Goal: Task Accomplishment & Management: Use online tool/utility

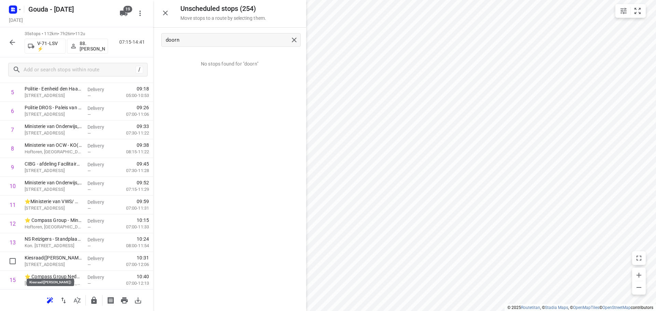
scroll to position [171, 0]
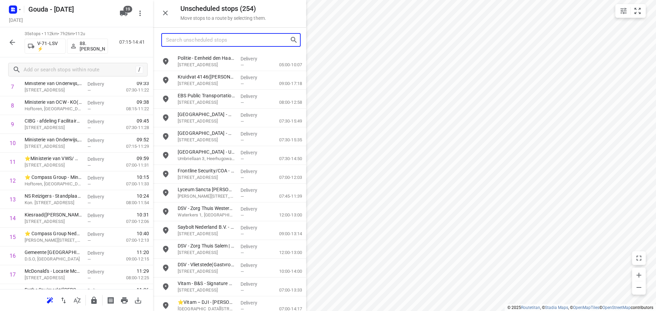
click at [226, 37] on input "Search unscheduled stops" at bounding box center [228, 40] width 124 height 11
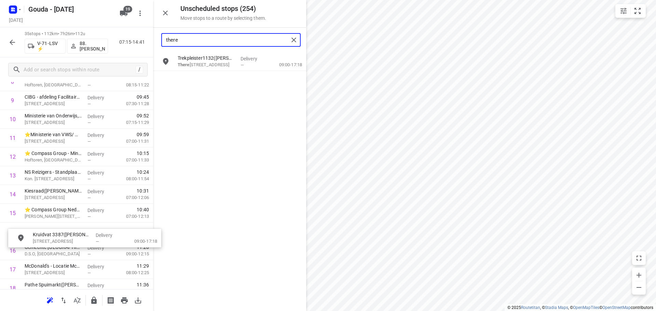
scroll to position [196, 0]
drag, startPoint x: 209, startPoint y: 63, endPoint x: 60, endPoint y: 237, distance: 229.2
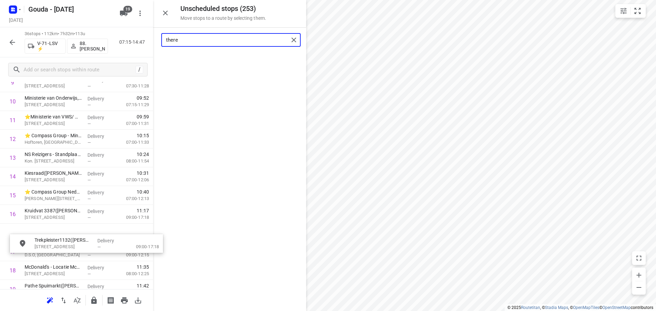
scroll to position [214, 0]
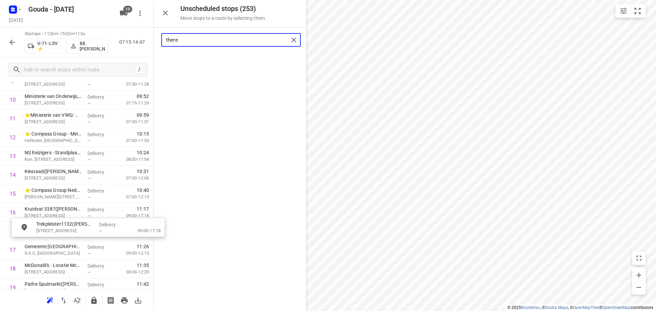
drag, startPoint x: 204, startPoint y: 62, endPoint x: 63, endPoint y: 230, distance: 219.4
click at [207, 44] on input "there" at bounding box center [227, 40] width 123 height 11
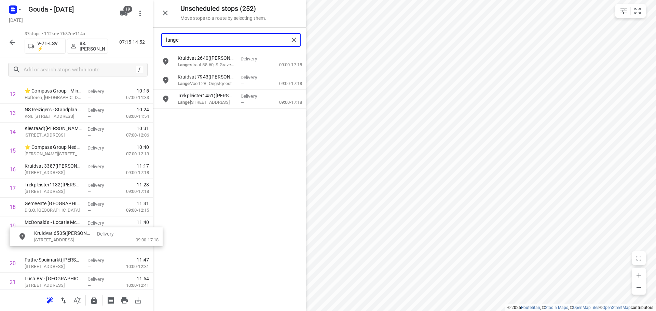
scroll to position [258, 0]
drag, startPoint x: 203, startPoint y: 123, endPoint x: 53, endPoint y: 233, distance: 186.4
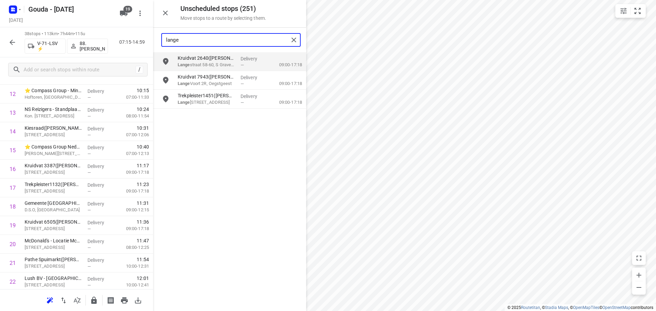
click at [221, 43] on input "lange" at bounding box center [227, 40] width 123 height 11
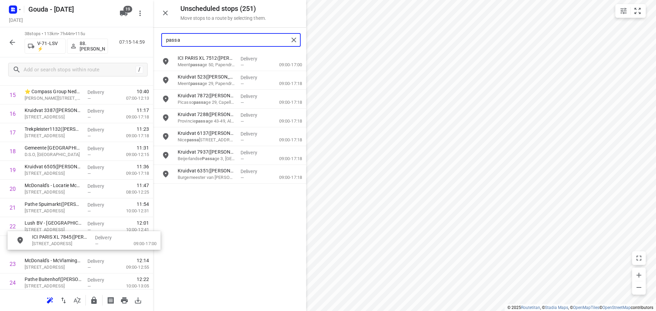
scroll to position [314, 0]
drag, startPoint x: 205, startPoint y: 161, endPoint x: 54, endPoint y: 225, distance: 163.9
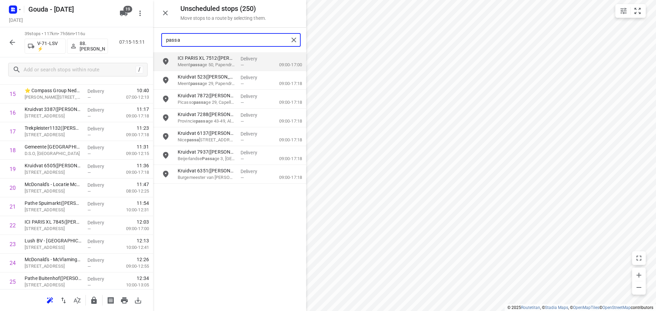
click at [232, 39] on input "passa" at bounding box center [227, 40] width 123 height 11
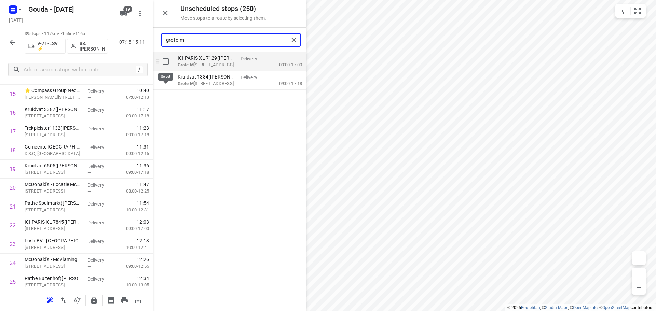
type input "grote m"
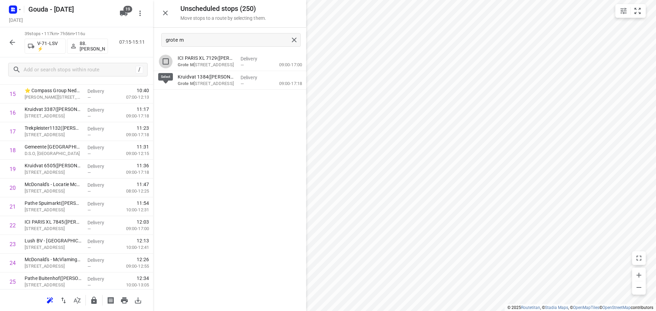
drag, startPoint x: 164, startPoint y: 59, endPoint x: 165, endPoint y: 70, distance: 10.6
click at [165, 59] on input "grid" at bounding box center [166, 62] width 14 height 14
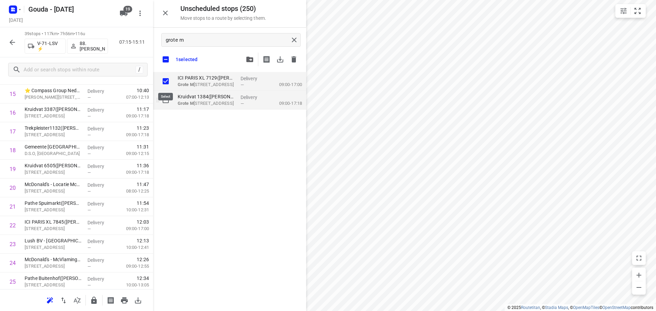
checkbox input "true"
click at [165, 98] on input "grid" at bounding box center [166, 100] width 14 height 14
checkbox input "true"
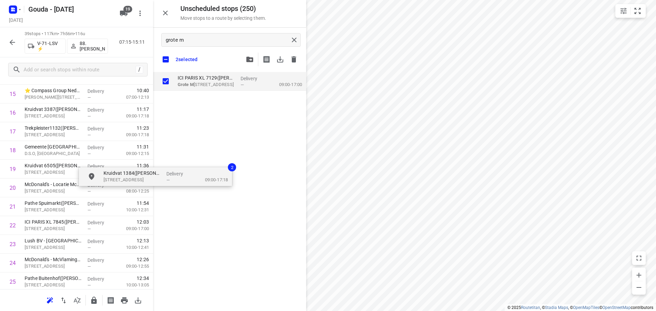
checkbox input "true"
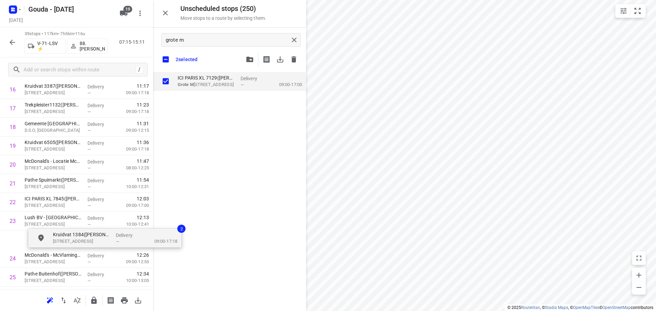
scroll to position [338, 0]
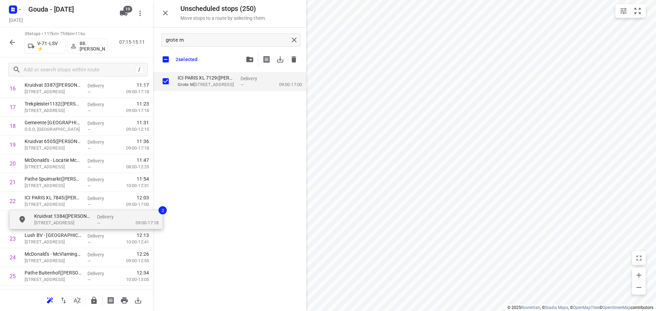
drag, startPoint x: 203, startPoint y: 105, endPoint x: 59, endPoint y: 226, distance: 188.1
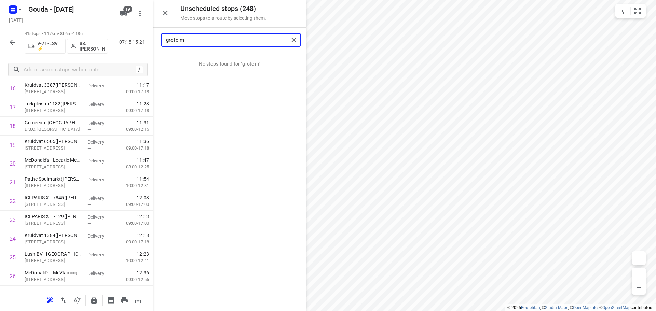
click at [195, 40] on input "grote m" at bounding box center [227, 40] width 123 height 11
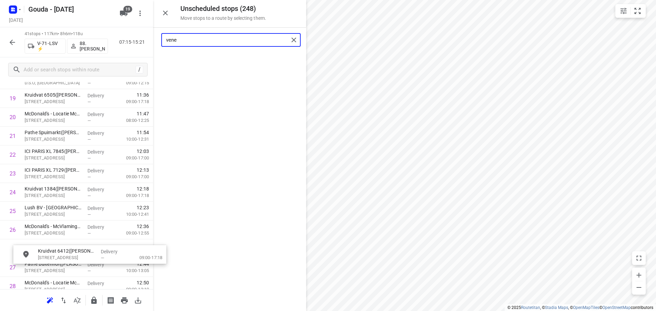
scroll to position [386, 0]
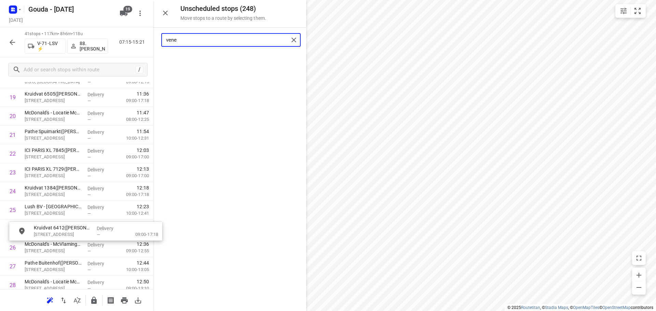
drag, startPoint x: 204, startPoint y: 58, endPoint x: 59, endPoint y: 224, distance: 221.0
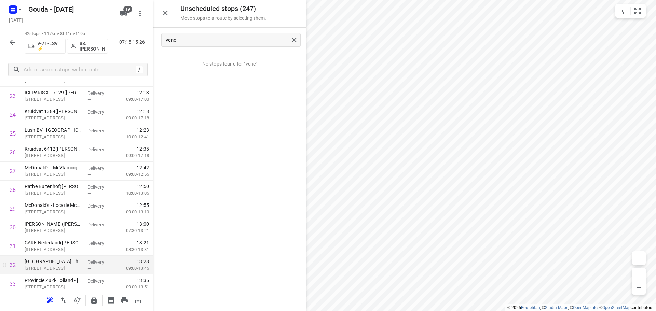
scroll to position [522, 0]
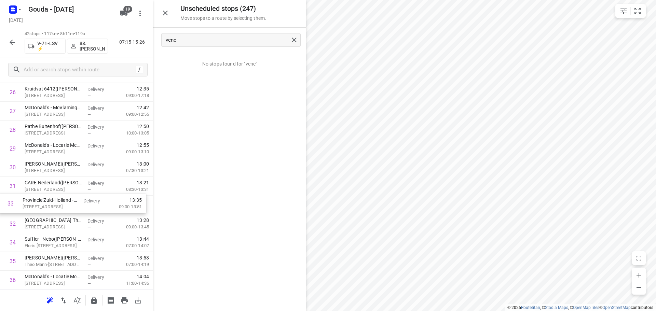
drag, startPoint x: 70, startPoint y: 229, endPoint x: 67, endPoint y: 206, distance: 22.8
click at [67, 206] on div "1 🅰️⭐ Compass Group Nederland B.V - Ministerie van BZK/ Ministerie van JenV(Ric…" at bounding box center [76, 7] width 153 height 789
drag, startPoint x: 66, startPoint y: 202, endPoint x: 64, endPoint y: 219, distance: 17.5
click at [64, 219] on div "1 🅰️⭐ Compass Group Nederland B.V - Ministerie van BZK/ Ministerie van JenV(Ric…" at bounding box center [76, 7] width 153 height 789
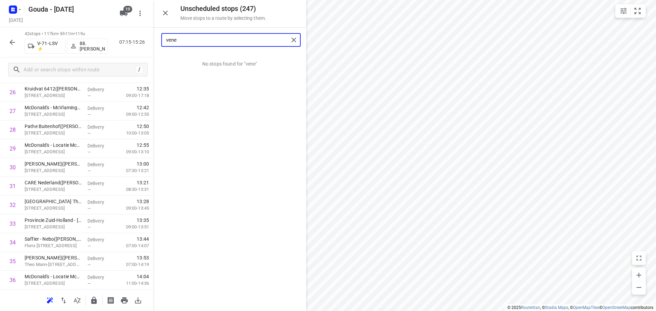
click at [225, 41] on input "vene" at bounding box center [227, 40] width 123 height 11
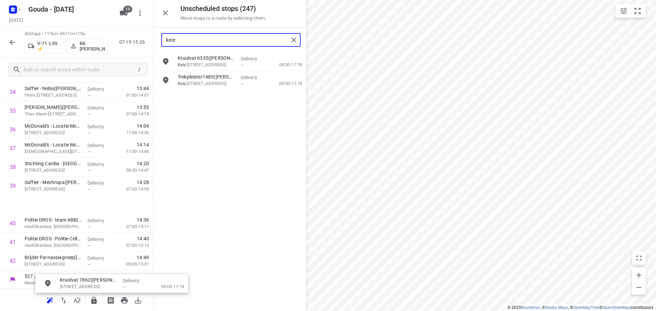
scroll to position [677, 0]
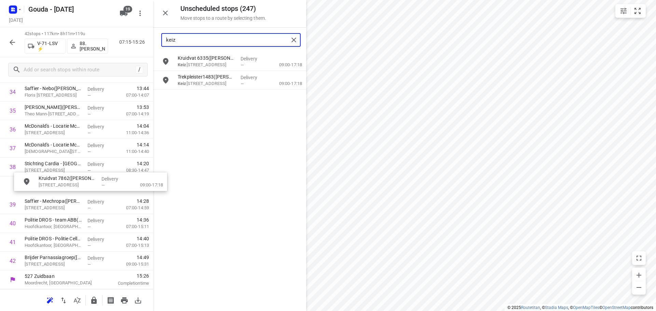
drag, startPoint x: 203, startPoint y: 102, endPoint x: 48, endPoint y: 183, distance: 174.3
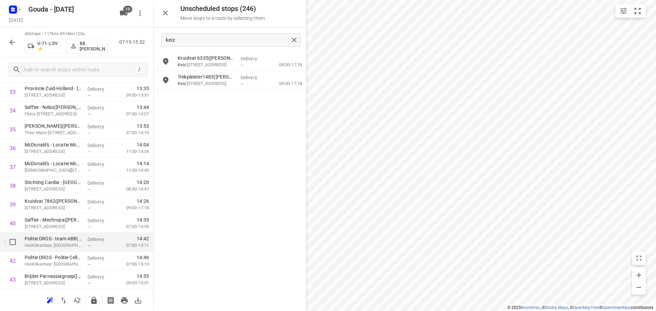
scroll to position [673, 0]
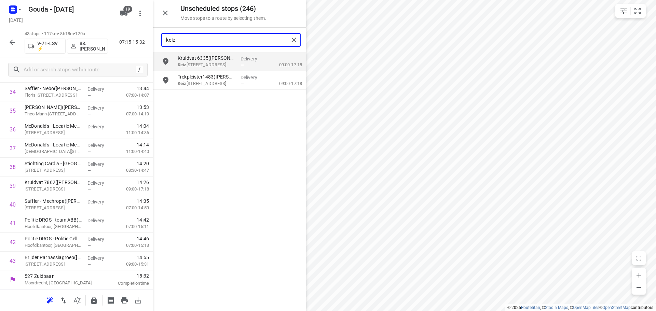
click at [188, 37] on input "keiz" at bounding box center [227, 40] width 123 height 11
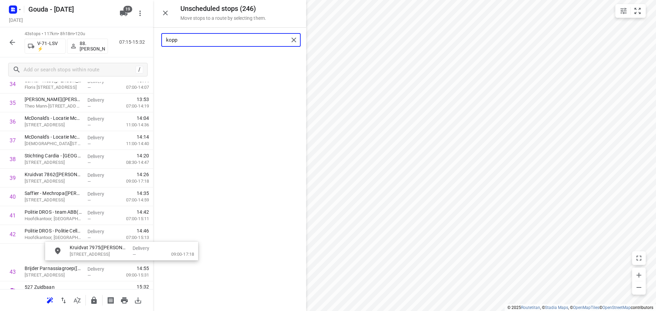
scroll to position [697, 5]
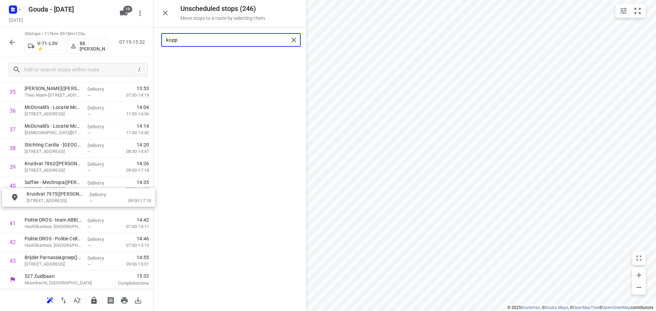
drag, startPoint x: 193, startPoint y: 61, endPoint x: 40, endPoint y: 202, distance: 207.7
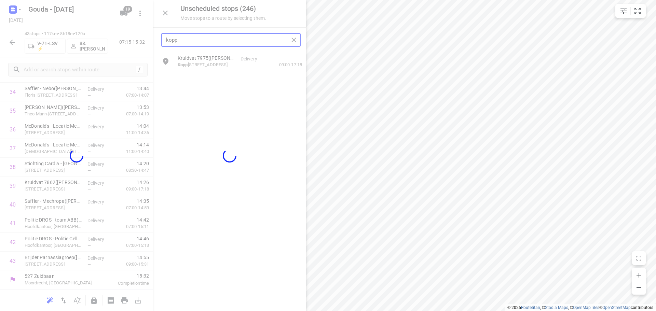
scroll to position [673, 0]
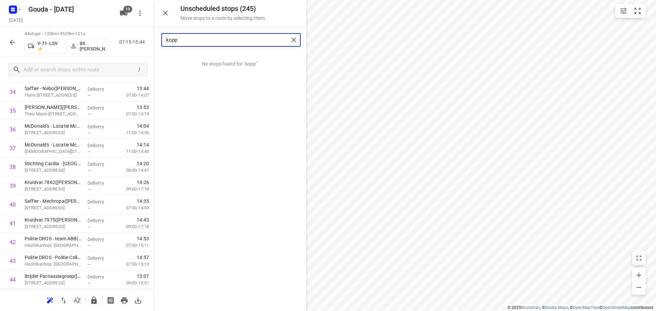
click at [242, 37] on input "kopp" at bounding box center [227, 40] width 123 height 11
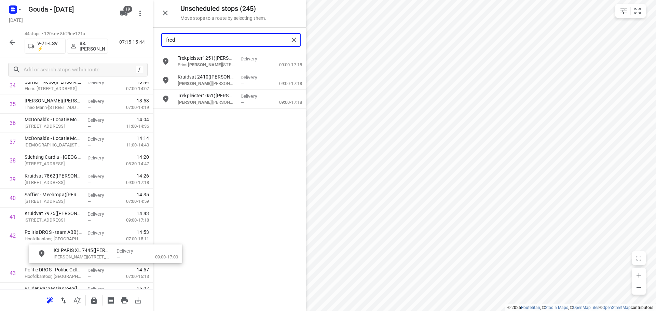
scroll to position [702, 0]
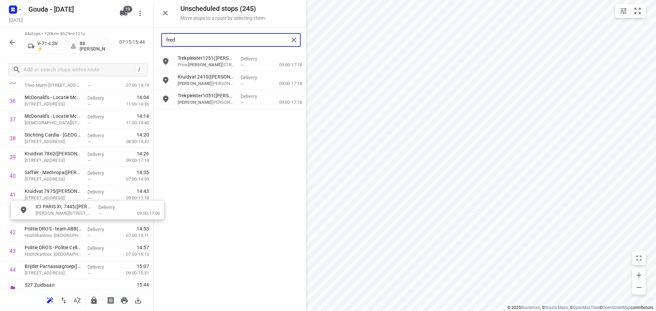
drag, startPoint x: 195, startPoint y: 83, endPoint x: 48, endPoint y: 216, distance: 198.1
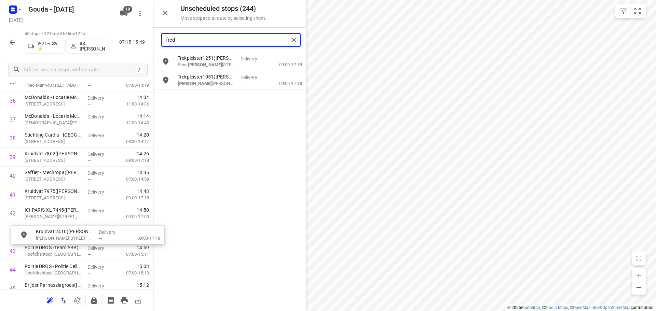
scroll to position [702, 0]
drag, startPoint x: 204, startPoint y: 87, endPoint x: 56, endPoint y: 233, distance: 208.0
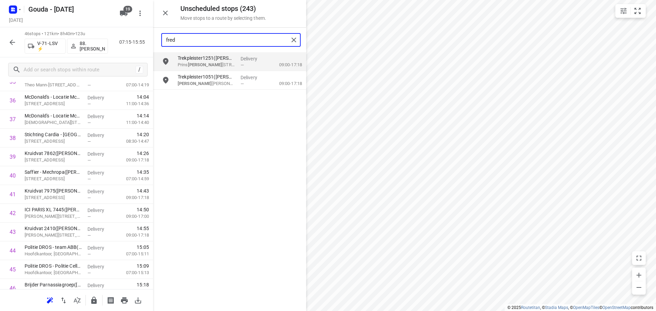
click at [214, 39] on input "fred" at bounding box center [227, 40] width 123 height 11
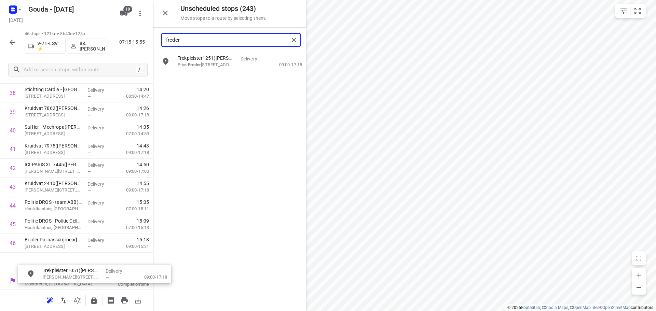
scroll to position [753, 0]
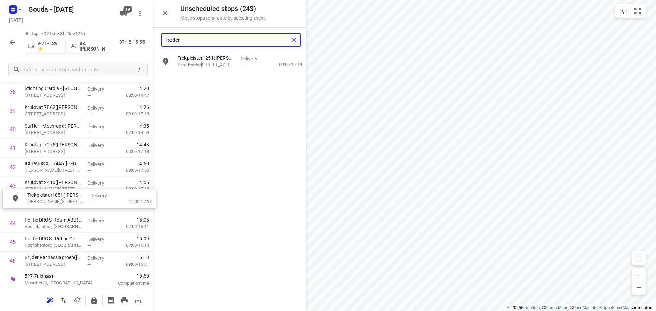
drag, startPoint x: 209, startPoint y: 85, endPoint x: 53, endPoint y: 206, distance: 197.3
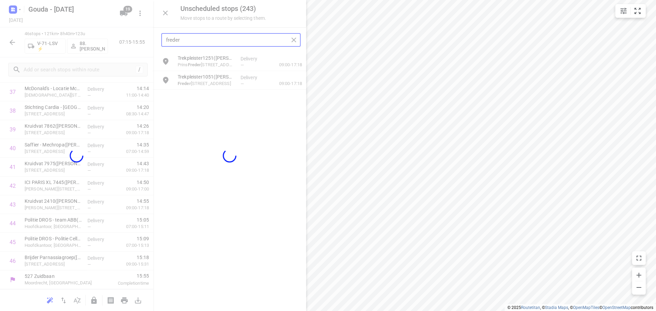
scroll to position [729, 0]
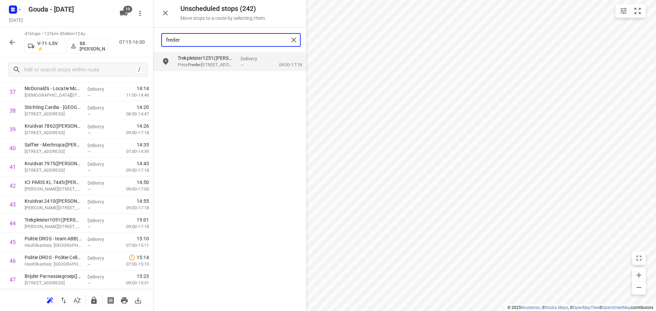
click at [203, 37] on input "freder" at bounding box center [227, 40] width 123 height 11
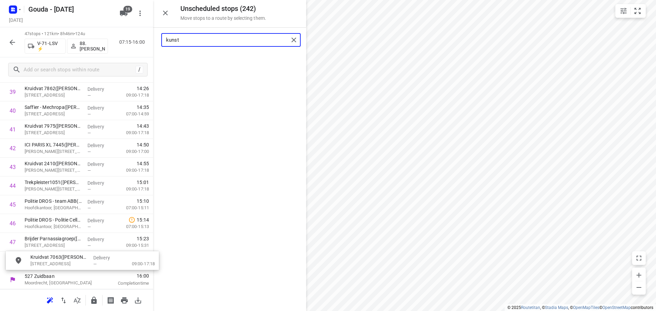
drag, startPoint x: 206, startPoint y: 66, endPoint x: 59, endPoint y: 261, distance: 244.2
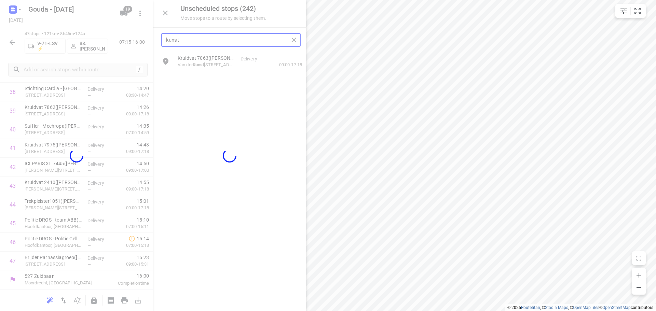
scroll to position [748, 0]
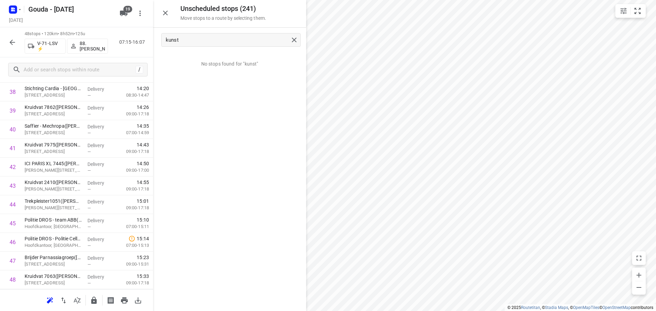
click at [90, 301] on icon "button" at bounding box center [94, 301] width 8 height 8
click at [19, 41] on button "button" at bounding box center [12, 43] width 14 height 14
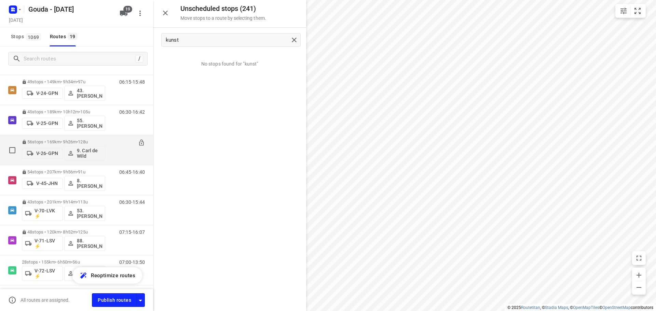
scroll to position [239, 0]
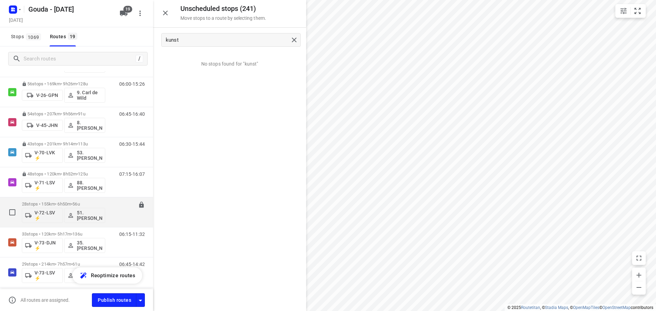
click at [55, 202] on p "28 stops • 155km • 6h50m • 56u" at bounding box center [63, 204] width 83 height 5
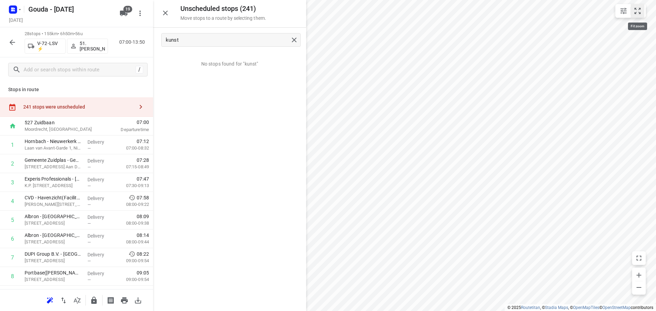
click at [635, 12] on icon "small contained button group" at bounding box center [637, 11] width 8 height 8
click at [233, 40] on input "kunst" at bounding box center [227, 40] width 123 height 11
type input "k"
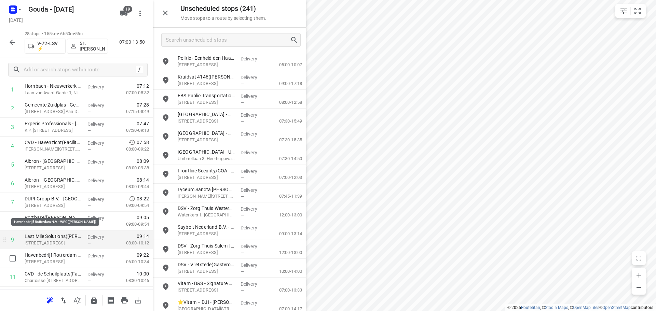
scroll to position [102, 0]
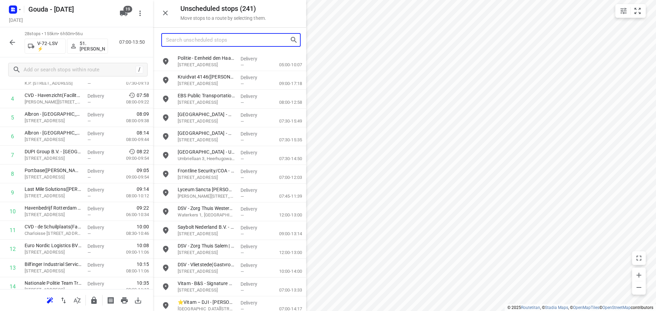
click at [205, 37] on input "Search unscheduled stops" at bounding box center [228, 40] width 124 height 11
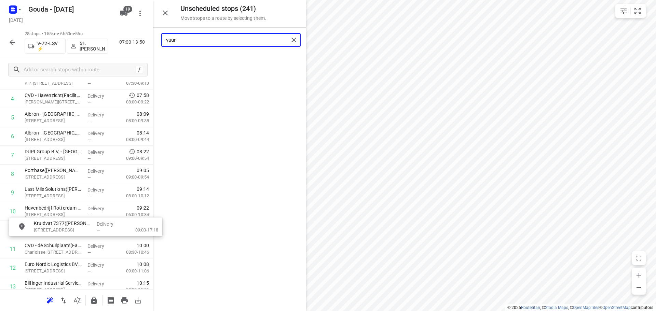
drag, startPoint x: 204, startPoint y: 58, endPoint x: 58, endPoint y: 226, distance: 222.1
click at [238, 37] on input "vuur" at bounding box center [227, 40] width 123 height 11
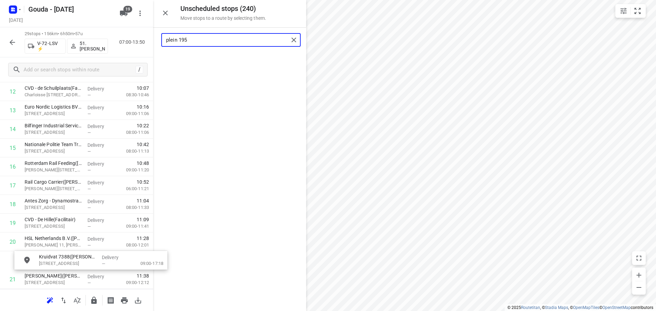
scroll to position [261, 0]
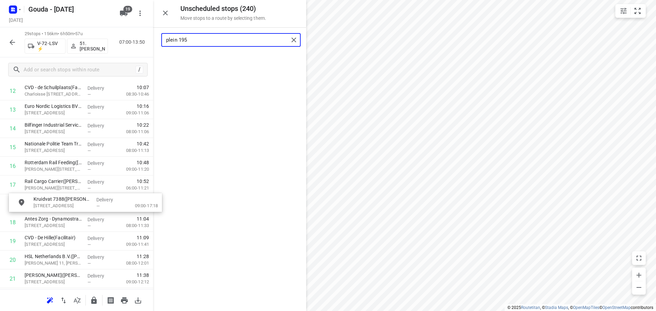
drag, startPoint x: 211, startPoint y: 60, endPoint x: 65, endPoint y: 203, distance: 204.8
click at [251, 43] on input "plein 195" at bounding box center [227, 40] width 123 height 11
click at [251, 43] on input "plein a" at bounding box center [227, 40] width 123 height 11
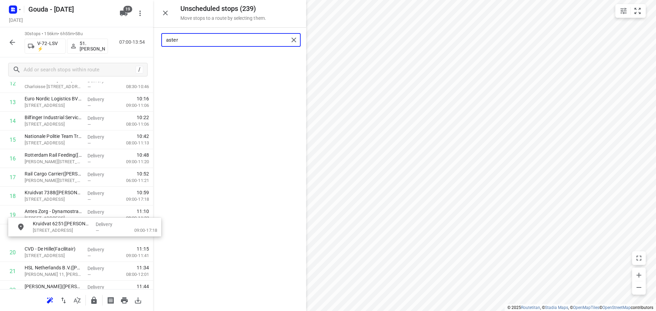
scroll to position [270, 0]
drag, startPoint x: 208, startPoint y: 63, endPoint x: 59, endPoint y: 214, distance: 212.1
click at [239, 44] on input "aster" at bounding box center [227, 40] width 123 height 11
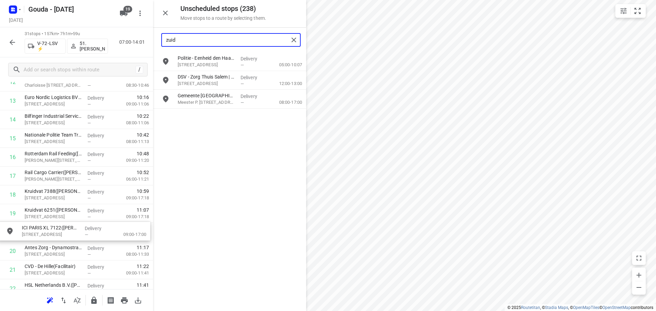
drag, startPoint x: 200, startPoint y: 122, endPoint x: 43, endPoint y: 236, distance: 193.7
click at [243, 41] on input "zuid" at bounding box center [227, 40] width 123 height 11
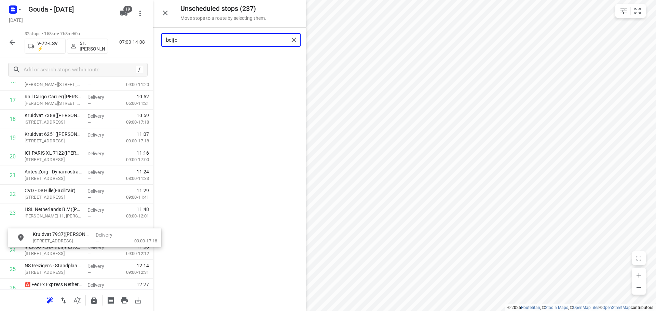
scroll to position [347, 0]
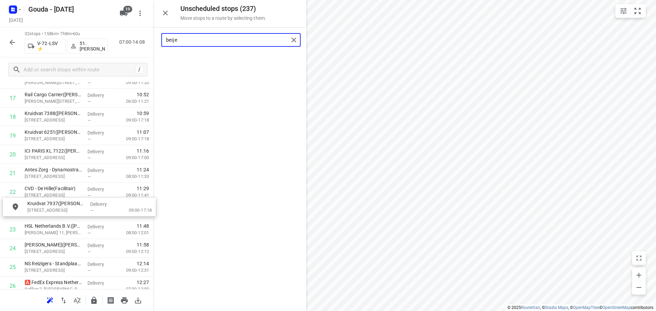
drag, startPoint x: 223, startPoint y: 56, endPoint x: 71, endPoint y: 202, distance: 211.4
click at [209, 40] on input "beije" at bounding box center [227, 40] width 123 height 11
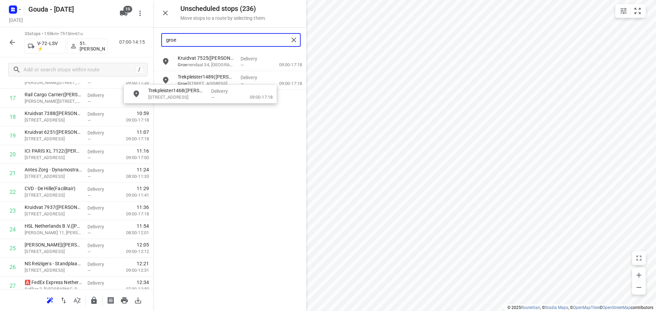
scroll to position [345, 0]
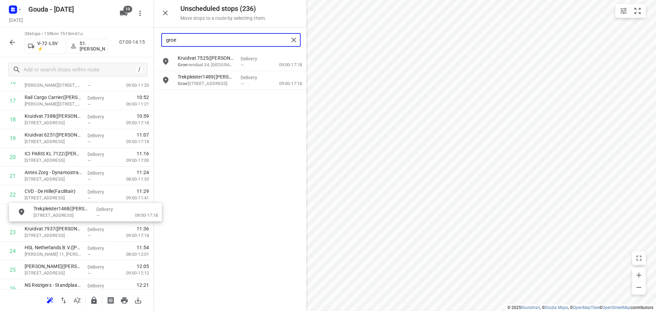
drag, startPoint x: 209, startPoint y: 85, endPoint x: 61, endPoint y: 219, distance: 199.6
type input "groe"
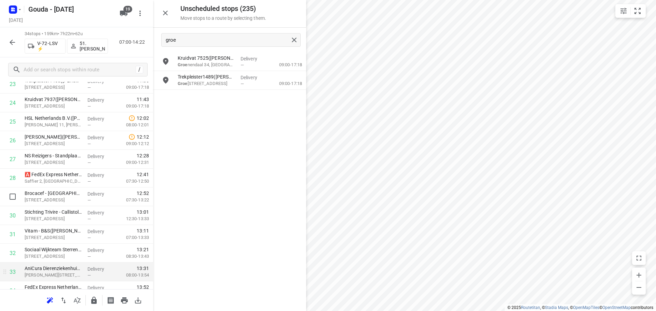
scroll to position [504, 0]
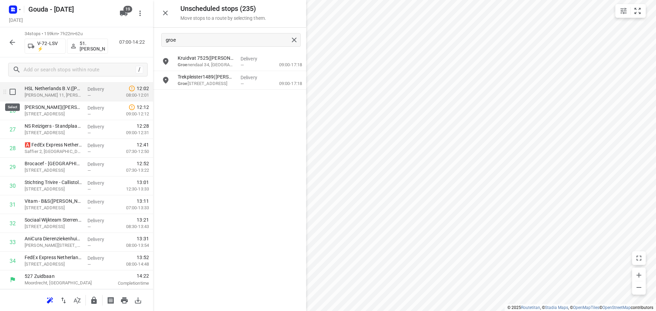
click at [11, 90] on input "checkbox" at bounding box center [13, 92] width 14 height 14
checkbox input "true"
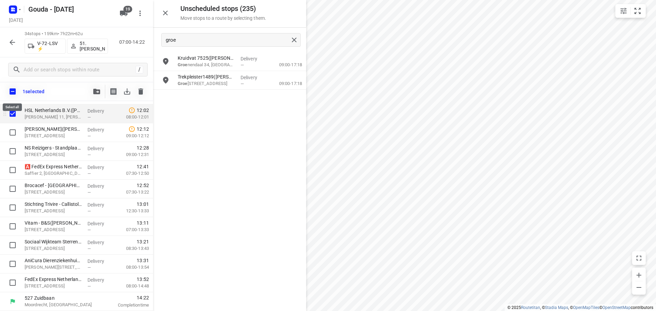
scroll to position [501, 0]
click at [13, 130] on input "checkbox" at bounding box center [13, 133] width 14 height 14
checkbox input "true"
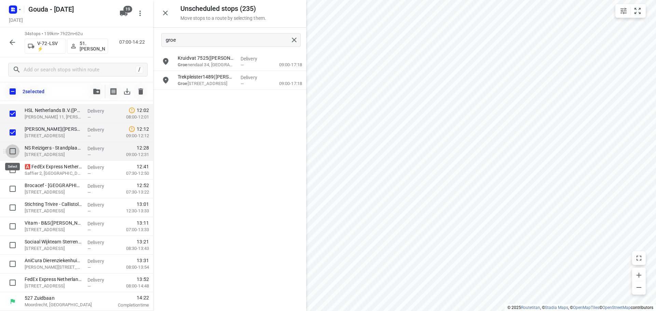
click at [12, 149] on input "checkbox" at bounding box center [13, 152] width 14 height 14
checkbox input "true"
drag, startPoint x: 11, startPoint y: 170, endPoint x: 11, endPoint y: 176, distance: 5.8
click at [11, 171] on input "checkbox" at bounding box center [13, 170] width 14 height 14
checkbox input "true"
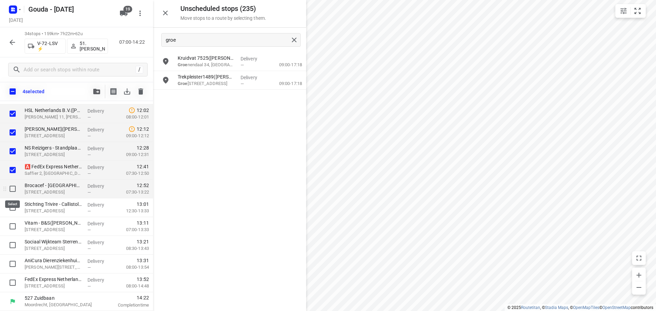
click at [12, 187] on input "checkbox" at bounding box center [13, 189] width 14 height 14
checkbox input "true"
click at [10, 207] on input "checkbox" at bounding box center [13, 208] width 14 height 14
checkbox input "true"
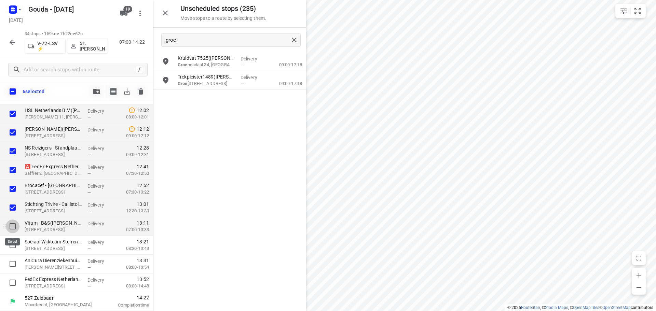
click at [12, 225] on input "checkbox" at bounding box center [13, 227] width 14 height 14
checkbox input "true"
click at [12, 245] on input "checkbox" at bounding box center [13, 245] width 14 height 14
checkbox input "true"
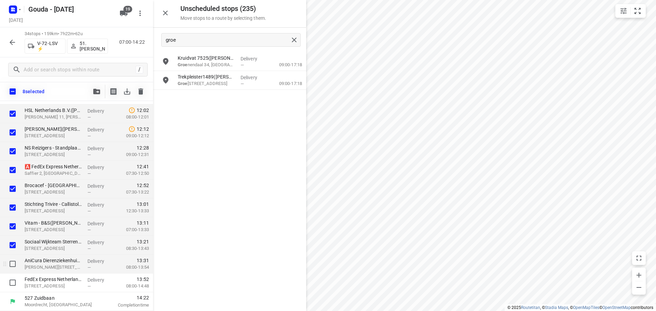
click at [11, 260] on input "checkbox" at bounding box center [13, 264] width 14 height 14
checkbox input "true"
click at [12, 280] on input "checkbox" at bounding box center [13, 283] width 14 height 14
checkbox input "true"
click at [95, 92] on icon "button" at bounding box center [96, 91] width 7 height 5
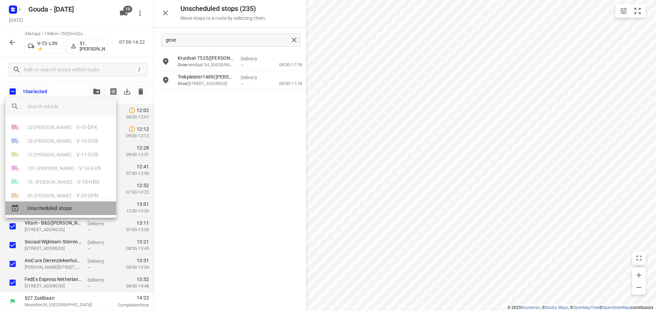
click at [54, 208] on span "Unscheduled stops" at bounding box center [68, 209] width 83 height 8
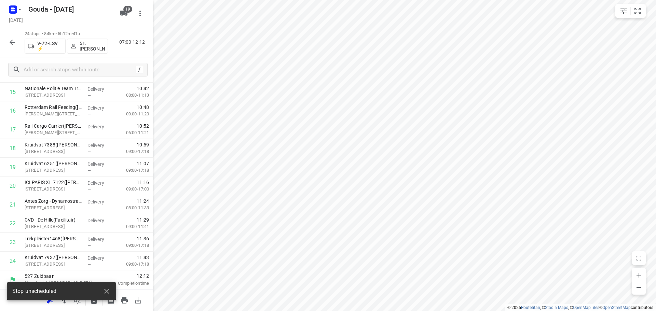
scroll to position [316, 0]
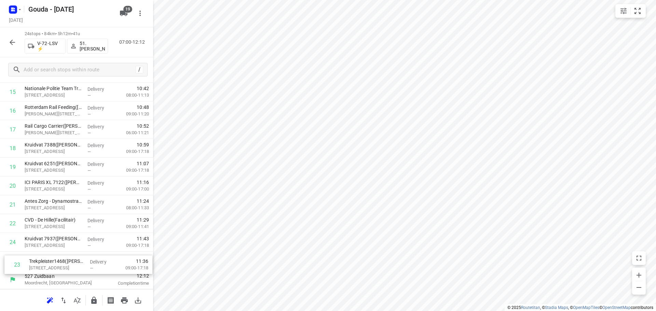
drag, startPoint x: 50, startPoint y: 246, endPoint x: 53, endPoint y: 268, distance: 21.7
click at [53, 268] on div "1 Hornbach - Nieuwerkerk a/d Ijssel(Leander Verwoerdt) Laan van Avant-Garde 1, …" at bounding box center [76, 45] width 153 height 451
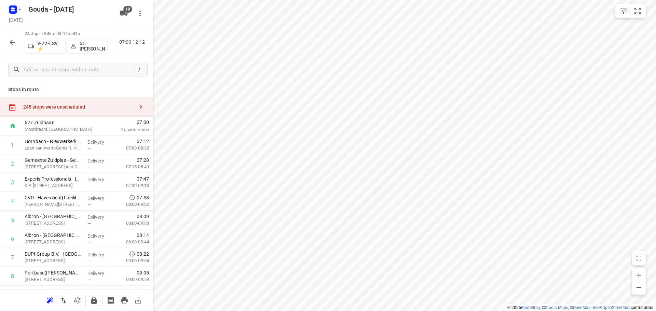
click at [137, 104] on icon "button" at bounding box center [141, 107] width 8 height 8
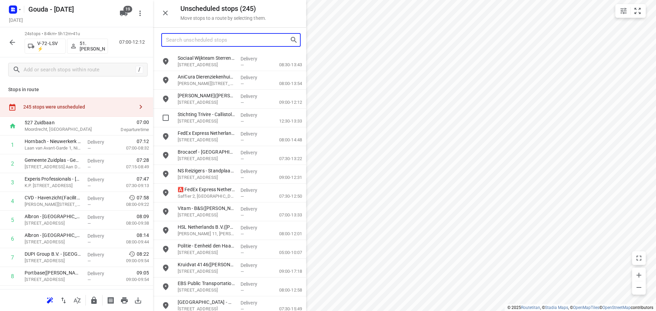
click at [247, 40] on input "Search unscheduled stops" at bounding box center [228, 40] width 124 height 11
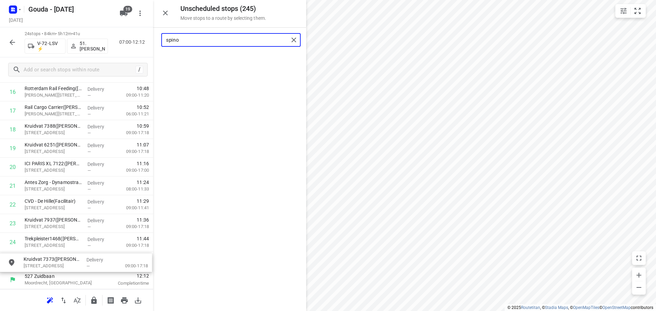
drag, startPoint x: 232, startPoint y: 68, endPoint x: 81, endPoint y: 267, distance: 249.4
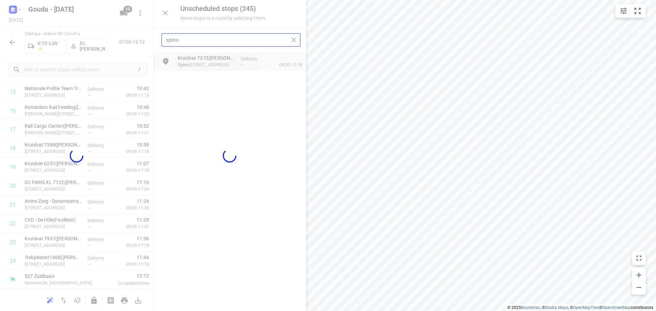
scroll to position [316, 0]
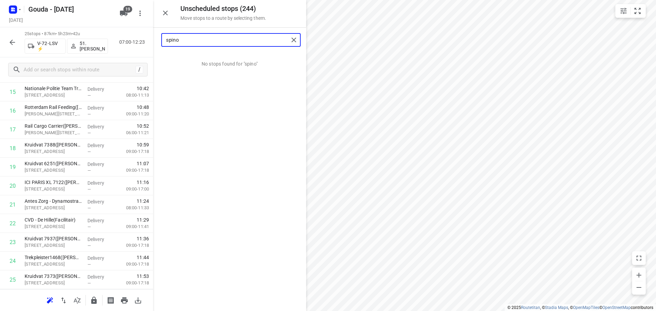
click at [232, 38] on input "spino" at bounding box center [227, 40] width 123 height 11
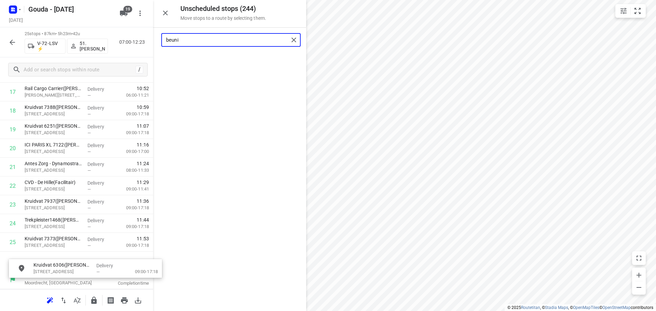
scroll to position [358, 0]
drag, startPoint x: 215, startPoint y: 60, endPoint x: 64, endPoint y: 258, distance: 249.0
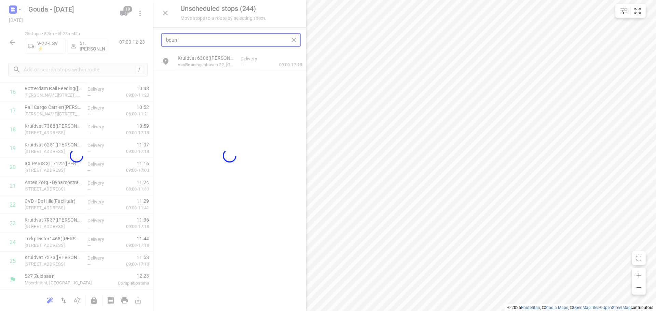
scroll to position [335, 0]
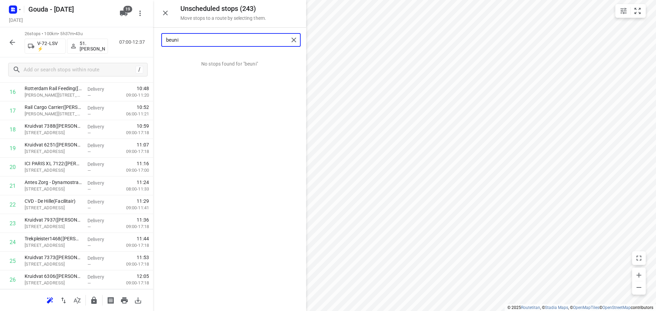
click at [218, 40] on input "beuni" at bounding box center [227, 40] width 123 height 11
drag, startPoint x: 211, startPoint y: 60, endPoint x: 66, endPoint y: 256, distance: 243.0
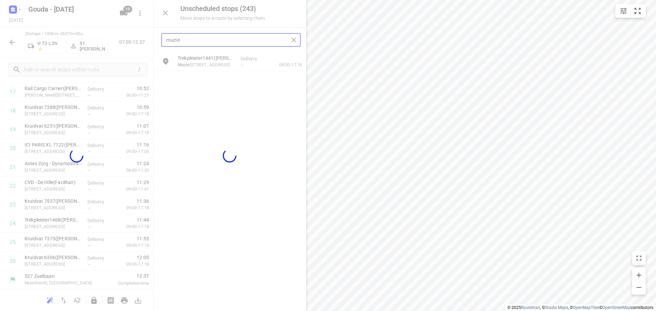
scroll to position [354, 0]
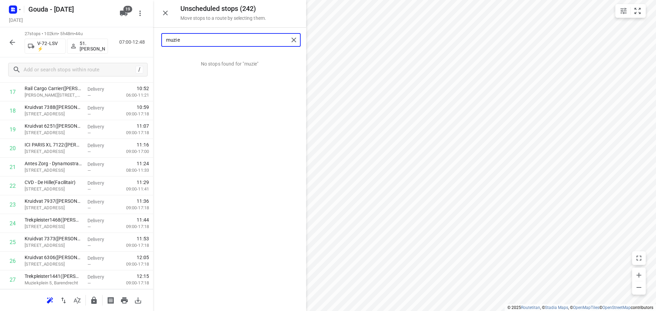
click at [224, 42] on input "muzie" at bounding box center [227, 40] width 123 height 11
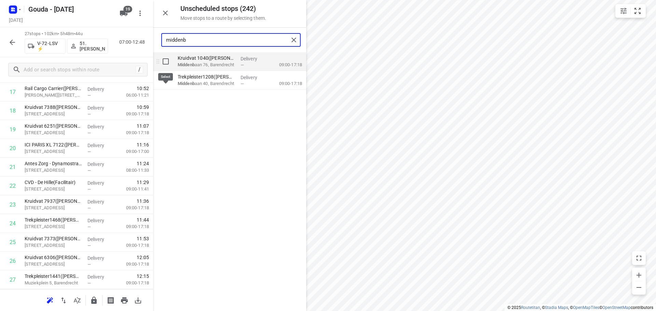
type input "middenb"
click at [165, 64] on input "grid" at bounding box center [166, 62] width 14 height 14
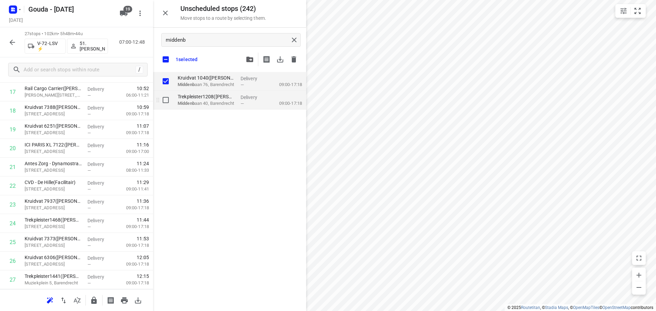
checkbox input "true"
click at [165, 97] on input "grid" at bounding box center [166, 100] width 14 height 14
checkbox input "true"
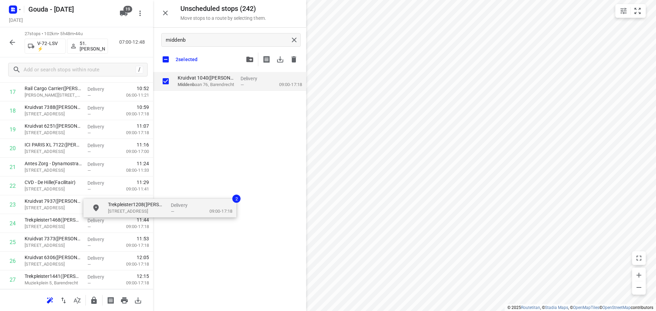
checkbox input "true"
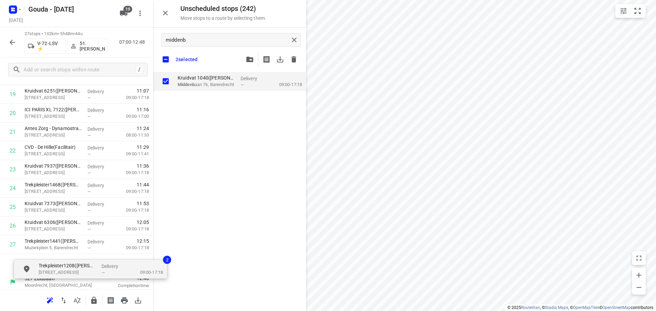
scroll to position [395, 0]
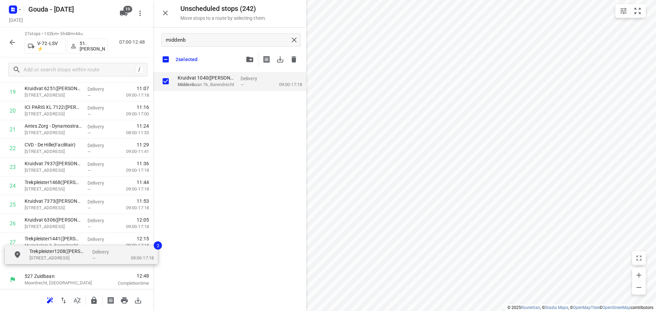
drag, startPoint x: 210, startPoint y: 101, endPoint x: 62, endPoint y: 254, distance: 213.3
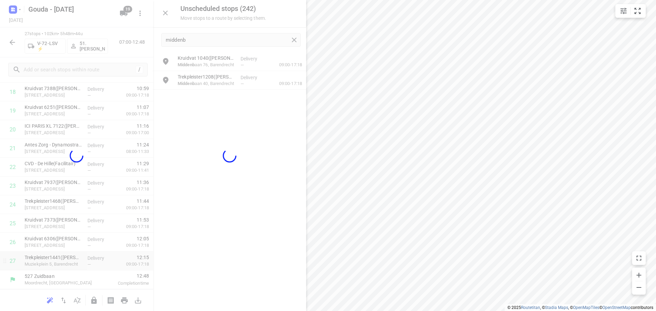
scroll to position [372, 0]
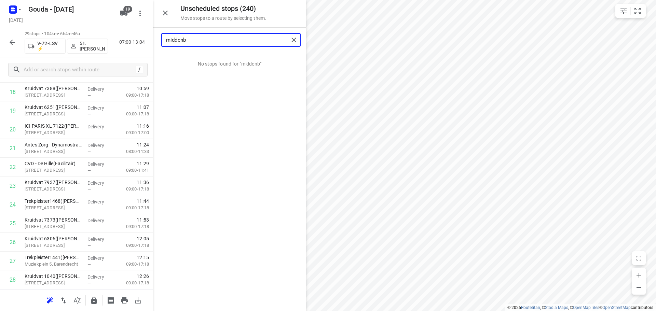
click at [212, 40] on input "middenb" at bounding box center [227, 40] width 123 height 11
drag, startPoint x: 210, startPoint y: 53, endPoint x: 67, endPoint y: 256, distance: 248.6
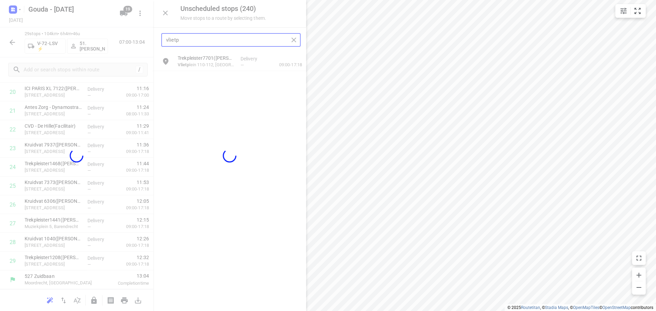
scroll to position [410, 0]
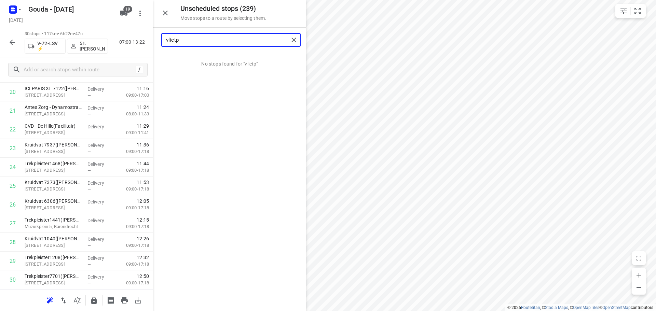
click at [243, 36] on input "vlietp" at bounding box center [227, 40] width 123 height 11
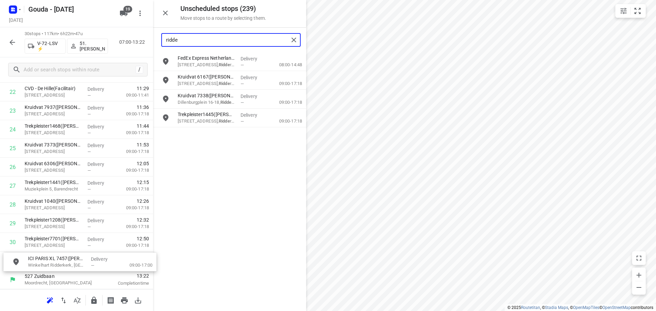
drag, startPoint x: 206, startPoint y: 82, endPoint x: 56, endPoint y: 266, distance: 237.4
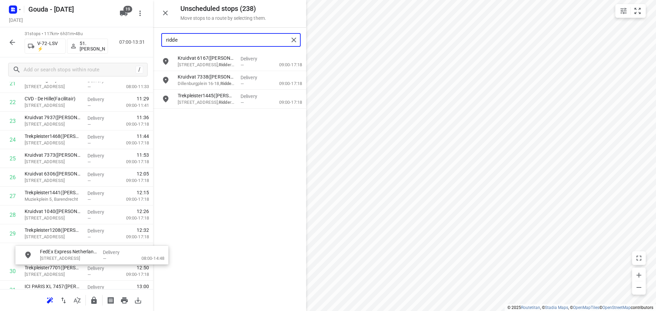
scroll to position [471, 0]
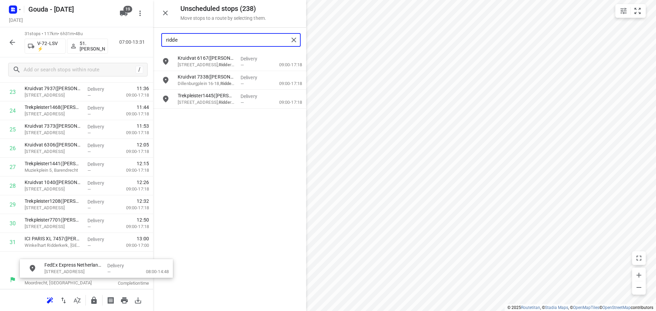
drag, startPoint x: 220, startPoint y: 61, endPoint x: 70, endPoint y: 262, distance: 250.9
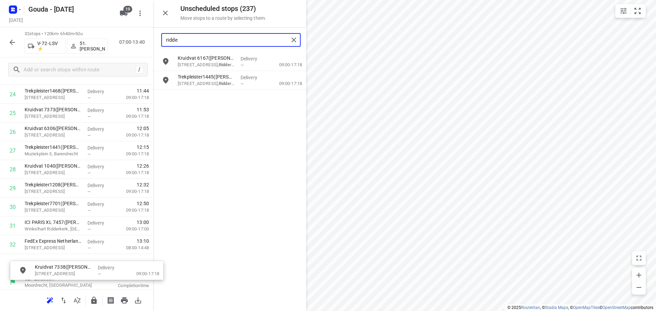
scroll to position [490, 0]
drag, startPoint x: 196, startPoint y: 83, endPoint x: 53, endPoint y: 267, distance: 233.2
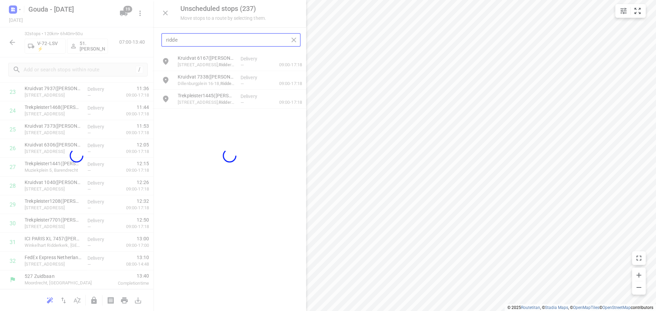
scroll to position [466, 0]
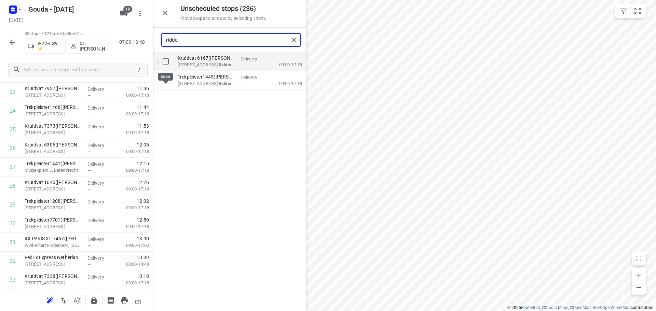
type input "ridde"
click at [166, 61] on input "grid" at bounding box center [166, 62] width 14 height 14
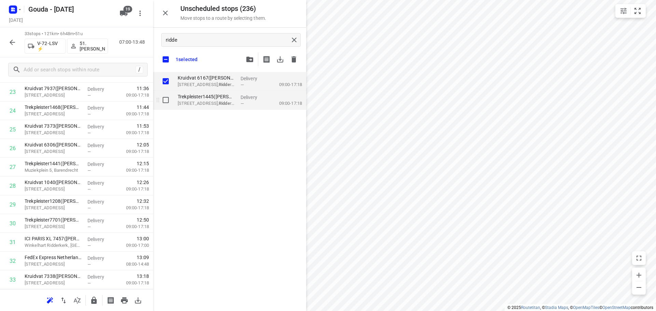
checkbox input "true"
click at [165, 100] on input "grid" at bounding box center [166, 100] width 14 height 14
checkbox input "true"
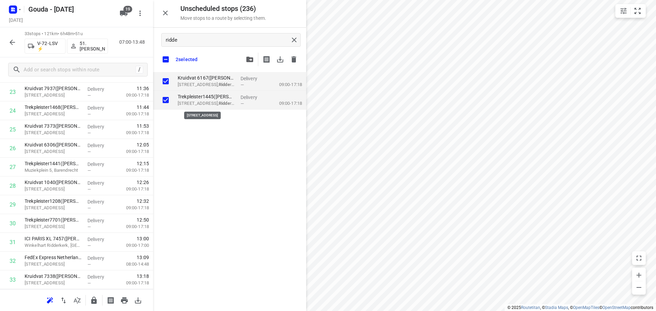
checkbox input "true"
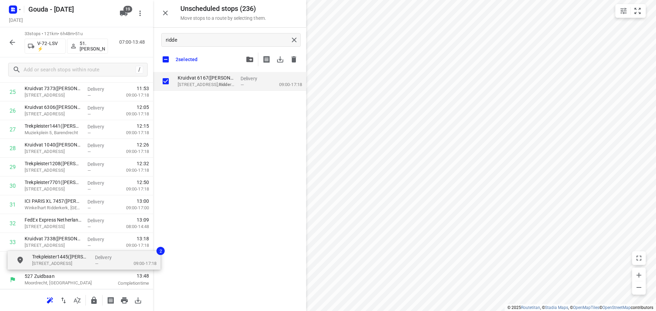
drag, startPoint x: 202, startPoint y: 100, endPoint x: 57, endPoint y: 262, distance: 217.7
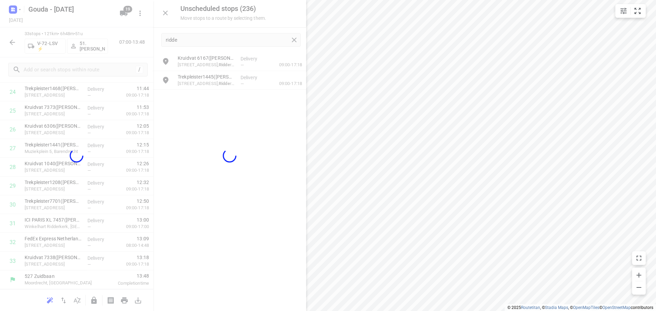
scroll to position [485, 0]
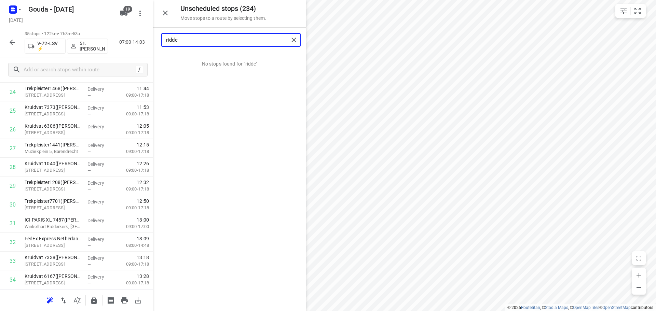
click at [215, 40] on input "ridde" at bounding box center [227, 40] width 123 height 11
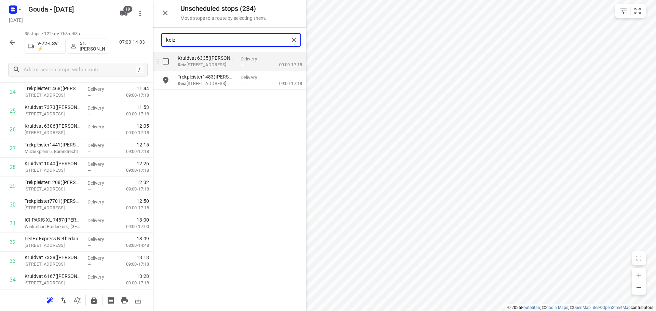
type input "keiz"
click at [165, 61] on input "grid" at bounding box center [166, 62] width 14 height 14
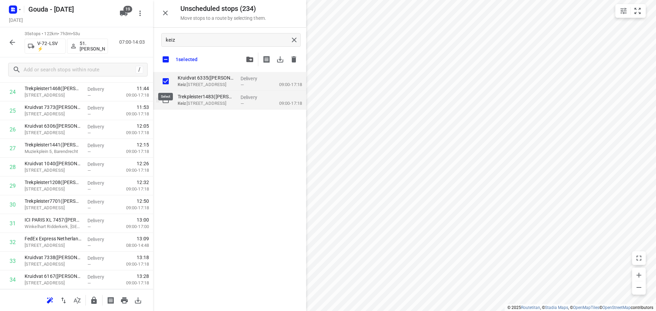
checkbox input "true"
click at [165, 95] on input "grid" at bounding box center [166, 100] width 14 height 14
checkbox input "true"
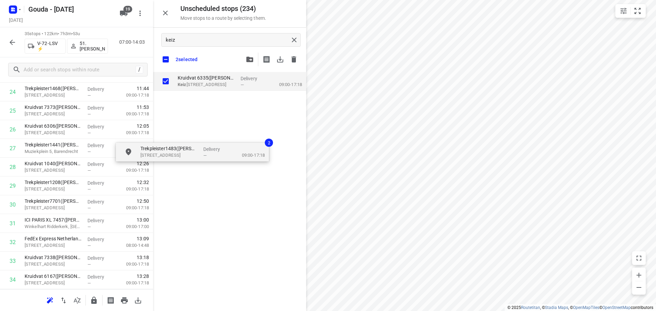
checkbox input "true"
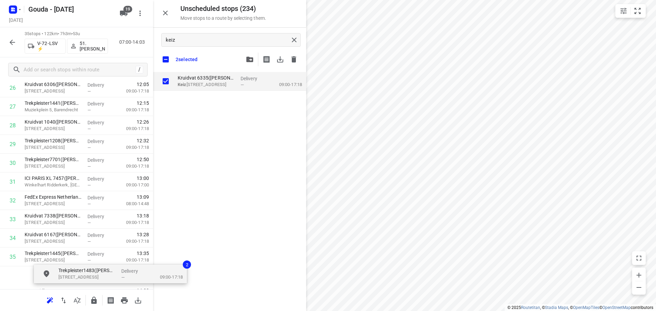
scroll to position [542, 0]
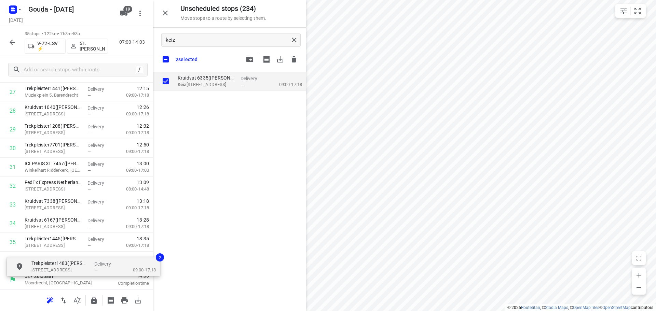
drag, startPoint x: 193, startPoint y: 113, endPoint x: 49, endPoint y: 266, distance: 209.8
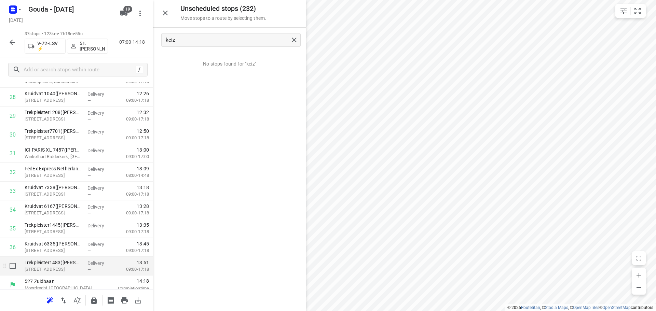
scroll to position [560, 0]
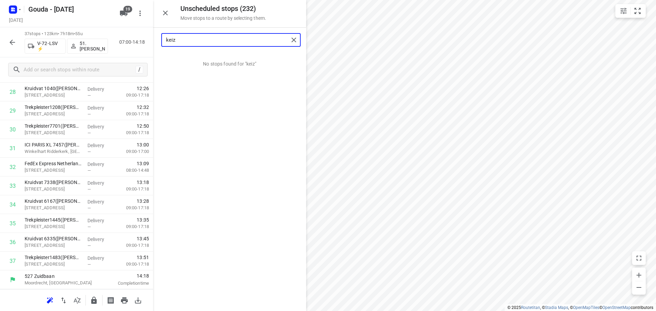
click at [200, 41] on input "keiz" at bounding box center [227, 40] width 123 height 11
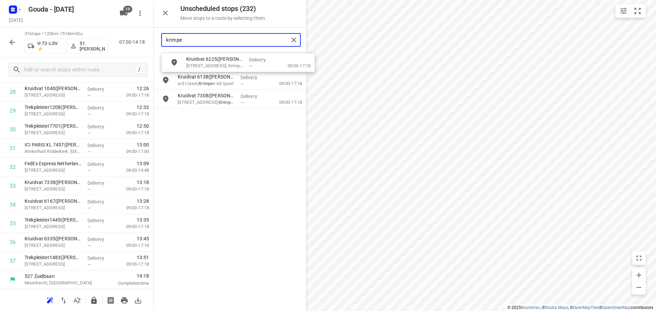
drag, startPoint x: 195, startPoint y: 59, endPoint x: 206, endPoint y: 60, distance: 11.1
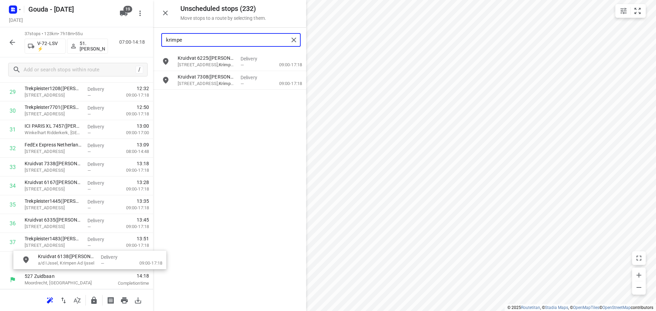
drag, startPoint x: 216, startPoint y: 80, endPoint x: 75, endPoint y: 259, distance: 227.4
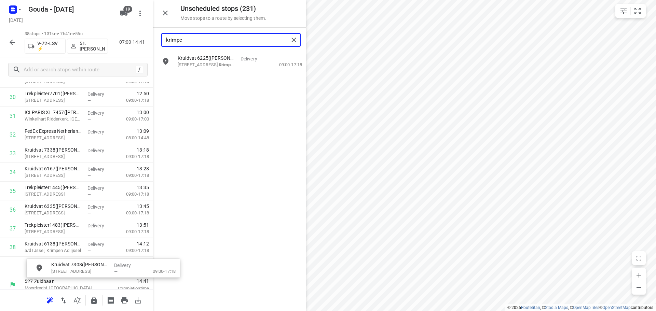
scroll to position [603, 5]
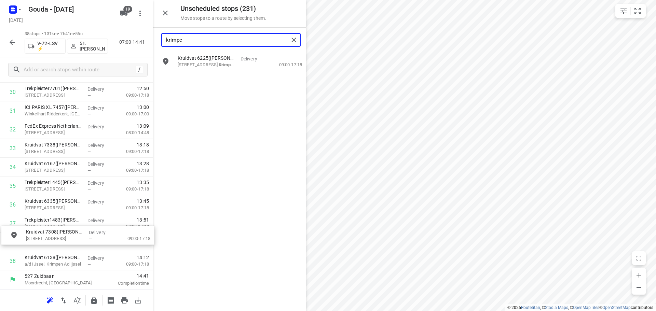
drag, startPoint x: 213, startPoint y: 80, endPoint x: 62, endPoint y: 237, distance: 217.7
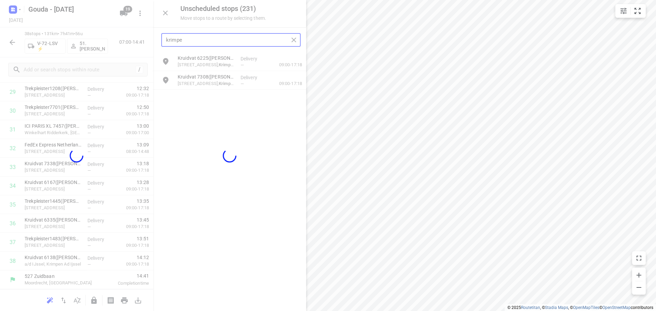
scroll to position [579, 0]
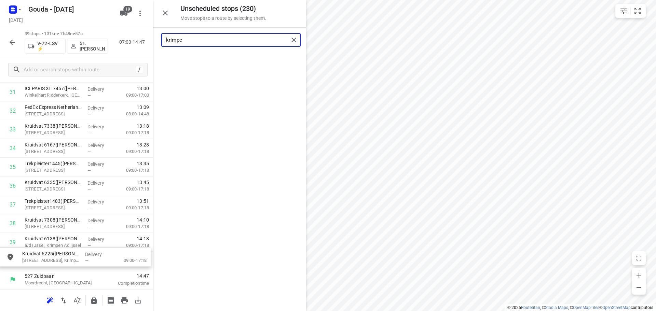
drag, startPoint x: 209, startPoint y: 68, endPoint x: 54, endPoint y: 265, distance: 251.3
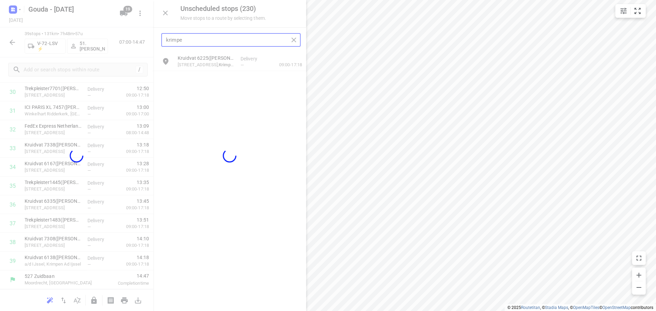
scroll to position [598, 0]
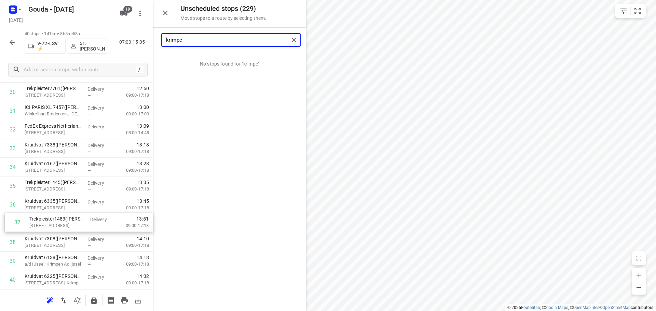
drag, startPoint x: 43, startPoint y: 228, endPoint x: 49, endPoint y: 226, distance: 6.6
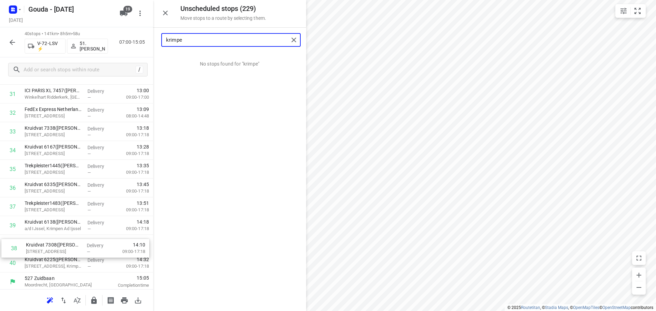
scroll to position [617, 0]
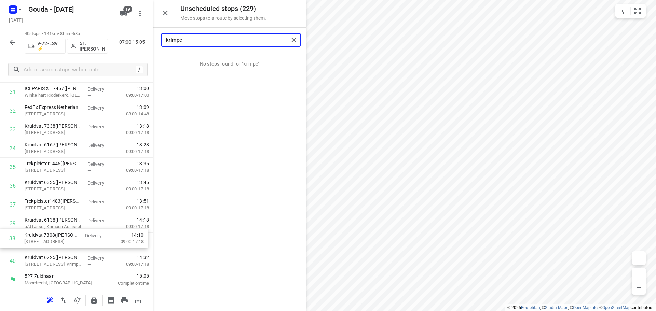
drag, startPoint x: 55, startPoint y: 230, endPoint x: 56, endPoint y: 245, distance: 15.8
click at [193, 37] on input "krimpe" at bounding box center [227, 40] width 123 height 11
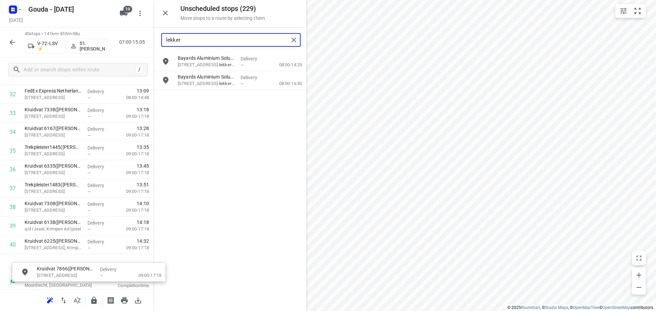
scroll to position [641, 0]
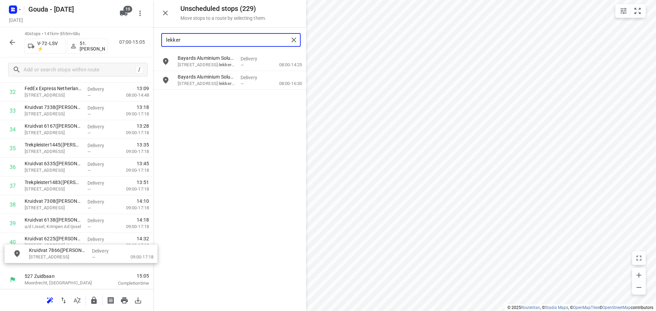
drag, startPoint x: 220, startPoint y: 99, endPoint x: 69, endPoint y: 255, distance: 216.5
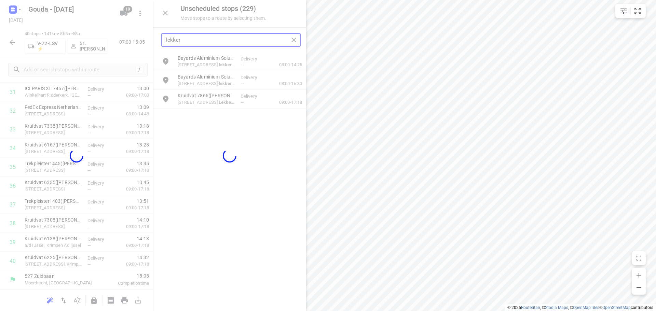
scroll to position [617, 0]
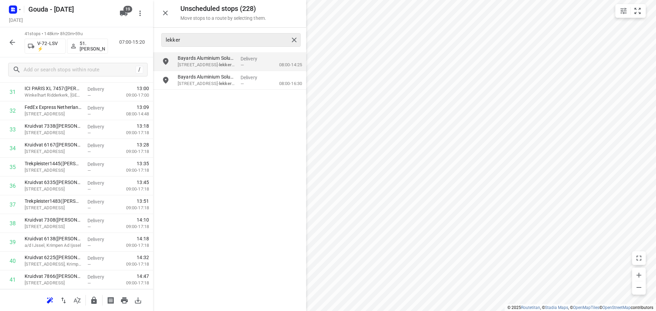
click at [197, 45] on div "lekker" at bounding box center [230, 40] width 139 height 14
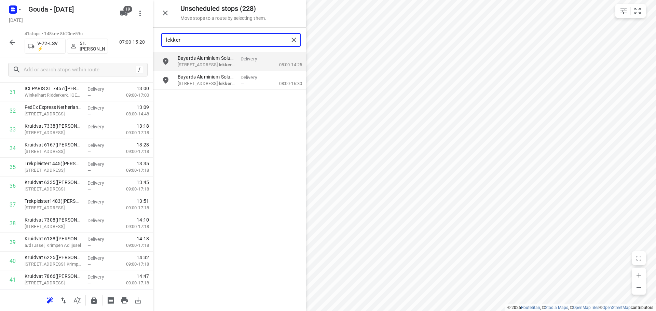
click at [197, 42] on input "lekker" at bounding box center [227, 40] width 123 height 11
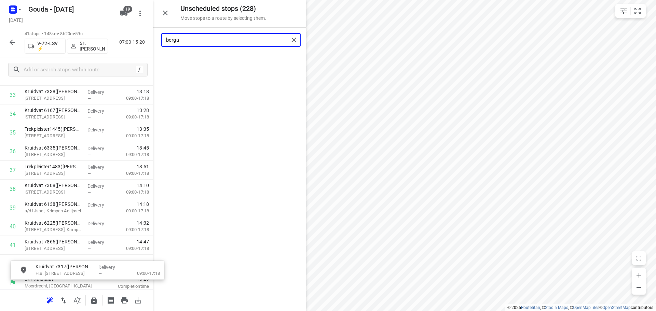
scroll to position [659, 0]
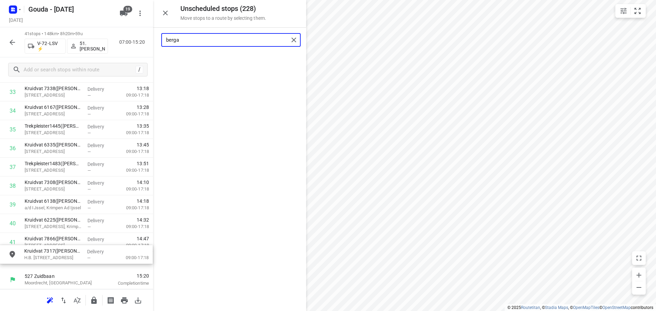
drag, startPoint x: 212, startPoint y: 68, endPoint x: 59, endPoint y: 264, distance: 248.7
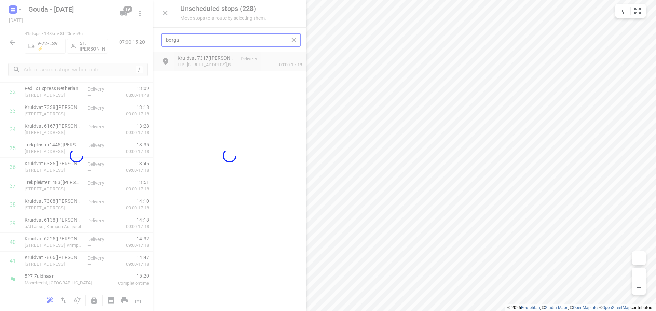
scroll to position [635, 0]
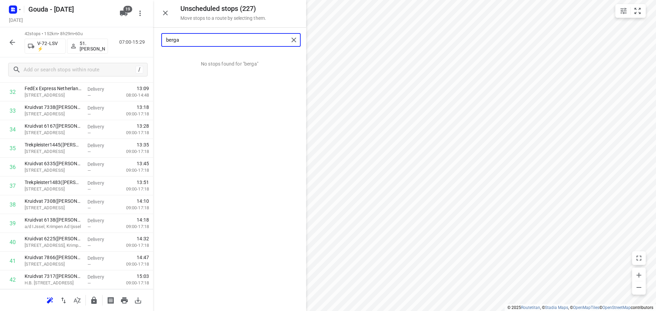
type input "berga"
click at [94, 299] on icon "button" at bounding box center [94, 301] width 8 height 8
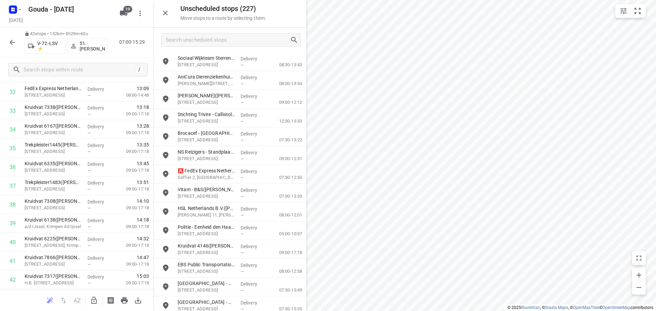
click at [8, 42] on icon "button" at bounding box center [12, 42] width 8 height 8
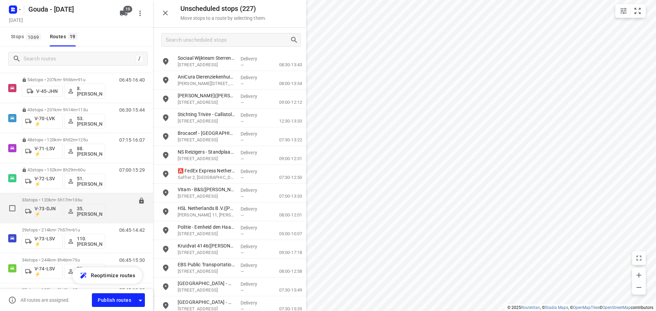
scroll to position [307, 0]
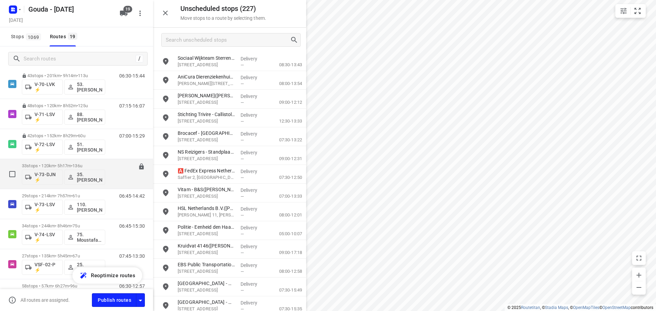
click at [65, 165] on p "33 stops • 120km • 5h17m • 136u" at bounding box center [63, 165] width 83 height 5
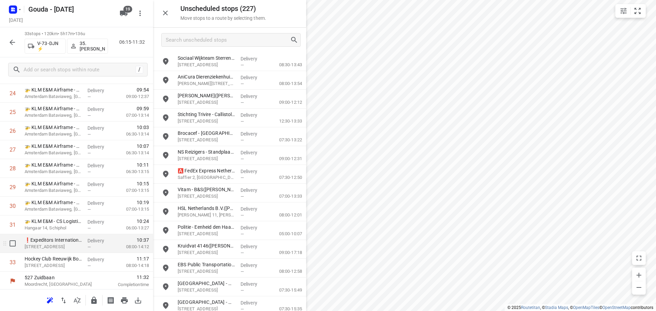
scroll to position [485, 0]
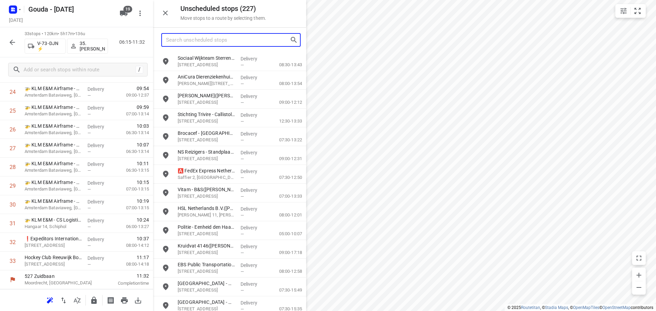
click at [203, 38] on input "Search unscheduled stops" at bounding box center [228, 40] width 124 height 11
click at [230, 35] on input "Search unscheduled stops" at bounding box center [228, 40] width 124 height 11
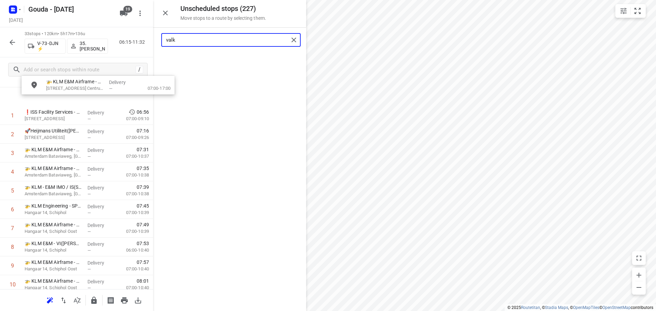
scroll to position [0, 0]
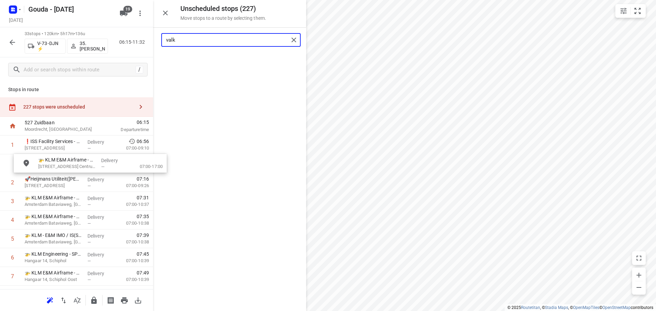
drag, startPoint x: 214, startPoint y: 65, endPoint x: 72, endPoint y: 169, distance: 176.4
type input "valk"
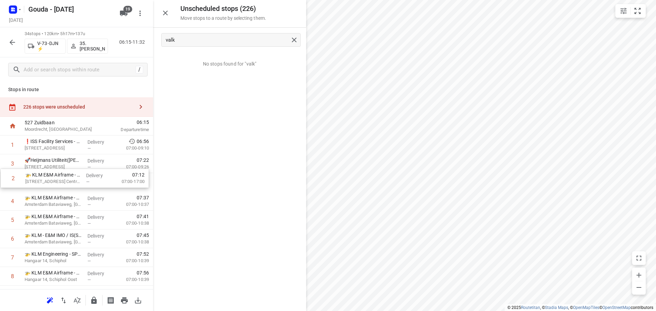
drag, startPoint x: 53, startPoint y: 165, endPoint x: 55, endPoint y: 181, distance: 16.2
click at [95, 301] on icon "button" at bounding box center [93, 300] width 5 height 7
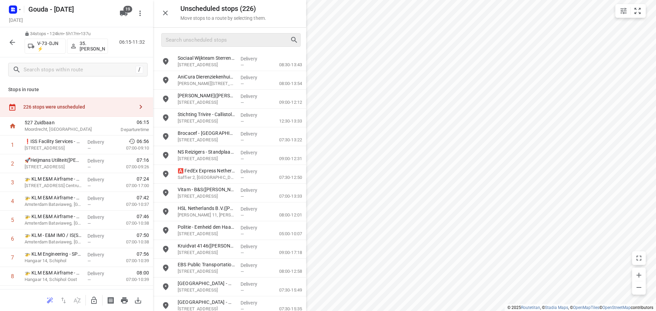
click at [9, 41] on icon "button" at bounding box center [12, 42] width 8 height 8
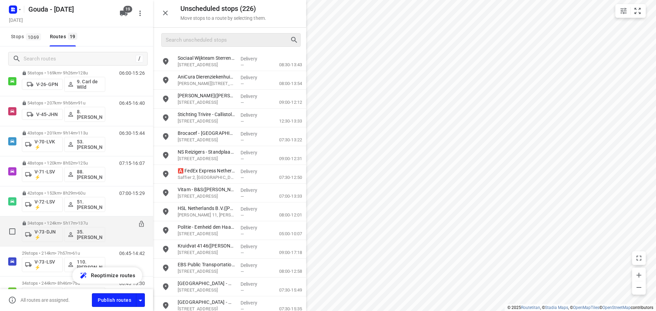
scroll to position [273, 0]
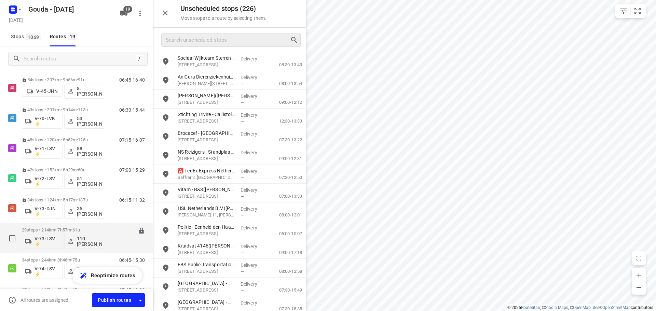
click at [59, 228] on p "29 stops • 214km • 7h57m • 61u" at bounding box center [63, 230] width 83 height 5
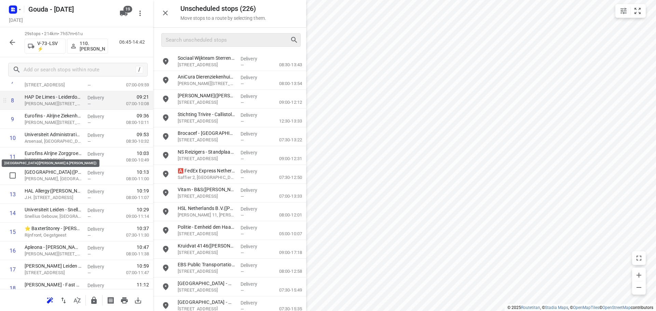
scroll to position [137, 0]
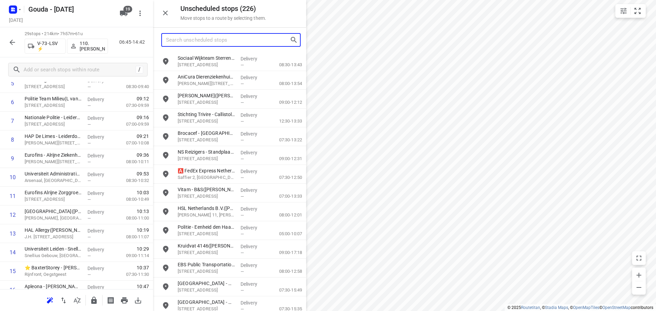
click at [226, 35] on input "Search unscheduled stops" at bounding box center [228, 40] width 124 height 11
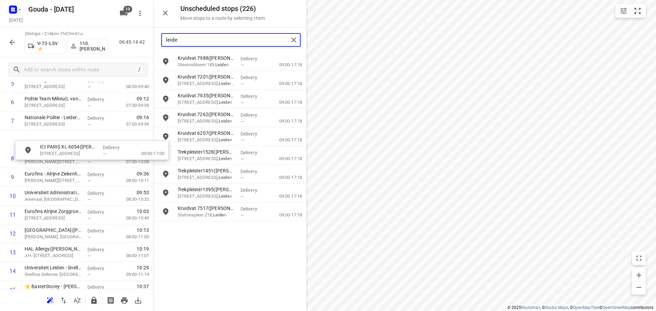
scroll to position [133, 0]
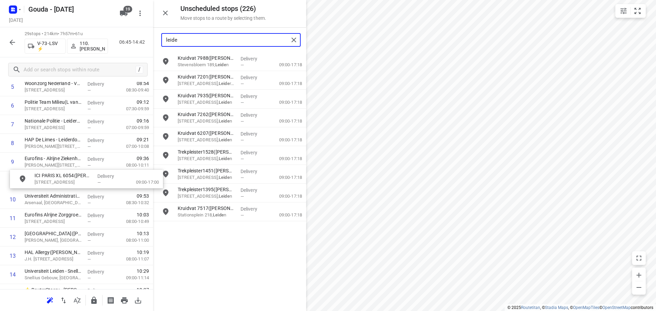
drag, startPoint x: 218, startPoint y: 64, endPoint x: 72, endPoint y: 183, distance: 188.4
click at [253, 37] on input "leide" at bounding box center [227, 40] width 123 height 11
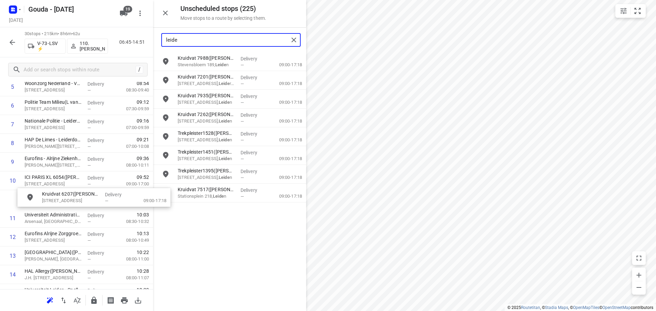
drag, startPoint x: 202, startPoint y: 141, endPoint x: 63, endPoint y: 201, distance: 151.2
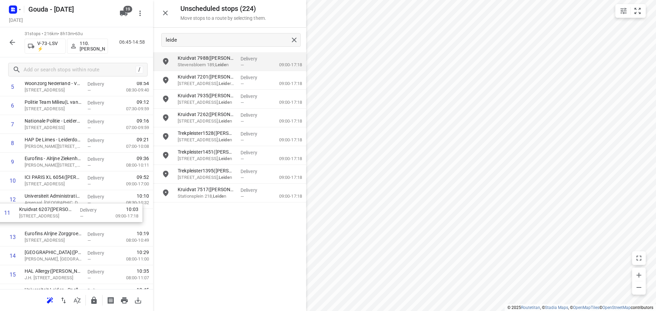
drag, startPoint x: 70, startPoint y: 209, endPoint x: 67, endPoint y: 215, distance: 6.4
click at [67, 215] on div "1 Provincie Zuid-Holland - BC Steekterpoort(Erik de Leeuw) Steekterweg 99, Alph…" at bounding box center [76, 293] width 153 height 582
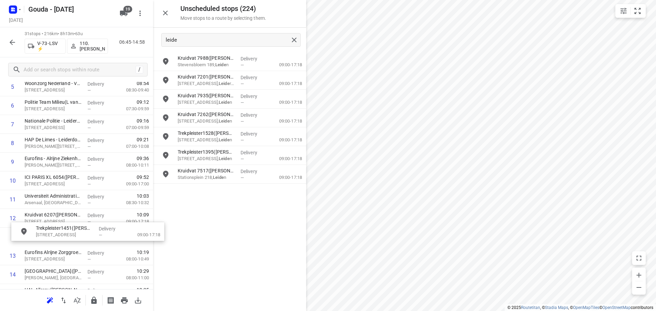
drag, startPoint x: 202, startPoint y: 159, endPoint x: 56, endPoint y: 236, distance: 165.2
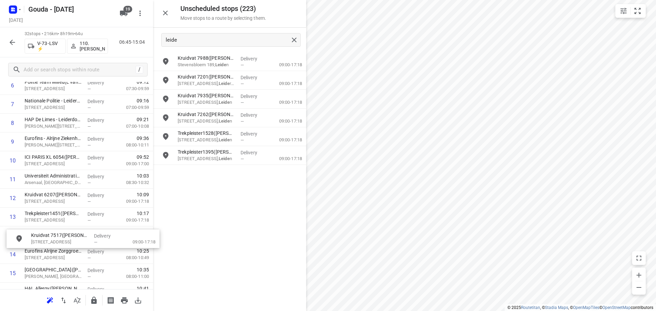
drag, startPoint x: 199, startPoint y: 177, endPoint x: 49, endPoint y: 243, distance: 164.4
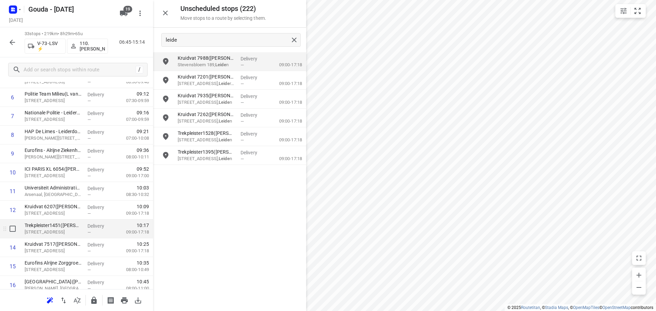
scroll to position [171, 0]
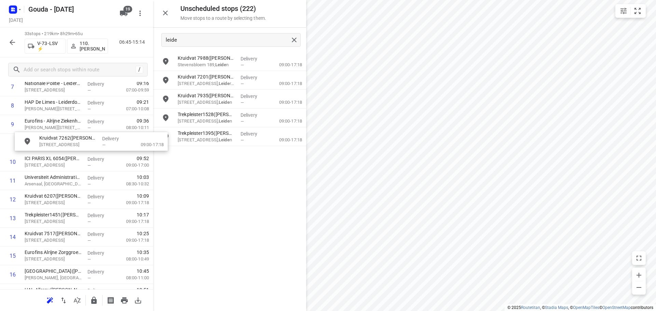
drag, startPoint x: 204, startPoint y: 119, endPoint x: 63, endPoint y: 145, distance: 143.0
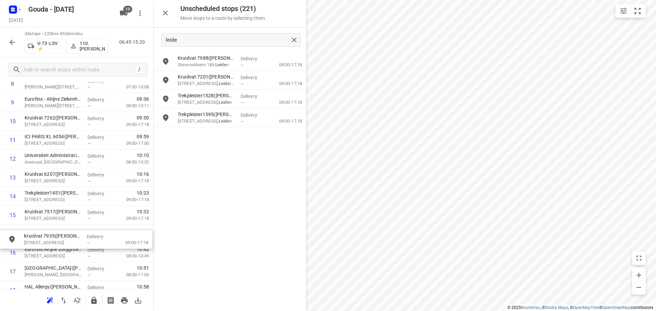
scroll to position [194, 0]
drag, startPoint x: 198, startPoint y: 101, endPoint x: 46, endPoint y: 237, distance: 204.1
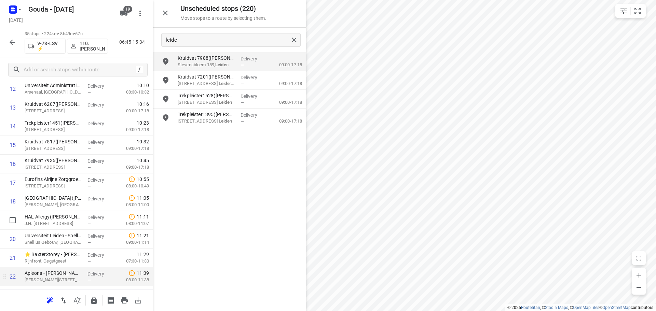
scroll to position [364, 0]
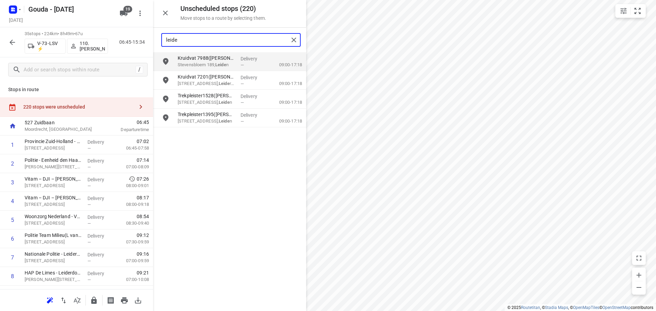
click at [209, 41] on input "leide" at bounding box center [227, 40] width 123 height 11
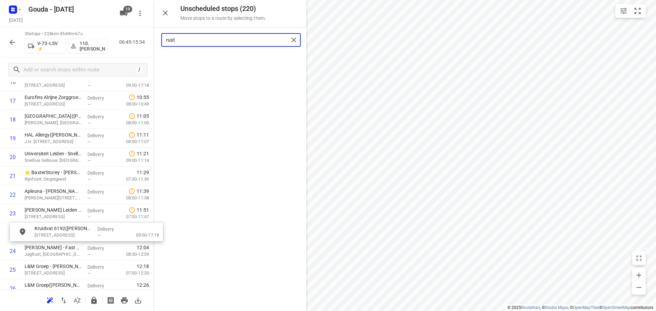
scroll to position [345, 0]
drag, startPoint x: 215, startPoint y: 64, endPoint x: 69, endPoint y: 235, distance: 225.1
type input "rust"
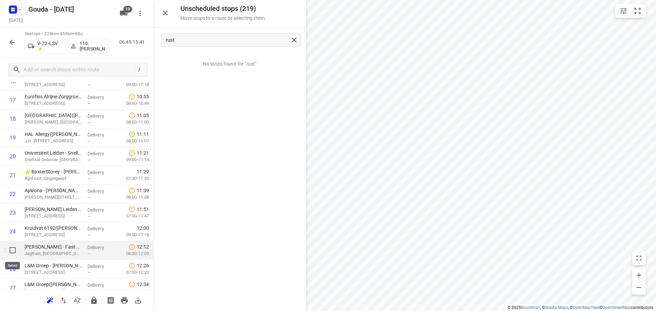
click at [12, 250] on input "checkbox" at bounding box center [13, 251] width 14 height 14
checkbox input "true"
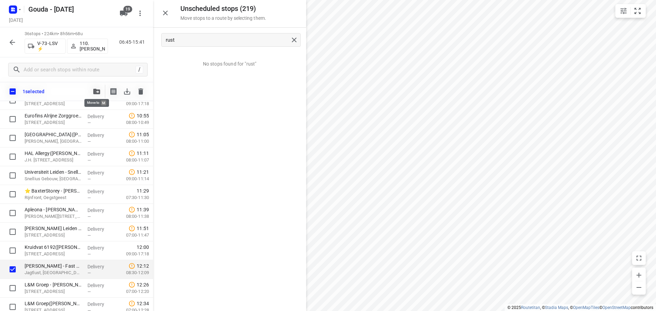
click at [99, 94] on icon "button" at bounding box center [96, 91] width 7 height 5
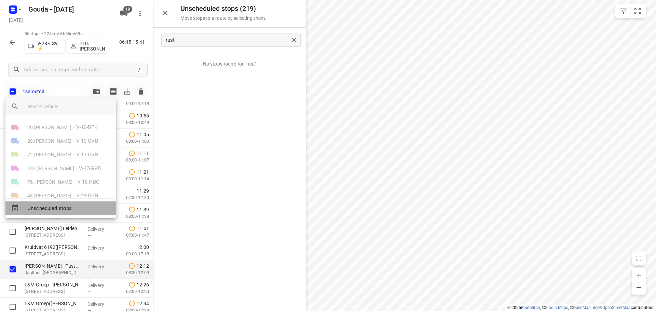
click at [61, 208] on span "Unscheduled stops" at bounding box center [68, 209] width 83 height 8
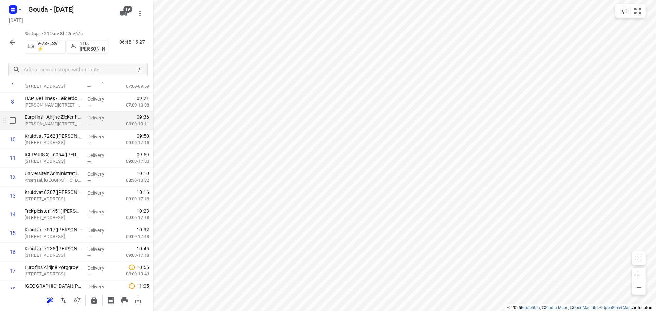
scroll to position [0, 0]
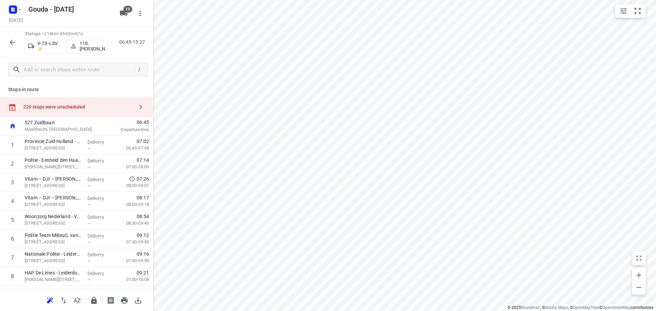
click at [140, 106] on icon "button" at bounding box center [141, 107] width 2 height 4
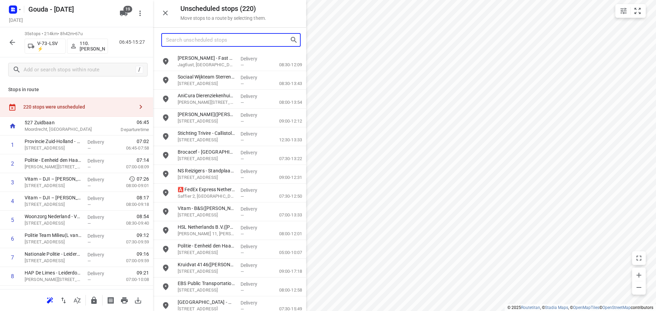
click at [202, 41] on input "Search unscheduled stops" at bounding box center [228, 40] width 124 height 11
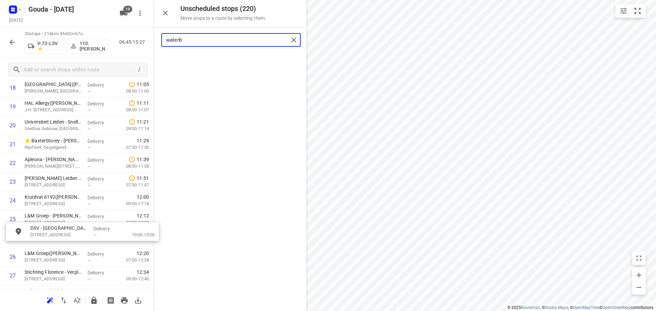
scroll to position [376, 1]
drag, startPoint x: 212, startPoint y: 67, endPoint x: 61, endPoint y: 225, distance: 218.4
click at [183, 39] on input "waterb" at bounding box center [227, 40] width 123 height 11
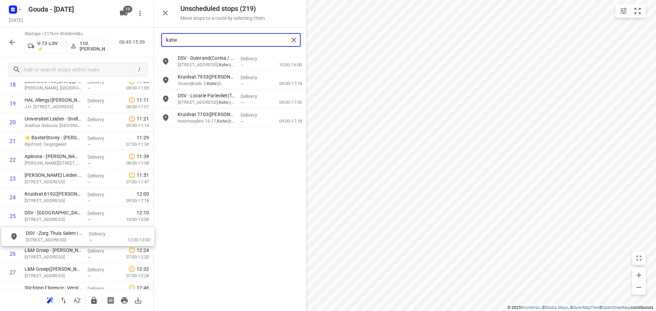
scroll to position [382, 0]
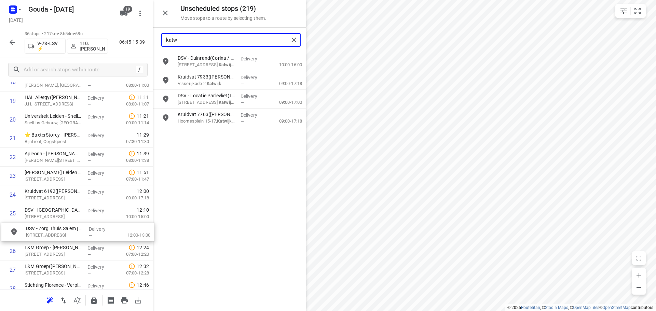
drag, startPoint x: 240, startPoint y: 68, endPoint x: 86, endPoint y: 239, distance: 230.8
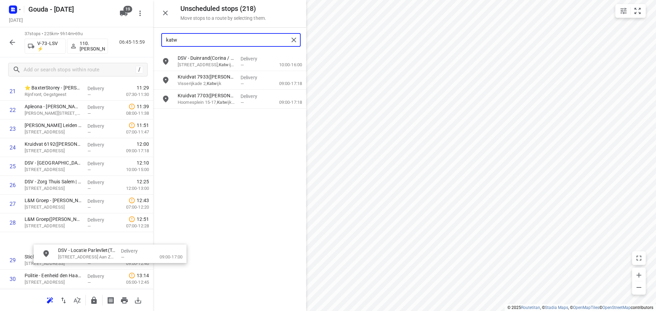
scroll to position [430, 0]
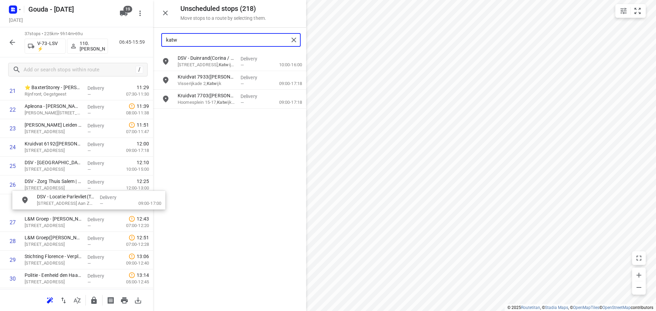
drag, startPoint x: 206, startPoint y: 103, endPoint x: 63, endPoint y: 205, distance: 175.6
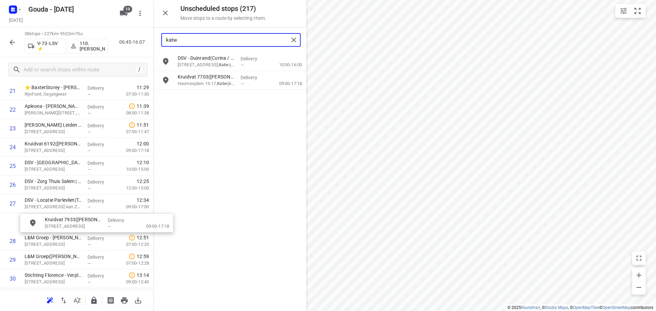
drag, startPoint x: 208, startPoint y: 84, endPoint x: 72, endPoint y: 228, distance: 197.9
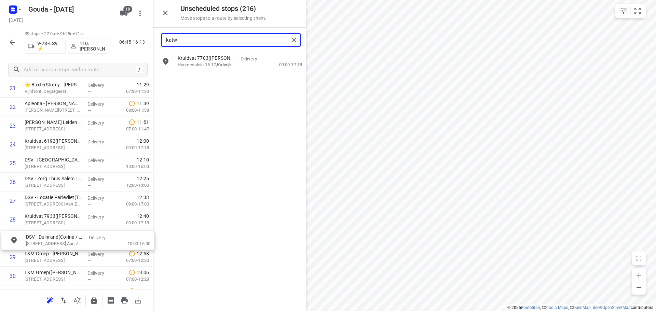
scroll to position [437, 0]
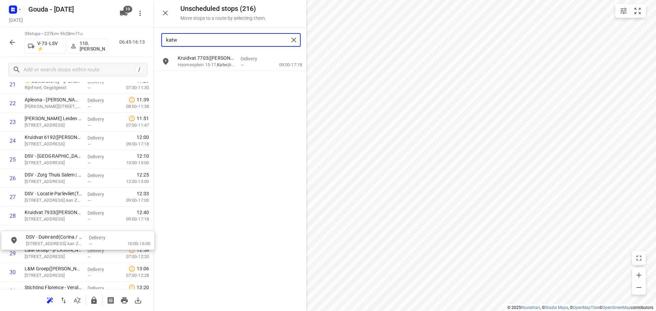
drag, startPoint x: 201, startPoint y: 67, endPoint x: 47, endPoint y: 252, distance: 240.6
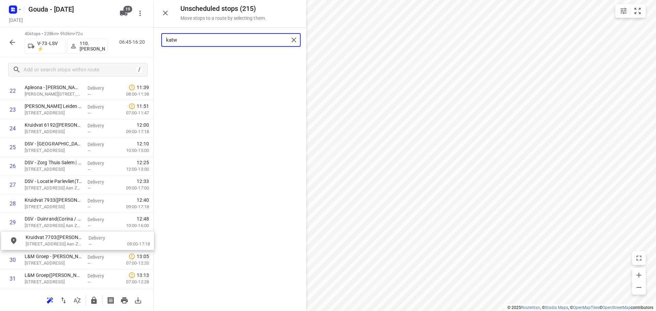
scroll to position [452, 0]
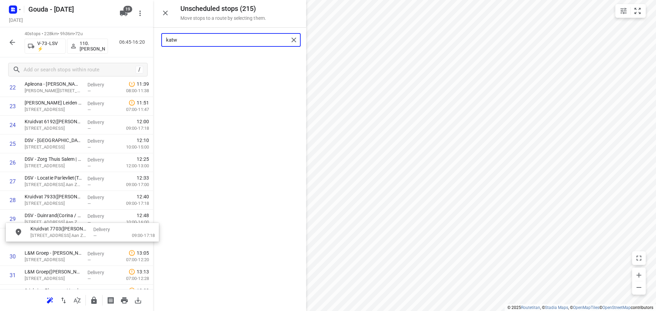
drag, startPoint x: 199, startPoint y: 66, endPoint x: 46, endPoint y: 238, distance: 230.4
click at [233, 41] on input "katw" at bounding box center [227, 40] width 123 height 11
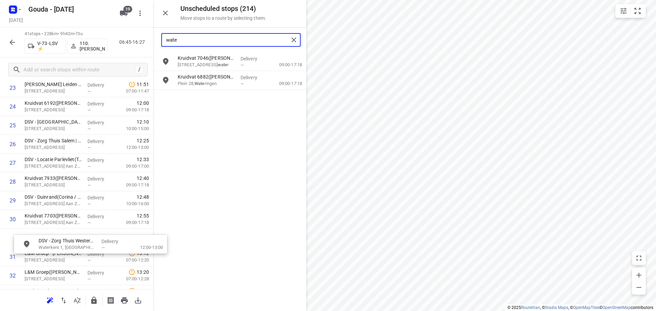
scroll to position [473, 0]
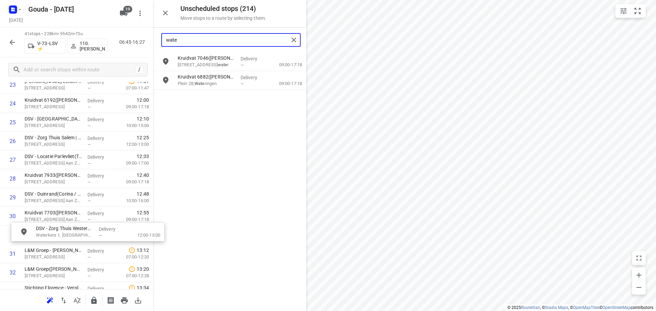
drag, startPoint x: 215, startPoint y: 58, endPoint x: 69, endPoint y: 229, distance: 224.8
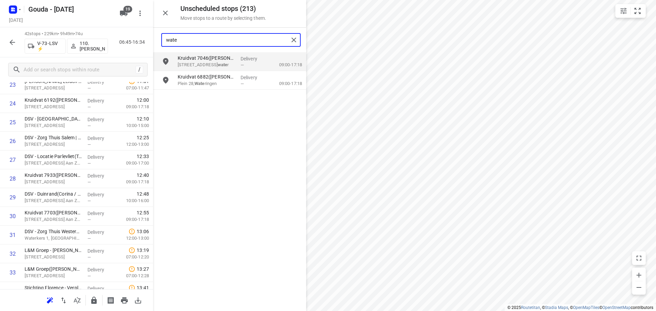
click at [233, 39] on input "wate" at bounding box center [227, 40] width 123 height 11
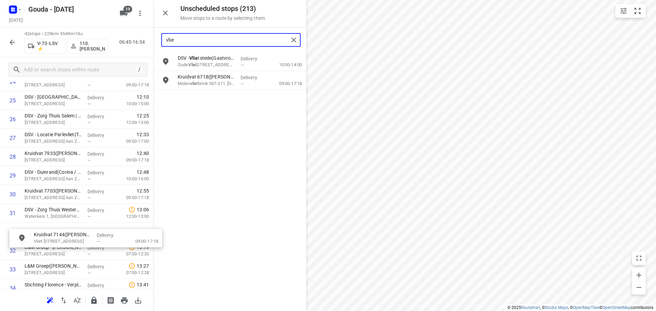
scroll to position [497, 2]
drag, startPoint x: 205, startPoint y: 96, endPoint x: 60, endPoint y: 230, distance: 198.0
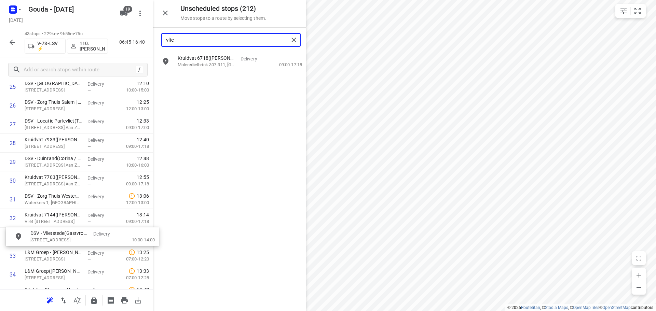
scroll to position [510, 0]
drag, startPoint x: 198, startPoint y: 65, endPoint x: 46, endPoint y: 246, distance: 236.8
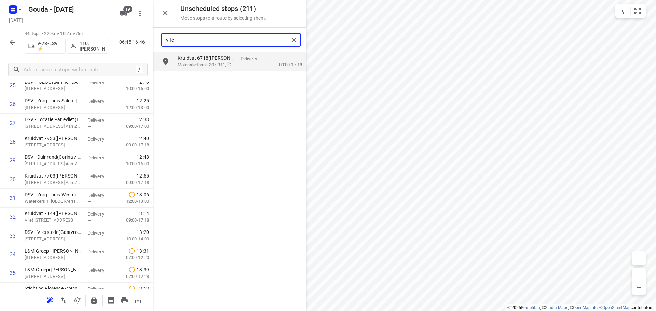
click at [203, 43] on input "vlie" at bounding box center [227, 40] width 123 height 11
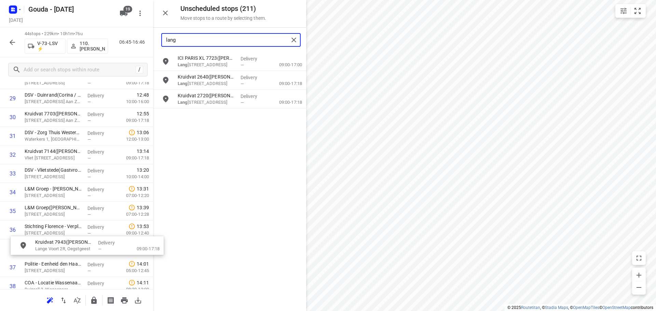
scroll to position [582, 0]
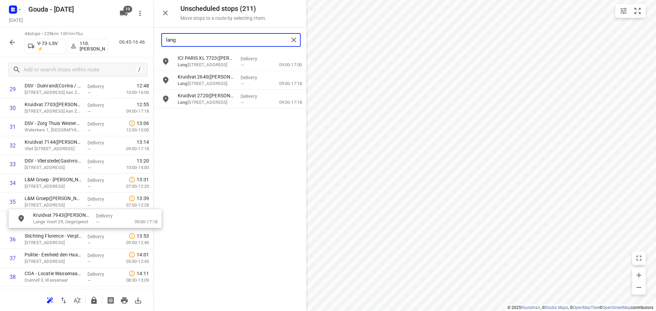
drag, startPoint x: 213, startPoint y: 105, endPoint x: 67, endPoint y: 226, distance: 189.7
type input "lang"
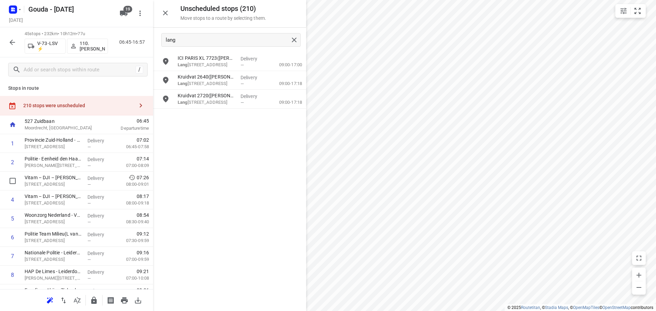
scroll to position [0, 0]
click at [11, 146] on input "checkbox" at bounding box center [13, 145] width 14 height 14
checkbox input "true"
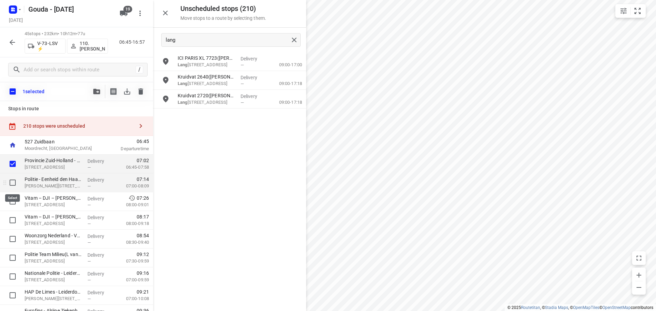
click at [14, 182] on input "checkbox" at bounding box center [13, 183] width 14 height 14
checkbox input "true"
click at [14, 201] on input "checkbox" at bounding box center [13, 202] width 14 height 14
checkbox input "true"
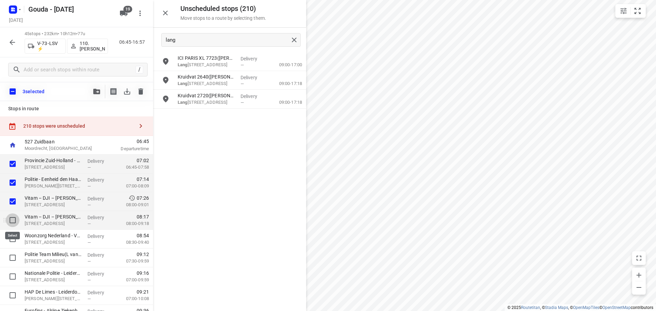
click at [10, 217] on input "checkbox" at bounding box center [13, 221] width 14 height 14
checkbox input "true"
click at [95, 92] on icon "button" at bounding box center [96, 91] width 7 height 5
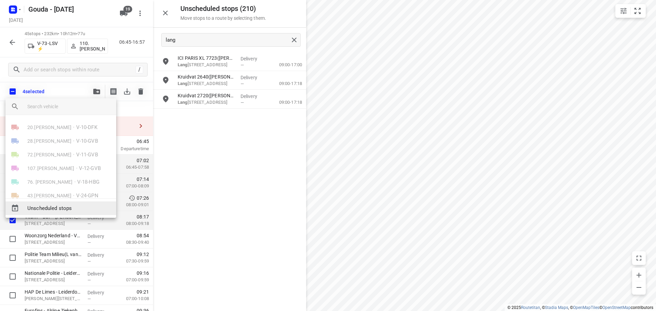
click at [73, 208] on span "Unscheduled stops" at bounding box center [68, 209] width 83 height 8
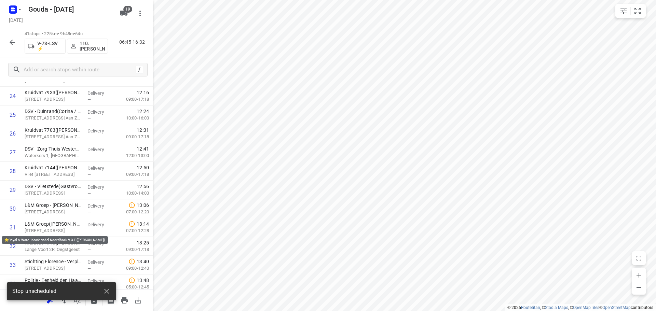
scroll to position [635, 0]
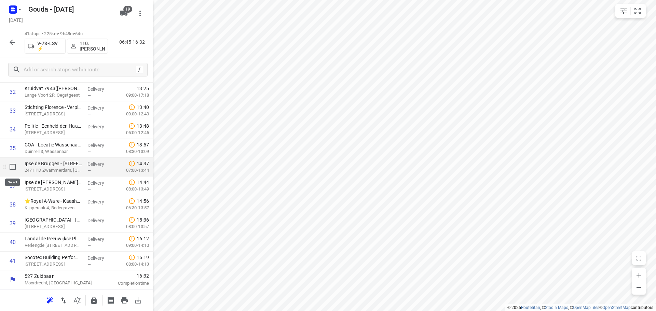
click at [10, 166] on input "checkbox" at bounding box center [13, 167] width 14 height 14
checkbox input "true"
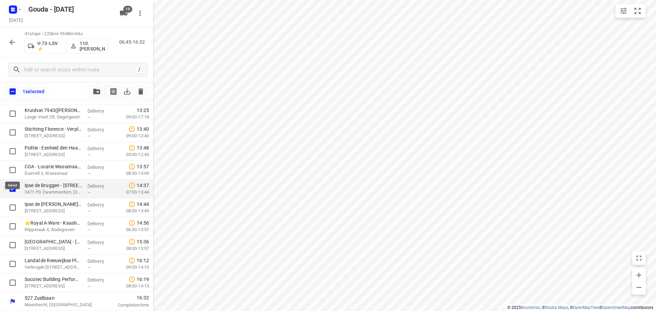
scroll to position [633, 0]
click at [12, 204] on input "checkbox" at bounding box center [13, 208] width 14 height 14
checkbox input "true"
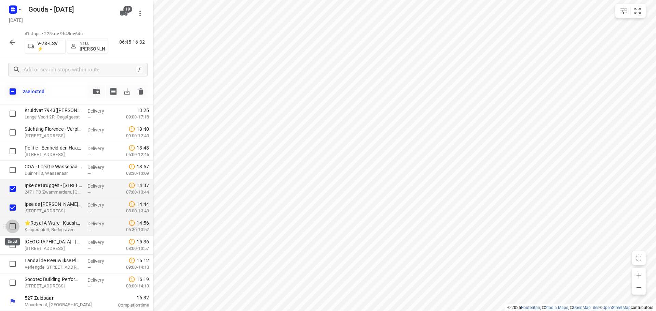
click at [11, 225] on input "checkbox" at bounding box center [13, 227] width 14 height 14
checkbox input "true"
click at [92, 94] on button "button" at bounding box center [97, 92] width 14 height 14
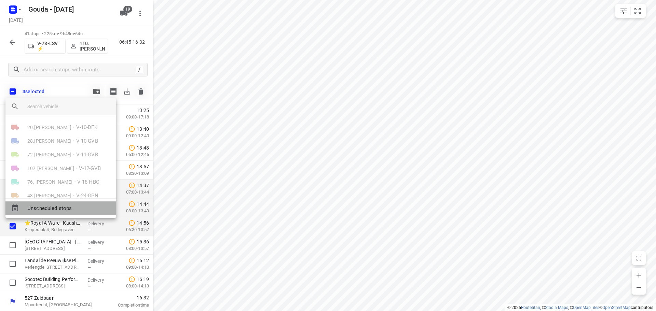
click at [64, 206] on span "Unscheduled stops" at bounding box center [68, 209] width 83 height 8
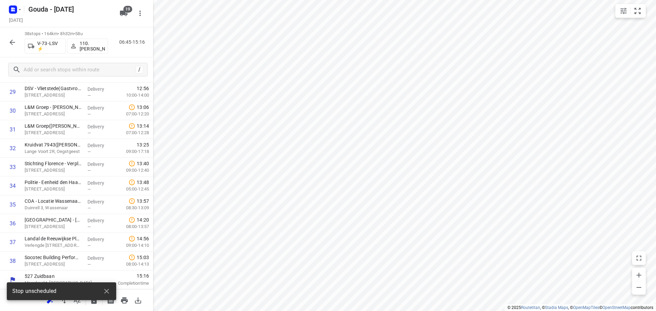
scroll to position [579, 0]
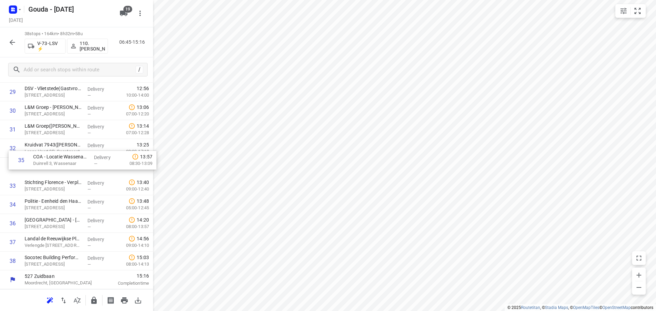
drag, startPoint x: 43, startPoint y: 202, endPoint x: 53, endPoint y: 157, distance: 45.6
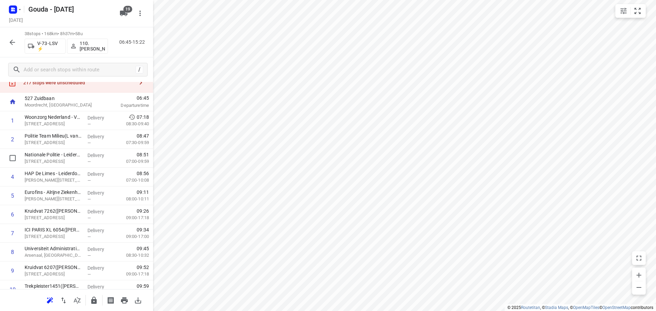
scroll to position [0, 0]
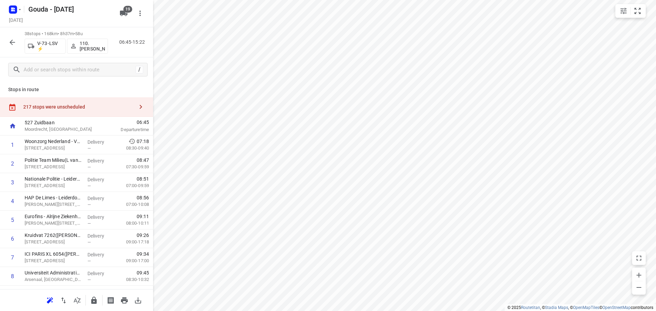
click at [137, 104] on icon "button" at bounding box center [141, 107] width 8 height 8
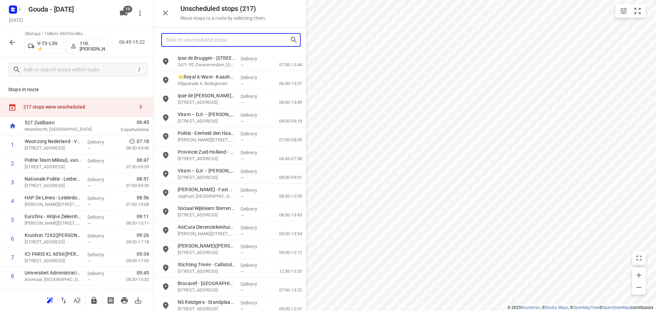
click at [228, 37] on input "Search unscheduled stops" at bounding box center [228, 40] width 124 height 11
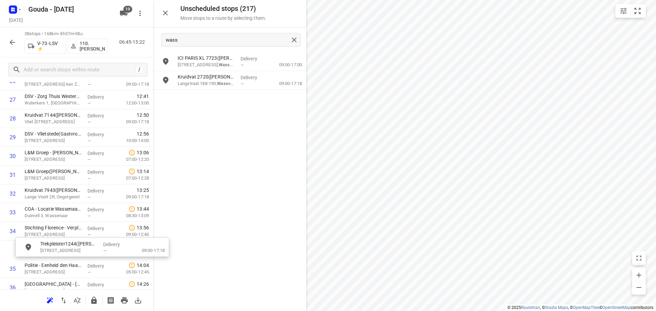
scroll to position [538, 0]
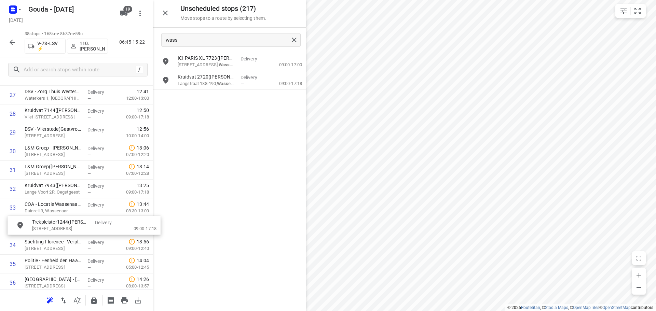
drag, startPoint x: 213, startPoint y: 99, endPoint x: 67, endPoint y: 227, distance: 193.9
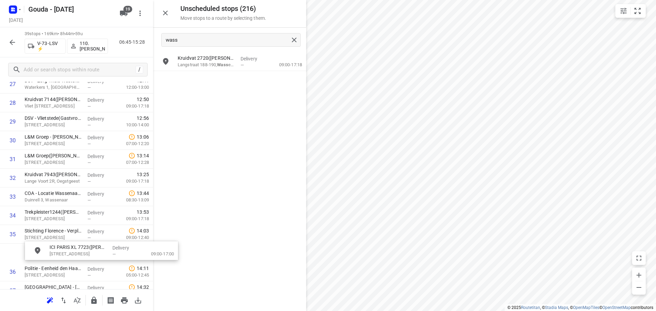
scroll to position [551, 1]
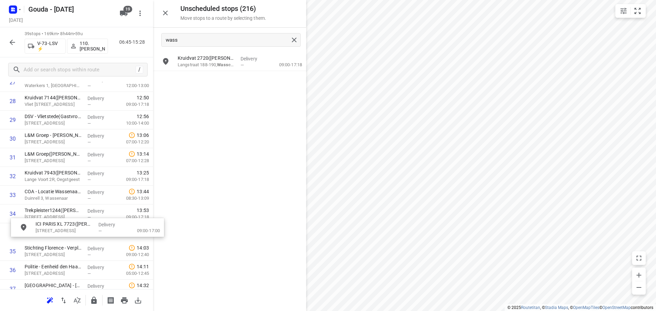
drag, startPoint x: 199, startPoint y: 65, endPoint x: 56, endPoint y: 233, distance: 220.9
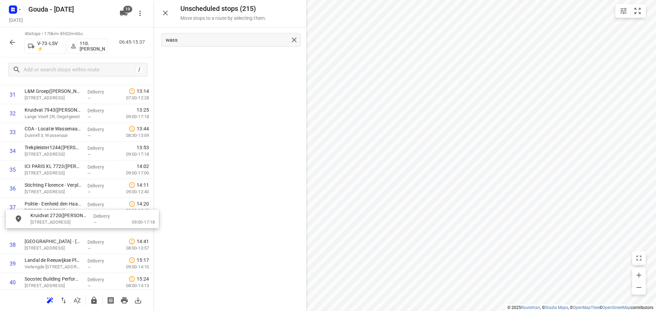
scroll to position [614, 0]
drag, startPoint x: 198, startPoint y: 64, endPoint x: 46, endPoint y: 190, distance: 197.8
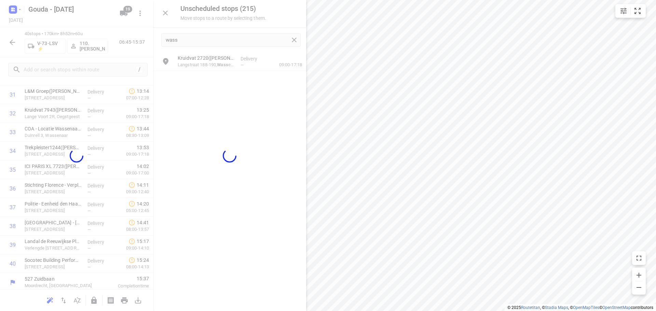
scroll to position [614, 0]
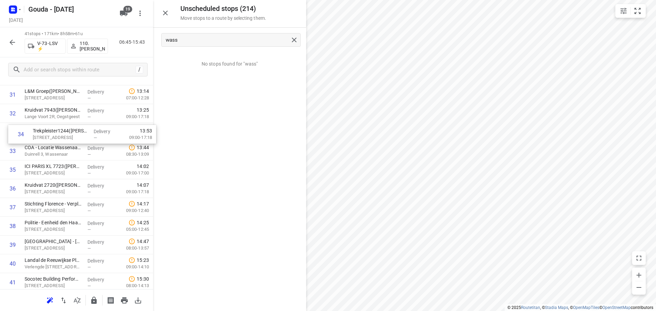
drag, startPoint x: 35, startPoint y: 156, endPoint x: 45, endPoint y: 139, distance: 19.6
drag, startPoint x: 33, startPoint y: 228, endPoint x: 40, endPoint y: 207, distance: 22.2
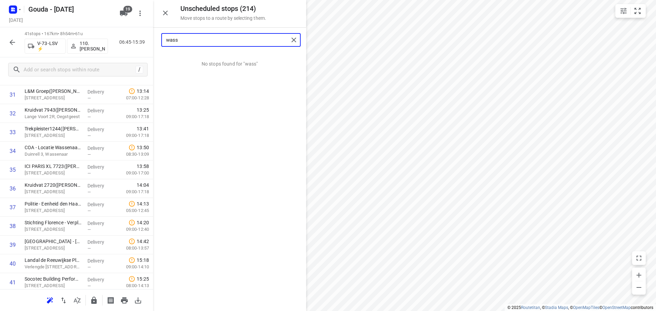
click at [191, 39] on input "wass" at bounding box center [227, 40] width 123 height 11
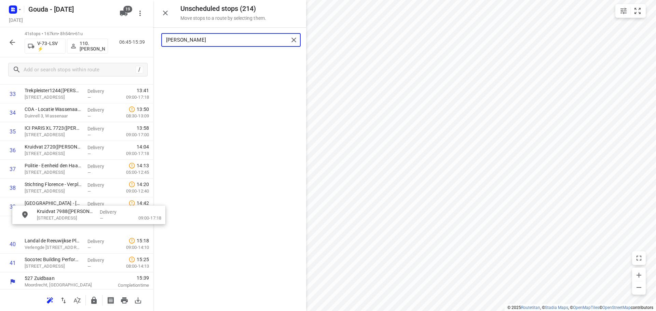
scroll to position [653, 0]
drag, startPoint x: 197, startPoint y: 64, endPoint x: 52, endPoint y: 210, distance: 205.8
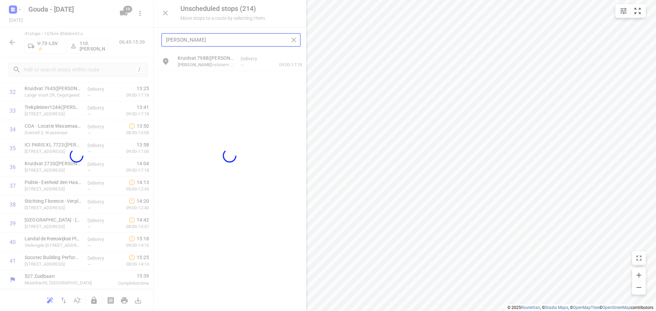
scroll to position [635, 0]
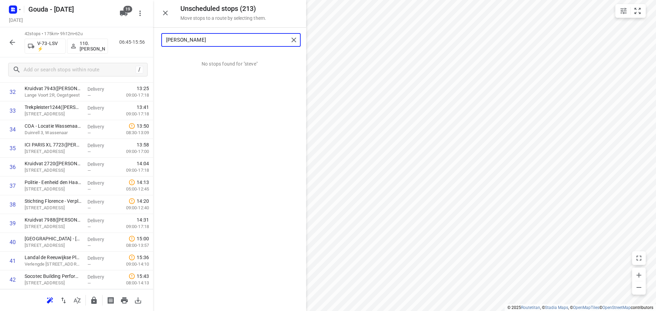
click at [204, 39] on input "steve" at bounding box center [227, 40] width 123 height 11
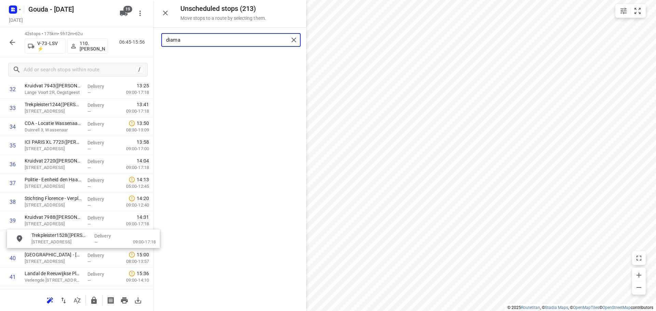
drag, startPoint x: 195, startPoint y: 66, endPoint x: 47, endPoint y: 246, distance: 233.1
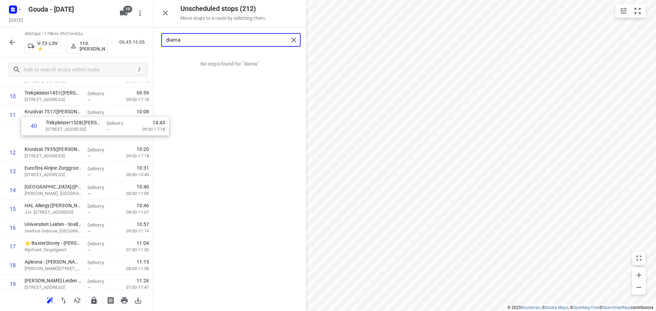
scroll to position [216, 0]
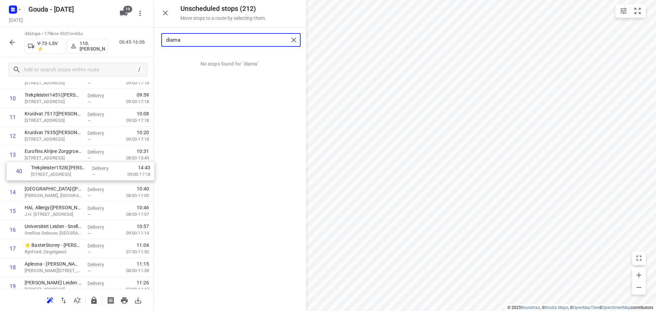
drag, startPoint x: 44, startPoint y: 242, endPoint x: 53, endPoint y: 174, distance: 68.2
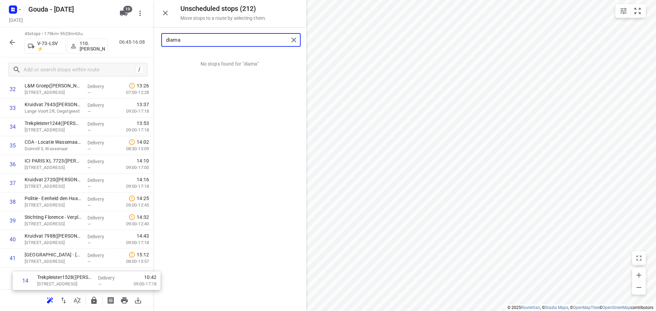
scroll to position [673, 0]
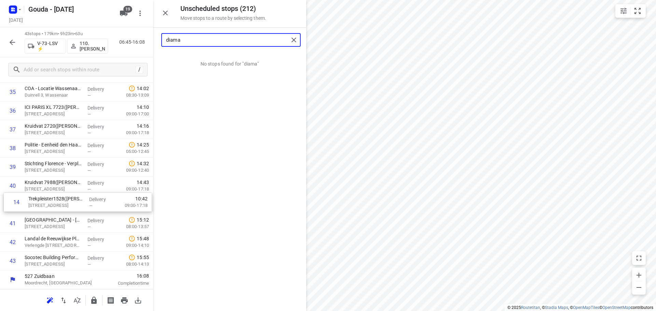
drag, startPoint x: 50, startPoint y: 175, endPoint x: 55, endPoint y: 204, distance: 29.2
drag, startPoint x: 33, startPoint y: 191, endPoint x: 47, endPoint y: 207, distance: 21.8
drag, startPoint x: 45, startPoint y: 191, endPoint x: 53, endPoint y: 206, distance: 16.3
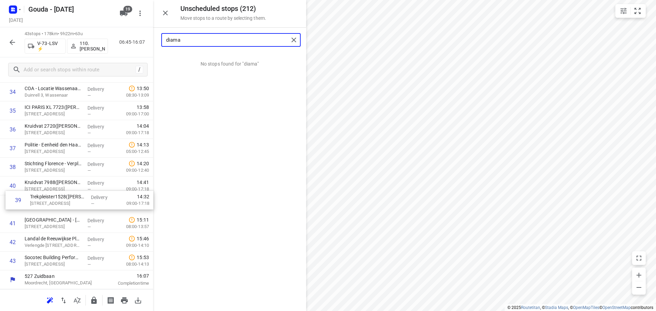
type input "diama"
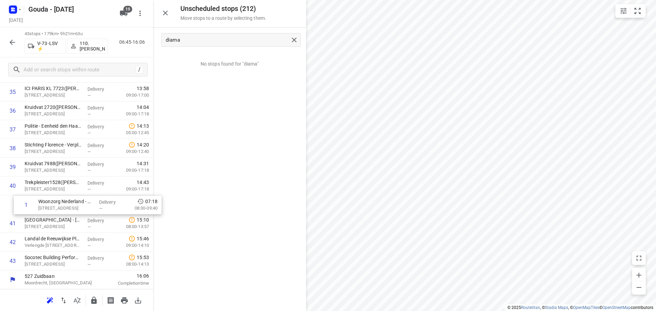
drag, startPoint x: 50, startPoint y: 146, endPoint x: 66, endPoint y: 207, distance: 63.1
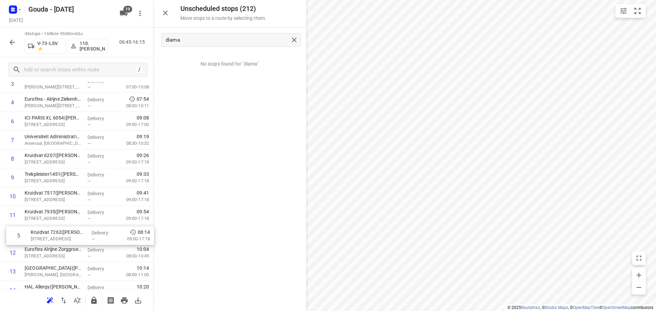
scroll to position [100, 0]
drag, startPoint x: 68, startPoint y: 223, endPoint x: 75, endPoint y: 232, distance: 11.6
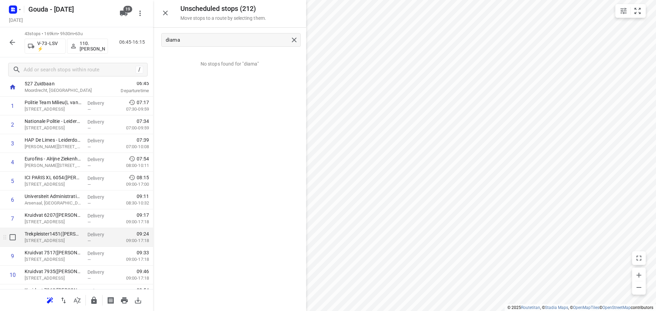
scroll to position [32, 0]
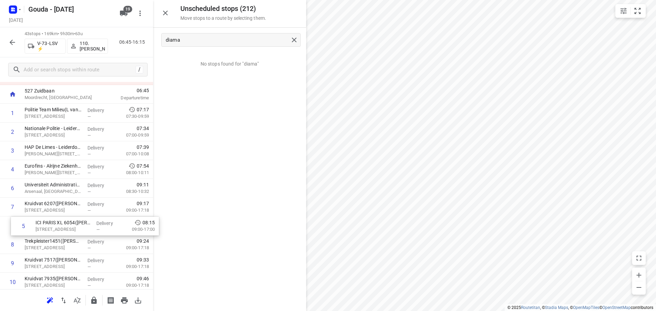
drag, startPoint x: 48, startPoint y: 194, endPoint x: 61, endPoint y: 232, distance: 40.1
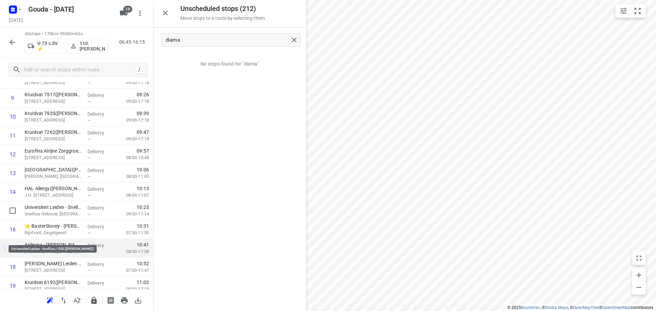
scroll to position [205, 0]
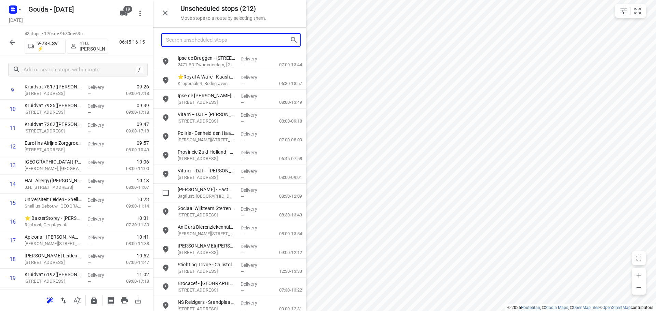
click at [188, 43] on input "Search unscheduled stops" at bounding box center [228, 40] width 124 height 11
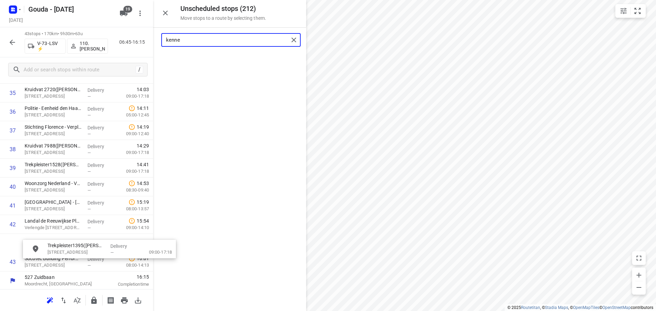
scroll to position [691, 0]
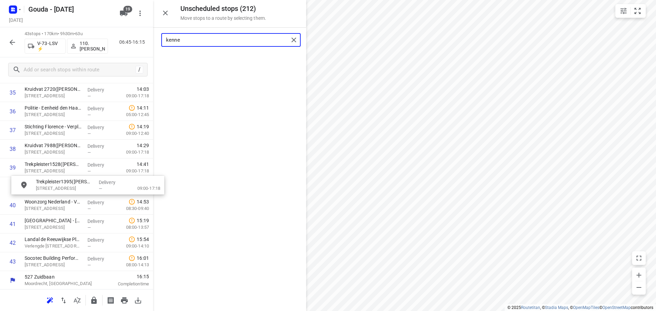
drag, startPoint x: 212, startPoint y: 66, endPoint x: 66, endPoint y: 194, distance: 194.1
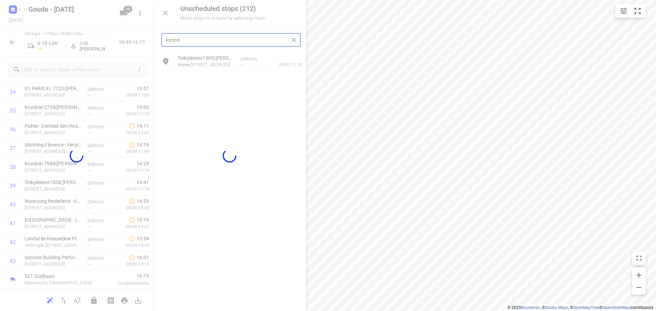
scroll to position [673, 0]
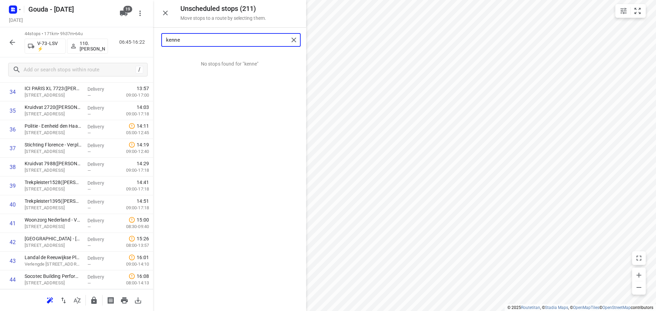
click at [196, 35] on input "kenne" at bounding box center [227, 40] width 123 height 11
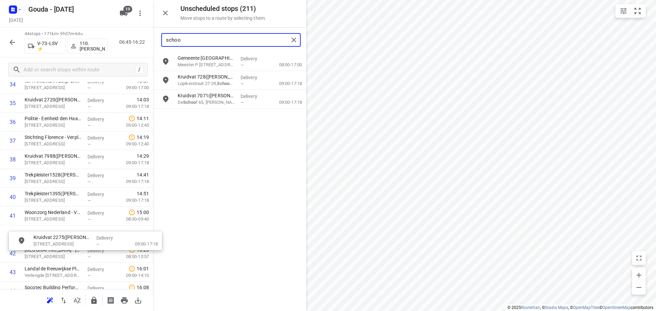
drag, startPoint x: 206, startPoint y: 104, endPoint x: 54, endPoint y: 250, distance: 210.7
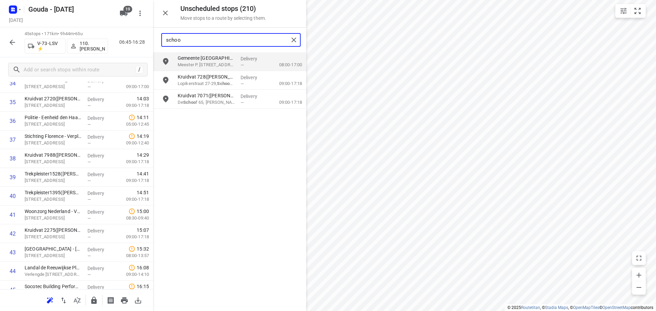
click at [219, 42] on input "schoo" at bounding box center [227, 40] width 123 height 11
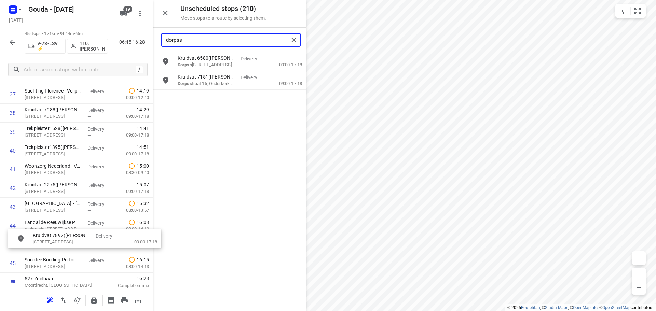
scroll to position [728, 0]
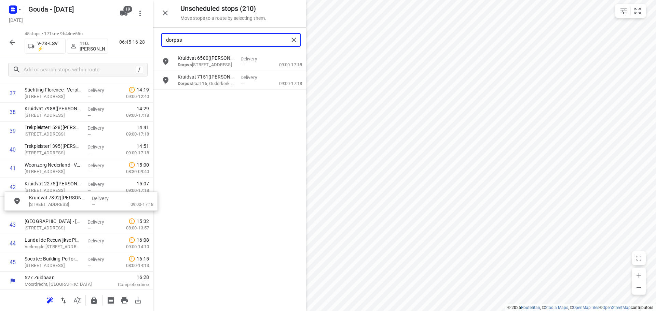
drag, startPoint x: 229, startPoint y: 87, endPoint x: 78, endPoint y: 209, distance: 194.3
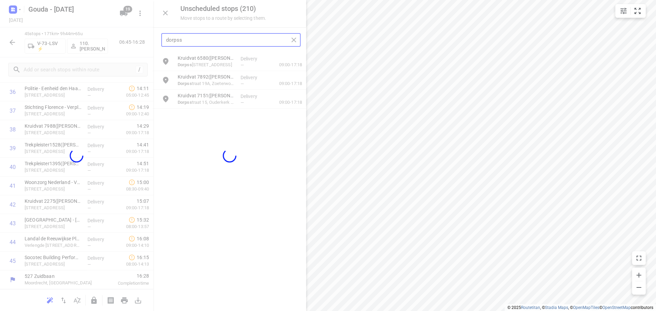
scroll to position [711, 0]
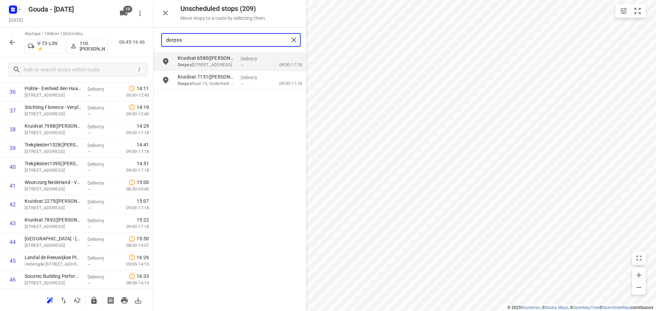
click at [224, 42] on input "dorpss" at bounding box center [227, 40] width 123 height 11
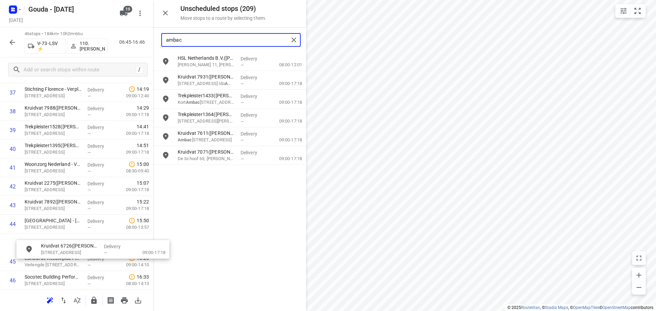
scroll to position [751, 0]
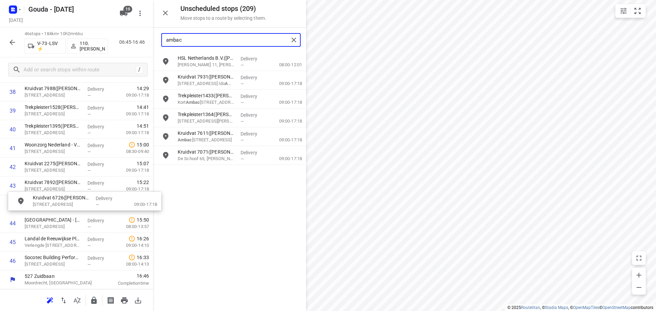
drag, startPoint x: 207, startPoint y: 102, endPoint x: 58, endPoint y: 205, distance: 180.6
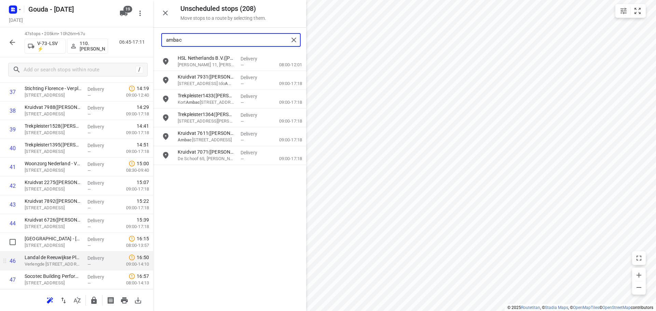
scroll to position [748, 0]
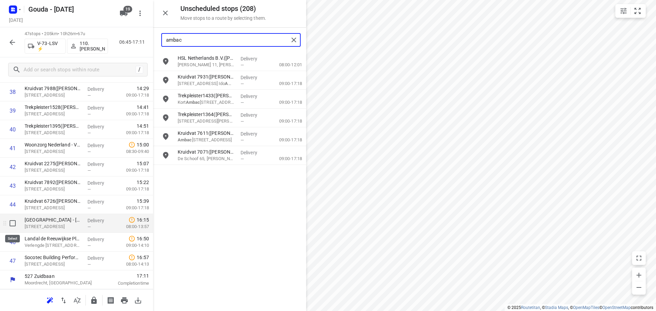
type input "ambac"
click at [11, 225] on input "checkbox" at bounding box center [13, 224] width 14 height 14
checkbox input "true"
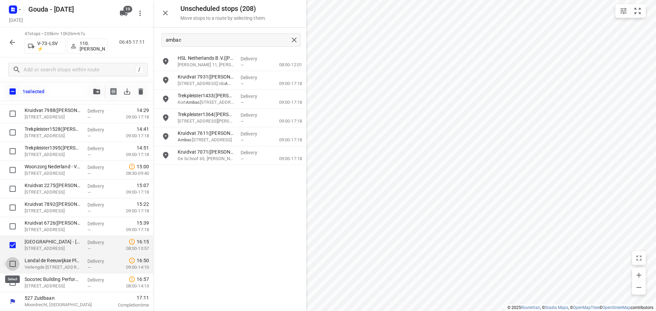
click at [13, 266] on input "checkbox" at bounding box center [13, 264] width 14 height 14
checkbox input "true"
click at [10, 284] on input "checkbox" at bounding box center [13, 283] width 14 height 14
checkbox input "true"
click at [98, 93] on icon "button" at bounding box center [96, 91] width 7 height 5
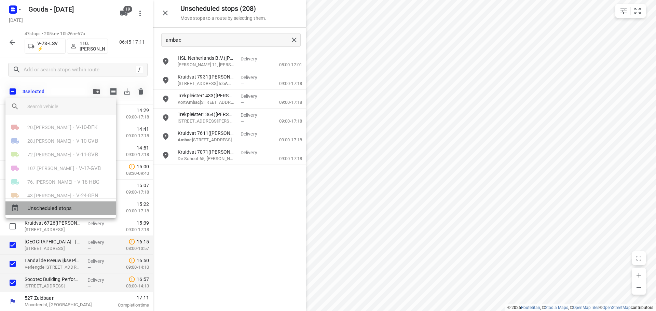
click at [71, 209] on span "Unscheduled stops" at bounding box center [68, 209] width 83 height 8
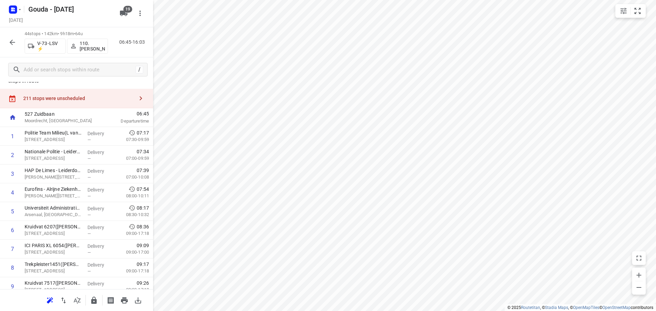
scroll to position [0, 0]
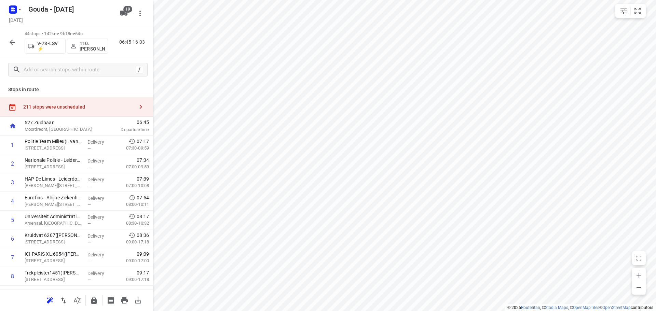
click at [137, 107] on icon "button" at bounding box center [141, 107] width 8 height 8
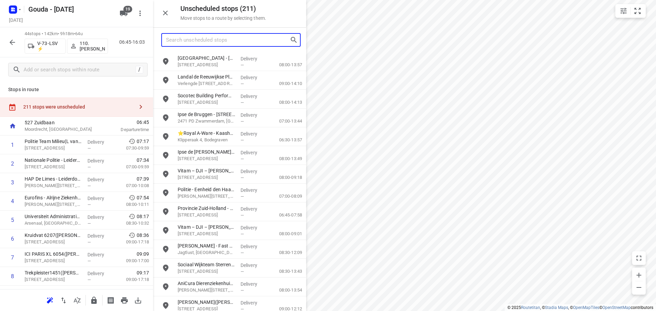
click at [215, 43] on input "Search unscheduled stops" at bounding box center [228, 40] width 124 height 11
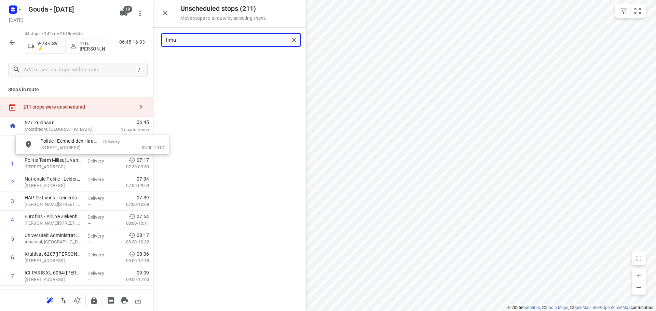
drag, startPoint x: 209, startPoint y: 57, endPoint x: 72, endPoint y: 142, distance: 161.5
drag, startPoint x: 63, startPoint y: 181, endPoint x: 72, endPoint y: 160, distance: 23.4
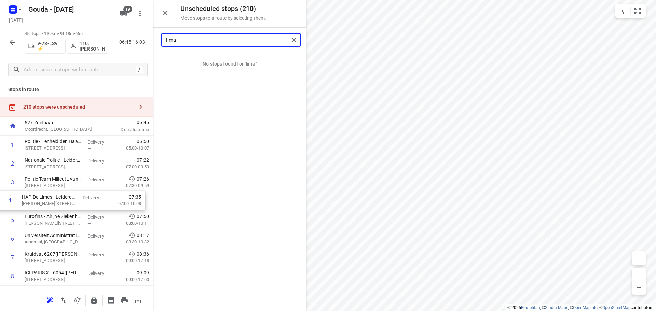
click at [192, 38] on input "lima" at bounding box center [227, 40] width 123 height 11
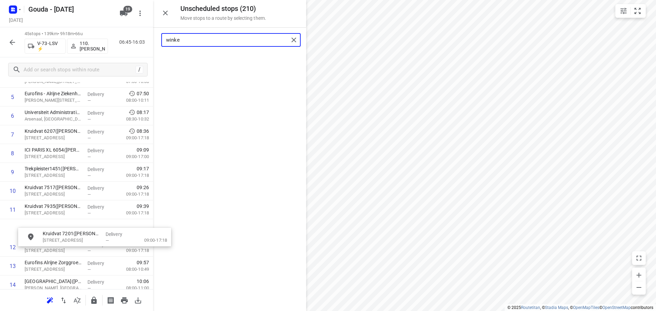
scroll to position [123, 0]
drag, startPoint x: 205, startPoint y: 67, endPoint x: 60, endPoint y: 235, distance: 222.3
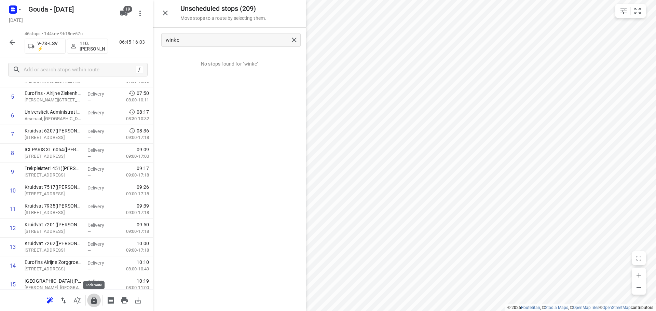
click at [91, 299] on icon "button" at bounding box center [94, 301] width 8 height 8
click at [11, 41] on icon "button" at bounding box center [12, 42] width 5 height 5
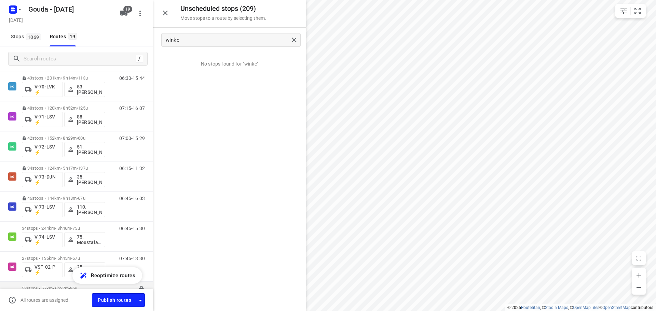
scroll to position [342, 0]
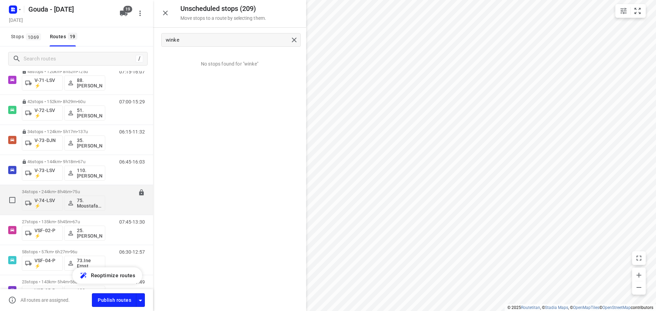
click at [64, 188] on div "34 stops • 244km • 8h46m • 75u V-74-LSV ⚡ 75. Moustafa Shhadeh" at bounding box center [63, 200] width 83 height 28
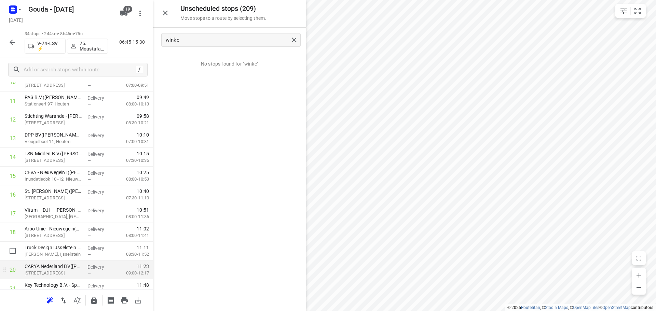
scroll to position [273, 0]
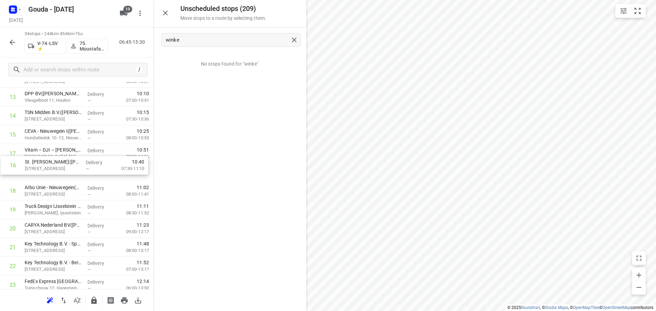
drag, startPoint x: 47, startPoint y: 157, endPoint x: 47, endPoint y: 173, distance: 16.4
click at [47, 173] on div "1 Securitas Direct - Verisure - De Meern(Karin de Hoop) Molensteyn 60, De Meern…" at bounding box center [76, 181] width 153 height 639
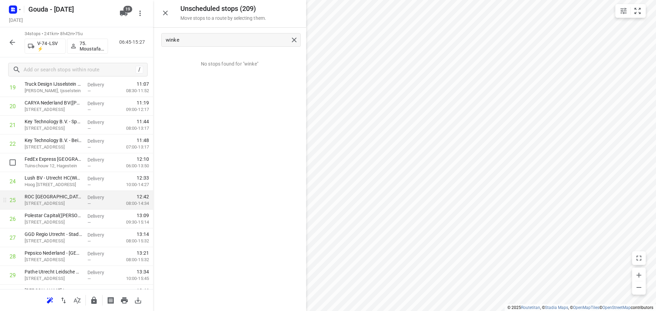
scroll to position [410, 0]
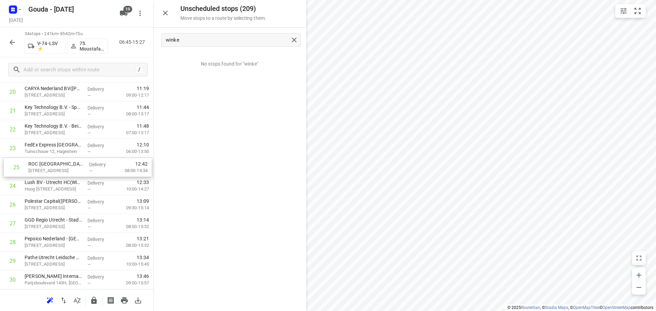
drag, startPoint x: 42, startPoint y: 189, endPoint x: 47, endPoint y: 167, distance: 22.9
click at [47, 167] on div "1 Securitas Direct - Verisure - De Meern(Karin de Hoop) Molensteyn 60, De Meern…" at bounding box center [76, 45] width 153 height 639
click at [243, 46] on div "winke" at bounding box center [230, 40] width 139 height 14
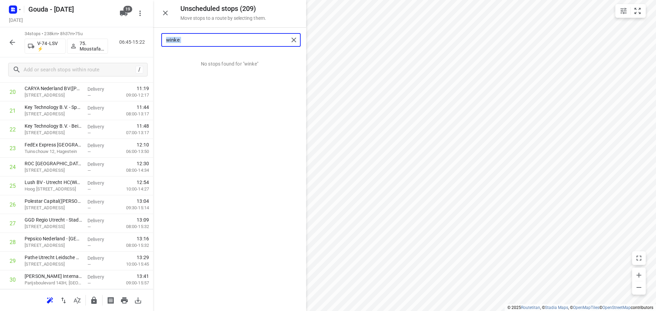
click at [244, 41] on input "winke" at bounding box center [227, 40] width 123 height 11
drag, startPoint x: 217, startPoint y: 63, endPoint x: 68, endPoint y: 202, distance: 204.7
click at [184, 40] on input "gode" at bounding box center [227, 40] width 123 height 11
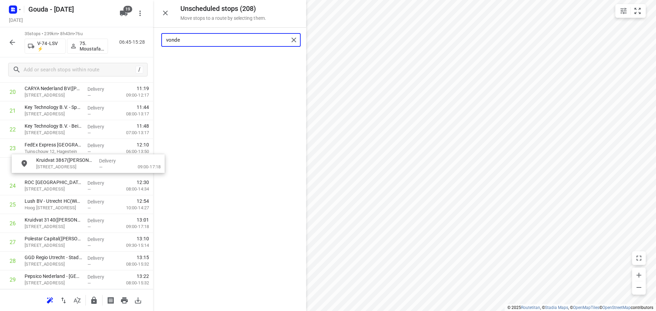
drag, startPoint x: 199, startPoint y: 62, endPoint x: 56, endPoint y: 169, distance: 178.7
click at [215, 42] on input "vonde" at bounding box center [227, 40] width 123 height 11
drag, startPoint x: 216, startPoint y: 64, endPoint x: 64, endPoint y: 176, distance: 189.3
click at [224, 44] on input "smara" at bounding box center [227, 40] width 123 height 11
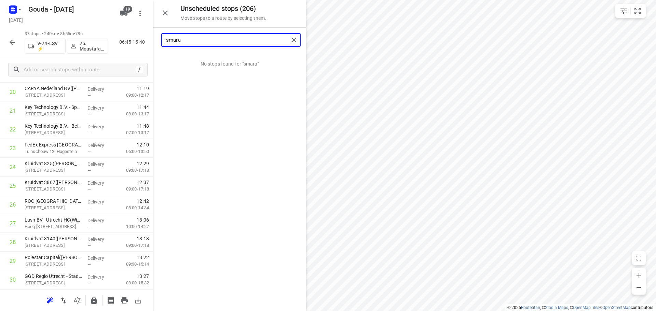
click at [224, 44] on input "smara" at bounding box center [227, 40] width 123 height 11
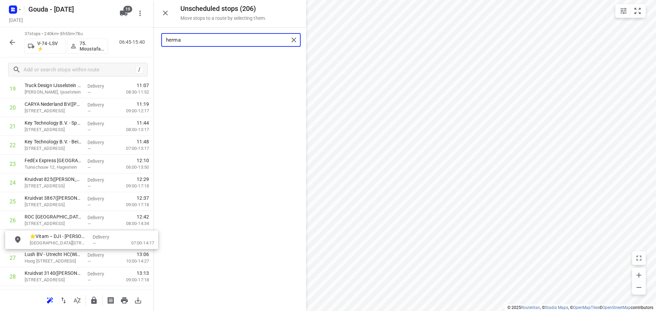
scroll to position [397, 0]
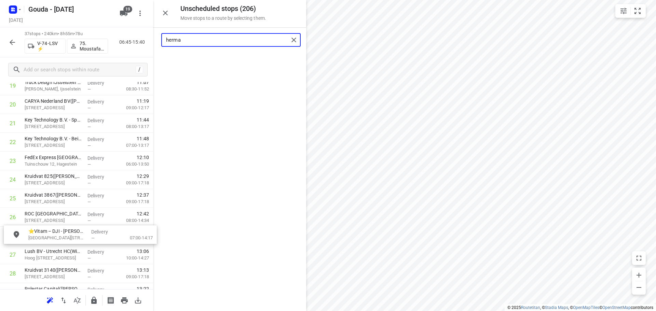
drag, startPoint x: 212, startPoint y: 63, endPoint x: 61, endPoint y: 237, distance: 230.5
click at [214, 38] on input "herma" at bounding box center [227, 40] width 123 height 11
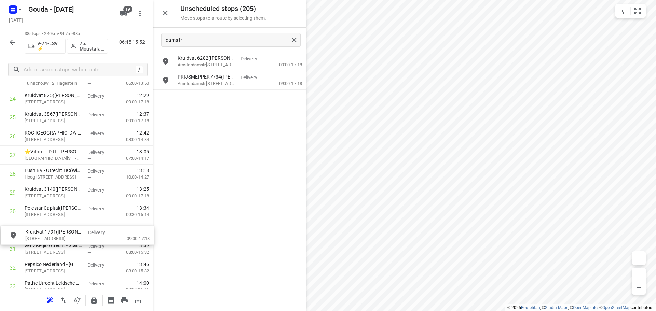
scroll to position [478, 0]
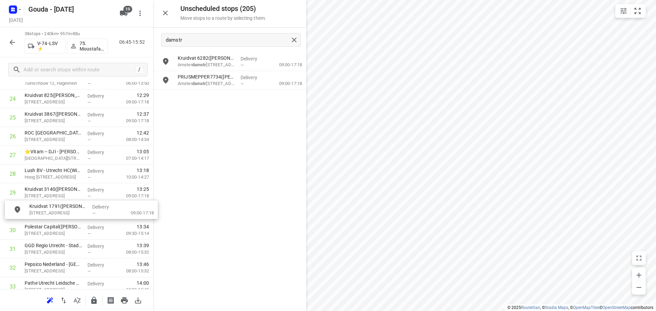
drag, startPoint x: 205, startPoint y: 64, endPoint x: 52, endPoint y: 212, distance: 213.3
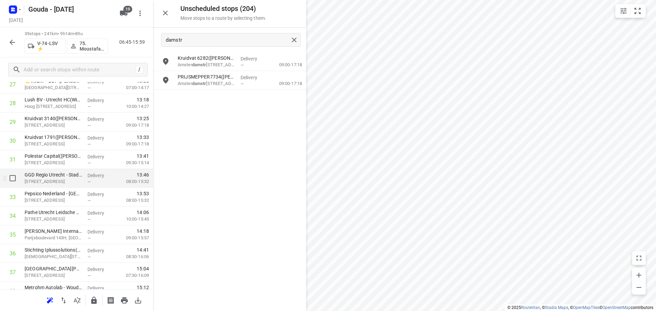
scroll to position [547, 0]
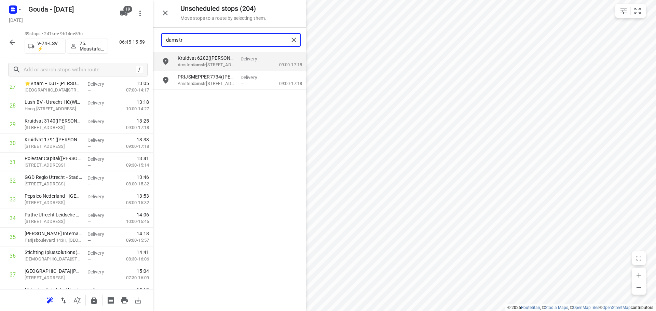
click at [224, 44] on input "damstr" at bounding box center [227, 40] width 123 height 11
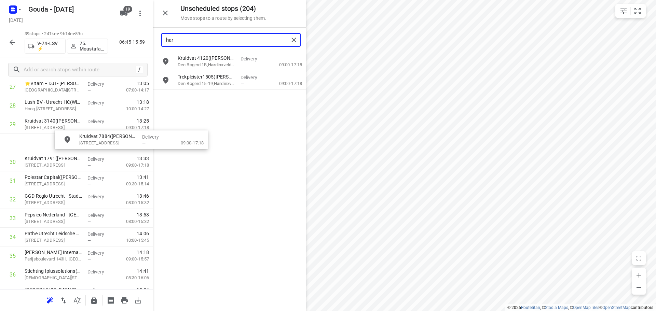
scroll to position [543, 0]
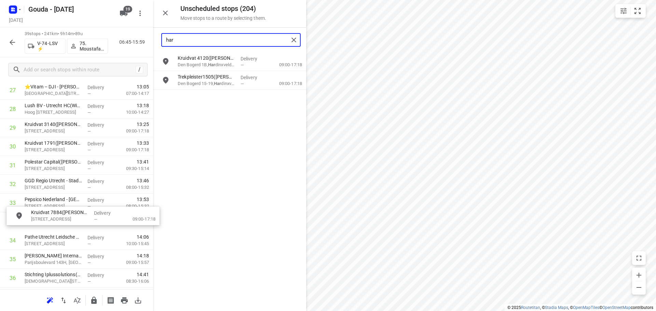
drag, startPoint x: 201, startPoint y: 83, endPoint x: 47, endPoint y: 222, distance: 208.0
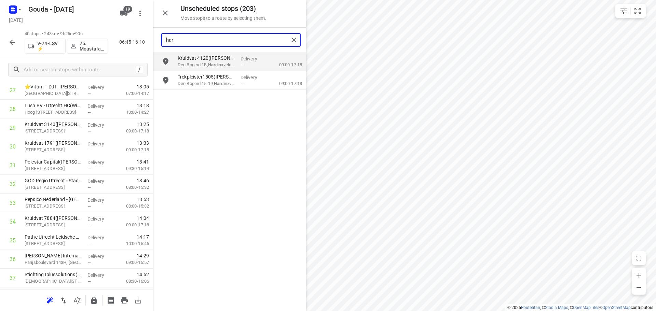
click at [187, 41] on input "har" at bounding box center [227, 40] width 123 height 11
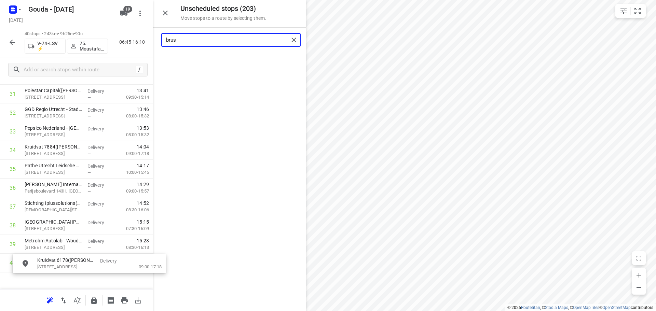
scroll to position [641, 0]
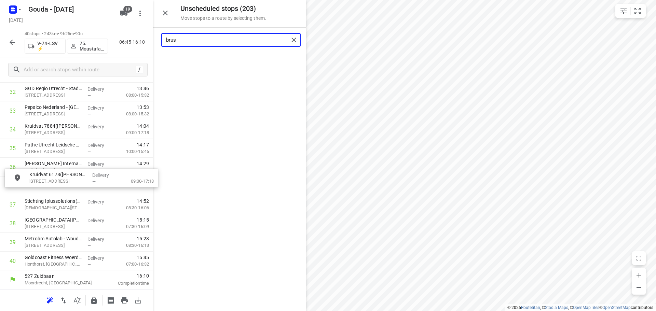
drag, startPoint x: 195, startPoint y: 57, endPoint x: 47, endPoint y: 175, distance: 189.8
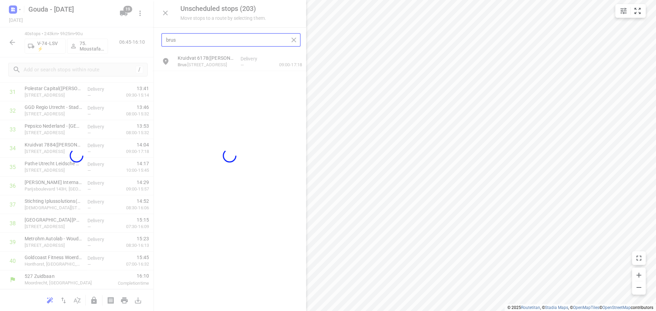
scroll to position [617, 0]
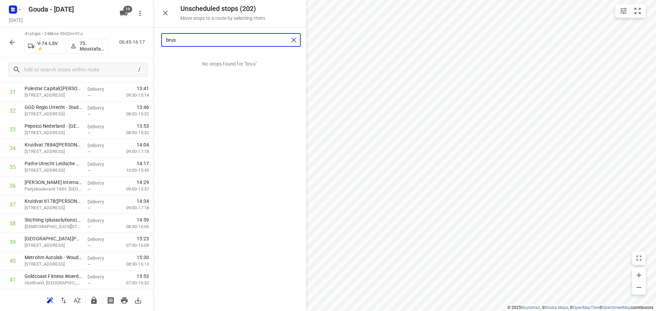
click at [216, 44] on input "brus" at bounding box center [227, 40] width 123 height 11
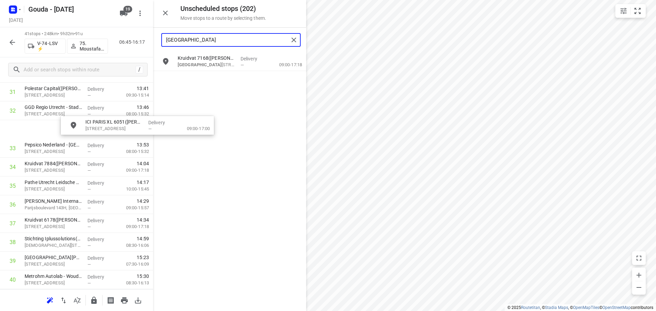
scroll to position [611, 0]
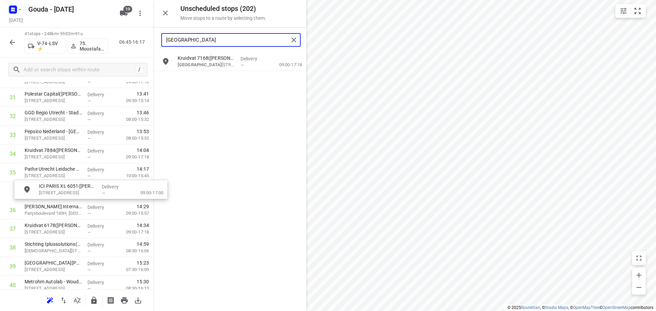
drag, startPoint x: 207, startPoint y: 56, endPoint x: 66, endPoint y: 184, distance: 191.0
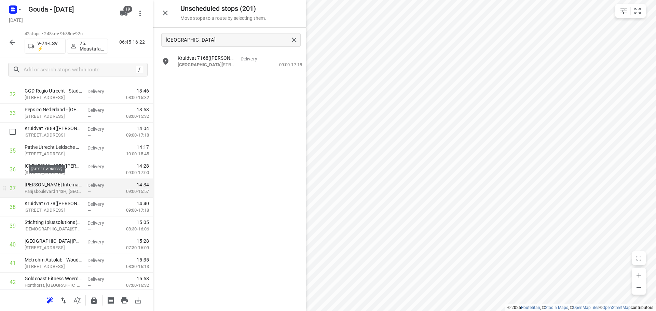
scroll to position [654, 0]
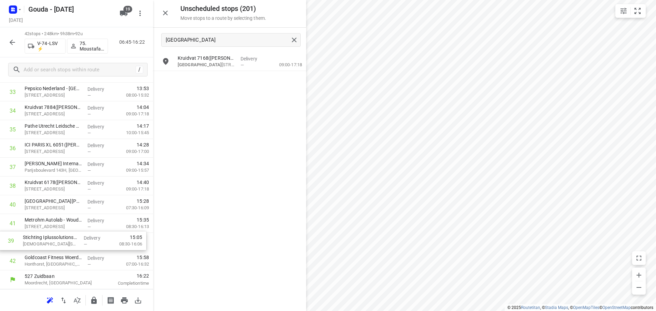
drag, startPoint x: 64, startPoint y: 207, endPoint x: 63, endPoint y: 243, distance: 36.2
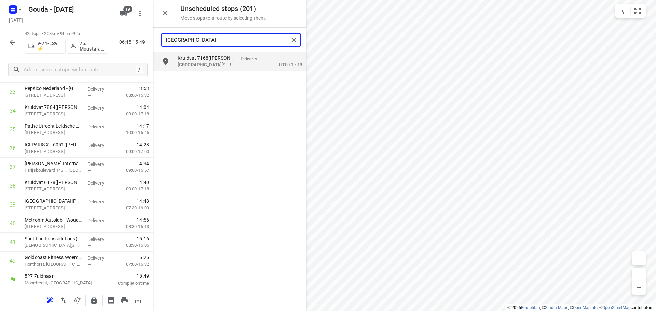
click at [204, 41] on input "parijs" at bounding box center [227, 40] width 123 height 11
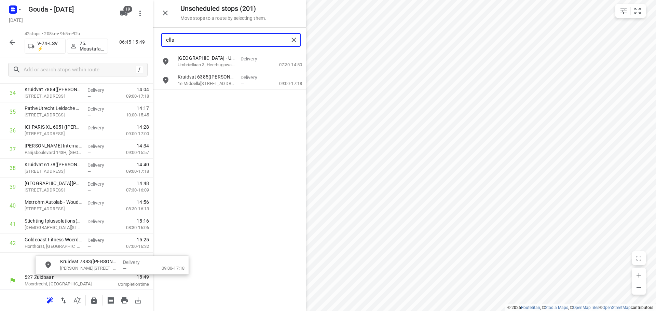
scroll to position [678, 3]
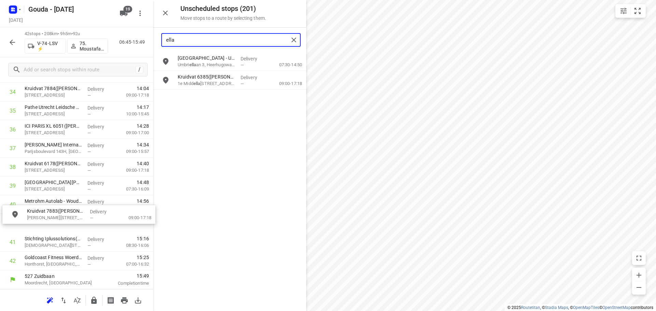
drag, startPoint x: 202, startPoint y: 98, endPoint x: 52, endPoint y: 216, distance: 191.3
type input "ella"
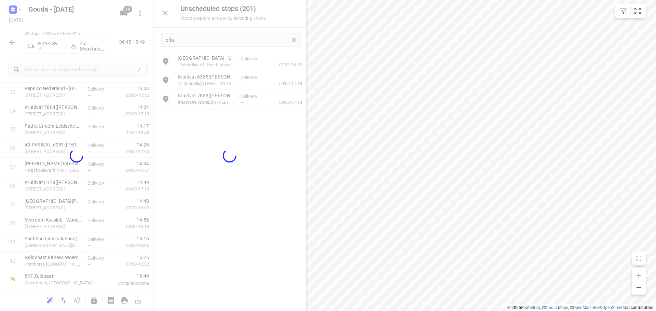
scroll to position [654, 0]
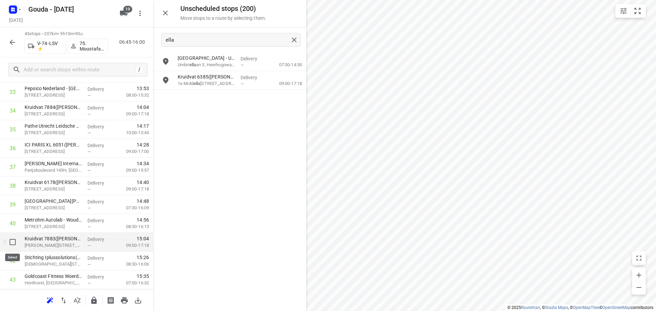
click at [7, 244] on input "checkbox" at bounding box center [13, 242] width 14 height 14
checkbox input "true"
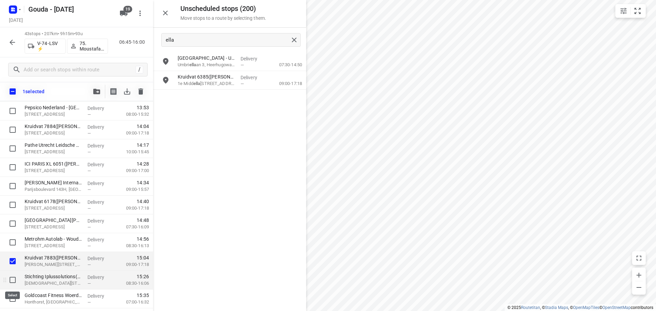
click at [10, 279] on input "checkbox" at bounding box center [13, 280] width 14 height 14
checkbox input "true"
click at [14, 263] on input "checkbox" at bounding box center [13, 261] width 14 height 14
checkbox input "false"
click at [15, 279] on input "checkbox" at bounding box center [13, 280] width 14 height 14
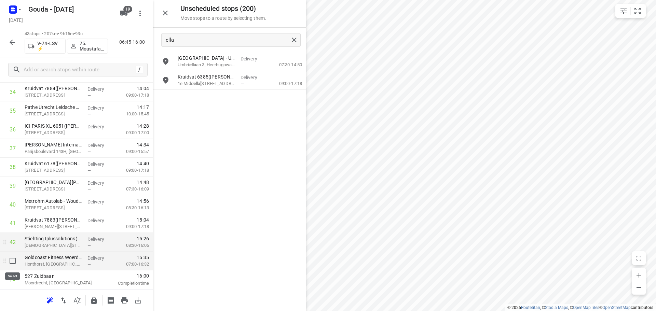
click at [11, 262] on input "checkbox" at bounding box center [13, 261] width 14 height 14
checkbox input "true"
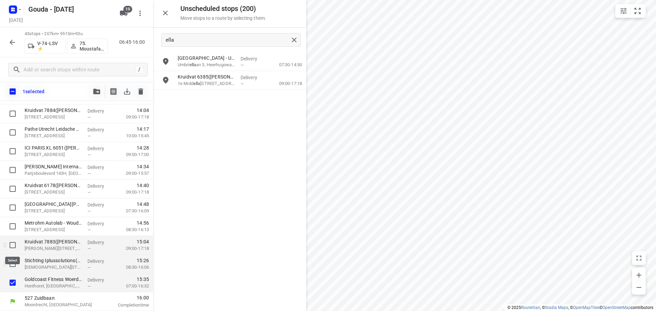
scroll to position [670, 0]
drag, startPoint x: 11, startPoint y: 263, endPoint x: 16, endPoint y: 256, distance: 9.1
click at [12, 264] on input "checkbox" at bounding box center [13, 264] width 14 height 14
checkbox input "true"
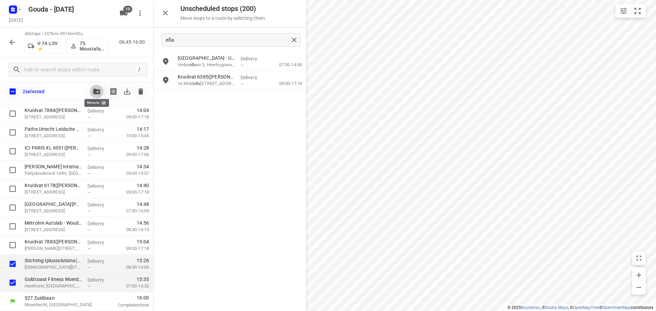
click at [94, 94] on button "button" at bounding box center [97, 92] width 14 height 14
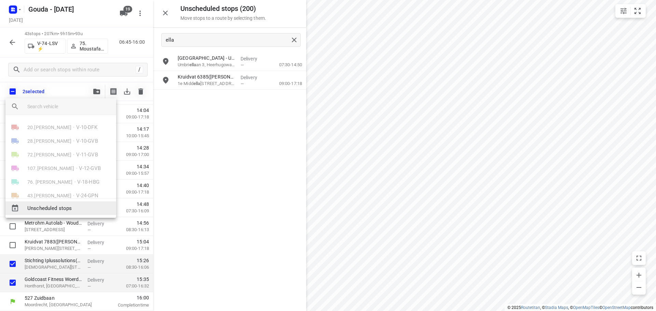
click at [64, 211] on span "Unscheduled stops" at bounding box center [68, 209] width 83 height 8
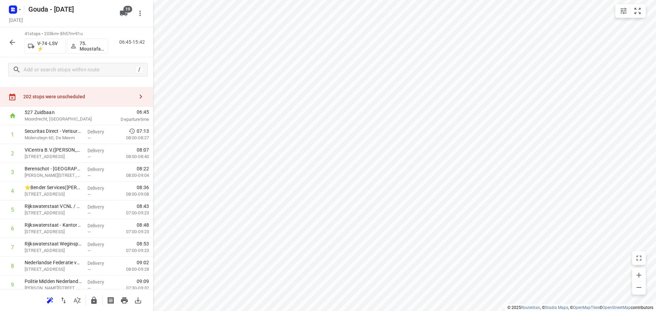
scroll to position [0, 0]
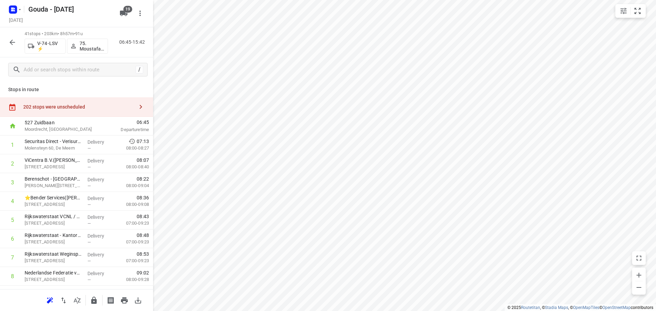
click at [137, 105] on icon "button" at bounding box center [141, 107] width 8 height 8
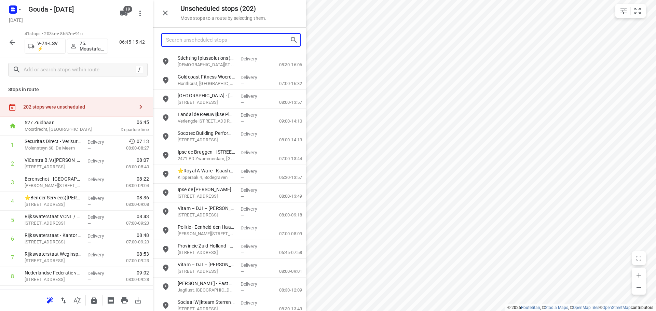
click at [207, 37] on input "Search unscheduled stops" at bounding box center [228, 40] width 124 height 11
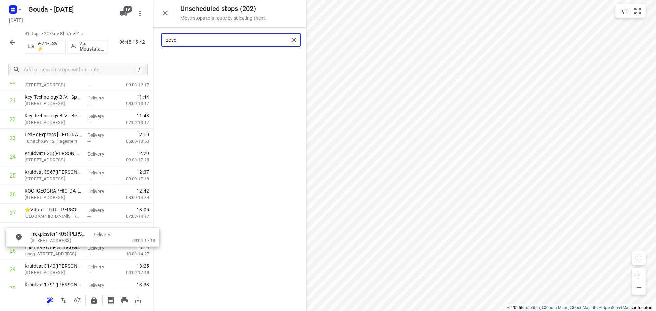
scroll to position [421, 0]
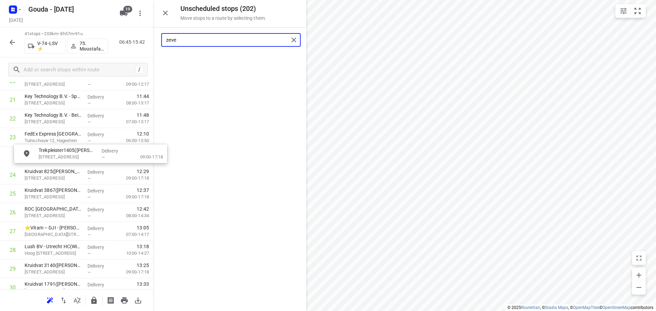
drag, startPoint x: 204, startPoint y: 66, endPoint x: 66, endPoint y: 161, distance: 167.3
type input "zeve"
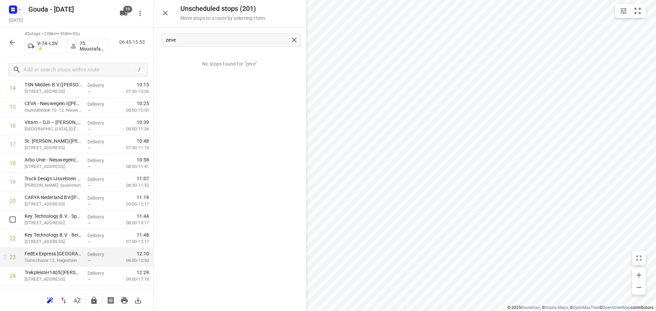
scroll to position [313, 0]
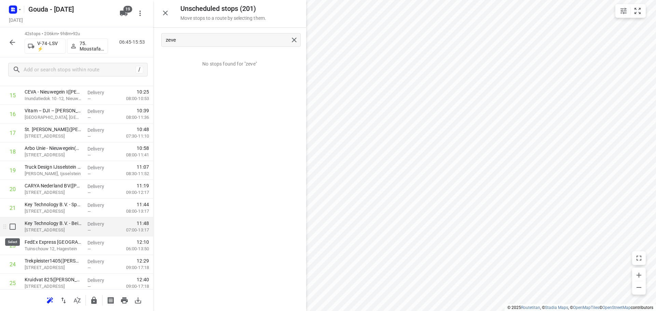
click at [10, 226] on input "checkbox" at bounding box center [13, 227] width 14 height 14
checkbox input "true"
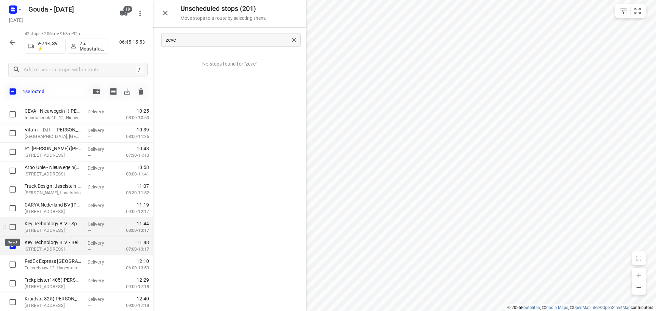
click at [13, 225] on input "checkbox" at bounding box center [13, 227] width 14 height 14
checkbox input "true"
click at [12, 262] on input "checkbox" at bounding box center [13, 265] width 14 height 14
checkbox input "true"
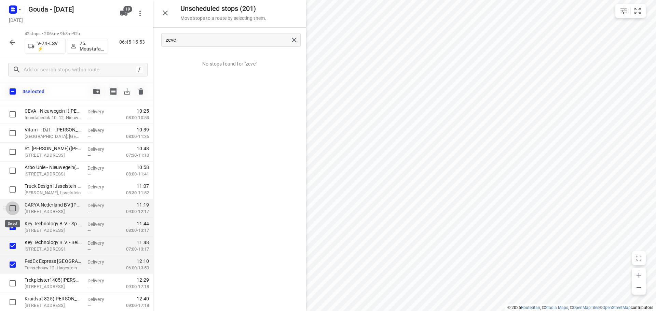
drag, startPoint x: 14, startPoint y: 210, endPoint x: 13, endPoint y: 200, distance: 10.3
click at [14, 210] on input "checkbox" at bounding box center [13, 209] width 14 height 14
checkbox input "true"
click at [12, 191] on input "checkbox" at bounding box center [13, 190] width 14 height 14
checkbox input "true"
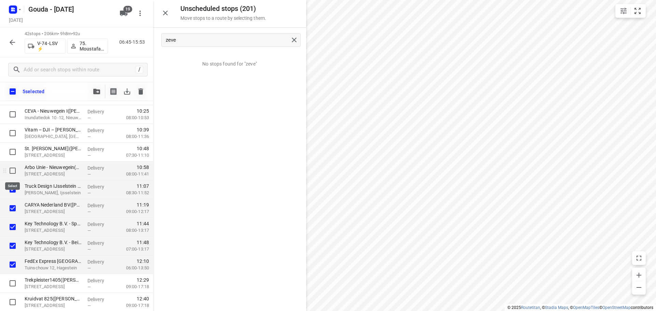
click at [12, 171] on input "checkbox" at bounding box center [13, 171] width 14 height 14
checkbox input "true"
click at [15, 153] on input "checkbox" at bounding box center [13, 152] width 14 height 14
checkbox input "true"
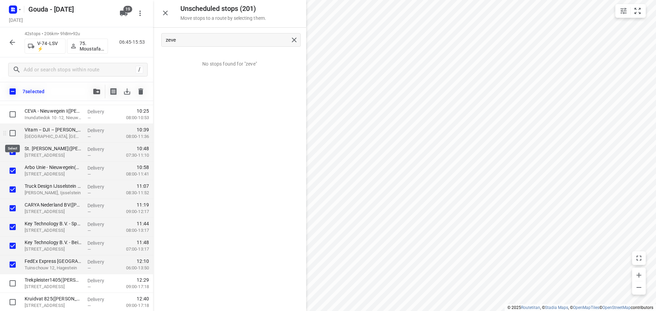
click at [13, 135] on input "checkbox" at bounding box center [13, 133] width 14 height 14
checkbox input "true"
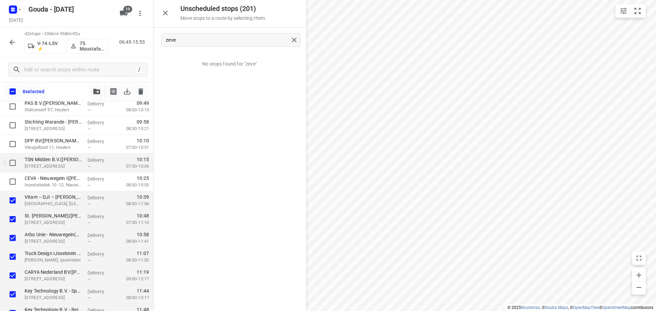
scroll to position [244, 0]
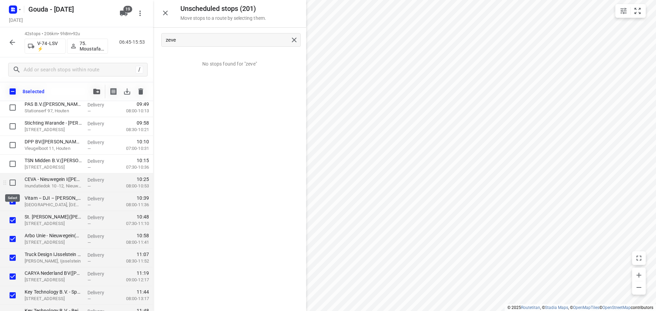
click at [10, 181] on input "checkbox" at bounding box center [13, 183] width 14 height 14
checkbox input "true"
click at [14, 161] on input "checkbox" at bounding box center [13, 164] width 14 height 14
checkbox input "true"
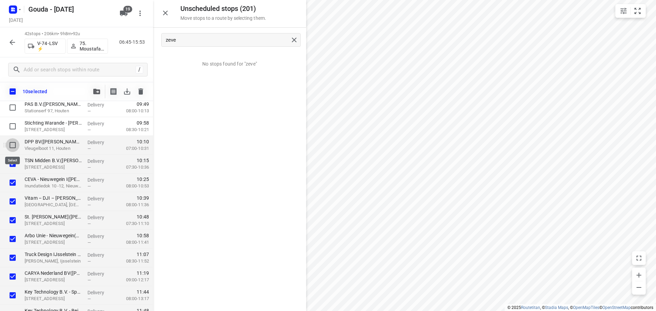
click at [12, 145] on input "checkbox" at bounding box center [13, 145] width 14 height 14
checkbox input "true"
drag, startPoint x: 13, startPoint y: 127, endPoint x: 13, endPoint y: 115, distance: 12.0
click at [13, 126] on input "checkbox" at bounding box center [13, 127] width 14 height 14
checkbox input "true"
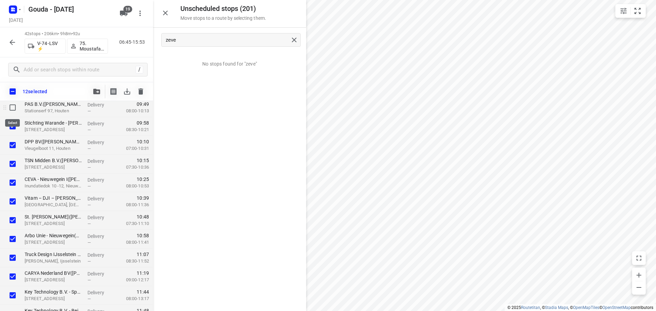
click at [14, 110] on input "checkbox" at bounding box center [13, 108] width 14 height 14
checkbox input "true"
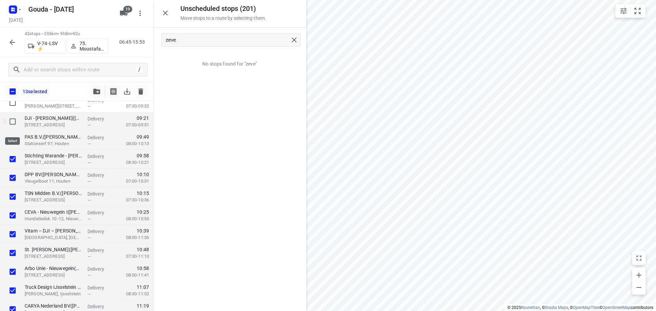
scroll to position [210, 0]
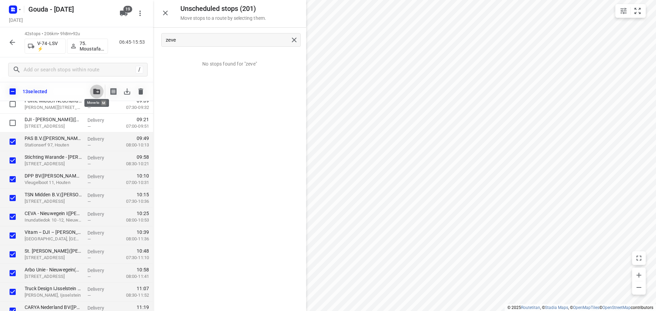
click at [96, 91] on icon "button" at bounding box center [96, 91] width 7 height 5
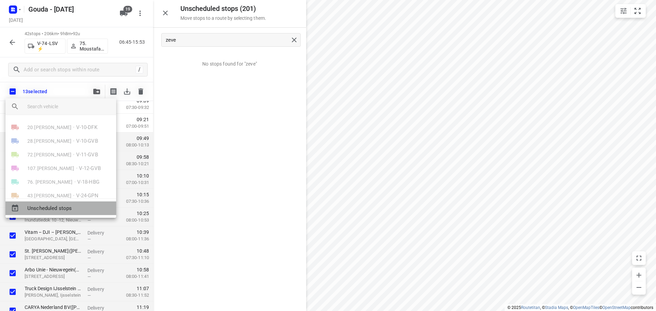
click at [66, 205] on span "Unscheduled stops" at bounding box center [68, 209] width 83 height 8
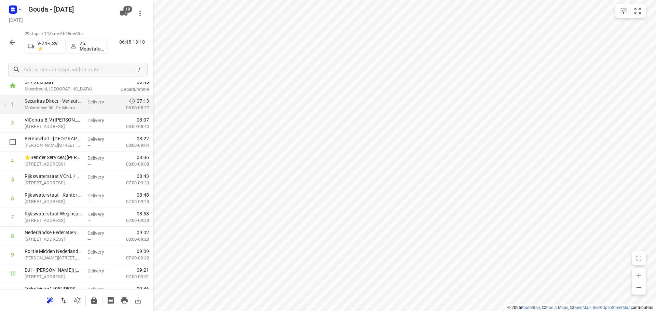
scroll to position [0, 0]
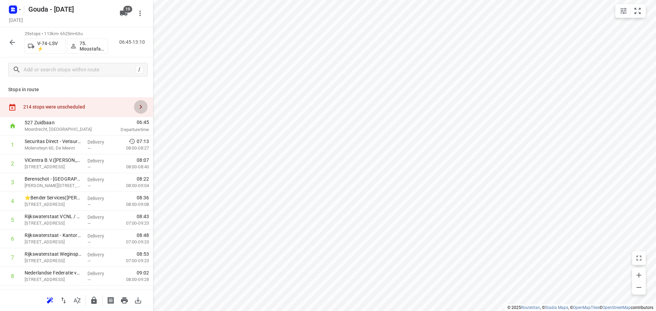
click at [137, 104] on icon "button" at bounding box center [141, 107] width 8 height 8
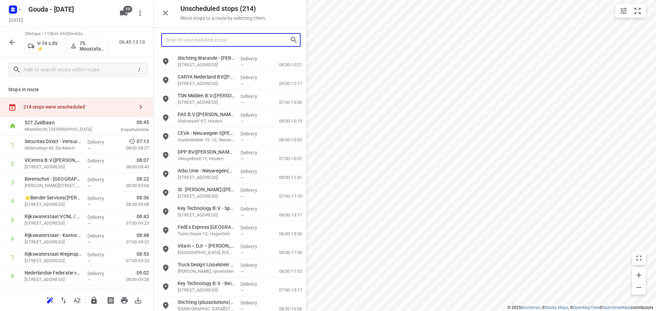
click at [199, 38] on input "Search unscheduled stops" at bounding box center [228, 40] width 124 height 11
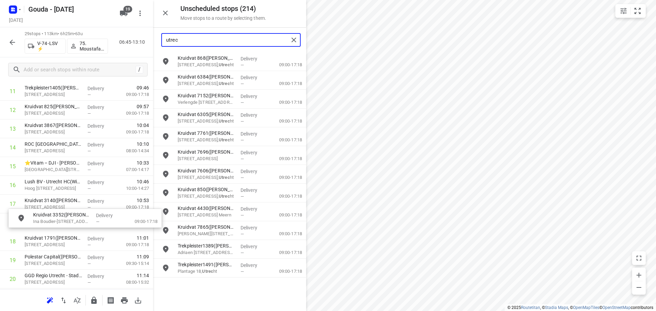
scroll to position [244, 0]
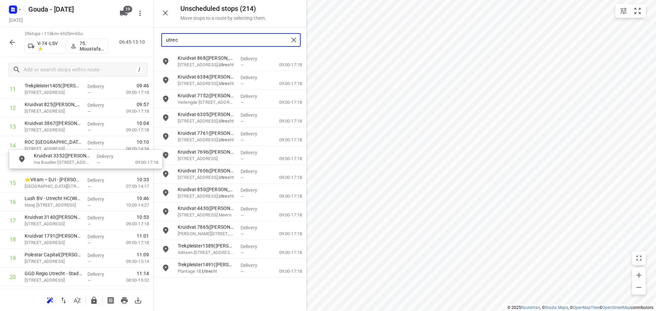
drag, startPoint x: 208, startPoint y: 84, endPoint x: 61, endPoint y: 165, distance: 167.6
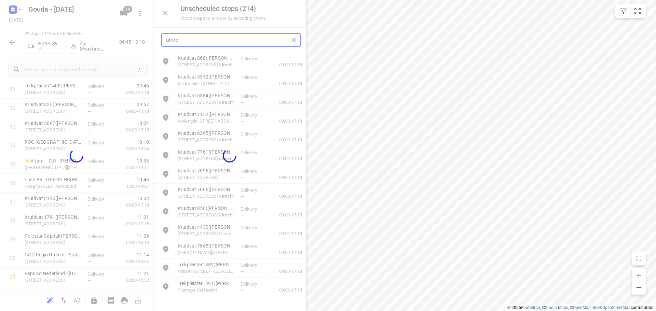
scroll to position [244, 0]
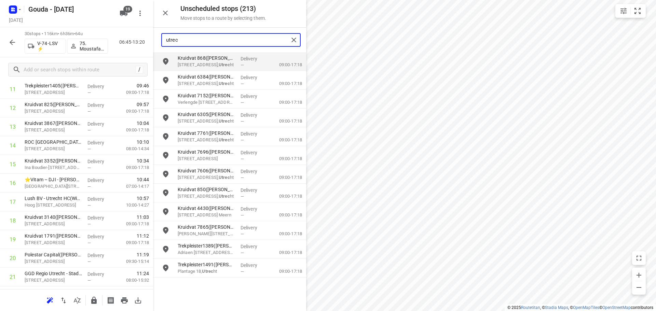
click at [230, 39] on input "utrec" at bounding box center [227, 40] width 123 height 11
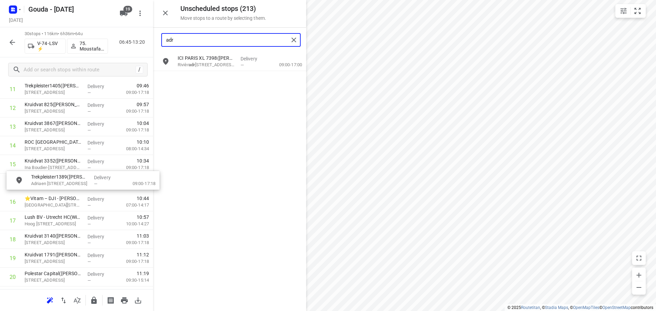
drag, startPoint x: 207, startPoint y: 87, endPoint x: 58, endPoint y: 189, distance: 180.5
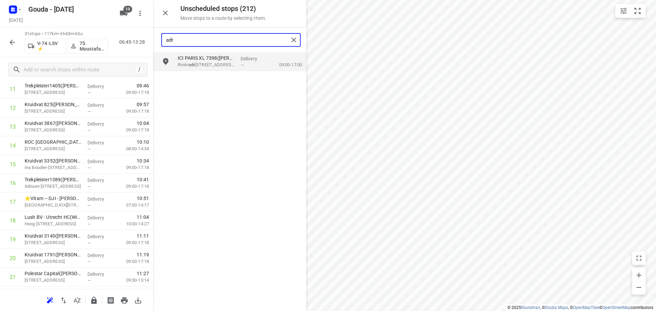
click at [238, 43] on input "adr" at bounding box center [227, 40] width 123 height 11
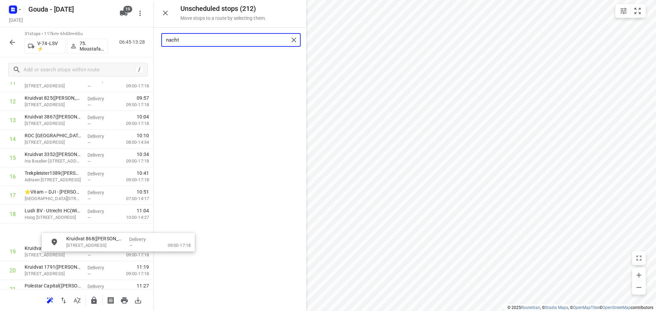
scroll to position [251, 1]
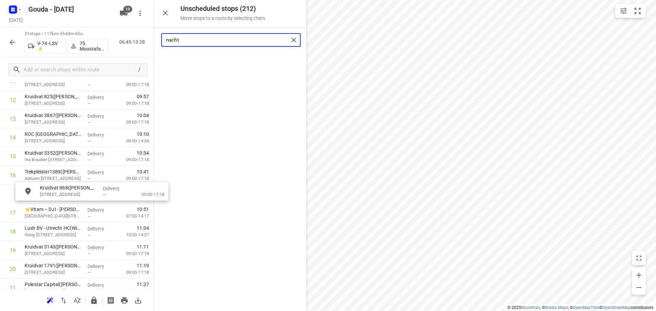
drag, startPoint x: 223, startPoint y: 60, endPoint x: 82, endPoint y: 191, distance: 192.2
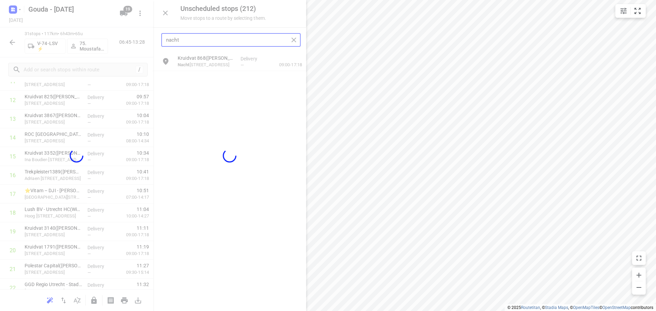
scroll to position [251, 0]
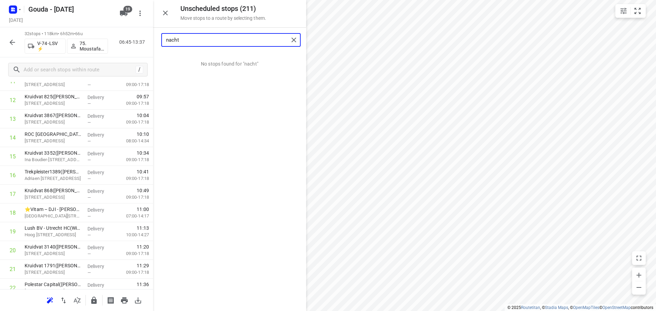
click at [221, 37] on input "nacht" at bounding box center [227, 40] width 123 height 11
drag, startPoint x: 218, startPoint y: 66, endPoint x: 88, endPoint y: 215, distance: 197.1
click at [197, 42] on input "oudeg" at bounding box center [227, 40] width 123 height 11
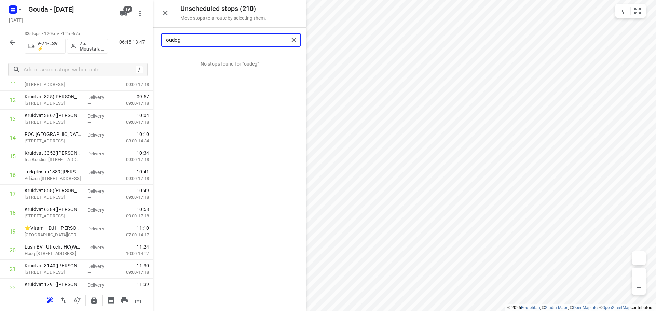
click at [197, 42] on input "oudeg" at bounding box center [227, 40] width 123 height 11
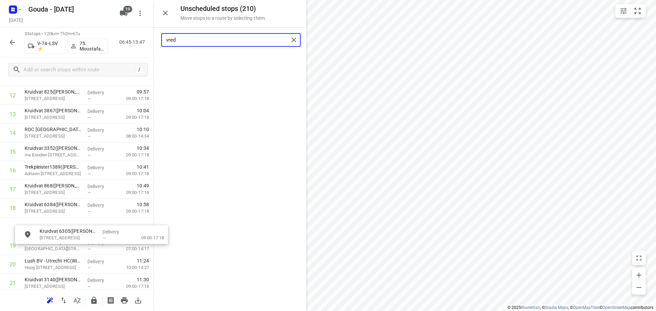
scroll to position [257, 0]
drag, startPoint x: 200, startPoint y: 60, endPoint x: 55, endPoint y: 224, distance: 218.8
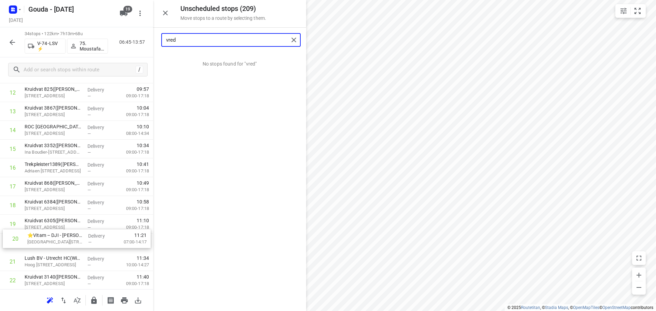
scroll to position [259, 0]
drag, startPoint x: 37, startPoint y: 244, endPoint x: 43, endPoint y: 220, distance: 25.5
click at [43, 220] on div "1 Securitas Direct - Verisure - De Meern(Karin de Hoop) Molensteyn 60, De Meern…" at bounding box center [76, 195] width 153 height 639
drag, startPoint x: 43, startPoint y: 222, endPoint x: 47, endPoint y: 237, distance: 15.7
click at [47, 237] on div "1 Securitas Direct - Verisure - De Meern(Karin de Hoop) Molensteyn 60, De Meern…" at bounding box center [76, 195] width 153 height 639
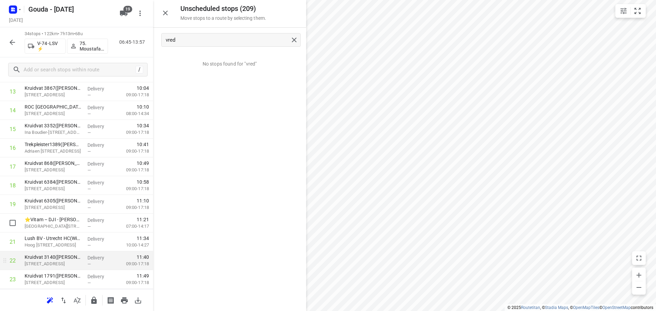
scroll to position [294, 0]
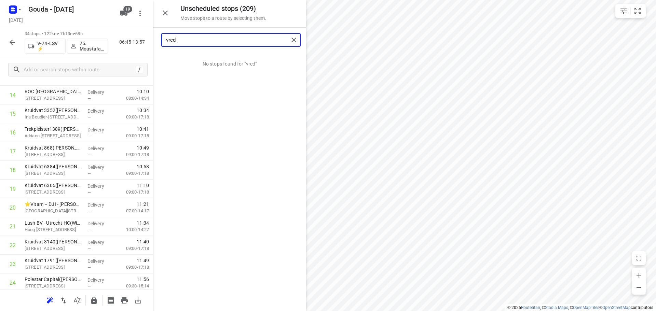
click at [184, 40] on input "vred" at bounding box center [227, 40] width 123 height 11
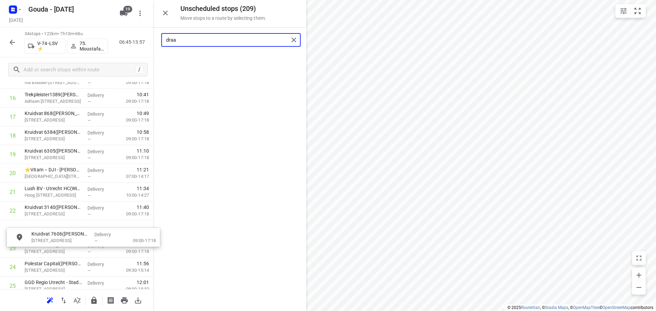
scroll to position [330, 0]
drag, startPoint x: 187, startPoint y: 75, endPoint x: 44, endPoint y: 232, distance: 211.8
click at [220, 43] on input "draa" at bounding box center [227, 40] width 123 height 11
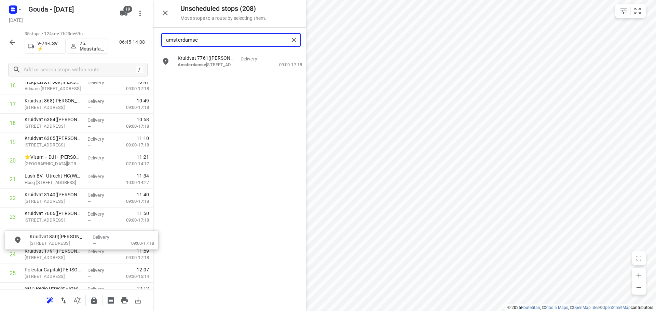
drag, startPoint x: 216, startPoint y: 83, endPoint x: 65, endPoint y: 243, distance: 219.7
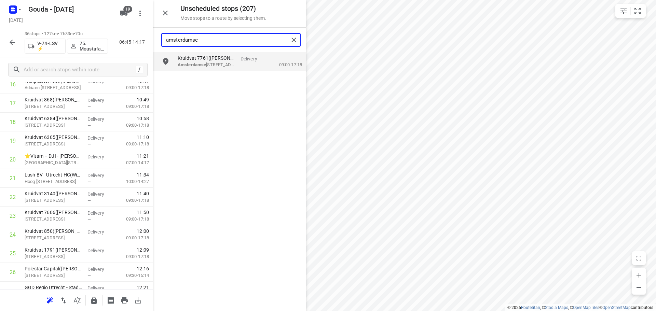
click at [220, 42] on input "amsterdamse" at bounding box center [227, 40] width 123 height 11
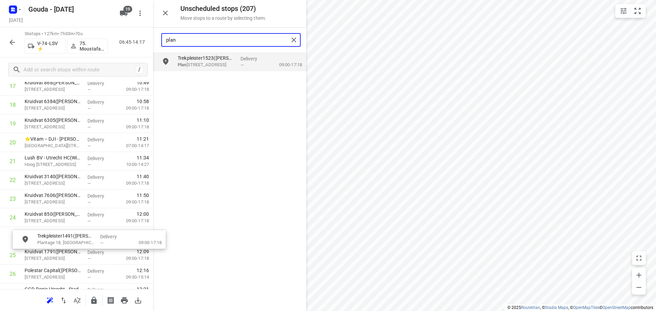
scroll to position [360, 0]
drag, startPoint x: 204, startPoint y: 89, endPoint x: 51, endPoint y: 246, distance: 218.6
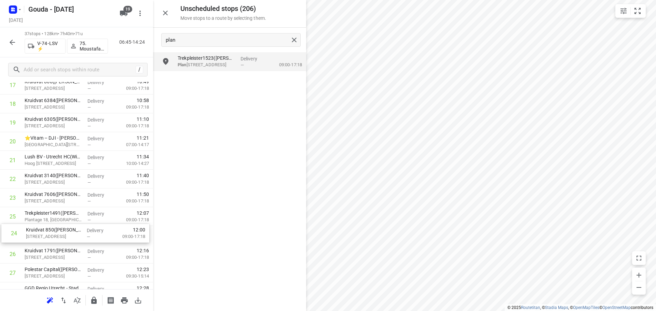
drag, startPoint x: 35, startPoint y: 217, endPoint x: 37, endPoint y: 236, distance: 18.5
click at [37, 236] on div "1 Securitas Direct - Verisure - De Meern(Karin de Hoop) Molensteyn 60, De Meern…" at bounding box center [76, 122] width 153 height 695
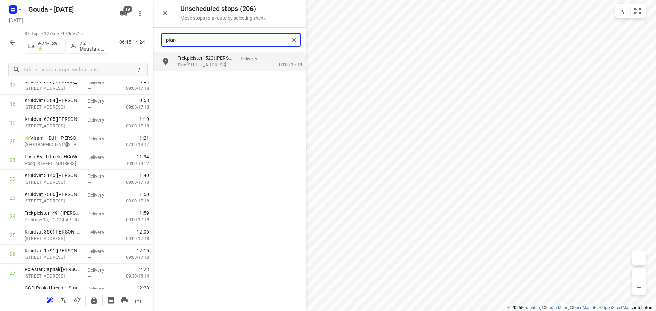
click at [192, 41] on input "plan" at bounding box center [227, 40] width 123 height 11
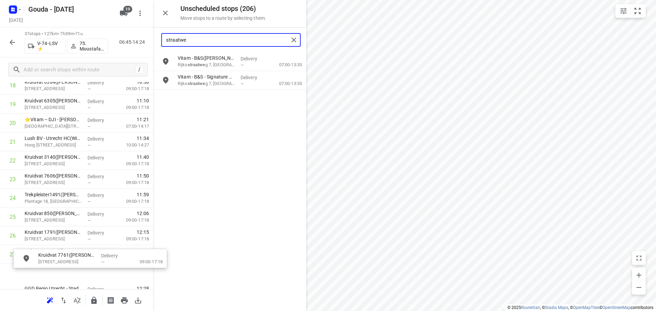
scroll to position [401, 0]
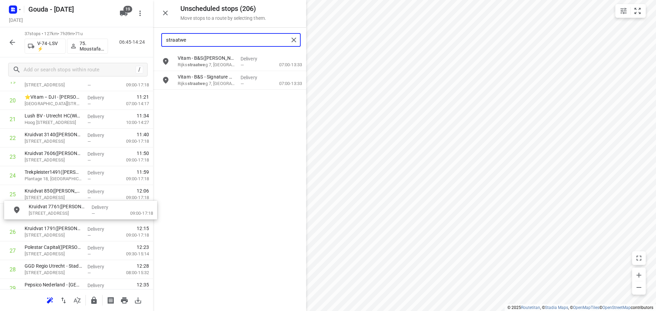
drag, startPoint x: 200, startPoint y: 98, endPoint x: 49, endPoint y: 211, distance: 188.9
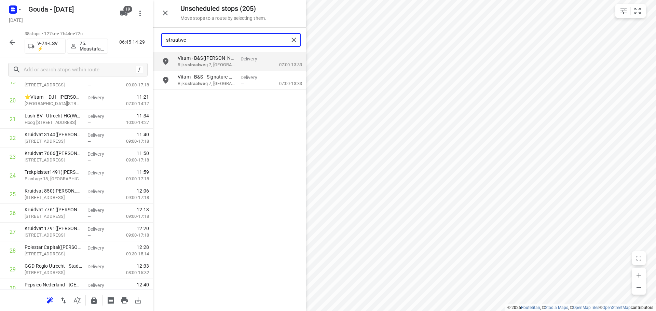
click at [191, 38] on input "straatwe" at bounding box center [227, 40] width 123 height 11
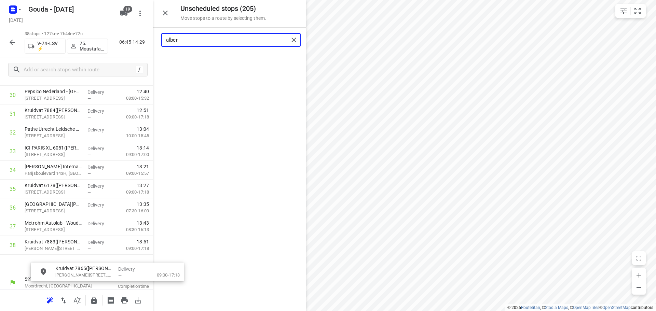
scroll to position [603, 0]
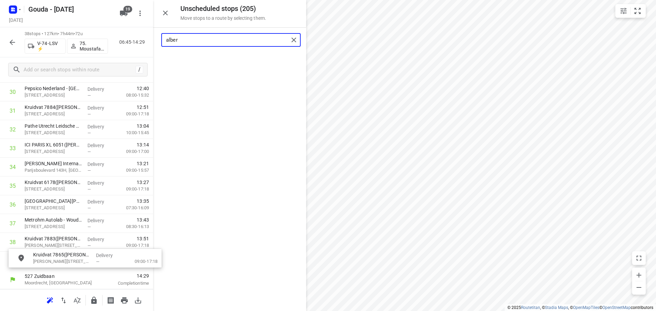
drag, startPoint x: 198, startPoint y: 59, endPoint x: 48, endPoint y: 256, distance: 247.5
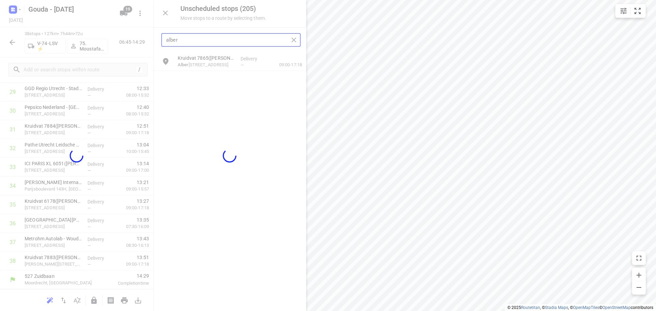
scroll to position [579, 0]
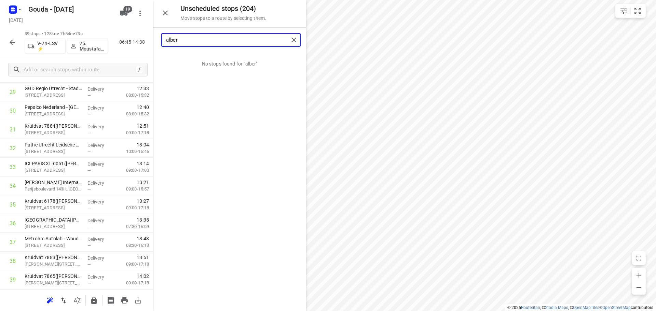
click at [184, 37] on input "alber" at bounding box center [227, 40] width 123 height 11
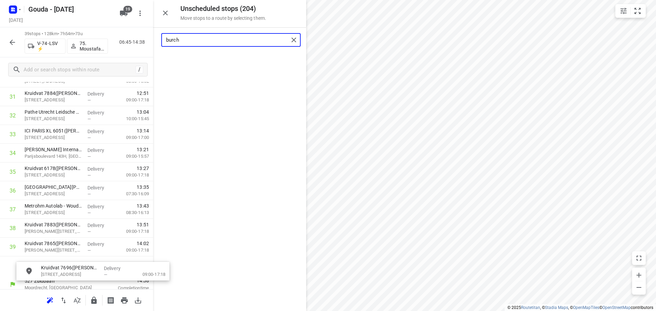
scroll to position [622, 0]
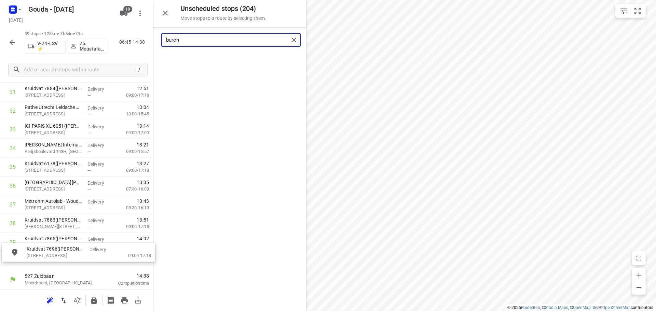
drag, startPoint x: 206, startPoint y: 62, endPoint x: 52, endPoint y: 257, distance: 248.7
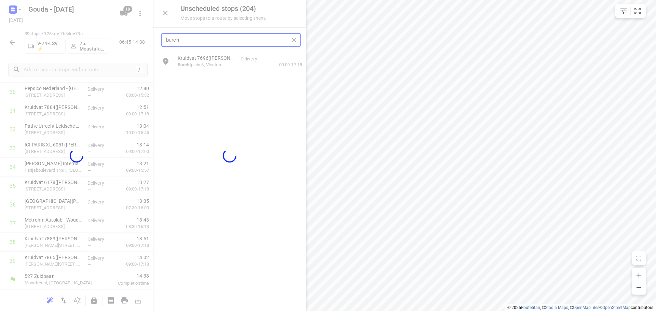
scroll to position [598, 0]
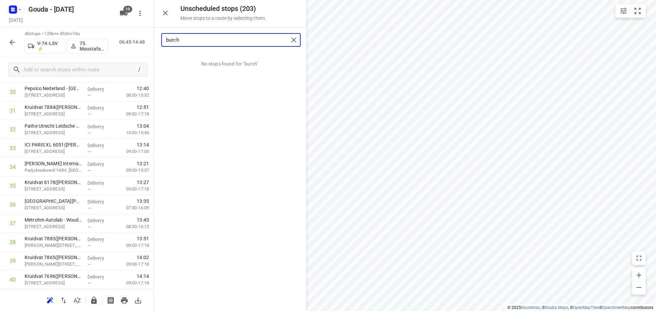
click at [197, 39] on input "burch" at bounding box center [227, 40] width 123 height 11
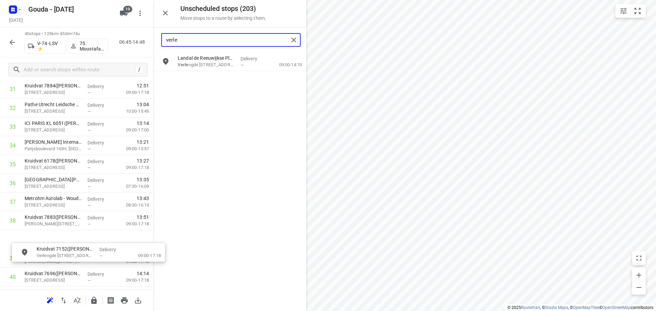
scroll to position [639, 0]
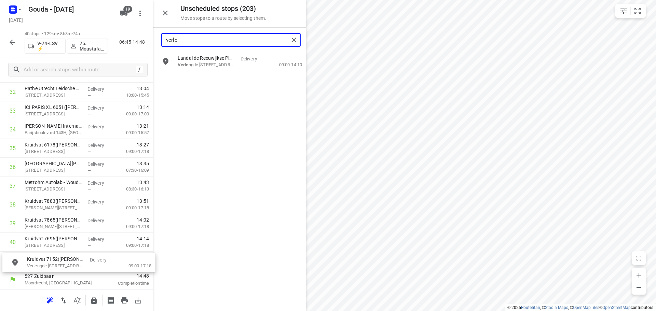
drag, startPoint x: 209, startPoint y: 84, endPoint x: 56, endPoint y: 262, distance: 234.5
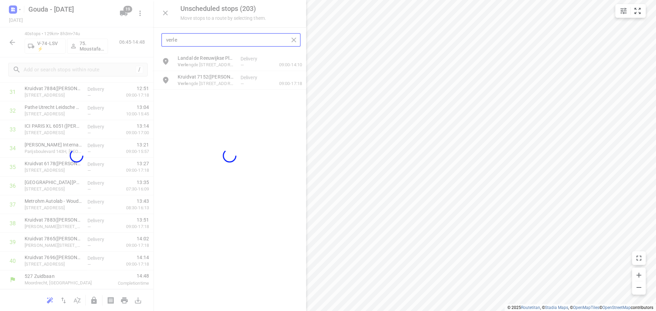
scroll to position [617, 0]
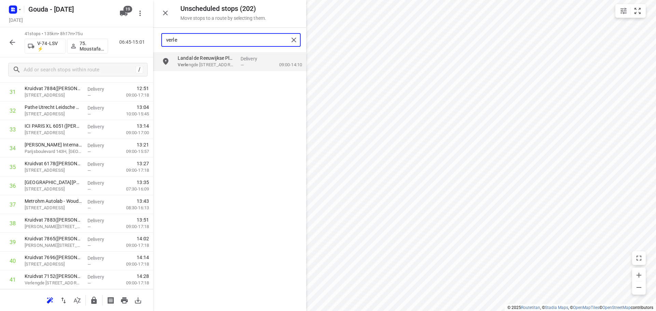
click at [202, 44] on input "verle" at bounding box center [227, 40] width 123 height 11
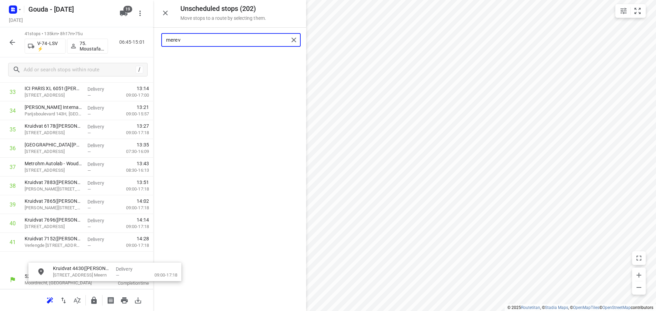
scroll to position [659, 1]
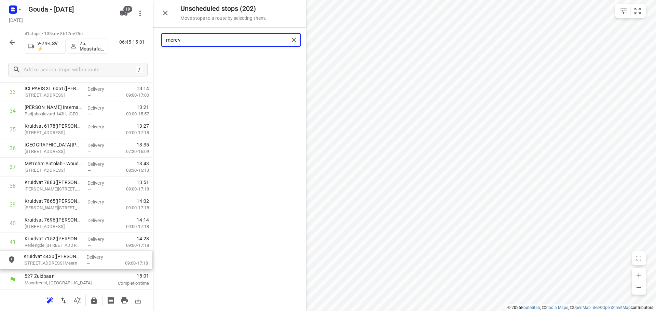
drag, startPoint x: 207, startPoint y: 69, endPoint x: 51, endPoint y: 267, distance: 252.7
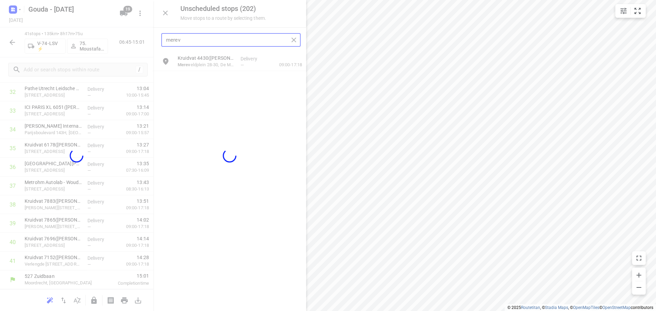
scroll to position [635, 0]
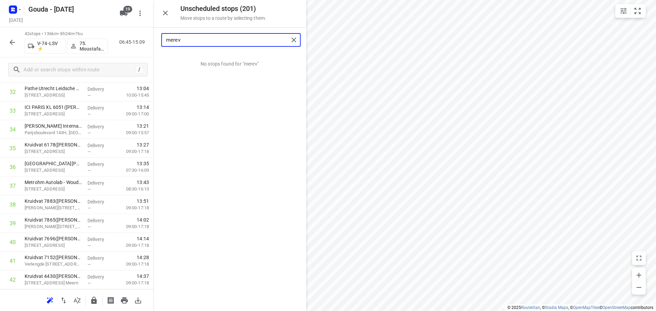
type input "merev"
click at [8, 41] on button "button" at bounding box center [12, 43] width 14 height 14
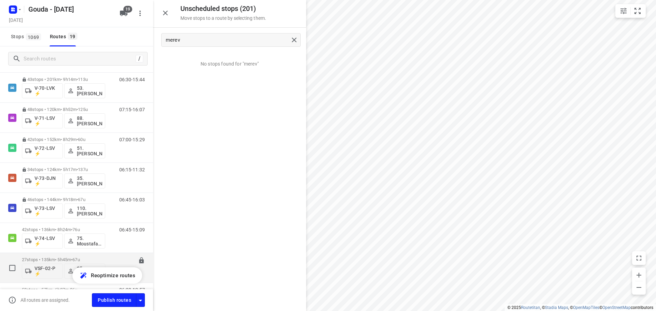
scroll to position [410, 0]
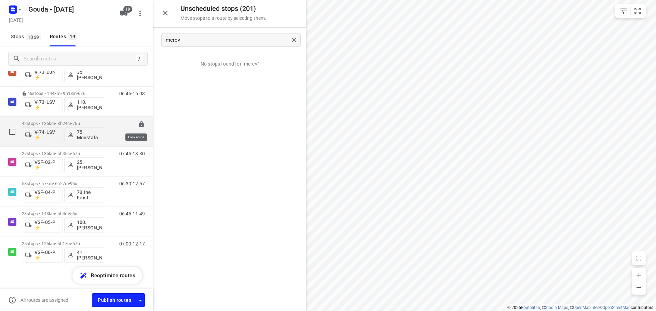
click at [139, 122] on icon at bounding box center [141, 124] width 4 height 6
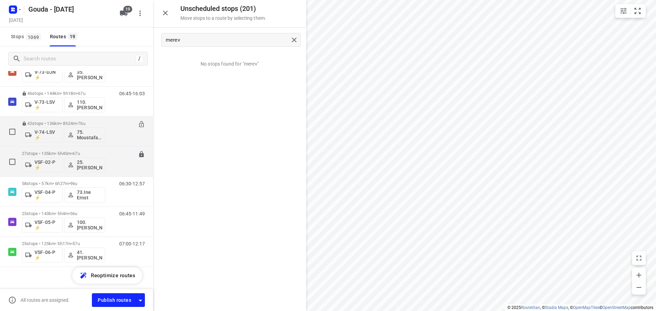
click at [55, 151] on p "27 stops • 135km • 5h45m • 67u" at bounding box center [63, 153] width 83 height 5
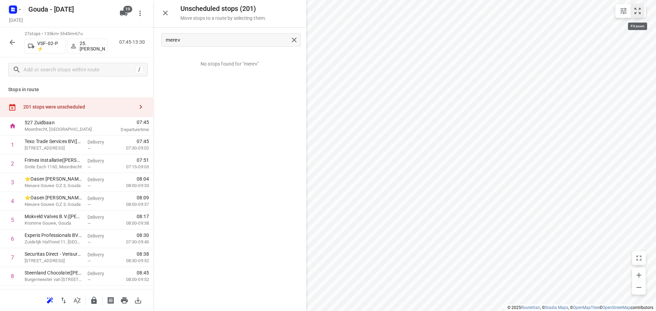
click at [638, 12] on icon "small contained button group" at bounding box center [637, 11] width 8 height 8
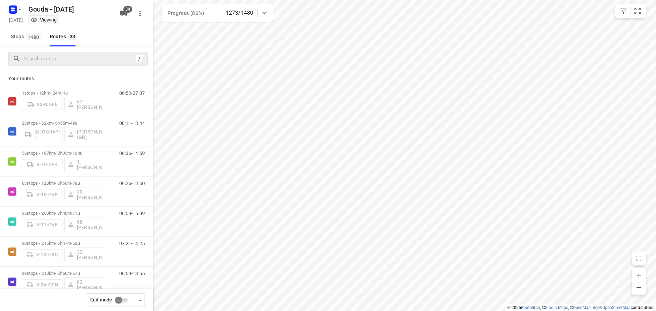
scroll to position [764, 0]
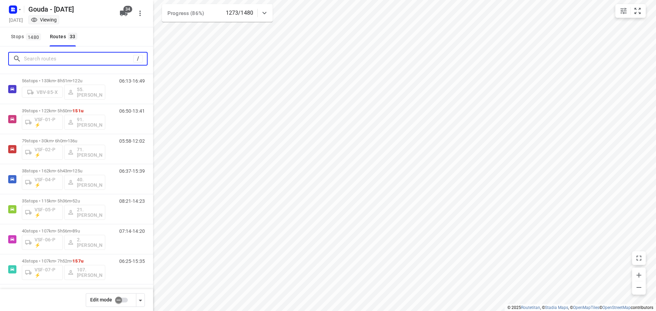
click at [67, 58] on input "Search routes" at bounding box center [78, 59] width 109 height 11
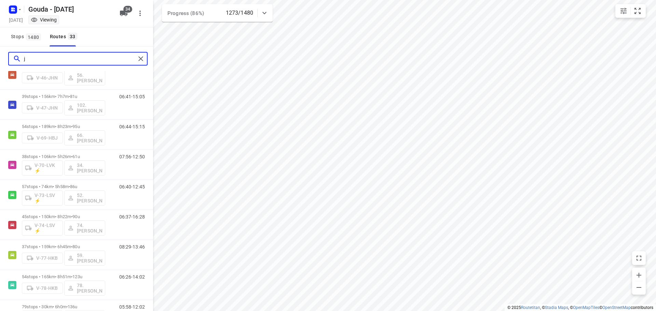
scroll to position [0, 0]
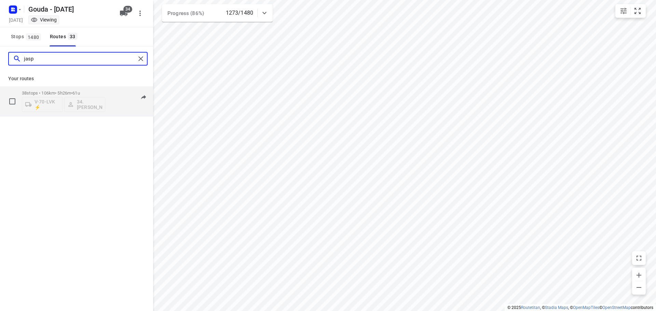
type input "jasp"
click at [79, 90] on div "38 stops • 106km • 5h26m • 61u V-70-LVK ⚡ 34.Jasper van Vloten" at bounding box center [63, 101] width 83 height 28
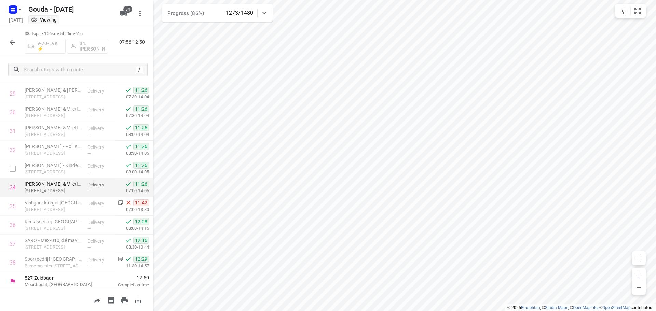
scroll to position [560, 0]
click at [10, 39] on icon "button" at bounding box center [12, 42] width 8 height 8
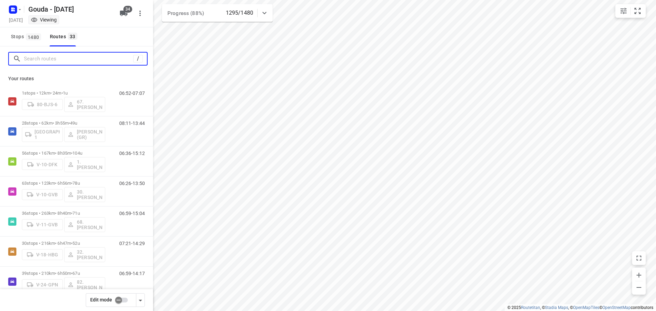
click at [46, 63] on input "Search routes" at bounding box center [78, 59] width 109 height 11
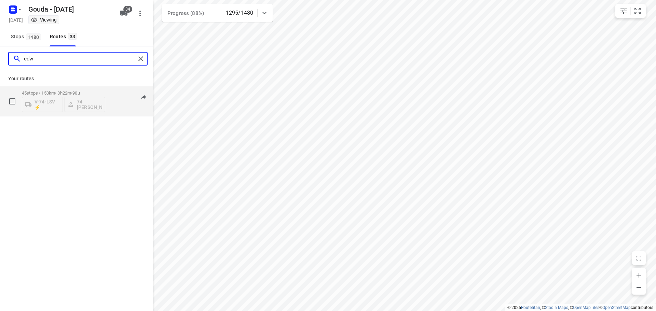
type input "edw"
click at [65, 90] on div "45 stops • 150km • 8h22m • 90u V-74-LSV ⚡ 74.Edwin van Riemsdijk" at bounding box center [63, 101] width 83 height 28
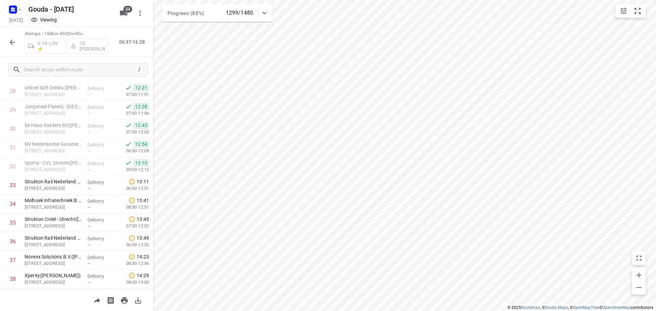
scroll to position [554, 0]
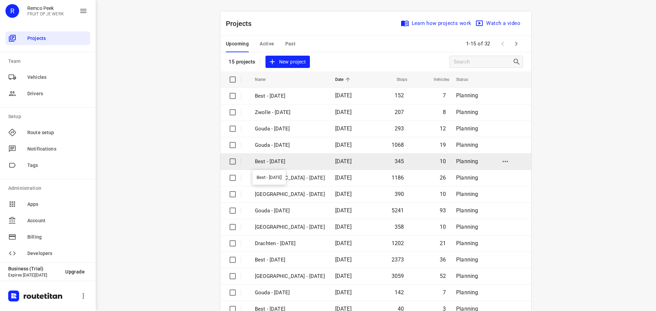
click at [278, 162] on p "Best - [DATE]" at bounding box center [290, 162] width 70 height 8
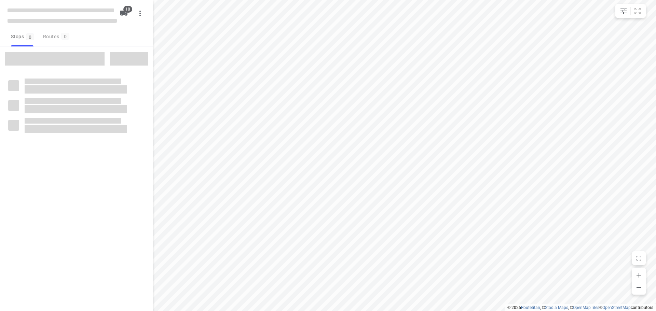
checkbox input "true"
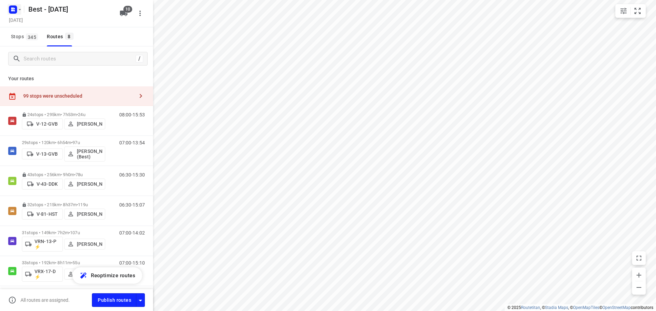
click at [18, 9] on icon "button" at bounding box center [19, 9] width 5 height 5
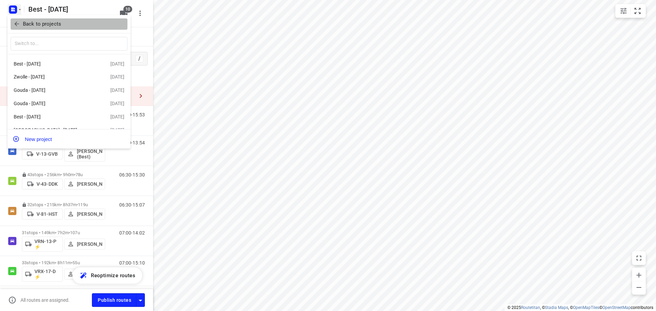
click at [22, 19] on button "Back to projects" at bounding box center [69, 23] width 117 height 11
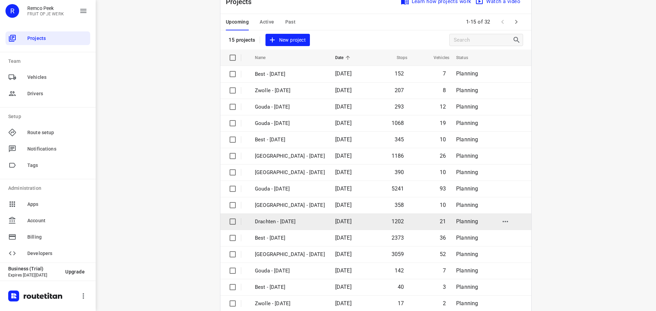
scroll to position [34, 0]
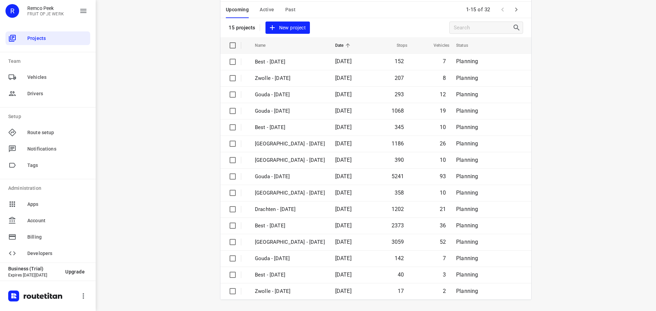
click at [517, 12] on icon "button" at bounding box center [516, 9] width 8 height 8
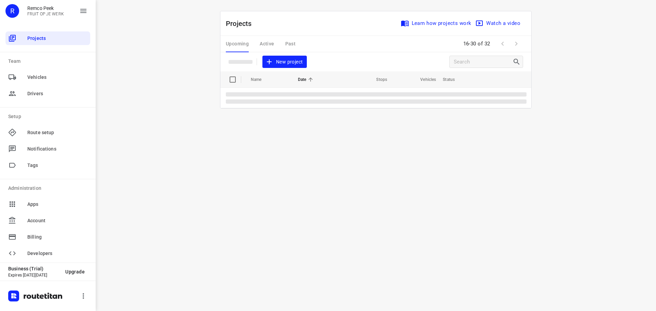
scroll to position [0, 0]
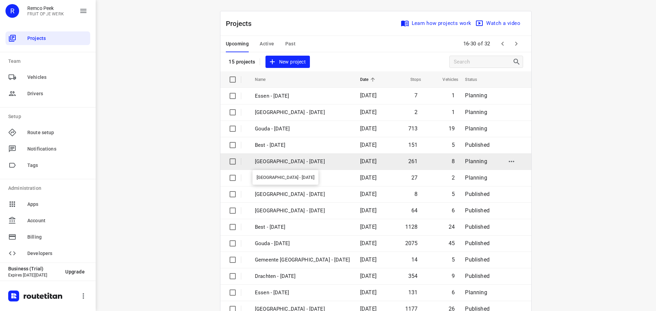
click at [291, 162] on p "Zwolle - Thursday" at bounding box center [302, 162] width 95 height 8
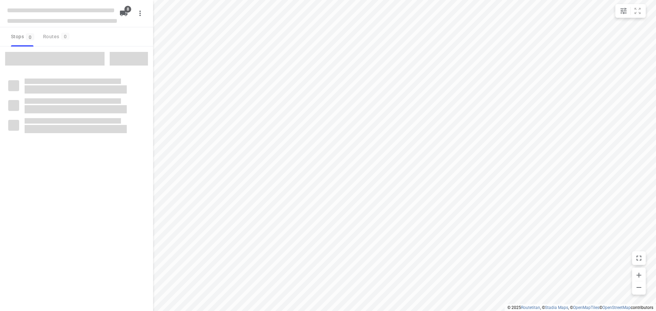
checkbox input "true"
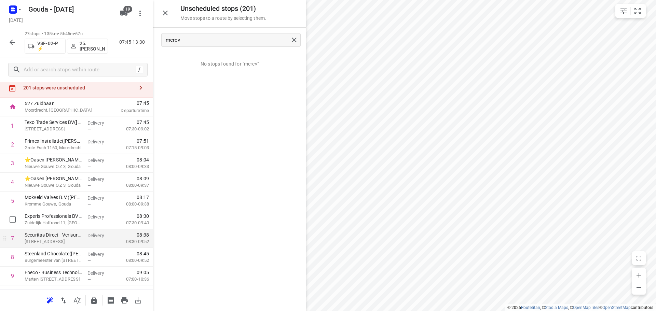
scroll to position [34, 0]
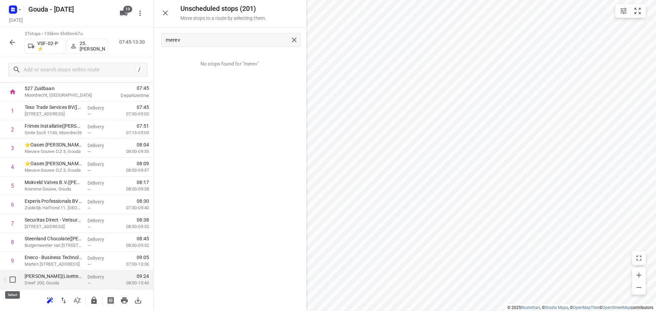
click at [10, 280] on input "checkbox" at bounding box center [13, 280] width 14 height 14
checkbox input "true"
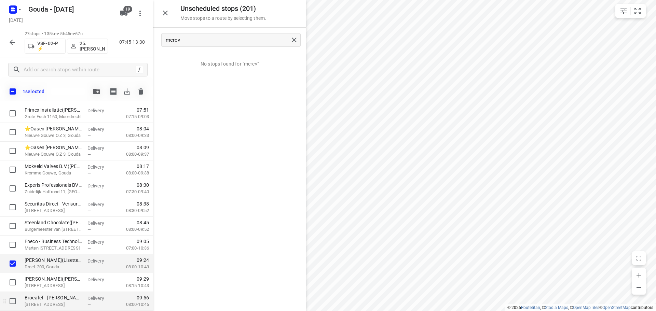
scroll to position [102, 0]
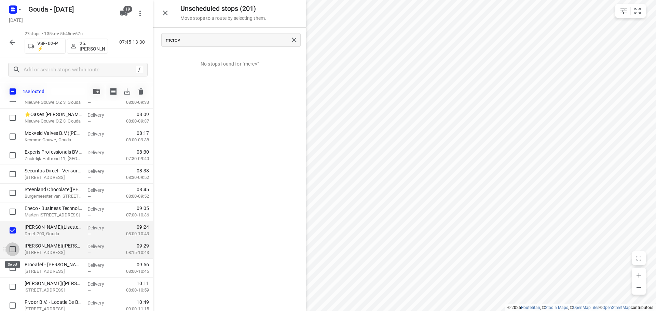
click at [12, 250] on input "checkbox" at bounding box center [13, 250] width 14 height 14
checkbox input "true"
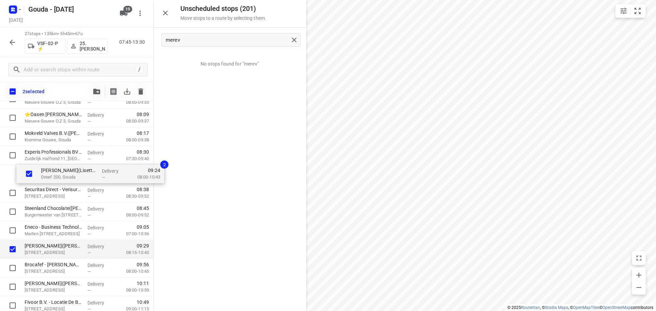
drag, startPoint x: 37, startPoint y: 231, endPoint x: 55, endPoint y: 174, distance: 59.6
click at [55, 174] on div "Texo Trade Services BV(Angela van der Elst) Oostbaan 601, Moordrecht Delivery —…" at bounding box center [76, 305] width 153 height 507
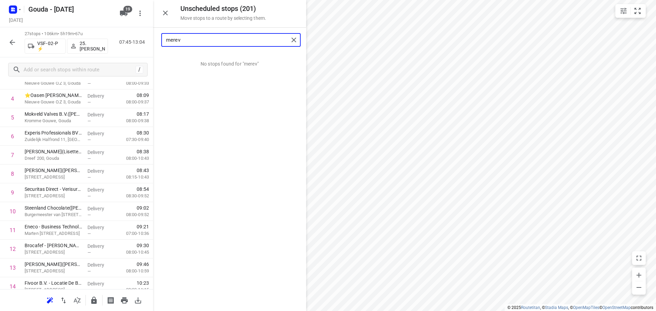
click at [199, 44] on input "merev" at bounding box center [227, 40] width 123 height 11
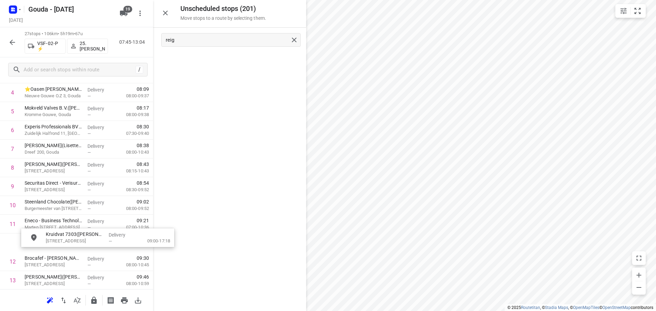
scroll to position [112, 0]
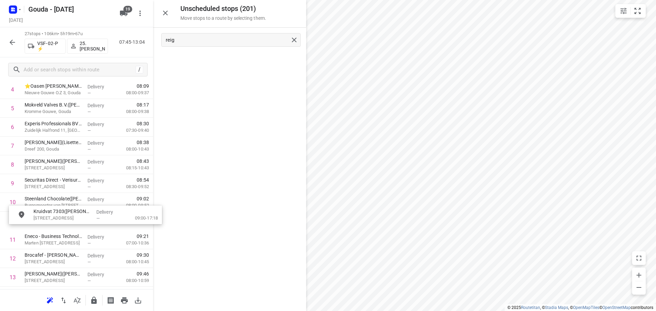
drag, startPoint x: 225, startPoint y: 67, endPoint x: 78, endPoint y: 222, distance: 214.3
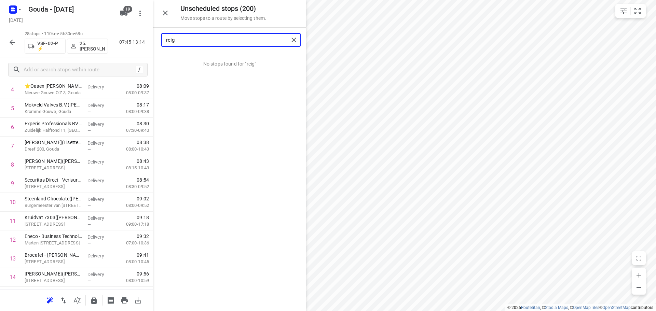
click at [230, 45] on input "reig" at bounding box center [227, 40] width 123 height 11
drag, startPoint x: 212, startPoint y: 59, endPoint x: 61, endPoint y: 239, distance: 235.4
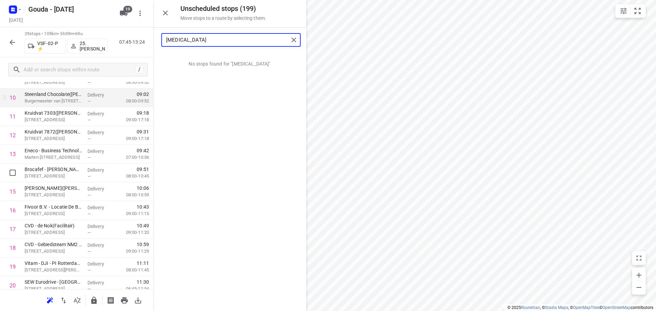
scroll to position [250, 0]
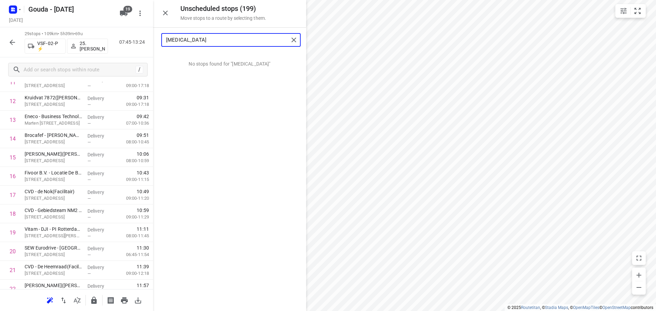
click at [227, 44] on input "pica" at bounding box center [227, 40] width 123 height 11
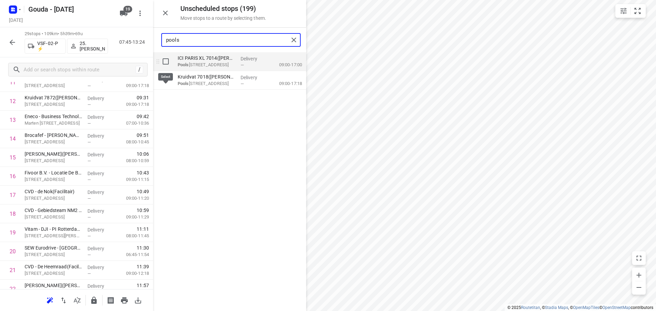
type input "pools"
click at [163, 63] on input "grid" at bounding box center [166, 62] width 14 height 14
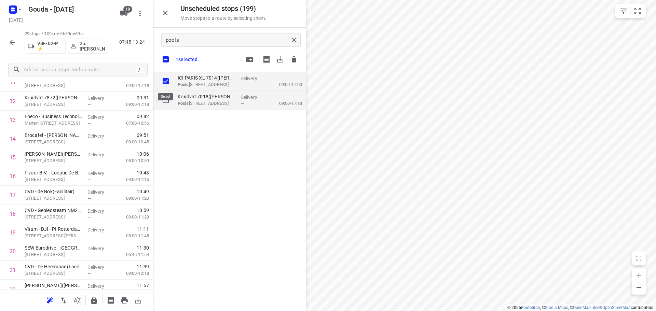
checkbox input "true"
click at [168, 101] on input "grid" at bounding box center [166, 100] width 14 height 14
checkbox input "true"
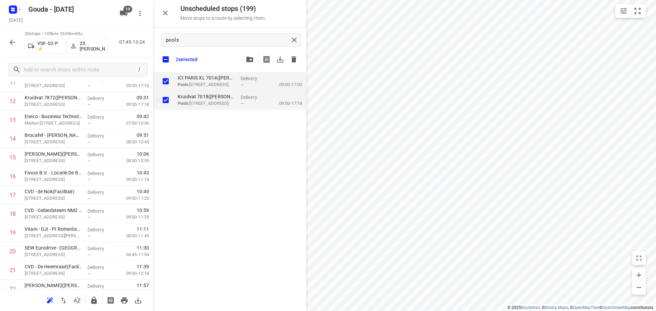
checkbox input "true"
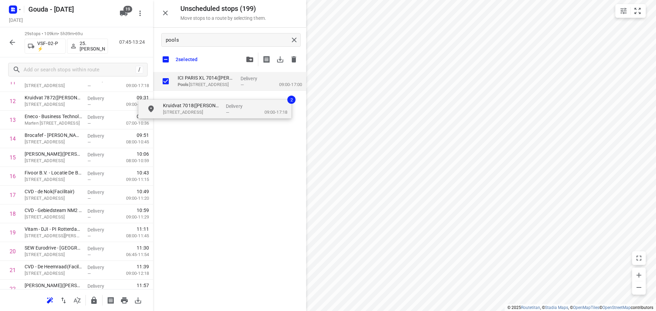
checkbox input "true"
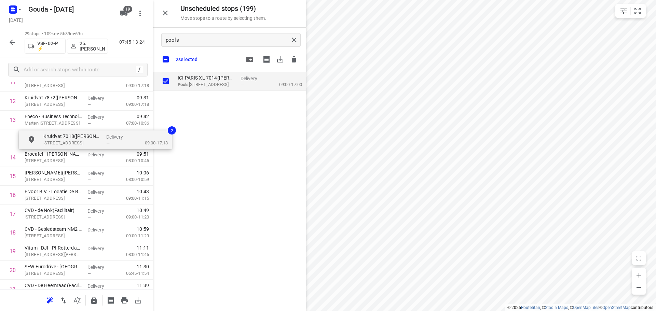
drag, startPoint x: 203, startPoint y: 100, endPoint x: 64, endPoint y: 140, distance: 144.4
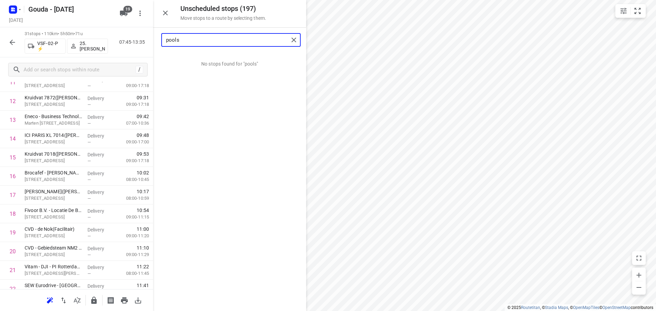
click at [192, 40] on input "pools" at bounding box center [227, 40] width 123 height 11
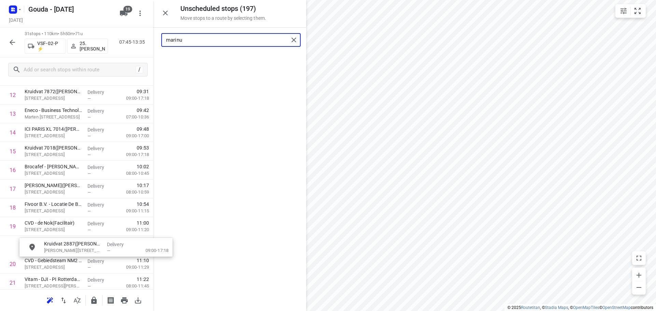
scroll to position [260, 0]
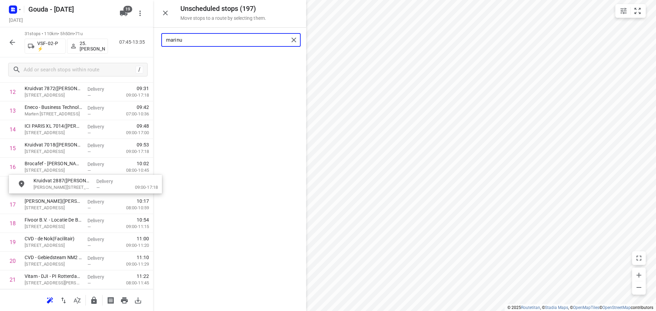
drag, startPoint x: 211, startPoint y: 64, endPoint x: 66, endPoint y: 189, distance: 191.6
click at [229, 40] on input "marinu" at bounding box center [227, 40] width 123 height 11
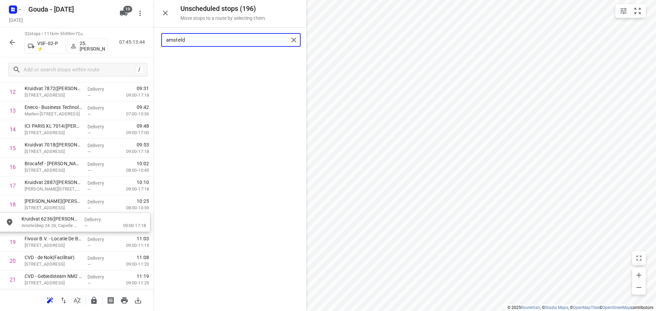
drag, startPoint x: 221, startPoint y: 65, endPoint x: 64, endPoint y: 229, distance: 226.9
click at [218, 41] on input "amsteld" at bounding box center [227, 40] width 123 height 11
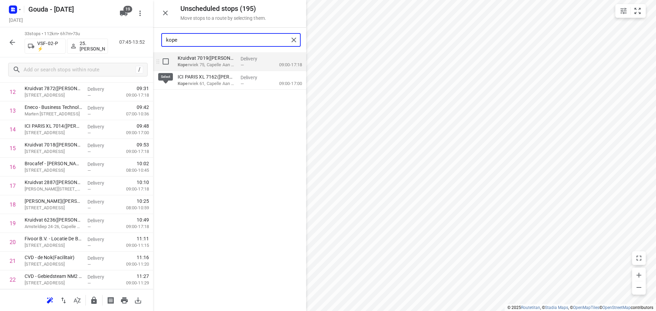
type input "kope"
click at [167, 64] on input "grid" at bounding box center [166, 62] width 14 height 14
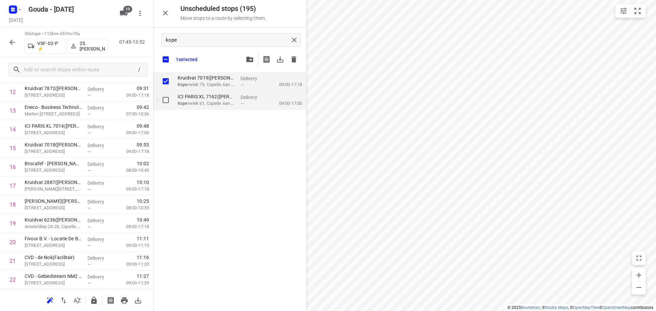
checkbox input "true"
click at [166, 99] on input "grid" at bounding box center [166, 100] width 14 height 14
checkbox input "true"
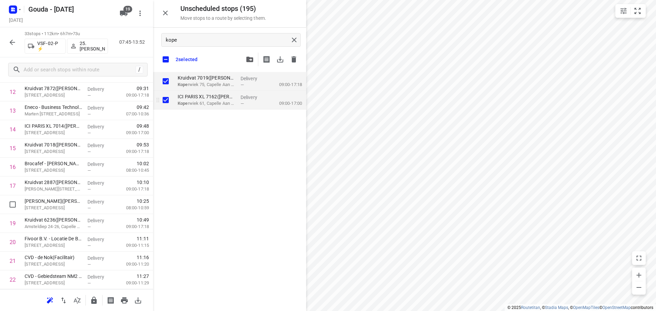
checkbox input "true"
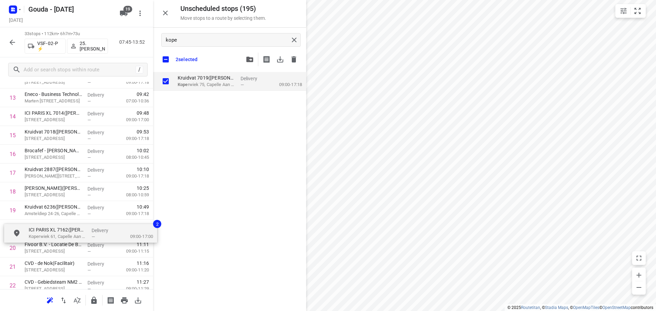
scroll to position [273, 0]
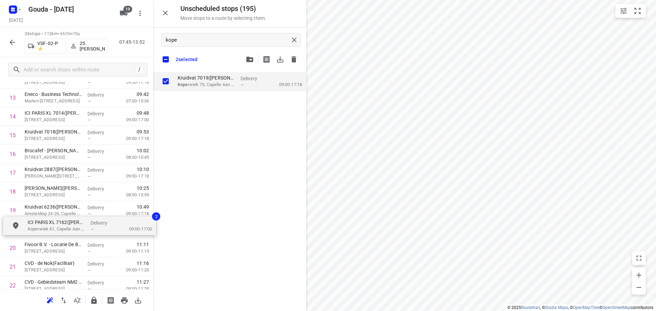
drag, startPoint x: 190, startPoint y: 106, endPoint x: 40, endPoint y: 233, distance: 196.6
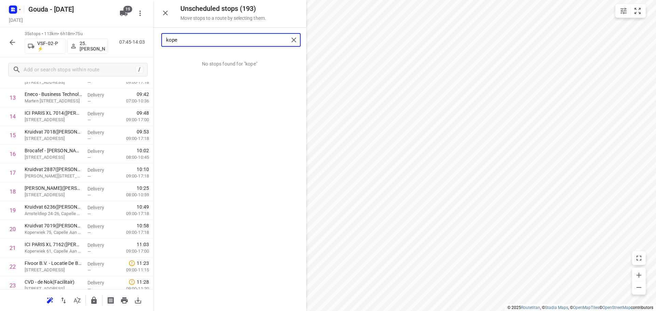
click at [179, 38] on input "kope" at bounding box center [227, 40] width 123 height 11
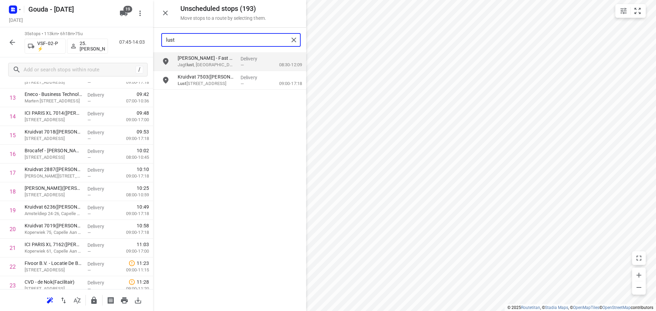
click at [207, 40] on input "lust" at bounding box center [227, 40] width 123 height 11
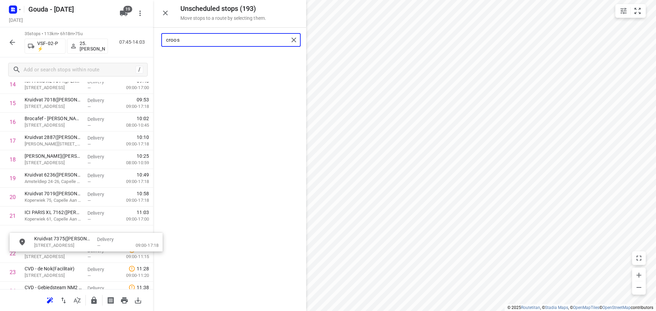
scroll to position [306, 0]
drag, startPoint x: 203, startPoint y: 63, endPoint x: 51, endPoint y: 236, distance: 230.2
click at [256, 38] on input "croos" at bounding box center [227, 40] width 123 height 11
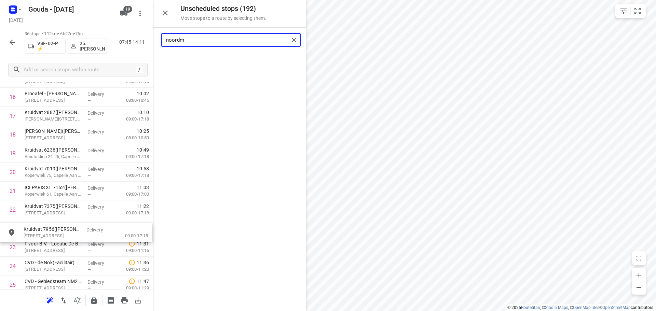
scroll to position [330, 0]
drag, startPoint x: 221, startPoint y: 60, endPoint x: 64, endPoint y: 229, distance: 230.1
click at [213, 38] on input "noordm" at bounding box center [227, 40] width 123 height 11
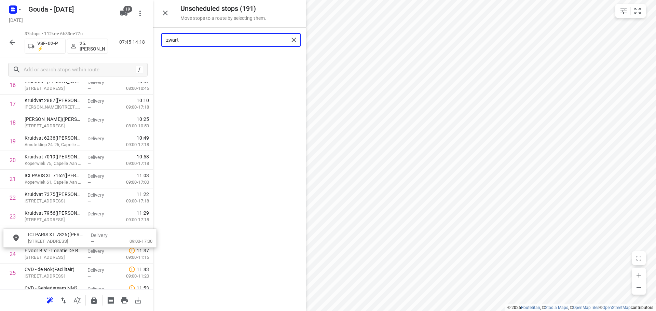
scroll to position [342, 0]
drag, startPoint x: 203, startPoint y: 62, endPoint x: 54, endPoint y: 236, distance: 229.4
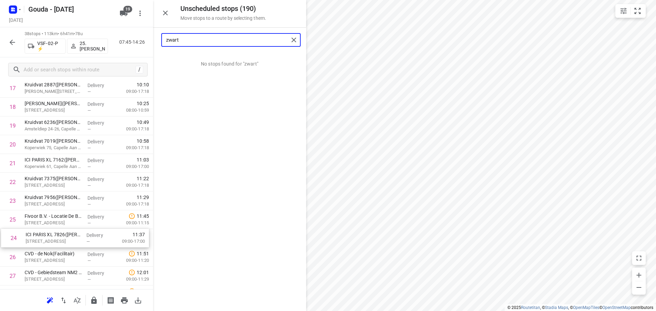
scroll to position [362, 0]
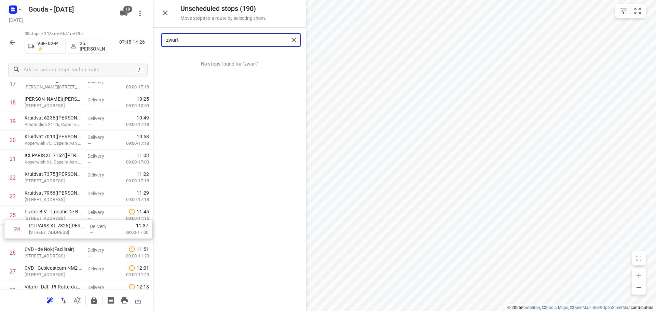
drag, startPoint x: 45, startPoint y: 237, endPoint x: 50, endPoint y: 234, distance: 6.0
click at [50, 234] on div "1 Texo Trade Services BV(Angela van der Elst) Oostbaan 601, Moordrecht Delivery…" at bounding box center [76, 131] width 153 height 714
click at [195, 42] on input "zwart" at bounding box center [227, 40] width 123 height 11
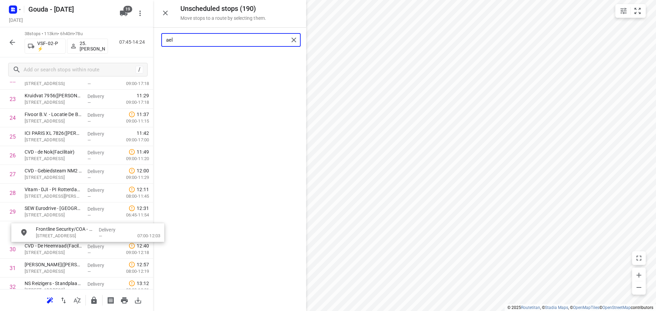
scroll to position [462, 0]
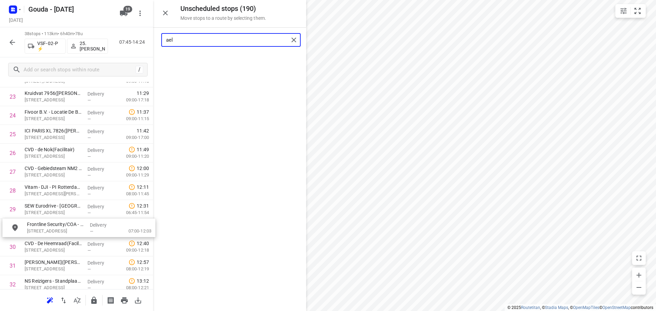
drag, startPoint x: 203, startPoint y: 56, endPoint x: 51, endPoint y: 225, distance: 227.4
click at [231, 42] on input "ael" at bounding box center [227, 40] width 123 height 11
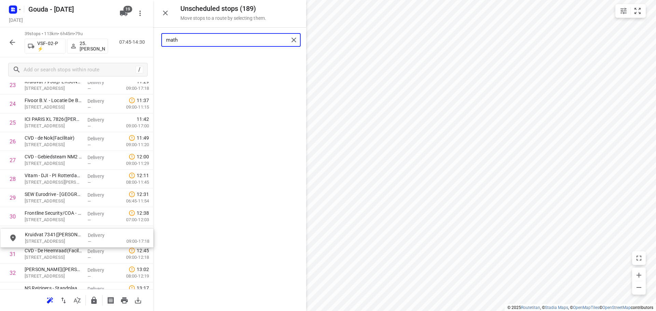
scroll to position [474, 0]
drag, startPoint x: 212, startPoint y: 70, endPoint x: 57, endPoint y: 239, distance: 229.9
type input "math"
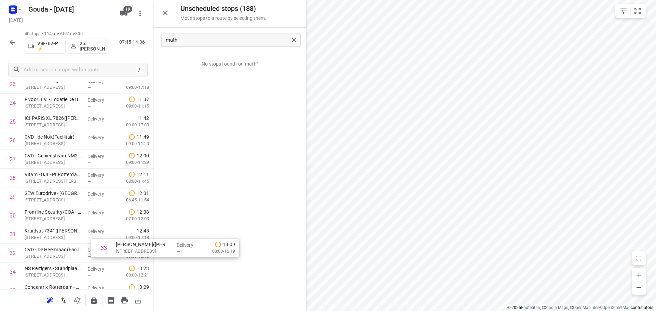
scroll to position [476, 0]
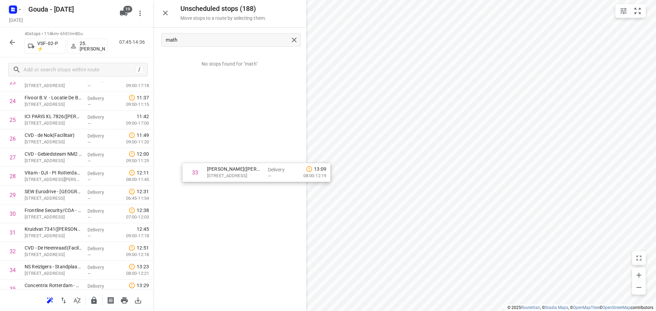
drag, startPoint x: 27, startPoint y: 274, endPoint x: 192, endPoint y: 202, distance: 179.7
click at [153, 202] on div "Unscheduled stops ( 188 ) Move stops to a route by selecting them. math No stop…" at bounding box center [76, 155] width 153 height 311
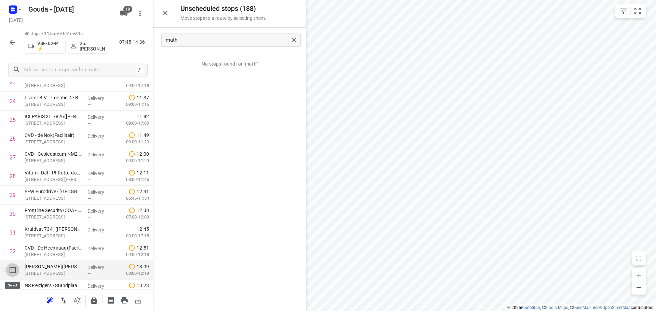
click at [12, 274] on input "checkbox" at bounding box center [13, 270] width 14 height 14
checkbox input "true"
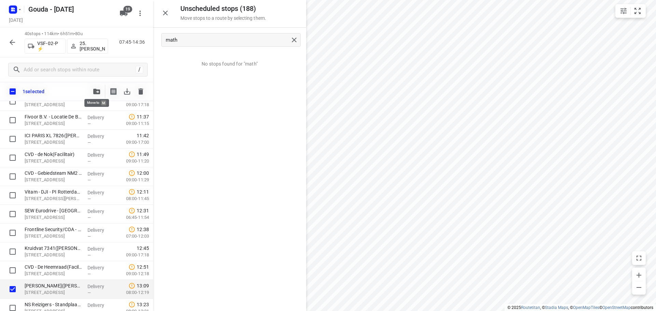
click at [98, 94] on icon "button" at bounding box center [96, 91] width 7 height 5
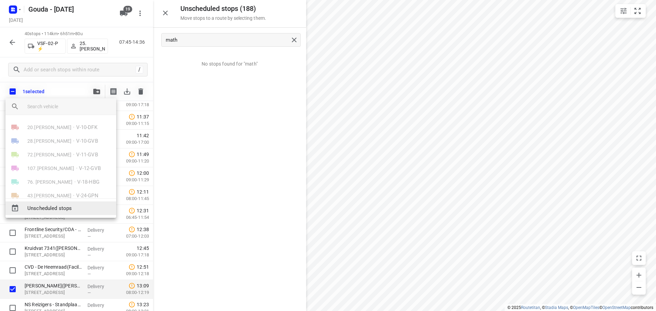
click at [72, 209] on span "Unscheduled stops" at bounding box center [68, 209] width 83 height 8
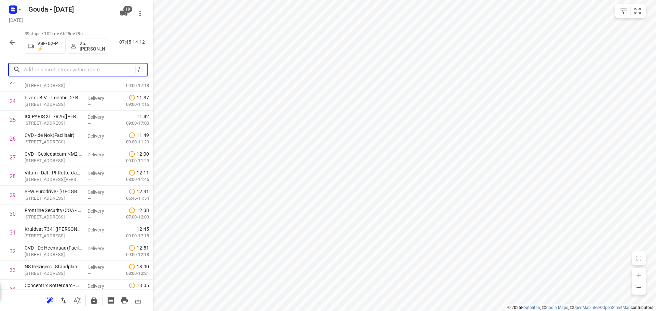
click at [75, 70] on input "text" at bounding box center [79, 70] width 111 height 11
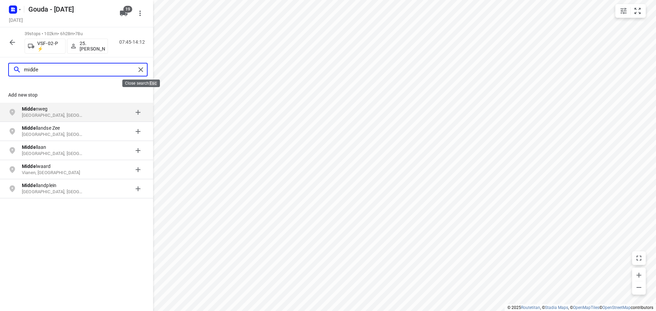
type input "midde"
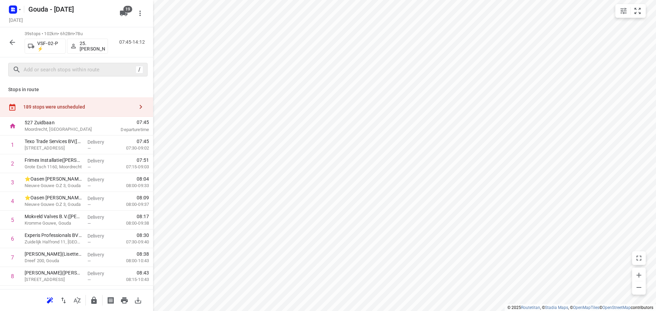
click at [137, 104] on icon "button" at bounding box center [141, 107] width 8 height 8
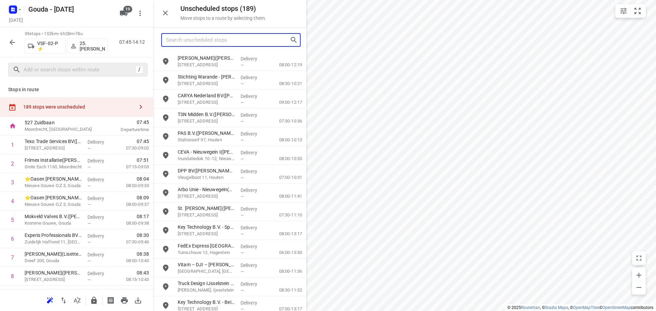
click at [193, 38] on input "Search unscheduled stops" at bounding box center [228, 40] width 124 height 11
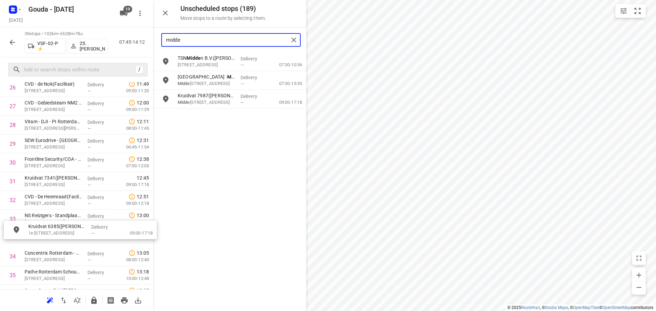
scroll to position [527, 0]
drag, startPoint x: 208, startPoint y: 103, endPoint x: 55, endPoint y: 226, distance: 195.8
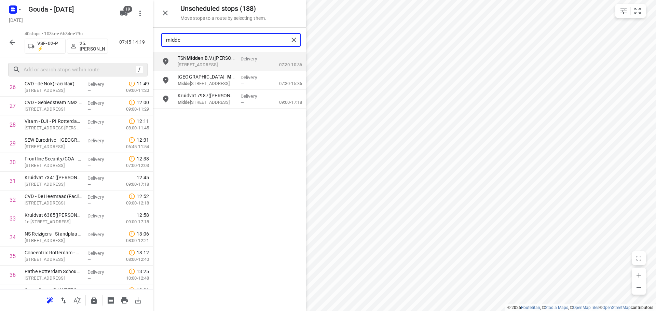
click at [197, 39] on input "midde" at bounding box center [227, 40] width 123 height 11
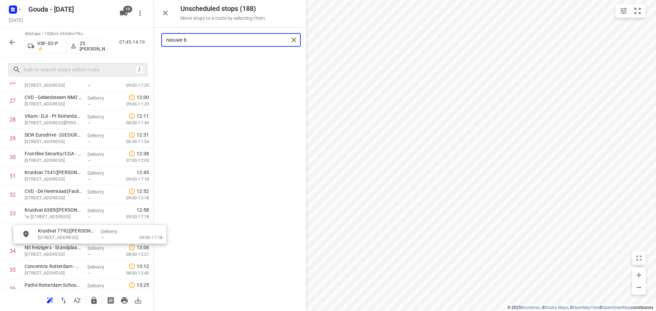
scroll to position [534, 1]
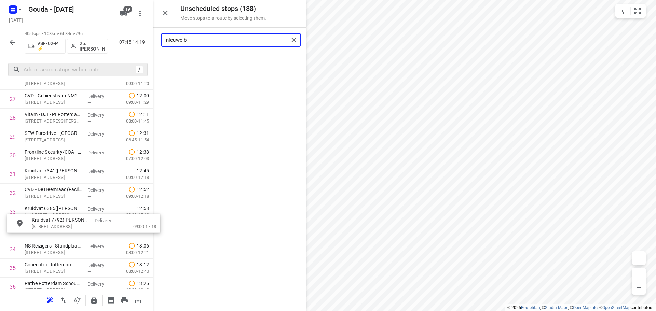
drag, startPoint x: 201, startPoint y: 62, endPoint x: 54, endPoint y: 228, distance: 221.6
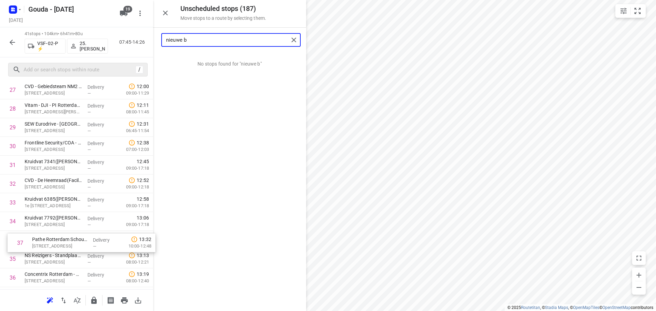
scroll to position [547, 0]
drag, startPoint x: 52, startPoint y: 286, endPoint x: 64, endPoint y: 240, distance: 46.5
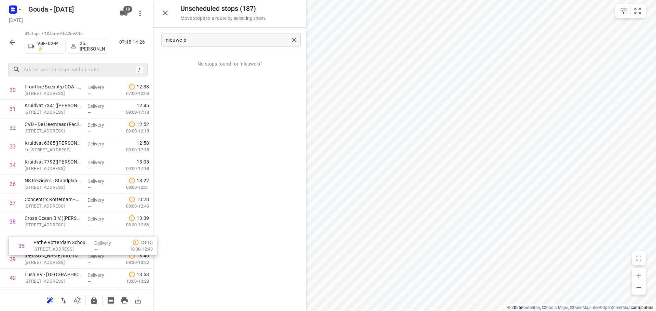
scroll to position [603, 0]
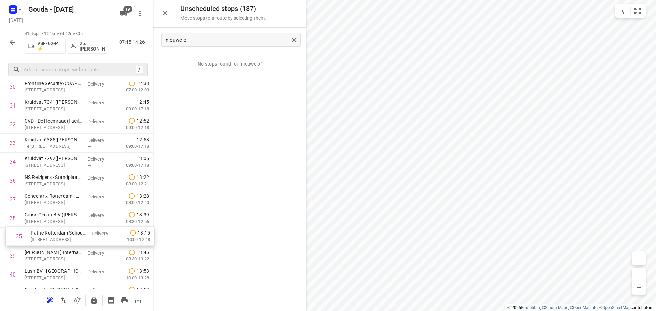
drag, startPoint x: 40, startPoint y: 237, endPoint x: 48, endPoint y: 236, distance: 7.9
drag, startPoint x: 47, startPoint y: 235, endPoint x: 51, endPoint y: 212, distance: 22.8
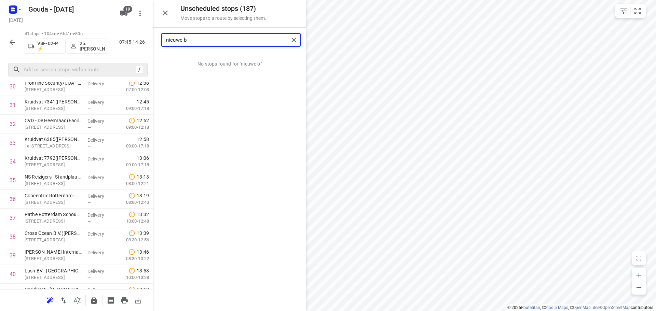
drag, startPoint x: 203, startPoint y: 42, endPoint x: 134, endPoint y: 35, distance: 70.1
click at [135, 39] on div "Unscheduled stops ( 187 ) Move stops to a route by selecting them. nieuwe b No …" at bounding box center [76, 155] width 153 height 311
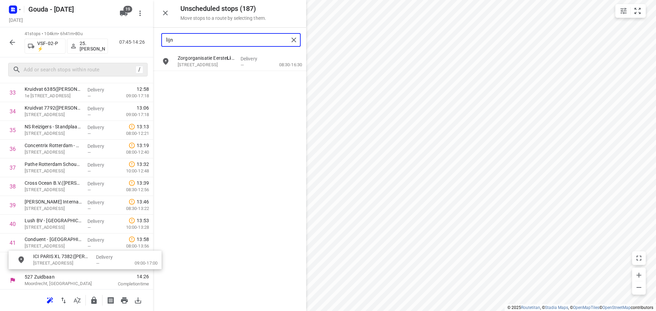
scroll to position [659, 0]
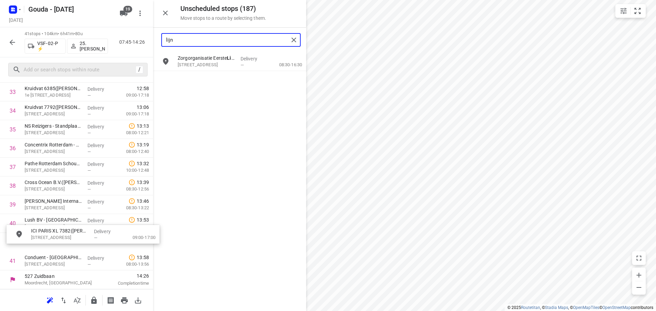
drag, startPoint x: 200, startPoint y: 84, endPoint x: 55, endPoint y: 240, distance: 213.2
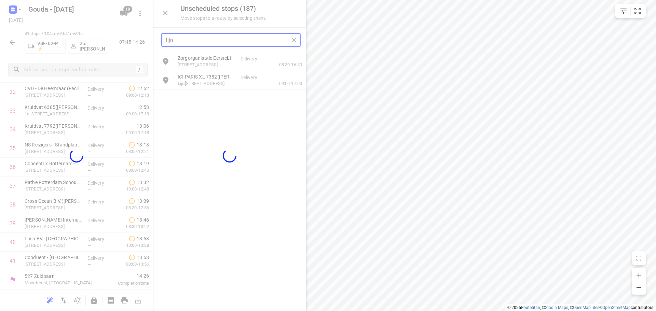
scroll to position [635, 0]
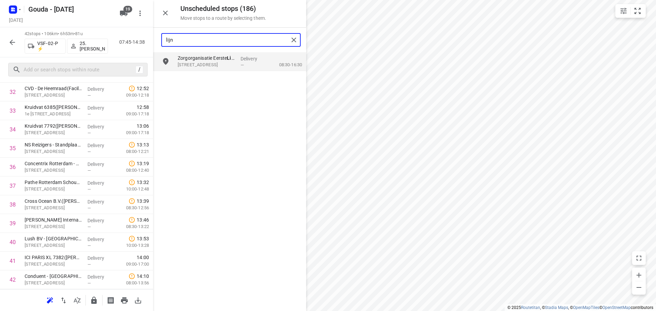
click at [206, 43] on input "lijn" at bounding box center [227, 40] width 123 height 11
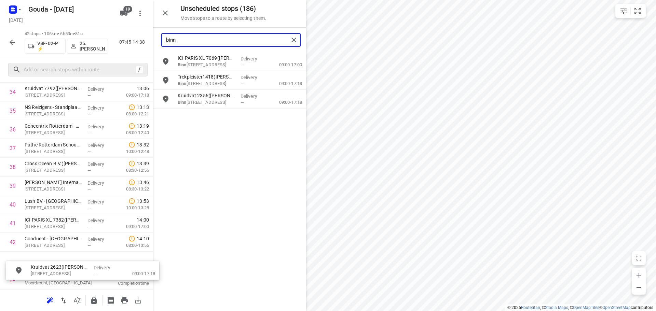
scroll to position [677, 0]
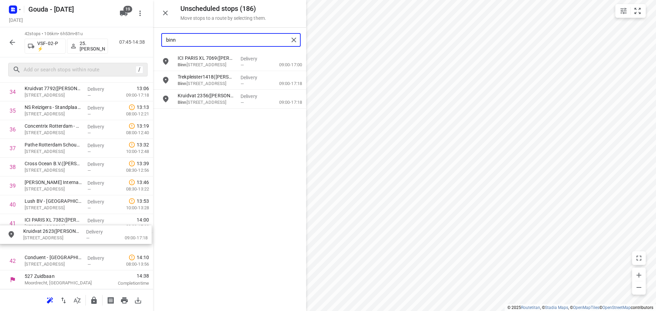
drag, startPoint x: 209, startPoint y: 87, endPoint x: 52, endPoint y: 243, distance: 221.3
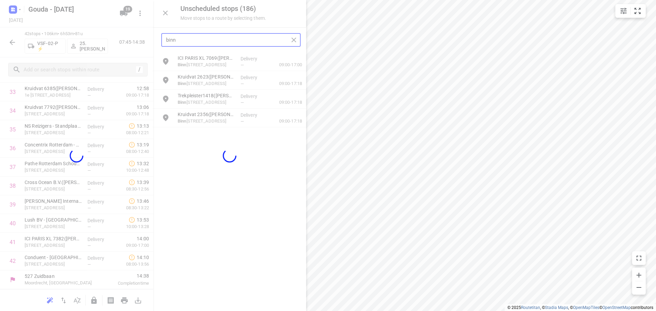
scroll to position [654, 0]
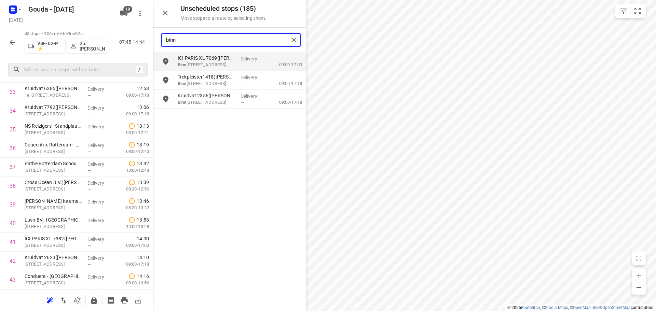
click at [213, 38] on input "binn" at bounding box center [227, 40] width 123 height 11
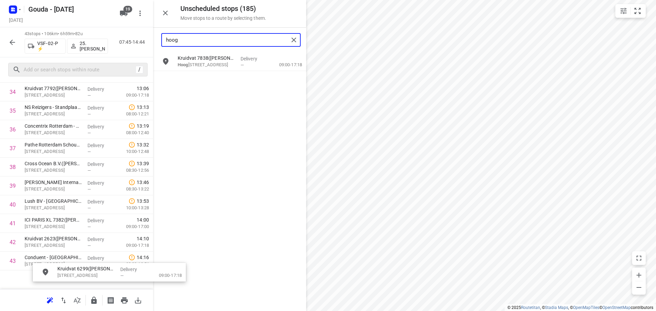
scroll to position [697, 0]
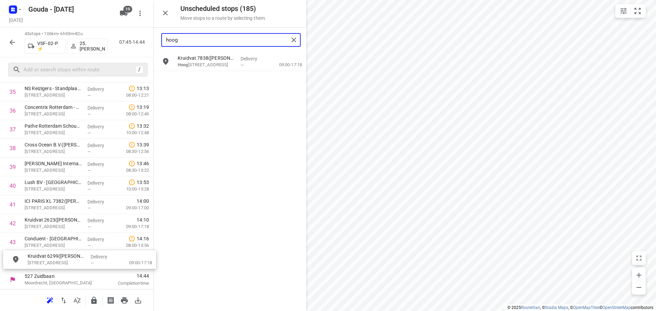
drag, startPoint x: 212, startPoint y: 66, endPoint x: 62, endPoint y: 266, distance: 250.1
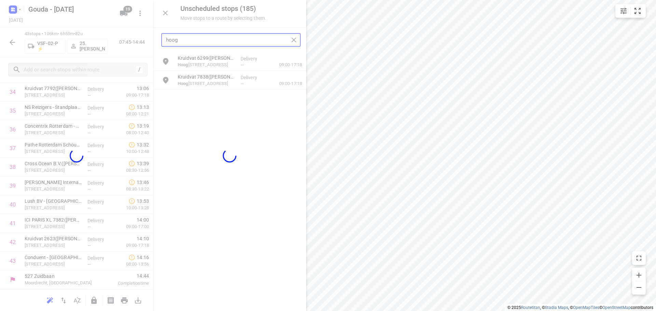
scroll to position [673, 0]
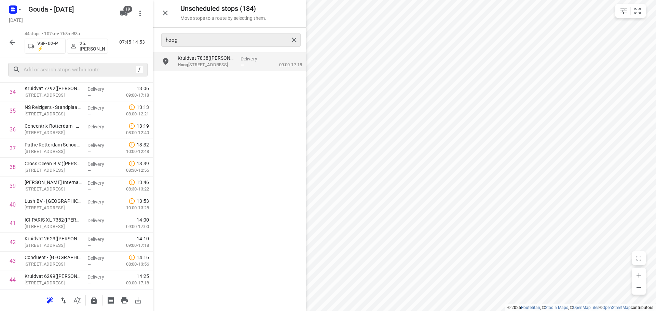
click at [206, 46] on div "hoog" at bounding box center [230, 40] width 139 height 14
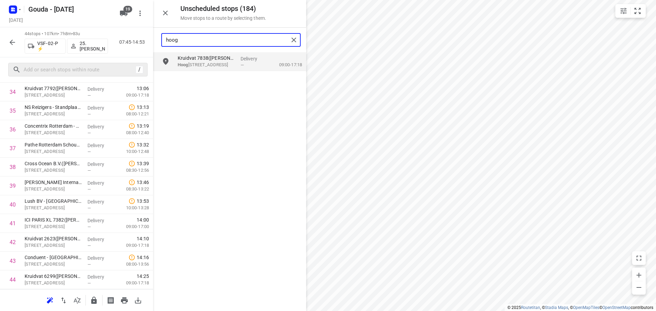
click at [206, 42] on input "hoog" at bounding box center [227, 40] width 123 height 11
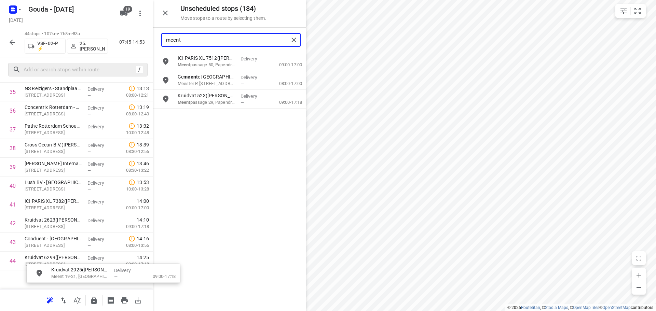
scroll to position [715, 0]
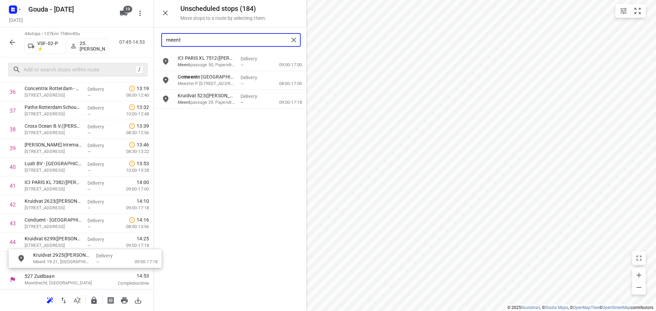
drag, startPoint x: 210, startPoint y: 119, endPoint x: 63, endPoint y: 264, distance: 206.5
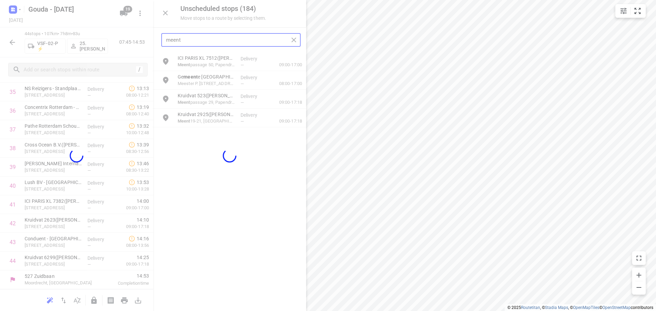
scroll to position [692, 0]
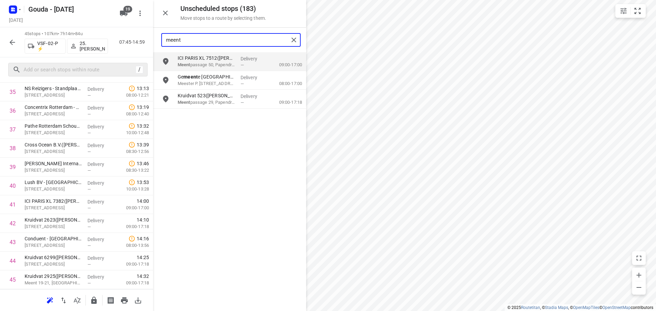
click at [198, 39] on input "meent" at bounding box center [227, 40] width 123 height 11
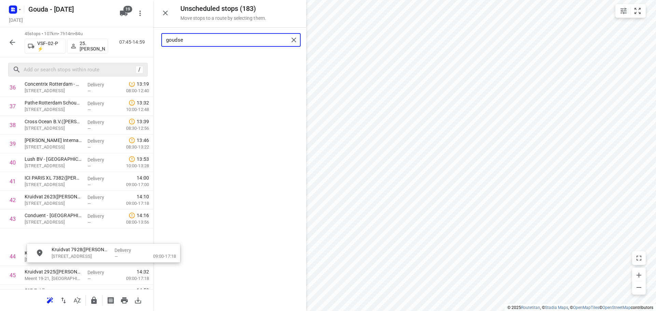
scroll to position [734, 0]
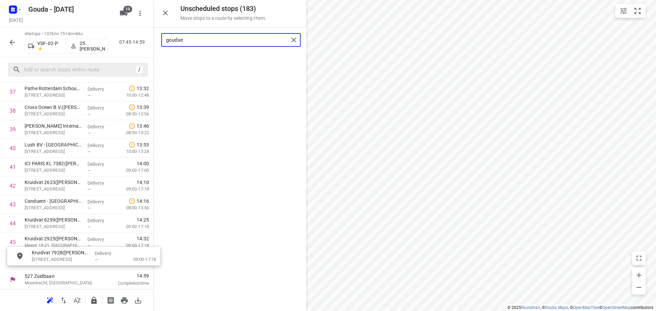
drag, startPoint x: 199, startPoint y: 64, endPoint x: 53, endPoint y: 259, distance: 244.3
click at [206, 39] on input "goudse" at bounding box center [227, 40] width 123 height 11
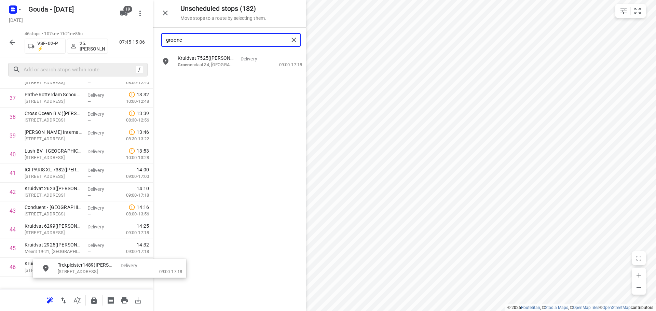
scroll to position [753, 0]
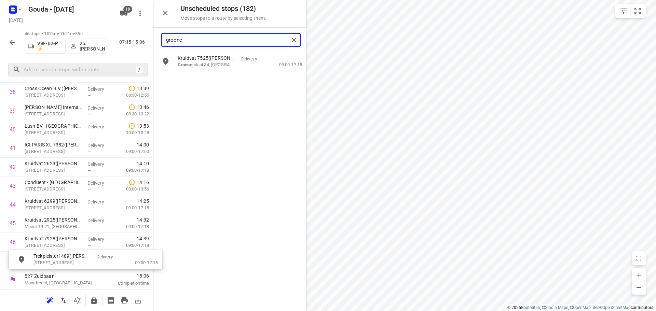
drag, startPoint x: 212, startPoint y: 85, endPoint x: 67, endPoint y: 266, distance: 232.1
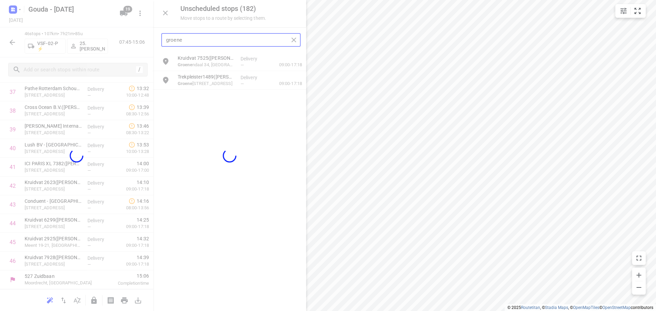
scroll to position [729, 0]
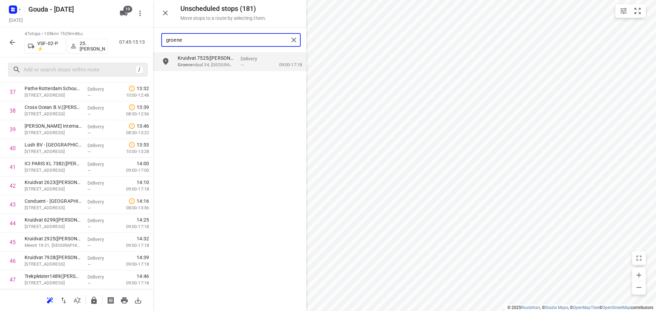
click at [229, 44] on input "groene" at bounding box center [227, 40] width 123 height 11
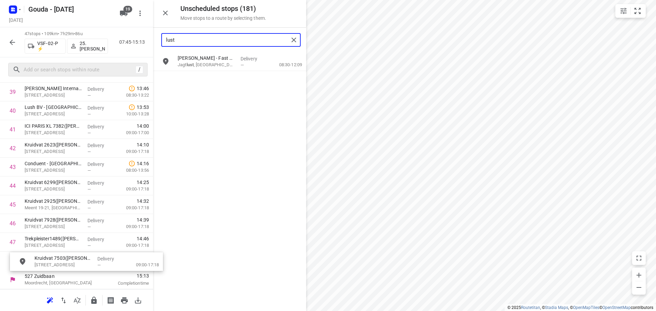
drag, startPoint x: 199, startPoint y: 85, endPoint x: 52, endPoint y: 269, distance: 235.3
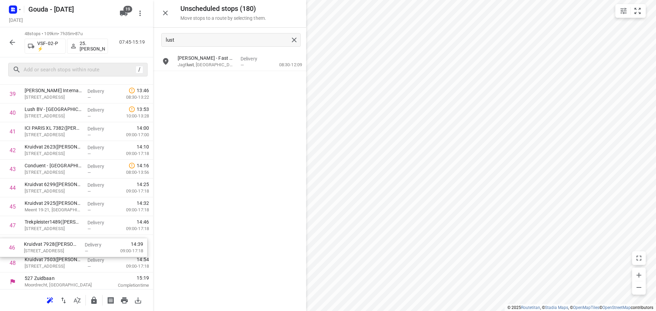
scroll to position [767, 0]
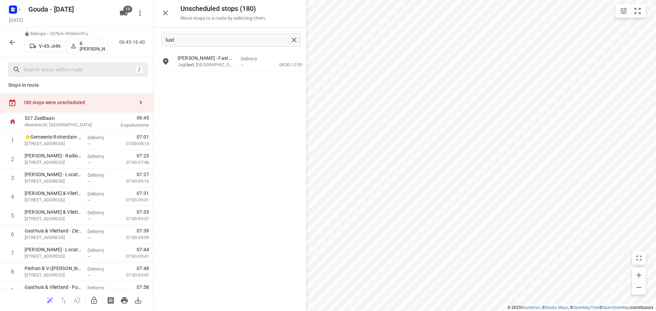
scroll to position [0, 0]
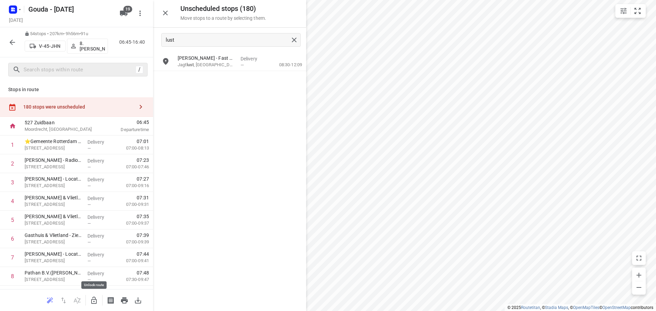
click at [95, 297] on icon "button" at bounding box center [93, 300] width 5 height 7
click at [217, 37] on input "lust" at bounding box center [227, 40] width 123 height 11
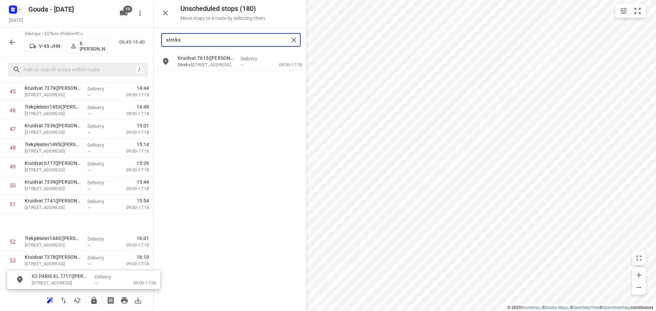
scroll to position [904, 0]
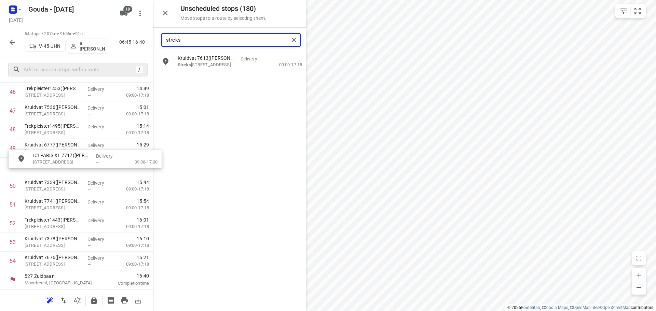
drag, startPoint x: 212, startPoint y: 58, endPoint x: 59, endPoint y: 159, distance: 183.7
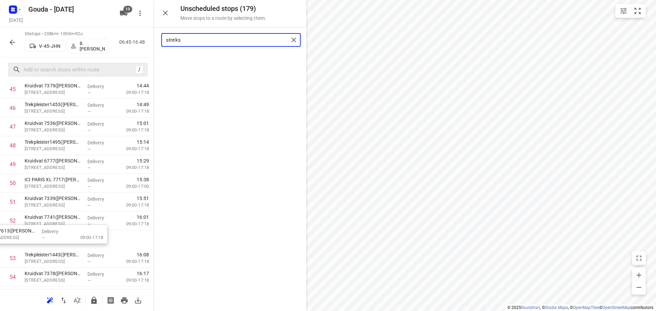
scroll to position [883, 0]
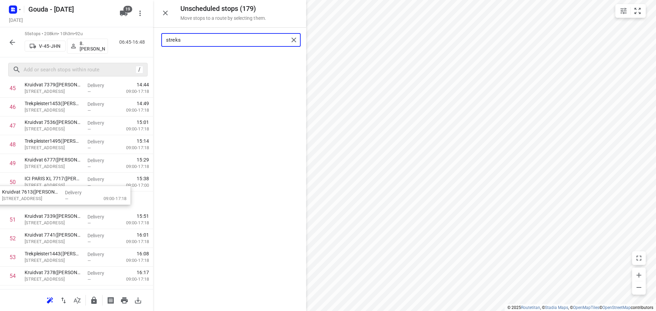
drag, startPoint x: 209, startPoint y: 69, endPoint x: 31, endPoint y: 203, distance: 222.9
drag, startPoint x: 35, startPoint y: 182, endPoint x: 36, endPoint y: 199, distance: 16.8
click at [237, 37] on input "streks" at bounding box center [227, 40] width 123 height 11
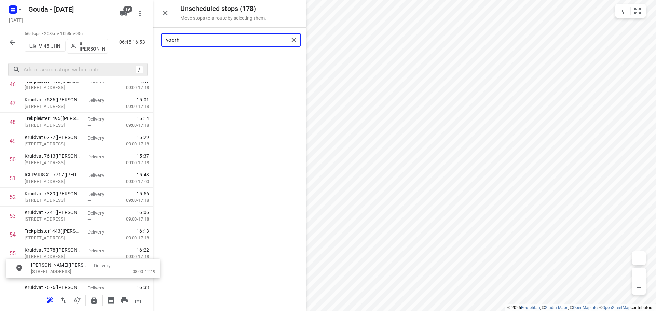
scroll to position [941, 0]
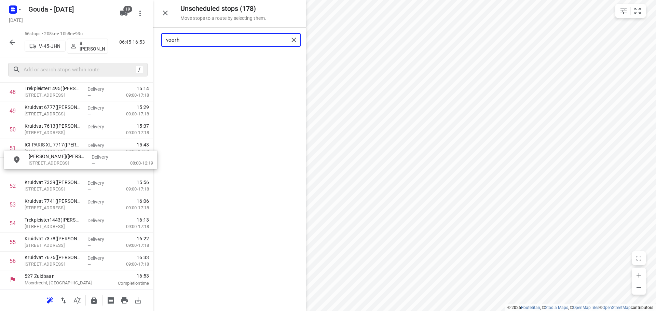
drag, startPoint x: 214, startPoint y: 60, endPoint x: 63, endPoint y: 161, distance: 182.1
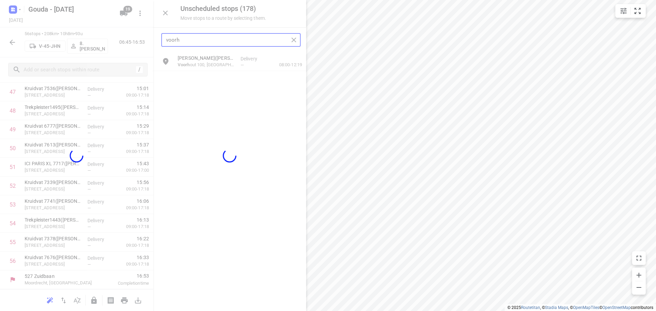
scroll to position [917, 0]
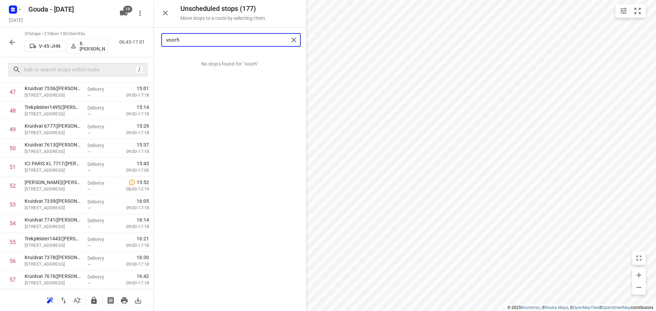
click at [188, 38] on input "voorh" at bounding box center [227, 40] width 123 height 11
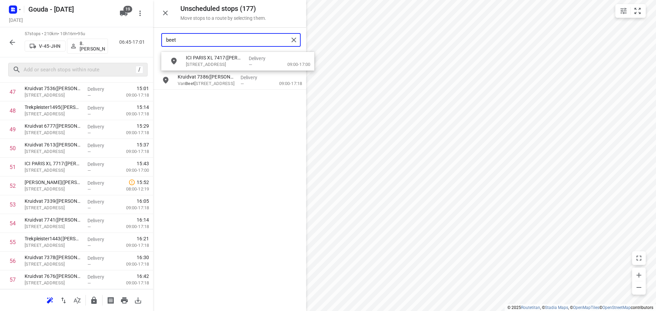
drag, startPoint x: 194, startPoint y: 60, endPoint x: 204, endPoint y: 60, distance: 10.3
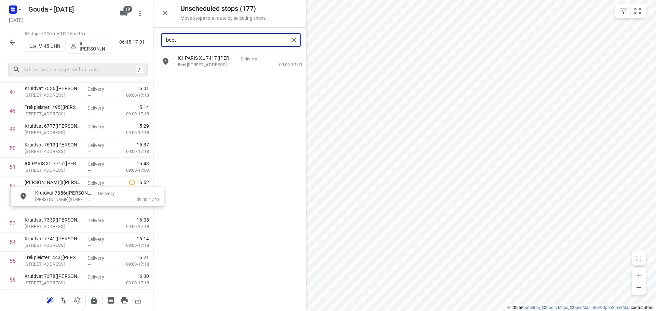
drag, startPoint x: 202, startPoint y: 80, endPoint x: 54, endPoint y: 201, distance: 191.3
drag, startPoint x: 43, startPoint y: 188, endPoint x: 44, endPoint y: 206, distance: 18.8
type input "beet"
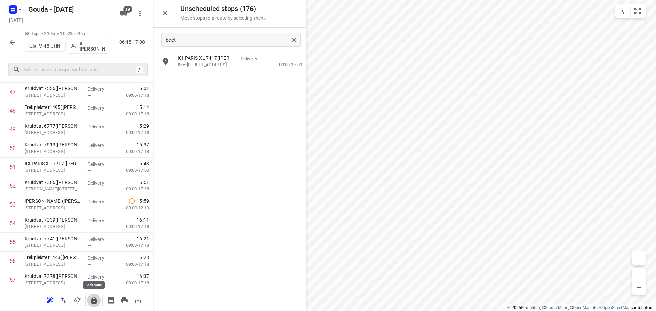
click at [92, 300] on icon "button" at bounding box center [93, 300] width 5 height 7
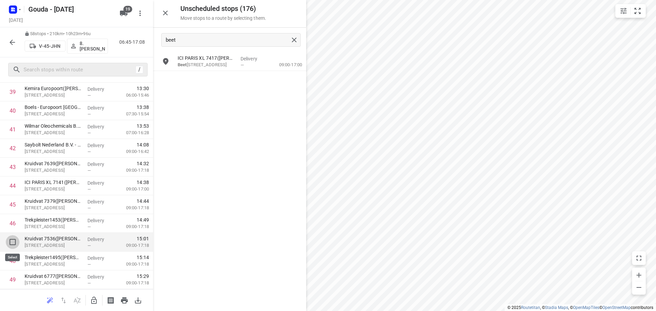
click at [12, 241] on input "checkbox" at bounding box center [13, 242] width 14 height 14
checkbox input "true"
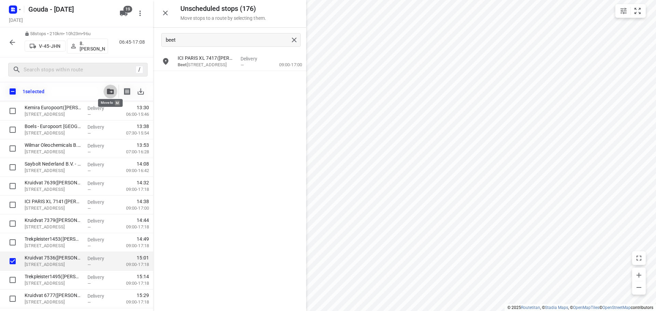
click at [107, 88] on button "button" at bounding box center [111, 92] width 14 height 14
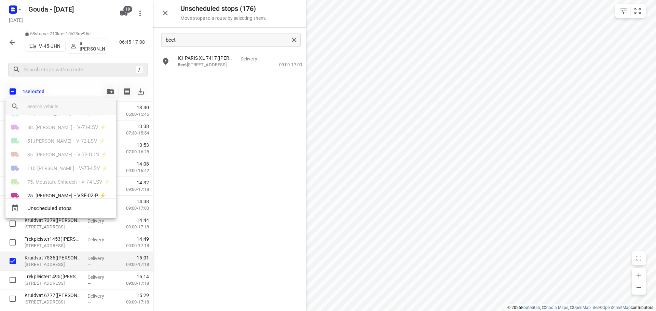
scroll to position [171, 0]
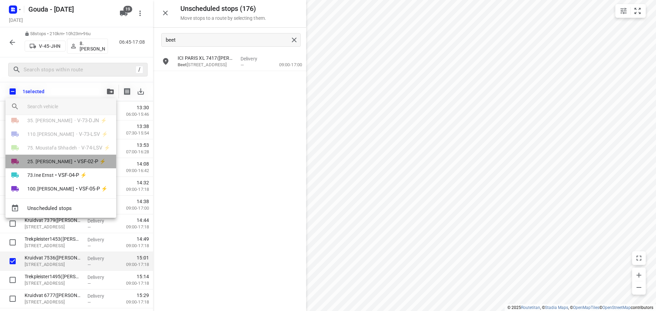
click at [70, 161] on span "25. [PERSON_NAME]" at bounding box center [49, 161] width 45 height 7
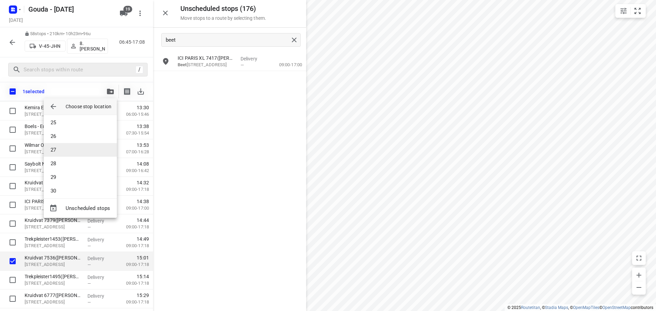
scroll to position [342, 0]
click at [69, 177] on li "30" at bounding box center [80, 180] width 73 height 14
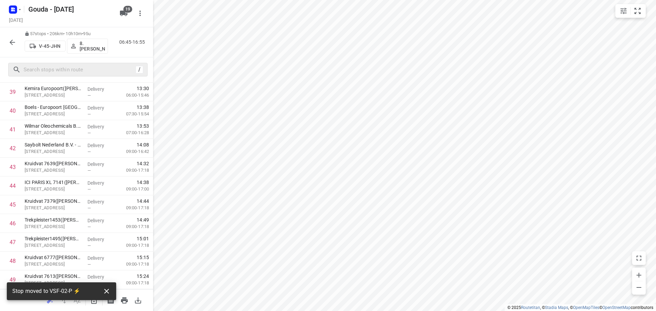
click at [107, 290] on icon "button" at bounding box center [106, 291] width 5 height 5
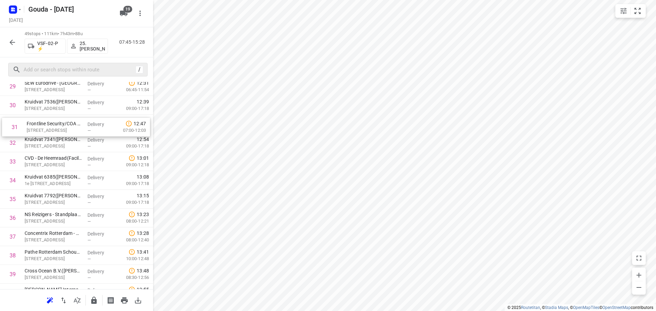
scroll to position [584, 0]
drag, startPoint x: 35, startPoint y: 118, endPoint x: 37, endPoint y: 147, distance: 29.1
click at [37, 147] on div "1 Texo Trade Services BV(Angela van der Elst) Oostbaan 601, Moordrecht Delivery…" at bounding box center [76, 11] width 153 height 921
click at [92, 298] on icon "button" at bounding box center [94, 301] width 8 height 8
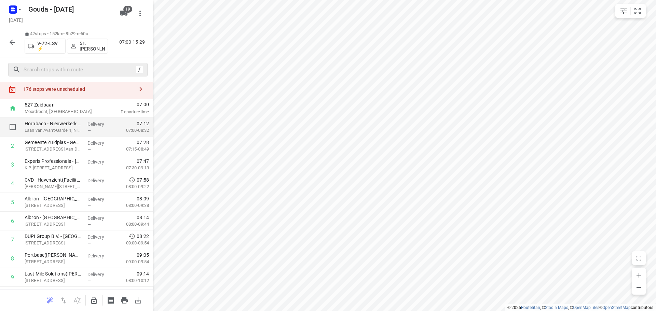
scroll to position [0, 0]
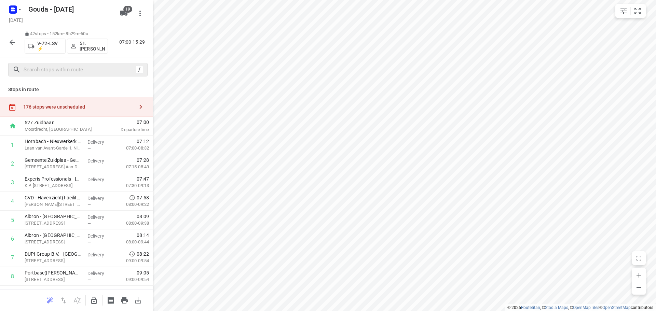
click at [140, 106] on icon "button" at bounding box center [141, 107] width 2 height 4
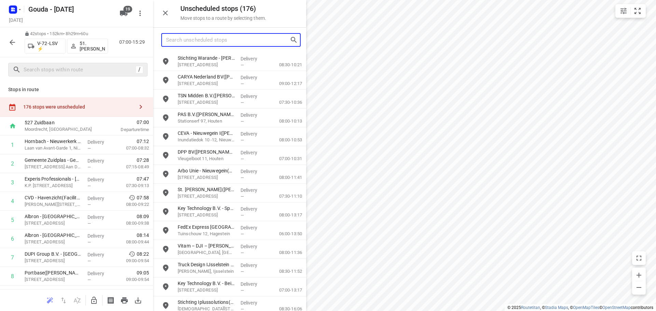
click at [207, 44] on input "Search unscheduled stops" at bounding box center [228, 40] width 124 height 11
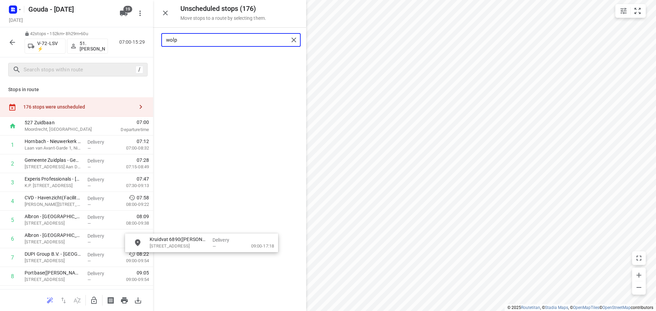
drag, startPoint x: 216, startPoint y: 62, endPoint x: 207, endPoint y: 228, distance: 165.9
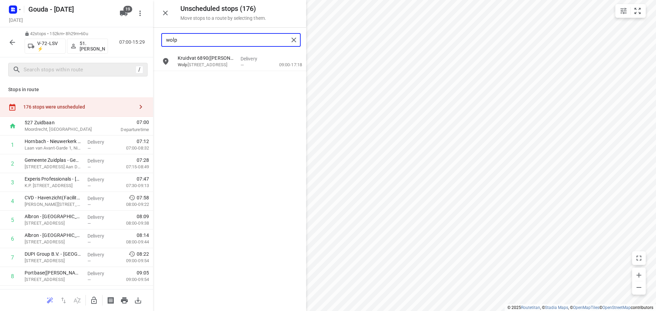
type input "wolp"
click at [93, 297] on icon "button" at bounding box center [94, 301] width 8 height 8
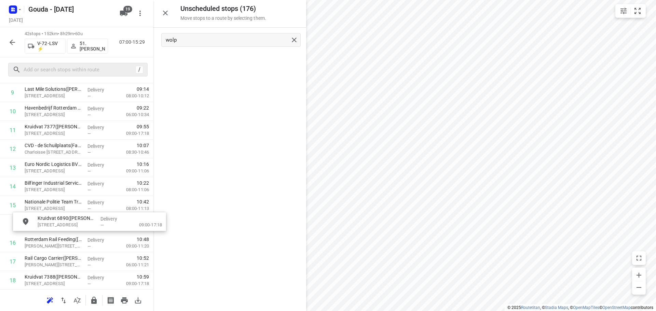
scroll to position [204, 0]
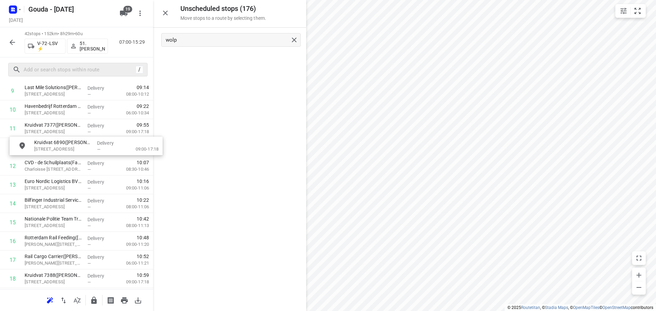
drag, startPoint x: 203, startPoint y: 68, endPoint x: 62, endPoint y: 148, distance: 162.8
click at [93, 297] on icon "button" at bounding box center [94, 301] width 8 height 8
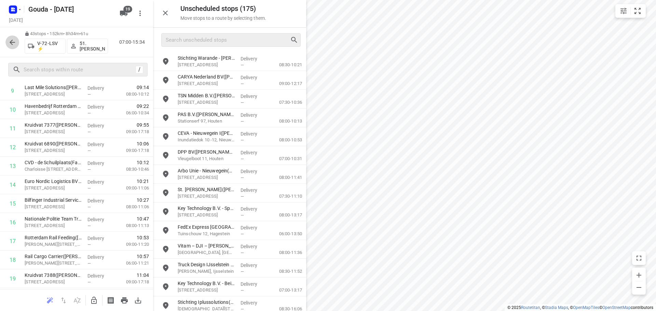
click at [14, 43] on icon "button" at bounding box center [12, 42] width 8 height 8
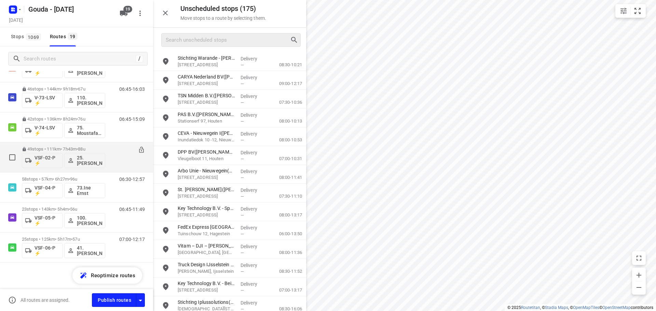
scroll to position [415, 0]
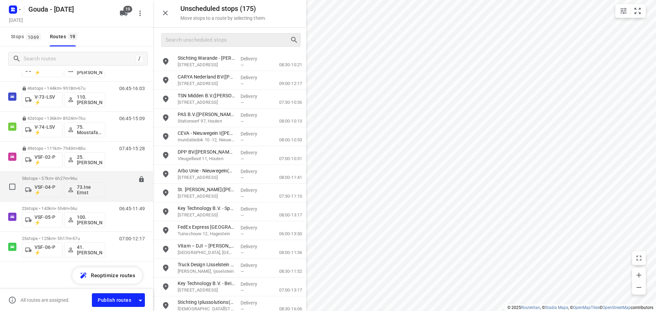
click at [64, 177] on p "58 stops • 57km • 6h27m • 96u" at bounding box center [63, 178] width 83 height 5
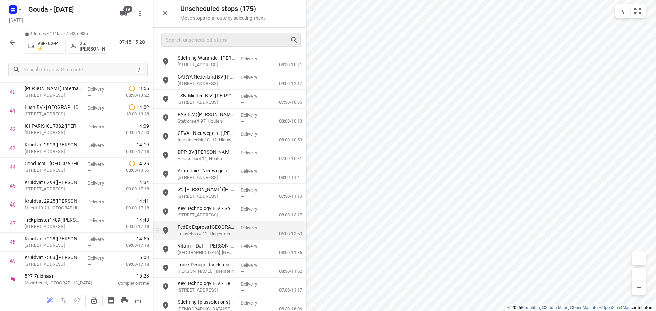
scroll to position [786, 0]
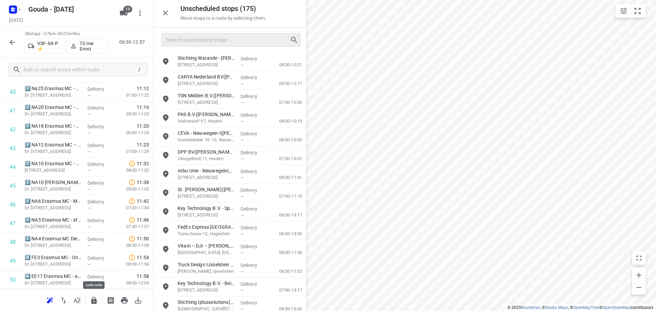
click at [93, 301] on icon "button" at bounding box center [93, 300] width 5 height 7
click at [10, 41] on icon "button" at bounding box center [12, 42] width 8 height 8
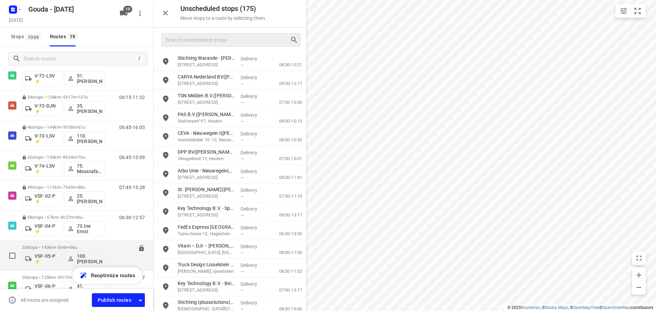
scroll to position [415, 0]
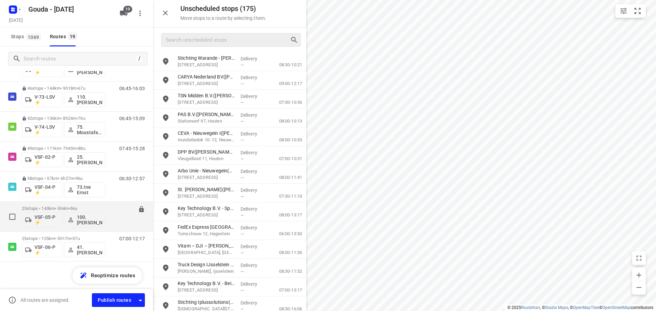
click at [60, 206] on div "23 stops • 143km • 5h4m • 56u VSF-05-P ⚡ 100.Henk Vos" at bounding box center [63, 217] width 83 height 28
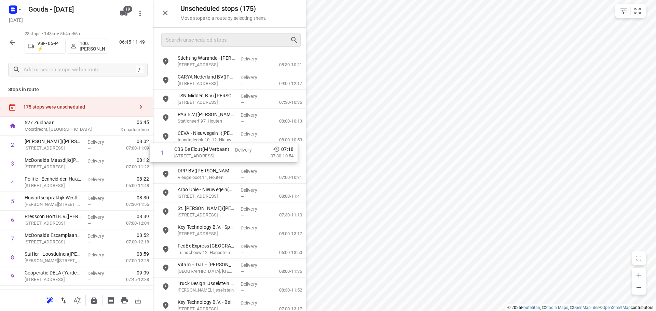
drag, startPoint x: 53, startPoint y: 143, endPoint x: 212, endPoint y: 151, distance: 159.0
click at [153, 151] on div "Unscheduled stops ( 175 ) Move stops to a route by selecting them. Stichting Wa…" at bounding box center [76, 155] width 153 height 311
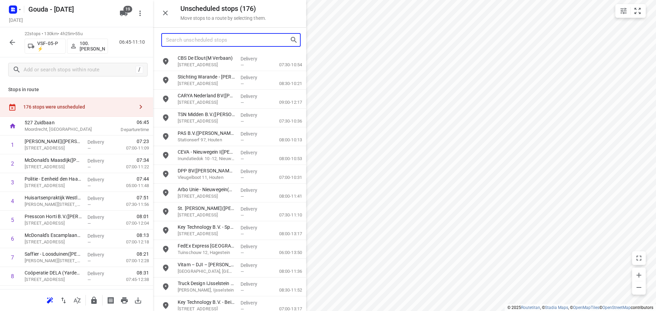
click at [201, 43] on input "Search unscheduled stops" at bounding box center [228, 40] width 124 height 11
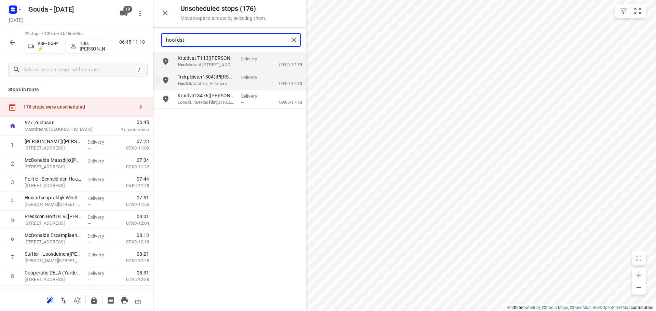
type input "hoofdst"
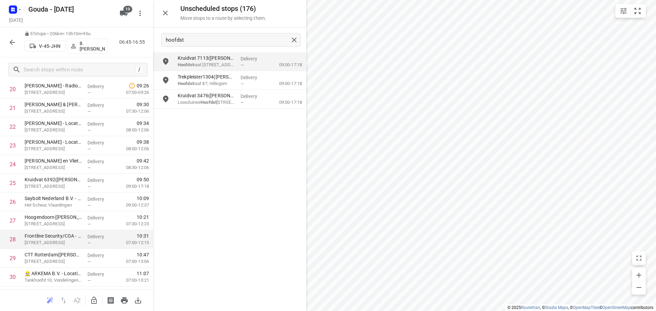
scroll to position [444, 0]
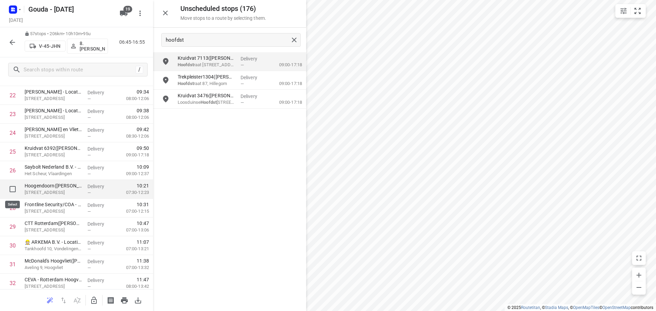
click at [12, 190] on input "checkbox" at bounding box center [13, 189] width 14 height 14
checkbox input "true"
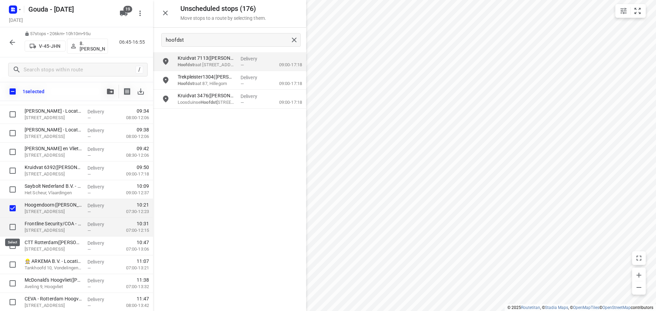
click at [11, 225] on input "checkbox" at bounding box center [13, 227] width 14 height 14
checkbox input "true"
click at [106, 91] on span "button" at bounding box center [110, 91] width 8 height 5
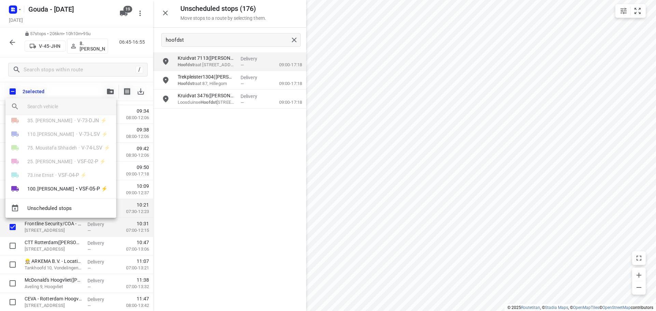
scroll to position [190, 0]
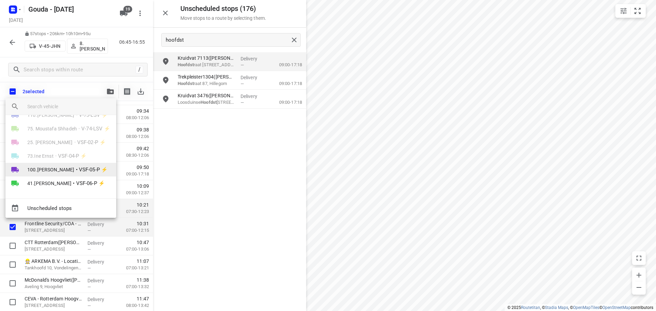
click at [52, 166] on span "100.[PERSON_NAME]" at bounding box center [50, 169] width 47 height 7
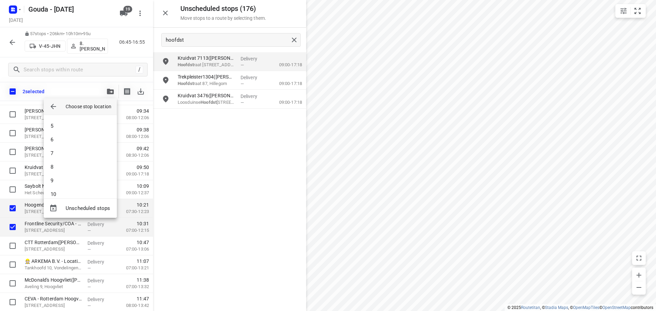
scroll to position [0, 0]
click at [66, 125] on li "1" at bounding box center [80, 125] width 73 height 14
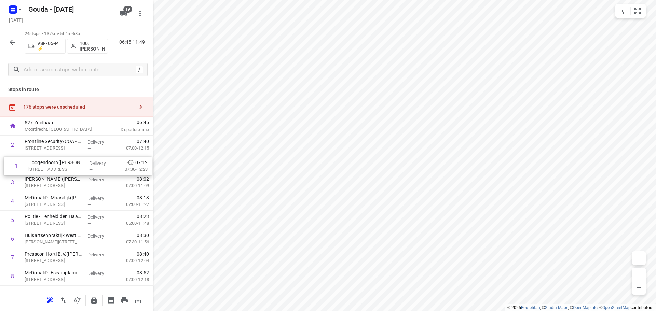
drag, startPoint x: 57, startPoint y: 150, endPoint x: 60, endPoint y: 167, distance: 16.6
click at [138, 107] on icon "button" at bounding box center [141, 107] width 8 height 8
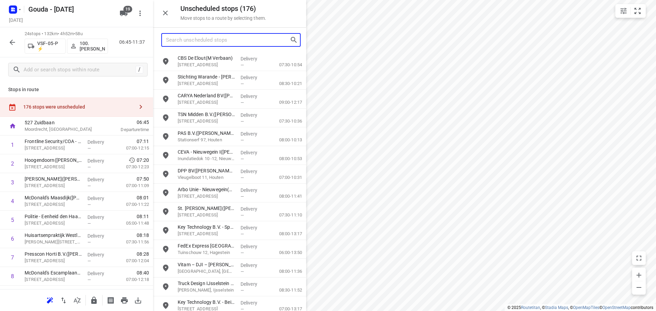
click at [223, 38] on input "Search unscheduled stops" at bounding box center [228, 40] width 124 height 11
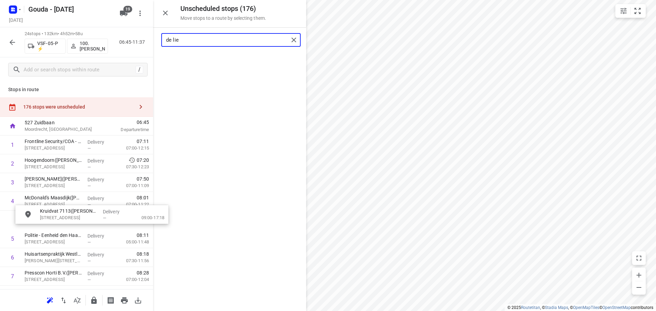
drag, startPoint x: 207, startPoint y: 61, endPoint x: 68, endPoint y: 217, distance: 208.5
click at [247, 38] on input "de lie" at bounding box center [227, 40] width 123 height 11
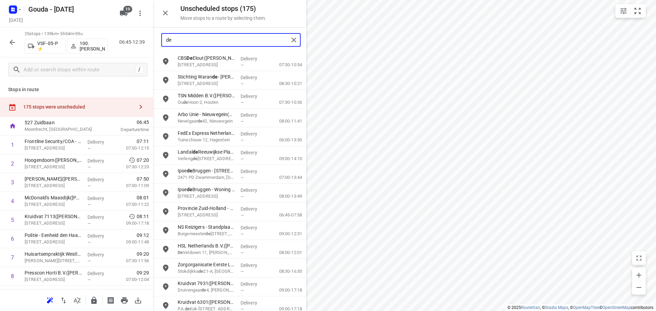
type input "d"
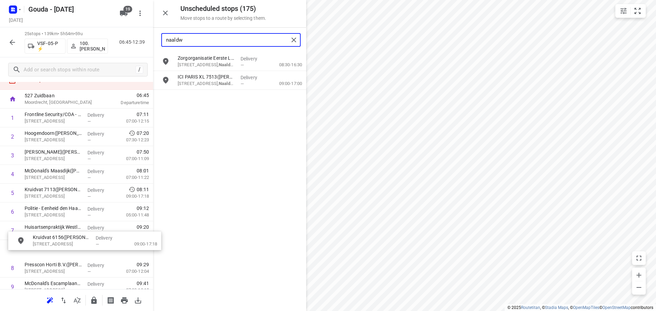
scroll to position [28, 0]
drag, startPoint x: 221, startPoint y: 100, endPoint x: 73, endPoint y: 229, distance: 196.3
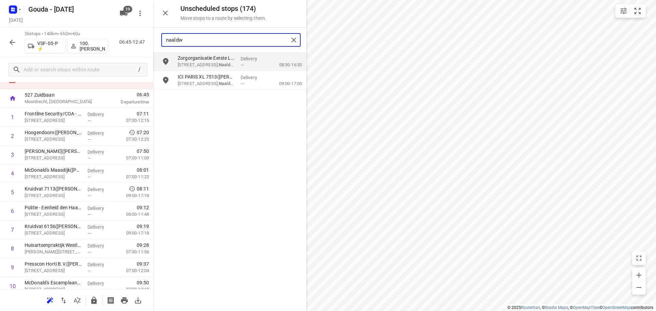
click at [224, 42] on input "naaldw" at bounding box center [227, 40] width 123 height 11
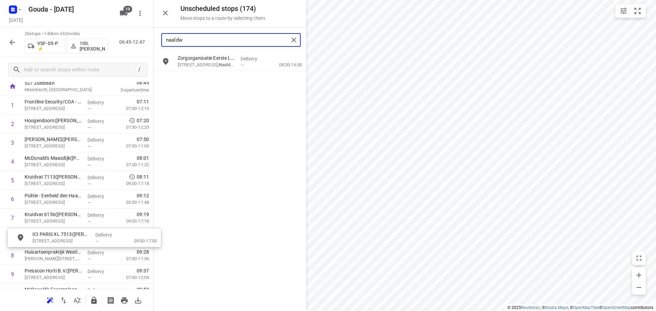
drag, startPoint x: 203, startPoint y: 82, endPoint x: 56, endPoint y: 242, distance: 217.1
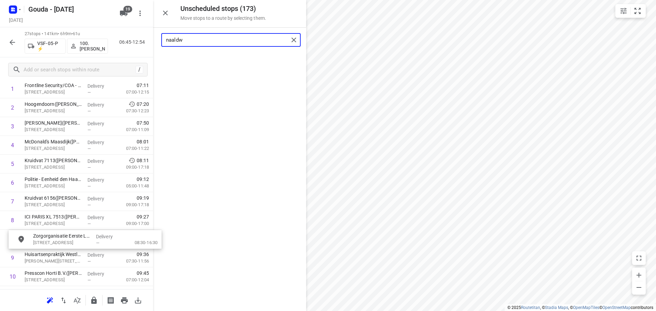
scroll to position [60, 0]
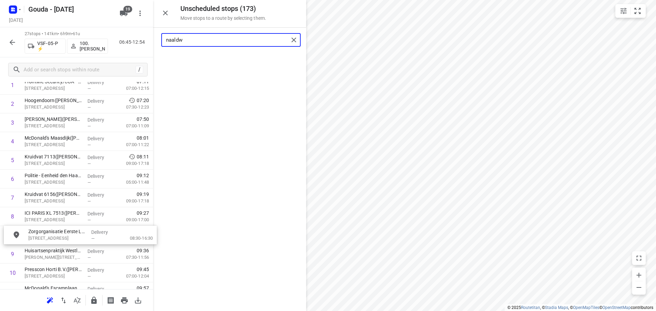
drag, startPoint x: 205, startPoint y: 59, endPoint x: 56, endPoint y: 235, distance: 230.5
click at [217, 40] on input "naaldw" at bounding box center [227, 40] width 123 height 11
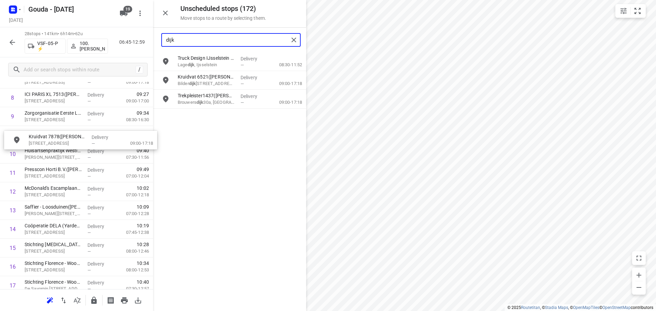
scroll to position [176, 0]
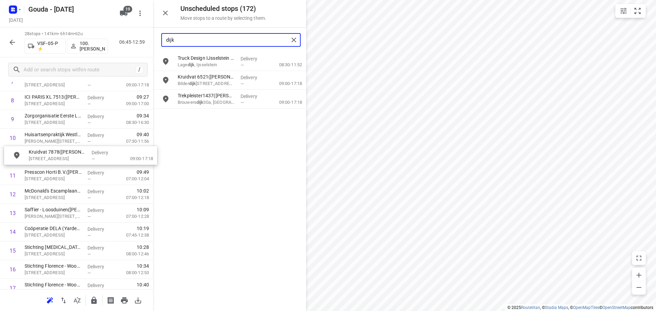
drag, startPoint x: 238, startPoint y: 81, endPoint x: 88, endPoint y: 158, distance: 169.1
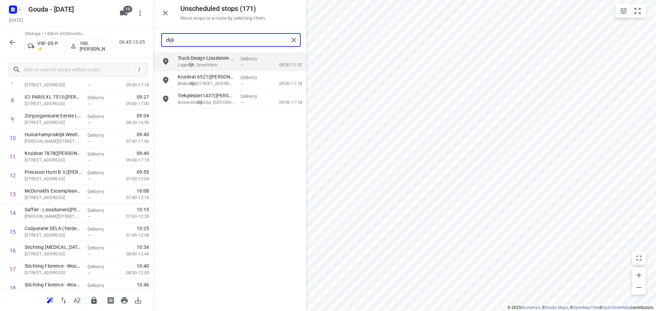
click at [192, 43] on input "dijk" at bounding box center [227, 40] width 123 height 11
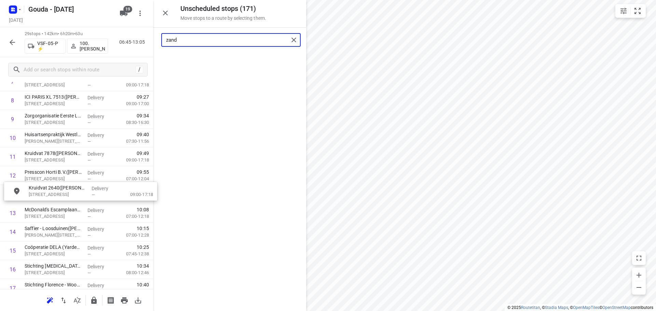
drag, startPoint x: 197, startPoint y: 63, endPoint x: 46, endPoint y: 193, distance: 199.8
click at [259, 42] on input "zand" at bounding box center [227, 40] width 123 height 11
drag, startPoint x: 215, startPoint y: 61, endPoint x: 65, endPoint y: 214, distance: 214.5
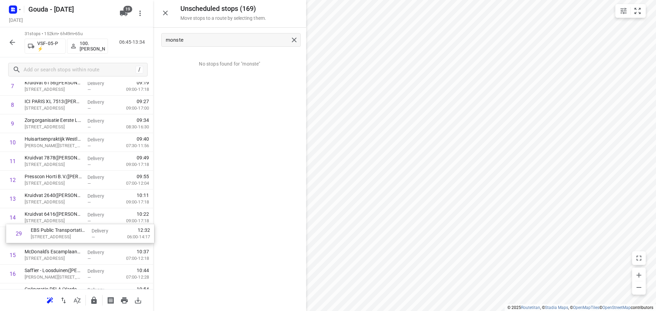
scroll to position [172, 0]
drag, startPoint x: 44, startPoint y: 229, endPoint x: 52, endPoint y: 233, distance: 8.7
click at [52, 233] on div "1 Frontline Security/COA - Vlaardingen(Nigel Jegen) Kethelweg 220, Vlaardingen …" at bounding box center [76, 255] width 153 height 582
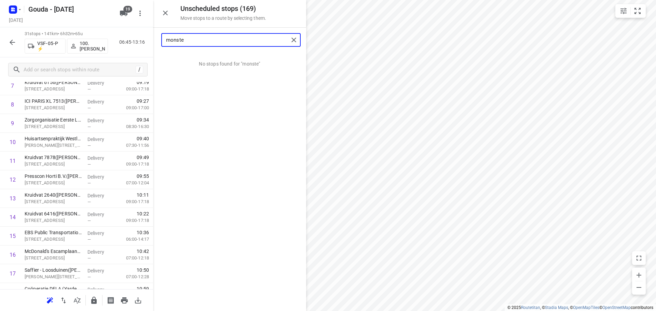
click at [232, 40] on input "monste" at bounding box center [227, 40] width 123 height 11
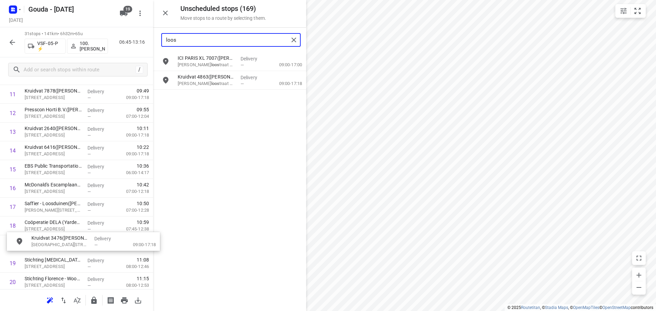
scroll to position [240, 0]
drag, startPoint x: 204, startPoint y: 104, endPoint x: 54, endPoint y: 226, distance: 193.9
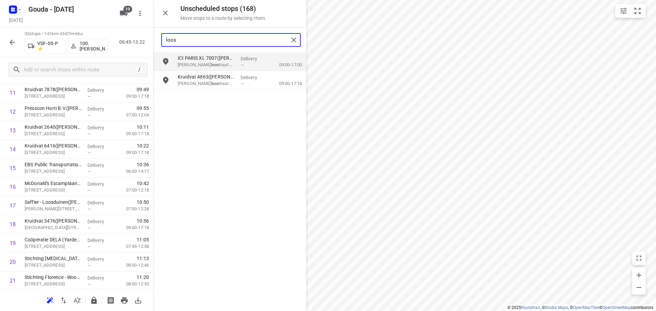
click at [194, 43] on input "loos" at bounding box center [227, 40] width 123 height 11
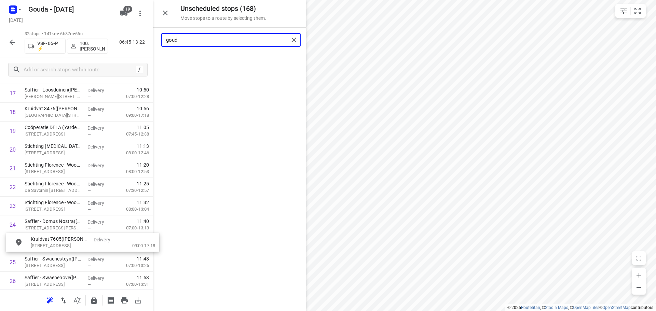
scroll to position [354, 0]
drag, startPoint x: 223, startPoint y: 68, endPoint x: 77, endPoint y: 230, distance: 217.7
click at [229, 36] on input "goud" at bounding box center [227, 40] width 123 height 11
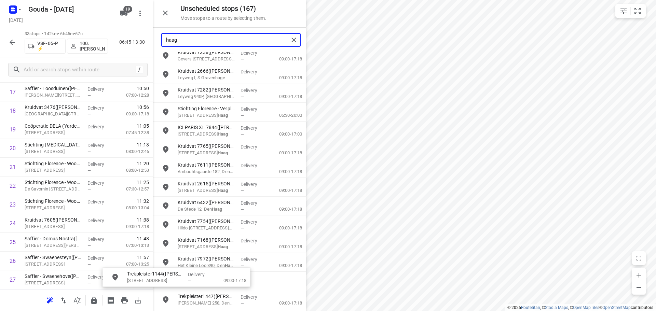
scroll to position [361, 0]
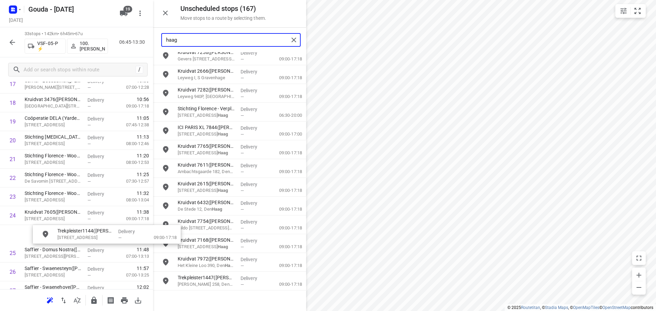
drag, startPoint x: 214, startPoint y: 279, endPoint x: 83, endPoint y: 234, distance: 138.4
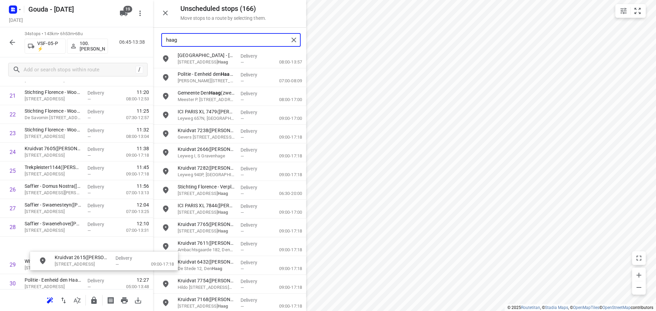
scroll to position [429, 0]
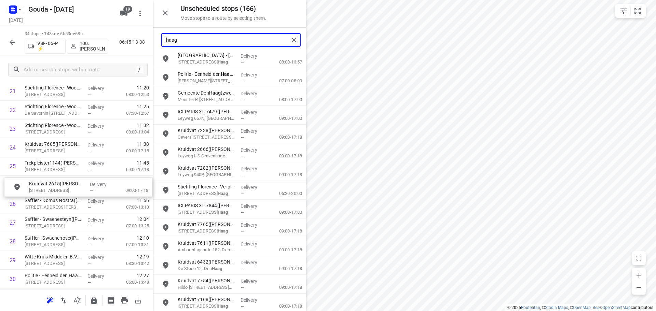
drag, startPoint x: 211, startPoint y: 289, endPoint x: 60, endPoint y: 189, distance: 181.4
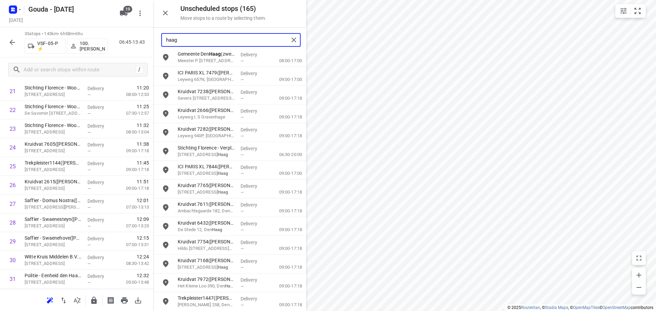
scroll to position [62, 0]
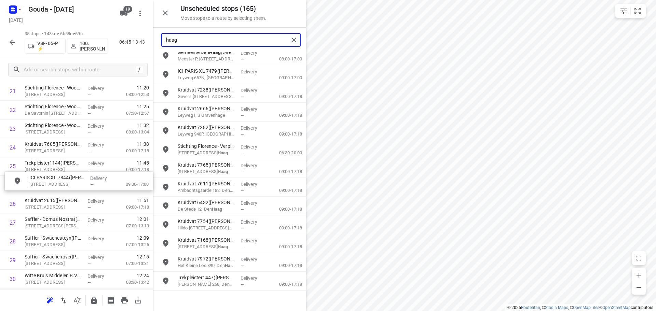
drag, startPoint x: 206, startPoint y: 171, endPoint x: 55, endPoint y: 183, distance: 151.5
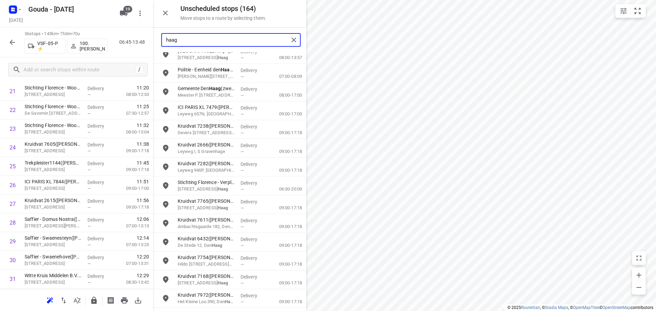
scroll to position [43, 0]
click at [201, 39] on input "haag" at bounding box center [227, 40] width 123 height 11
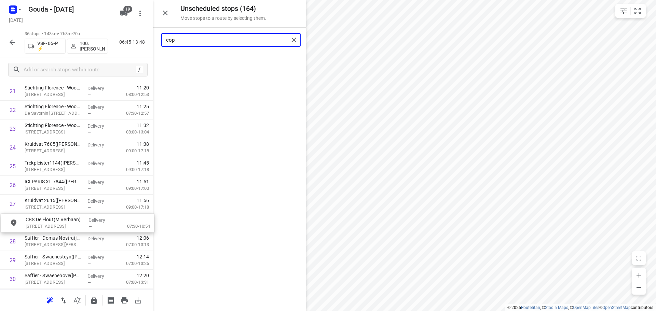
drag, startPoint x: 199, startPoint y: 61, endPoint x: 47, endPoint y: 224, distance: 223.1
click at [230, 42] on input "cop" at bounding box center [227, 40] width 123 height 11
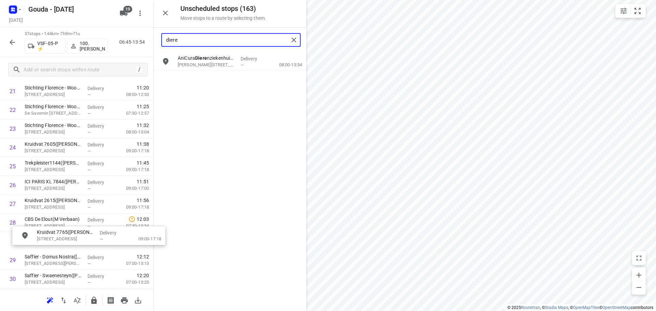
drag, startPoint x: 213, startPoint y: 87, endPoint x: 70, endPoint y: 244, distance: 212.1
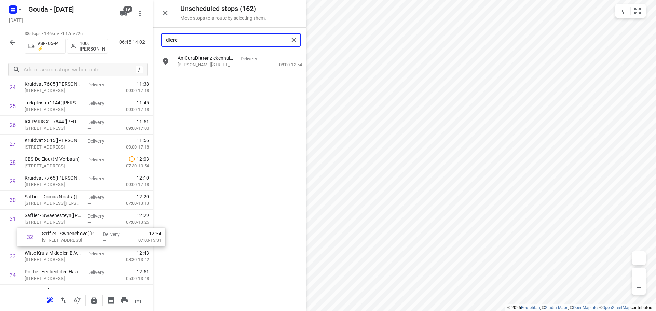
scroll to position [490, 0]
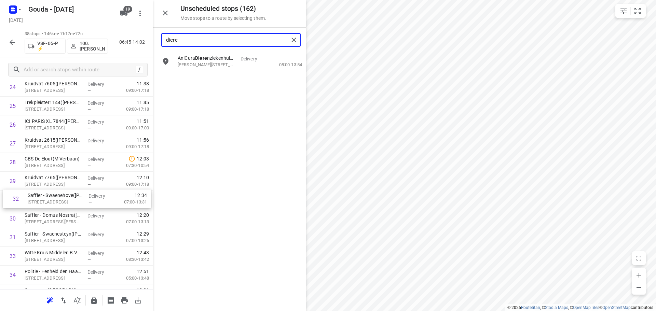
drag, startPoint x: 43, startPoint y: 266, endPoint x: 48, endPoint y: 201, distance: 65.8
click at [48, 201] on div "1 Frontline Security/COA - Vlaardingen(Nigel Jegen) Kethelweg 220, Vlaardingen …" at bounding box center [76, 3] width 153 height 714
drag, startPoint x: 44, startPoint y: 238, endPoint x: 52, endPoint y: 214, distance: 25.0
click at [52, 214] on div "1 Frontline Security/COA - Vlaardingen(Nigel Jegen) Kethelweg 220, Vlaardingen …" at bounding box center [76, 2] width 153 height 714
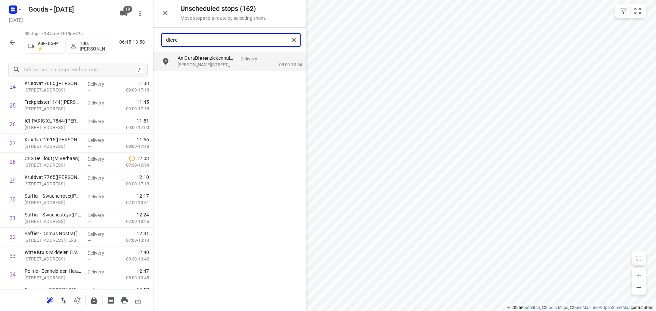
click at [189, 38] on input "diere" at bounding box center [227, 40] width 123 height 11
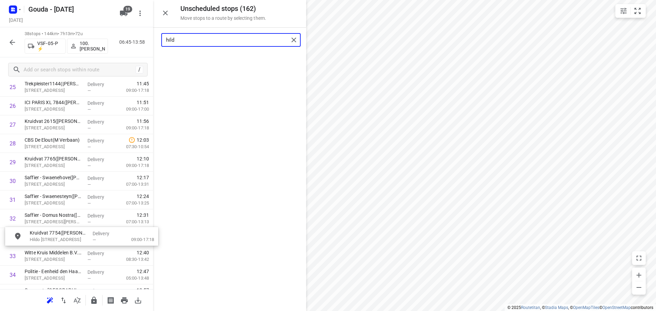
scroll to position [510, 0]
drag, startPoint x: 198, startPoint y: 64, endPoint x: 50, endPoint y: 237, distance: 228.2
click at [208, 37] on input "hild" at bounding box center [227, 40] width 123 height 11
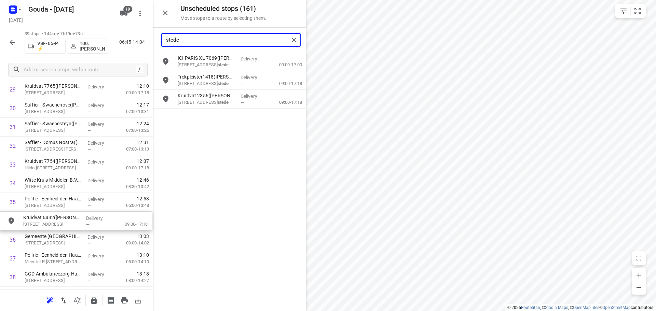
scroll to position [581, 0]
drag, startPoint x: 201, startPoint y: 101, endPoint x: 45, endPoint y: 219, distance: 195.8
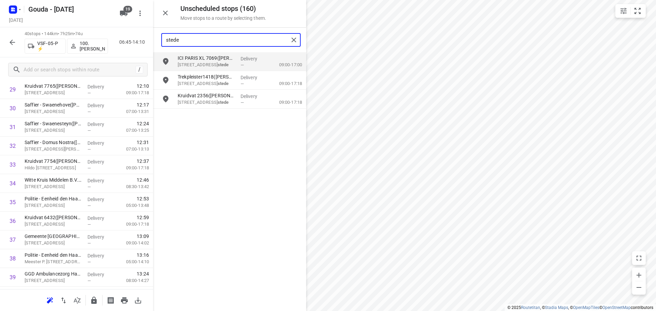
click at [239, 40] on input "stede" at bounding box center [227, 40] width 123 height 11
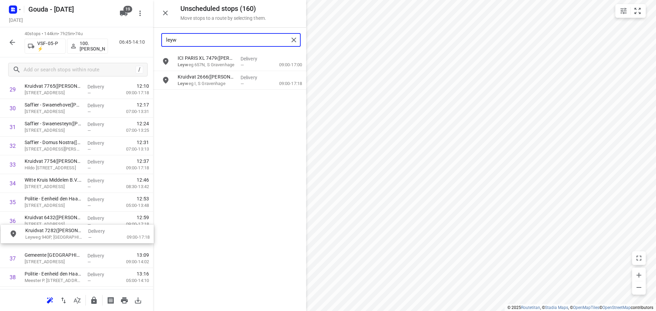
drag, startPoint x: 217, startPoint y: 103, endPoint x: 61, endPoint y: 240, distance: 207.4
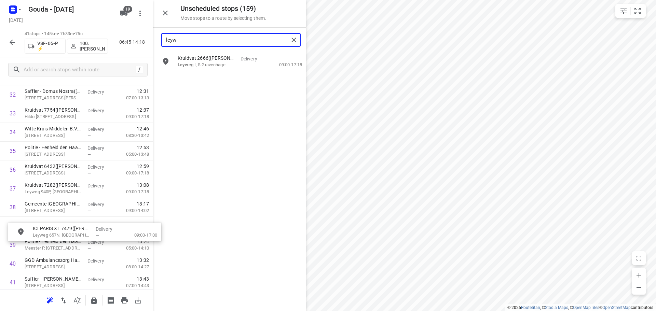
scroll to position [634, 0]
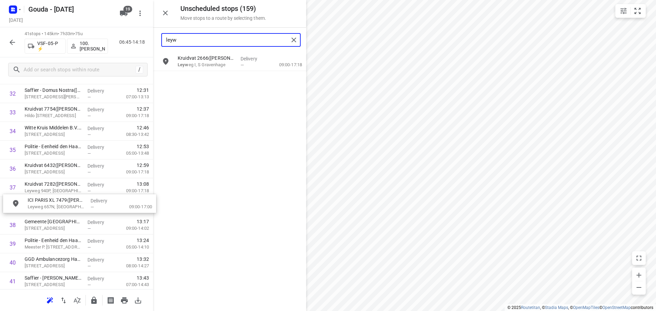
drag, startPoint x: 201, startPoint y: 68, endPoint x: 52, endPoint y: 212, distance: 207.3
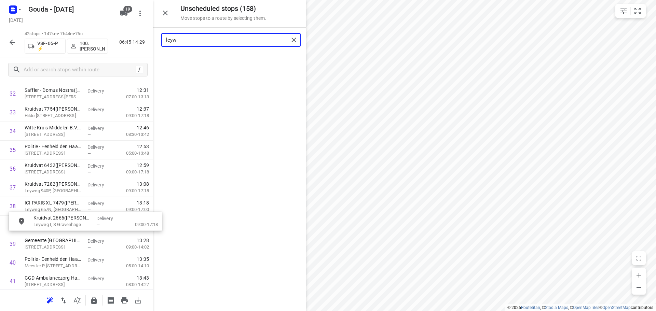
drag, startPoint x: 197, startPoint y: 72, endPoint x: 53, endPoint y: 229, distance: 213.5
click at [219, 41] on input "leyw" at bounding box center [227, 40] width 123 height 11
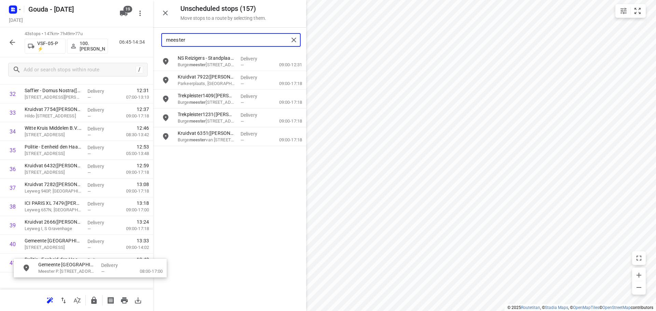
scroll to position [694, 0]
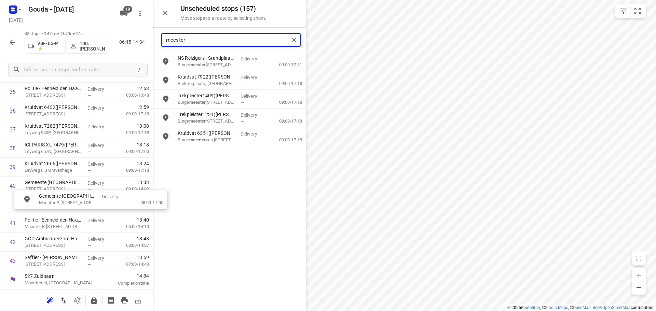
drag, startPoint x: 224, startPoint y: 83, endPoint x: 81, endPoint y: 202, distance: 185.8
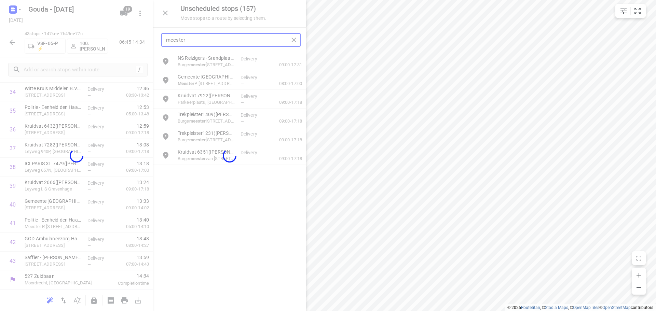
scroll to position [673, 0]
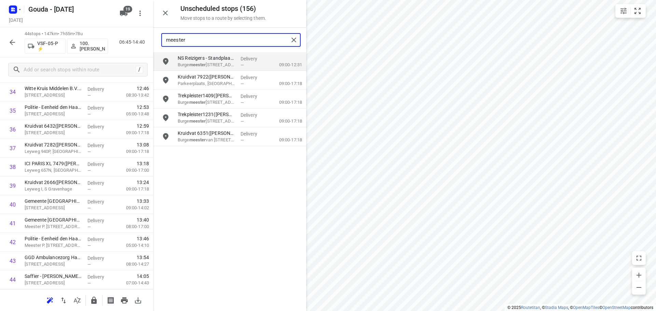
click at [230, 43] on input "meester" at bounding box center [227, 40] width 123 height 11
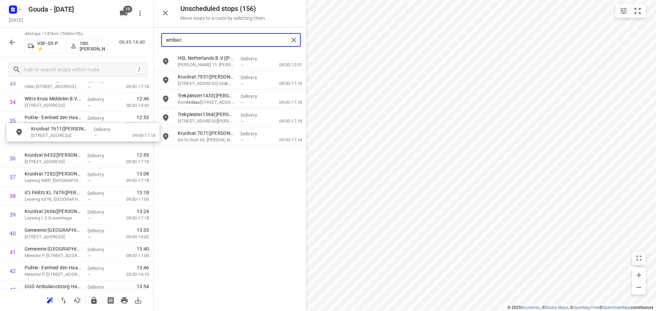
scroll to position [659, 0]
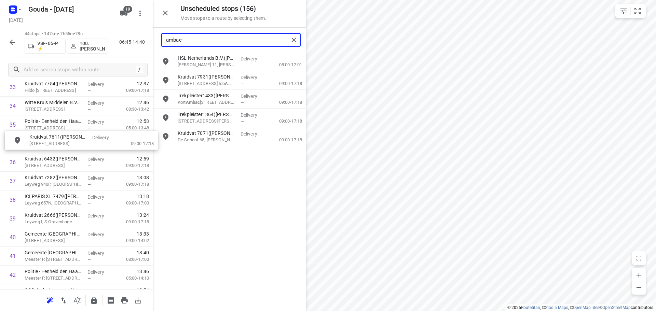
drag, startPoint x: 208, startPoint y: 133, endPoint x: 59, endPoint y: 139, distance: 149.4
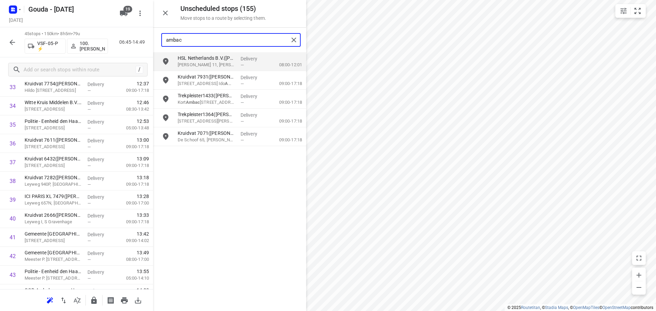
click at [193, 39] on input "ambac" at bounding box center [227, 40] width 123 height 11
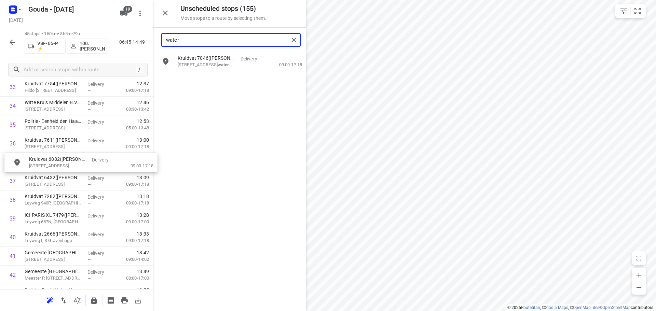
drag, startPoint x: 208, startPoint y: 86, endPoint x: 57, endPoint y: 171, distance: 173.4
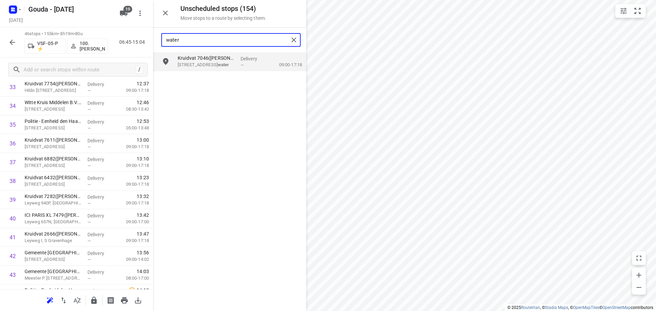
click at [205, 42] on input "water" at bounding box center [227, 40] width 123 height 11
click at [202, 36] on input "water" at bounding box center [227, 40] width 123 height 11
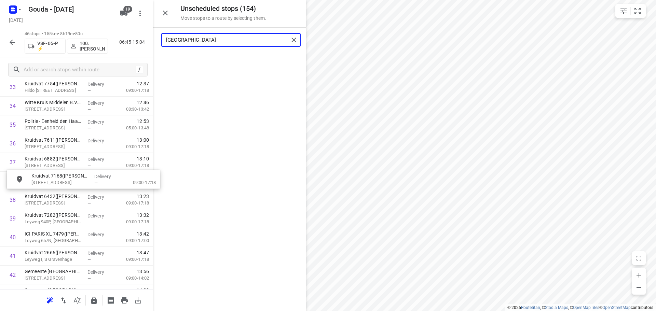
drag, startPoint x: 197, startPoint y: 64, endPoint x: 52, endPoint y: 187, distance: 189.8
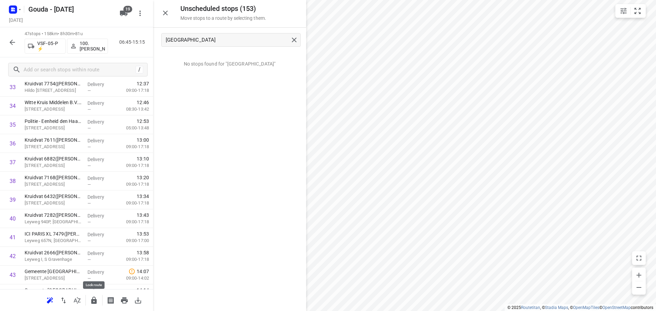
click at [93, 301] on icon "button" at bounding box center [93, 300] width 5 height 7
click at [15, 43] on icon "button" at bounding box center [12, 42] width 8 height 8
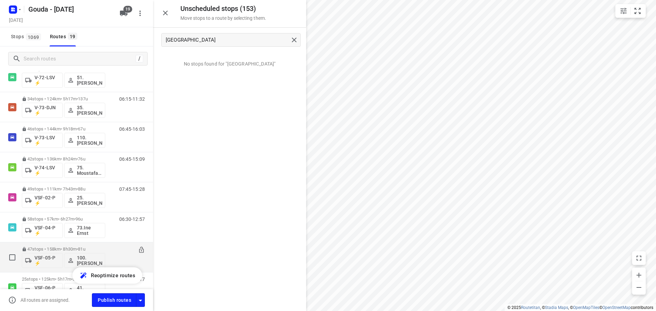
scroll to position [415, 0]
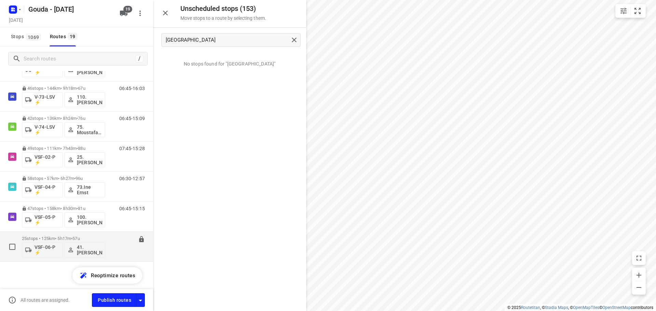
click at [57, 236] on p "25 stops • 125km • 5h17m • 57u" at bounding box center [63, 238] width 83 height 5
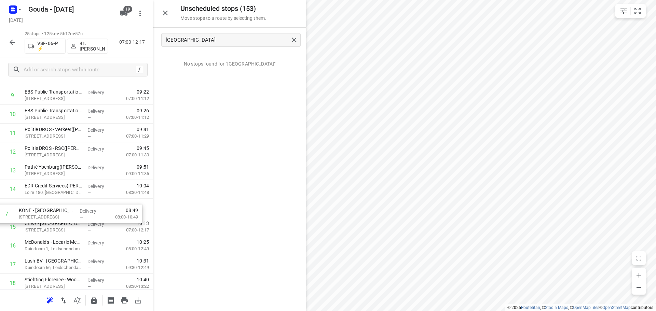
scroll to position [181, 0]
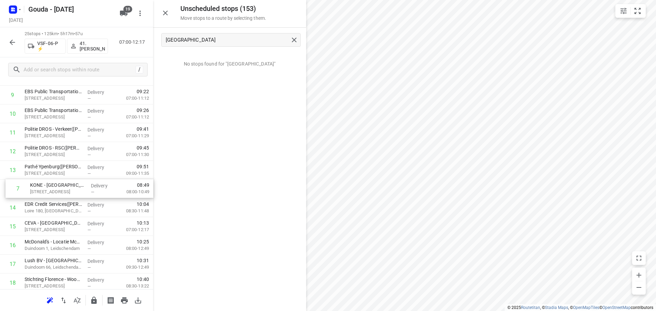
drag, startPoint x: 69, startPoint y: 258, endPoint x: 74, endPoint y: 192, distance: 66.5
click at [74, 192] on div "1 Yunex Traffic B.V. - Zoetermeer(Natasja Hoogteyling) Werner von Siemensstraat…" at bounding box center [76, 189] width 153 height 470
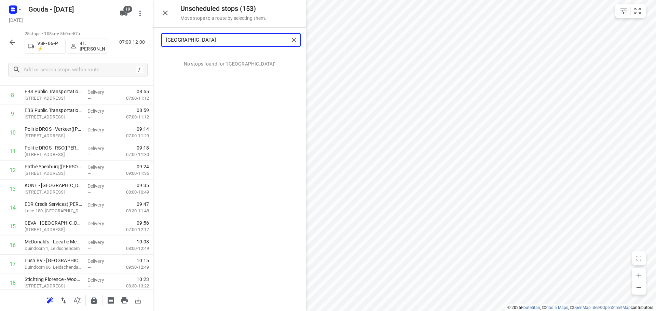
click at [187, 39] on input "parijs" at bounding box center [227, 40] width 123 height 11
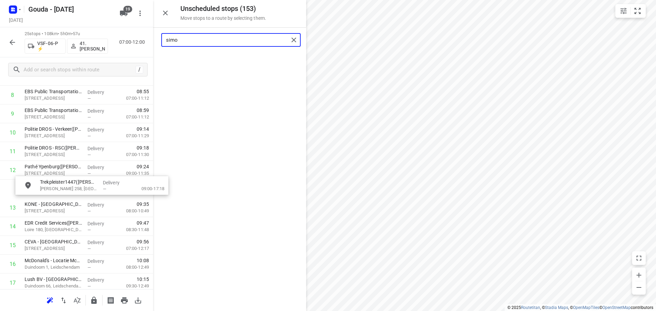
drag, startPoint x: 190, startPoint y: 63, endPoint x: 52, endPoint y: 189, distance: 186.4
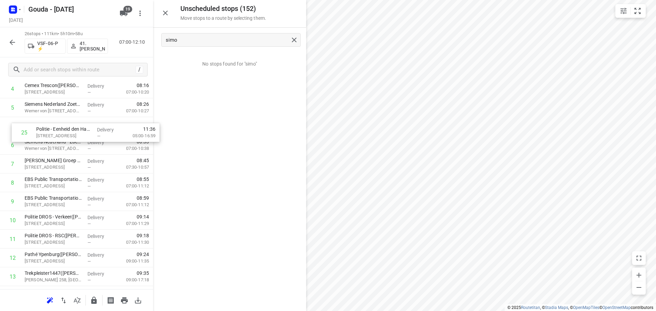
scroll to position [112, 0]
drag, startPoint x: 50, startPoint y: 245, endPoint x: 63, endPoint y: 146, distance: 100.7
click at [63, 146] on div "1 Yunex Traffic B.V. - Zoetermeer(Natasja Hoogteyling) Werner von Siemensstraat…" at bounding box center [76, 268] width 153 height 489
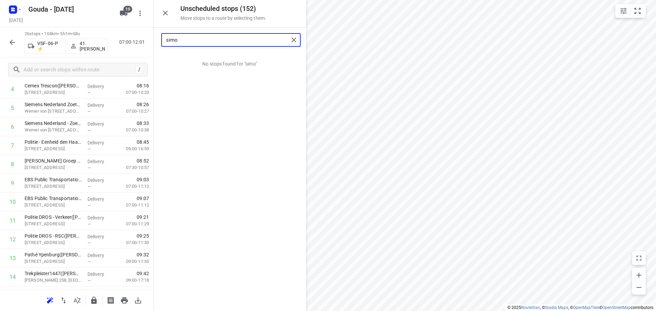
click at [226, 40] on input "simo" at bounding box center [227, 40] width 123 height 11
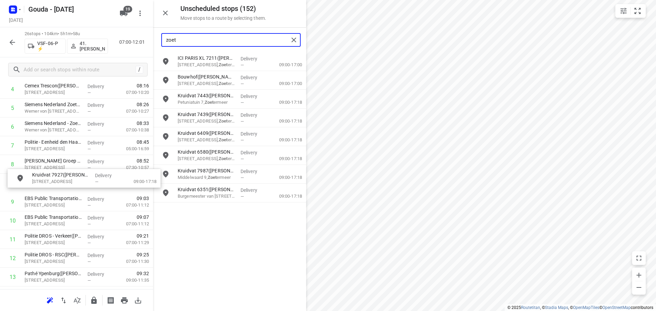
drag, startPoint x: 225, startPoint y: 100, endPoint x: 77, endPoint y: 179, distance: 168.4
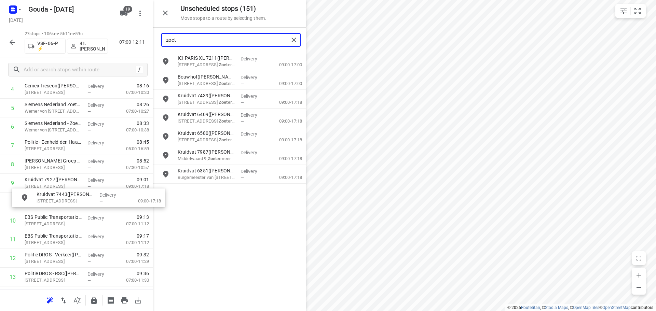
drag, startPoint x: 206, startPoint y: 101, endPoint x: 63, endPoint y: 202, distance: 175.3
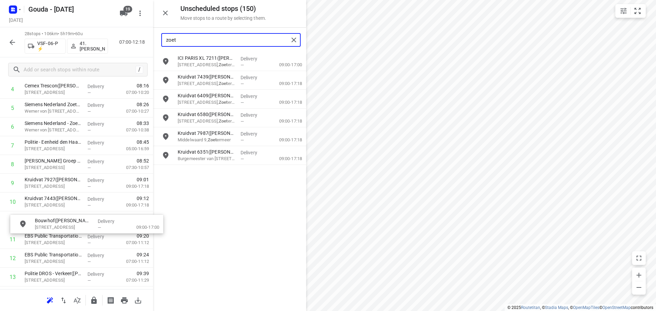
drag, startPoint x: 206, startPoint y: 86, endPoint x: 61, endPoint y: 228, distance: 203.2
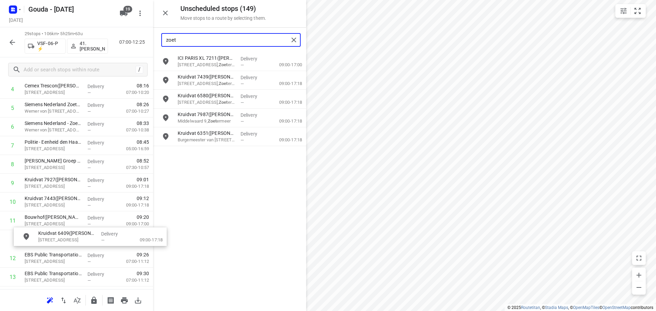
drag, startPoint x: 204, startPoint y: 101, endPoint x: 66, endPoint y: 238, distance: 194.2
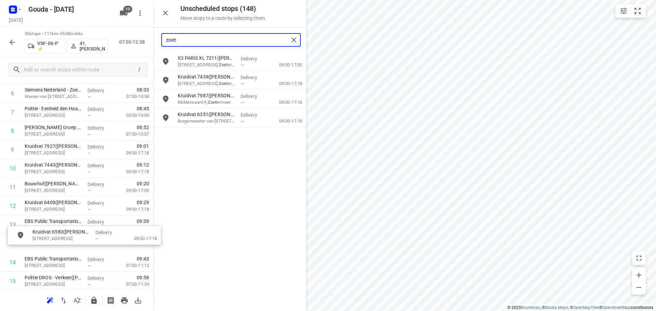
scroll to position [146, 0]
drag, startPoint x: 205, startPoint y: 101, endPoint x: 58, endPoint y: 224, distance: 191.6
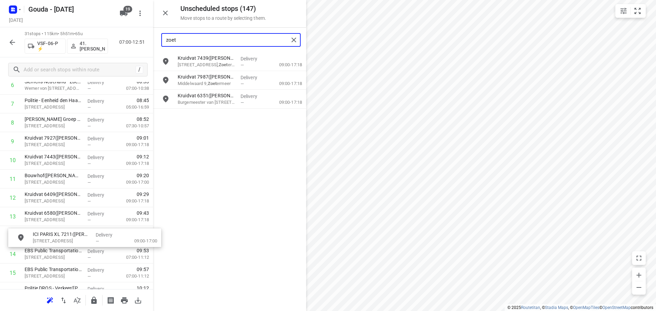
scroll to position [154, 0]
drag, startPoint x: 209, startPoint y: 66, endPoint x: 64, endPoint y: 244, distance: 230.1
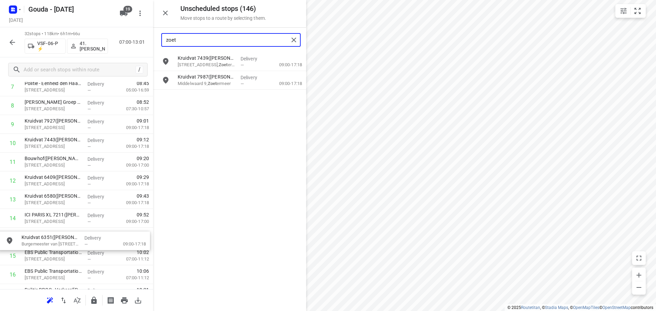
scroll to position [175, 0]
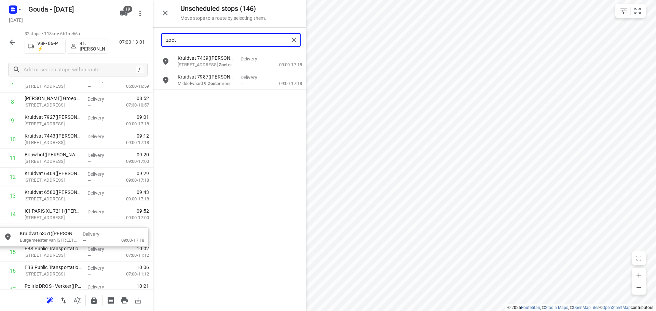
drag, startPoint x: 211, startPoint y: 105, endPoint x: 51, endPoint y: 246, distance: 213.3
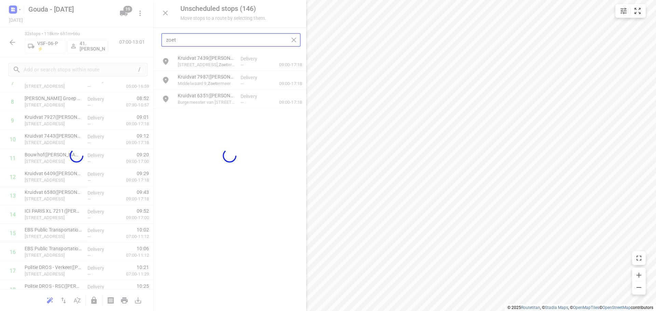
type input "zoet"
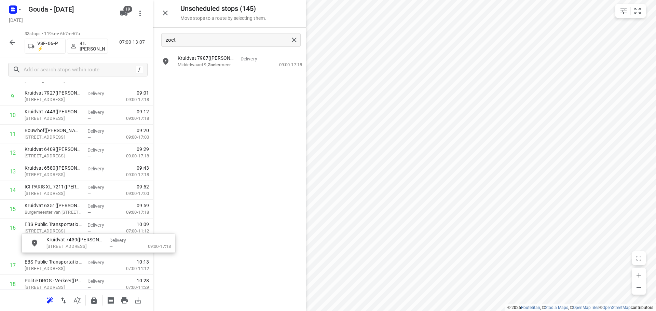
scroll to position [199, 0]
drag, startPoint x: 205, startPoint y: 68, endPoint x: 68, endPoint y: 230, distance: 211.9
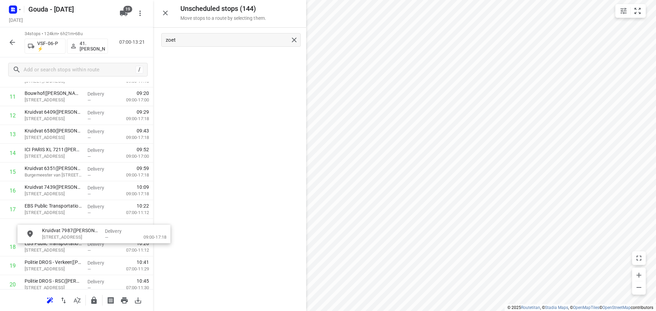
scroll to position [236, 0]
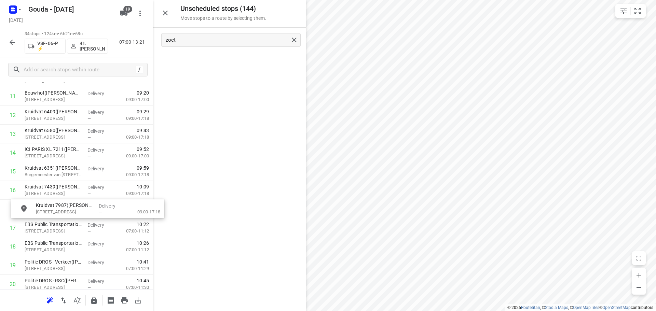
drag, startPoint x: 196, startPoint y: 66, endPoint x: 55, endPoint y: 214, distance: 204.9
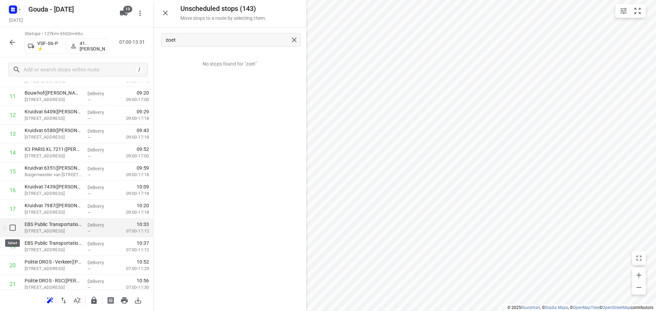
click at [10, 229] on input "checkbox" at bounding box center [13, 228] width 14 height 14
checkbox input "true"
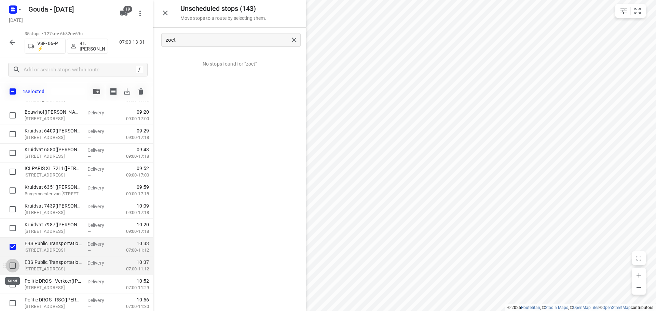
click at [14, 263] on input "checkbox" at bounding box center [13, 266] width 14 height 14
checkbox input "true"
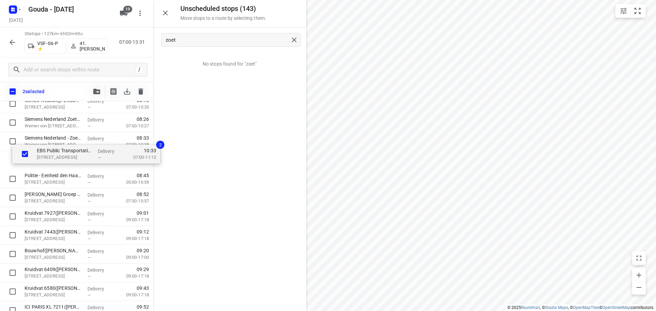
scroll to position [115, 0]
drag, startPoint x: 40, startPoint y: 216, endPoint x: 55, endPoint y: 161, distance: 57.7
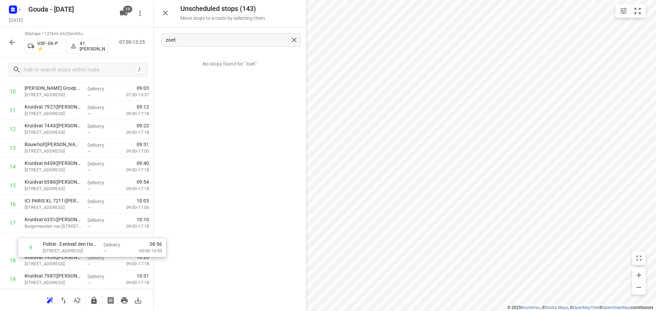
scroll to position [207, 0]
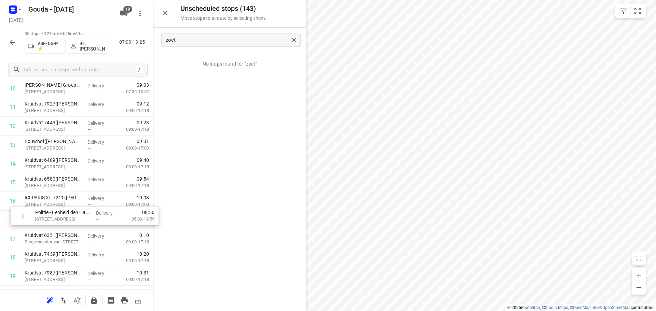
drag, startPoint x: 47, startPoint y: 148, endPoint x: 59, endPoint y: 217, distance: 70.1
click at [59, 217] on div "1 Yunex Traffic B.V. - Zoetermeer(Natasja Hoogteyling) Werner von Siemensstraat…" at bounding box center [76, 258] width 153 height 658
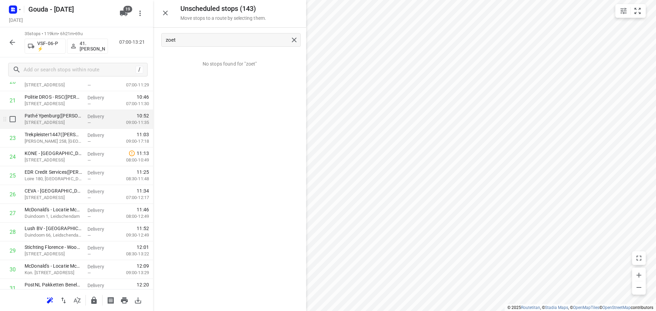
scroll to position [352, 0]
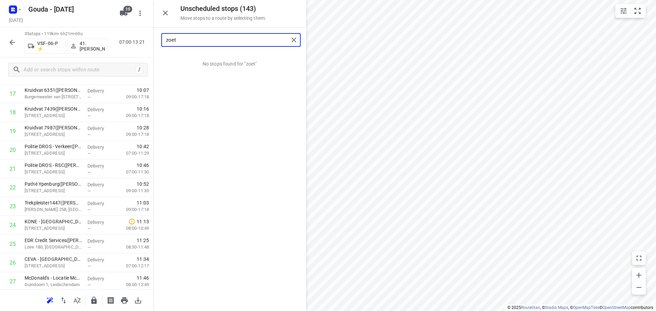
click at [203, 38] on input "zoet" at bounding box center [227, 40] width 123 height 11
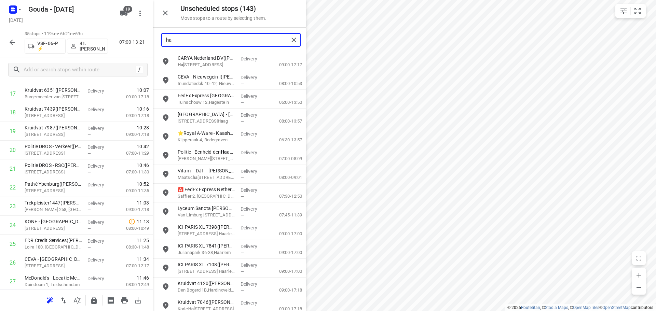
type input "h"
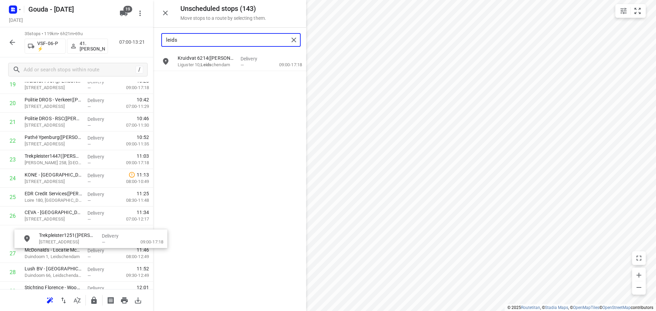
scroll to position [403, 0]
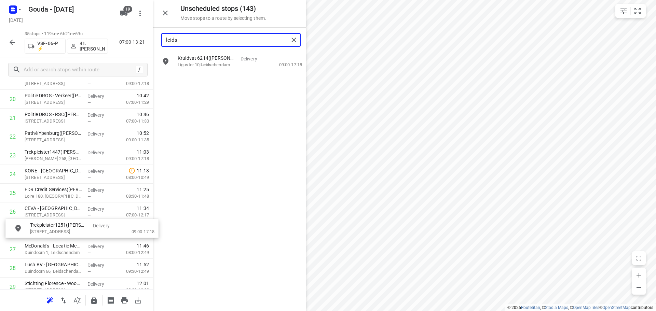
drag, startPoint x: 207, startPoint y: 81, endPoint x: 58, endPoint y: 231, distance: 211.8
drag, startPoint x: 204, startPoint y: 66, endPoint x: 53, endPoint y: 240, distance: 230.1
click at [216, 39] on input "leids" at bounding box center [227, 40] width 123 height 11
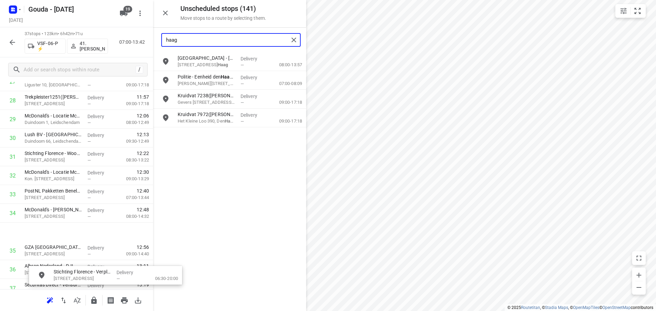
scroll to position [555, 2]
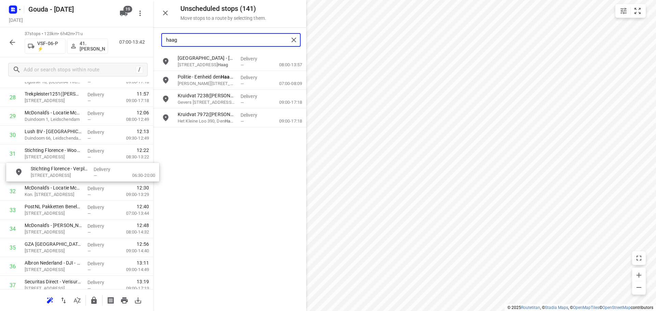
drag, startPoint x: 209, startPoint y: 116, endPoint x: 62, endPoint y: 172, distance: 157.5
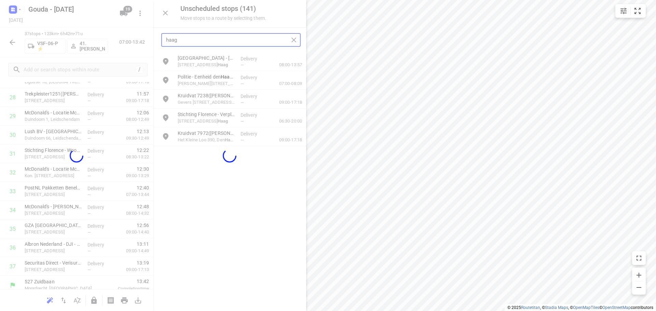
scroll to position [555, 0]
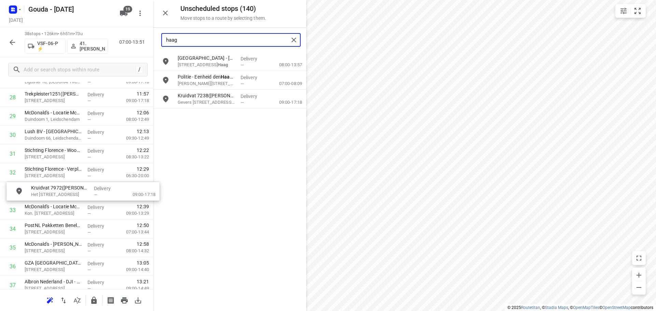
drag, startPoint x: 204, startPoint y: 120, endPoint x: 54, endPoint y: 195, distance: 167.1
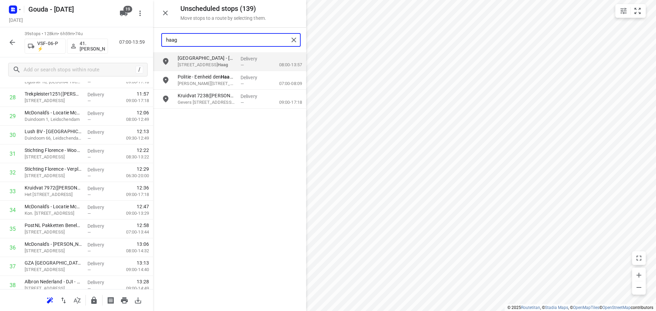
click at [207, 40] on input "haag" at bounding box center [227, 40] width 123 height 11
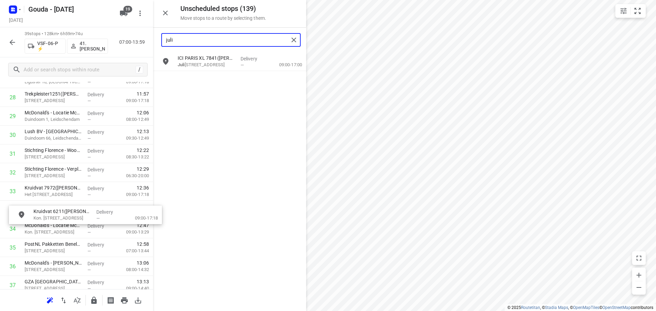
drag, startPoint x: 208, startPoint y: 82, endPoint x: 62, endPoint y: 221, distance: 201.5
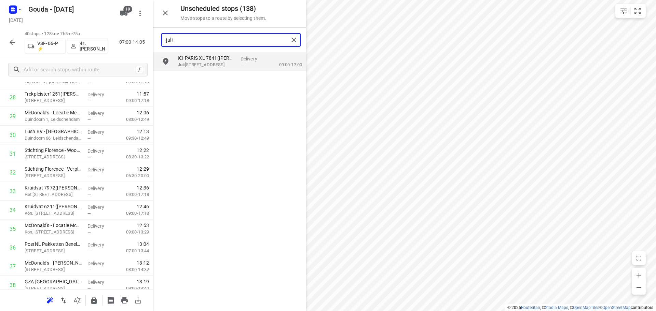
click at [202, 44] on input "juli" at bounding box center [227, 40] width 123 height 11
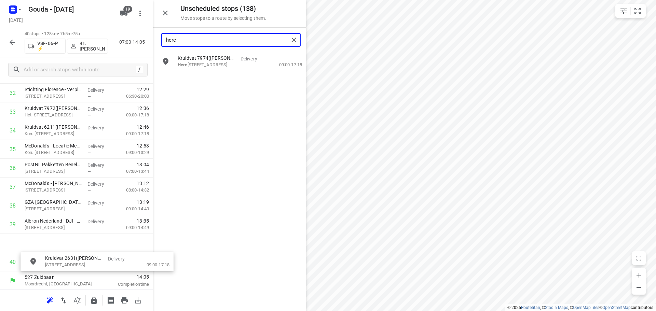
scroll to position [637, 0]
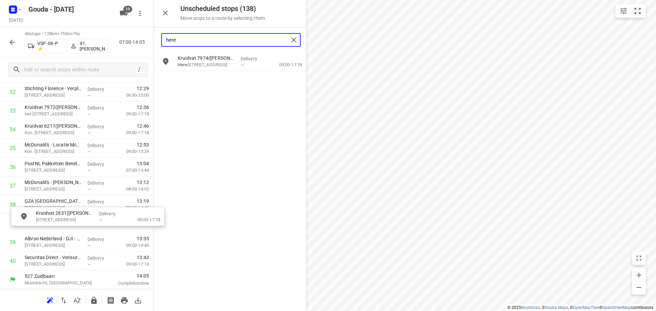
drag, startPoint x: 206, startPoint y: 64, endPoint x: 60, endPoint y: 219, distance: 213.2
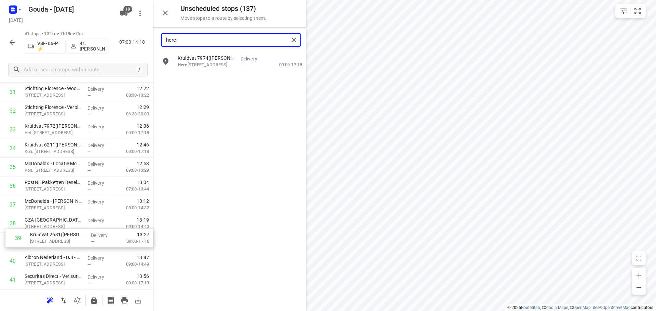
scroll to position [618, 0]
drag, startPoint x: 40, startPoint y: 247, endPoint x: 45, endPoint y: 203, distance: 44.1
type input "here"
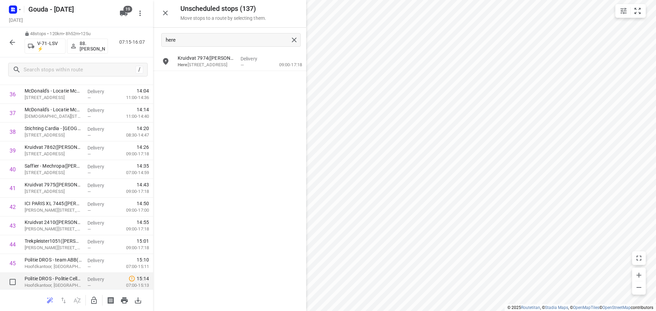
scroll to position [767, 0]
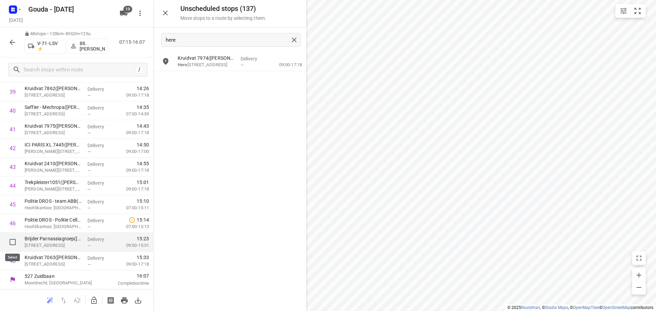
click at [13, 242] on input "checkbox" at bounding box center [13, 242] width 14 height 14
checkbox input "true"
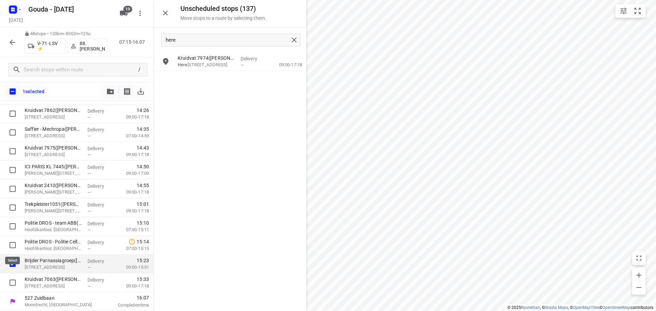
scroll to position [764, 0]
click at [13, 276] on input "checkbox" at bounding box center [13, 283] width 14 height 14
checkbox input "true"
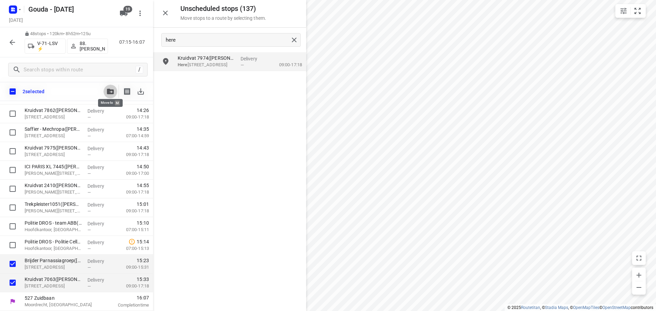
click at [109, 90] on icon "button" at bounding box center [110, 91] width 7 height 5
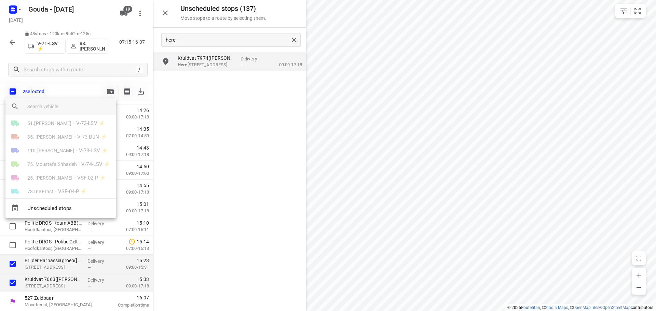
scroll to position [190, 0]
click at [59, 184] on span "41.[PERSON_NAME]" at bounding box center [49, 183] width 44 height 7
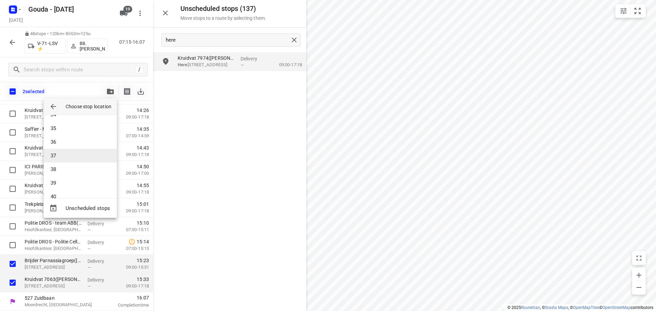
scroll to position [463, 0]
click at [64, 140] on li "36" at bounding box center [80, 140] width 73 height 14
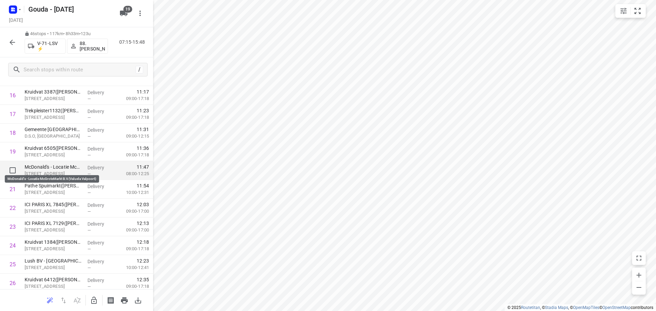
scroll to position [297, 0]
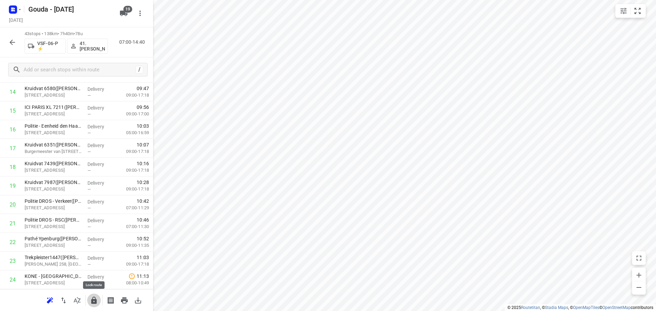
click at [91, 298] on icon "button" at bounding box center [94, 301] width 8 height 8
click at [95, 296] on button "button" at bounding box center [94, 301] width 14 height 14
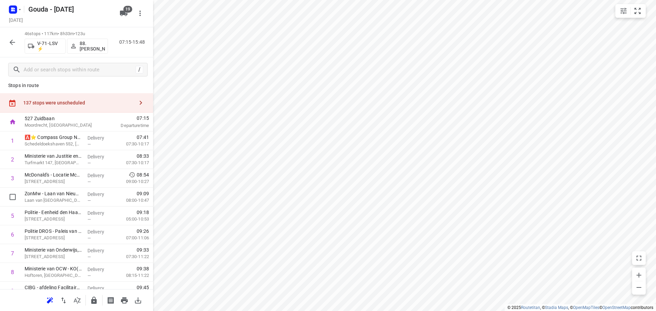
scroll to position [0, 0]
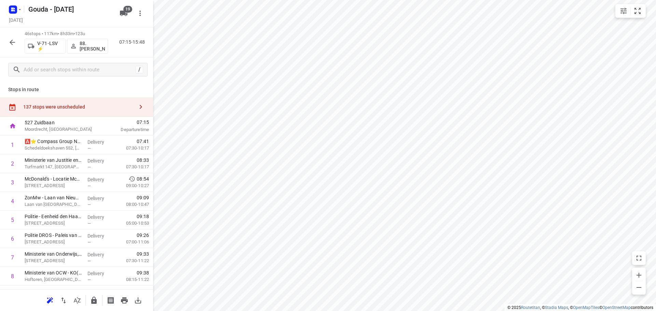
click at [138, 106] on icon "button" at bounding box center [141, 107] width 8 height 8
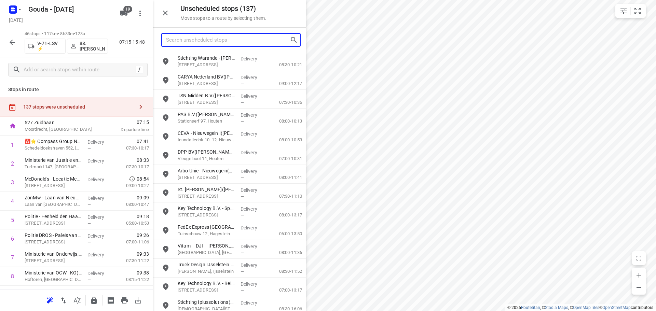
click at [206, 41] on input "Search unscheduled stops" at bounding box center [228, 40] width 124 height 11
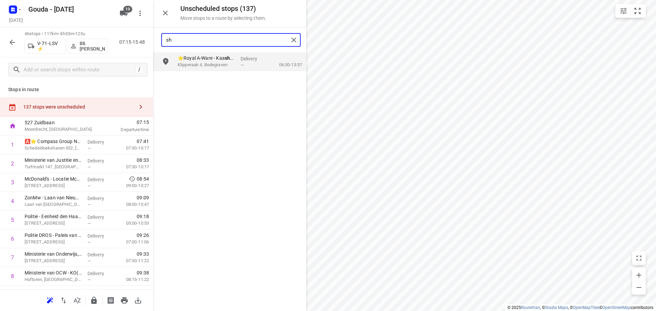
type input "s"
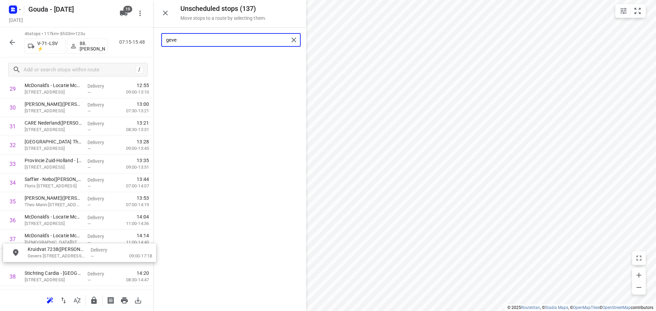
scroll to position [593, 3]
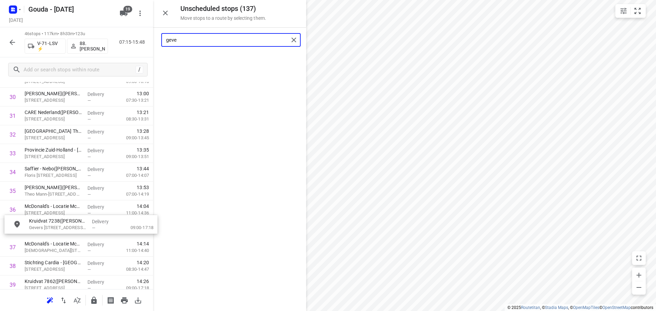
drag, startPoint x: 213, startPoint y: 59, endPoint x: 57, endPoint y: 226, distance: 228.4
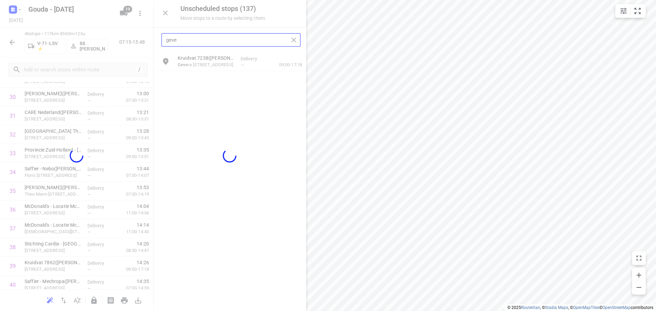
scroll to position [593, 0]
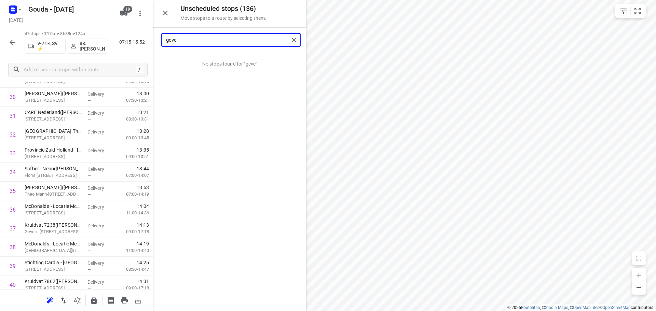
click at [194, 43] on input "geve" at bounding box center [227, 40] width 123 height 11
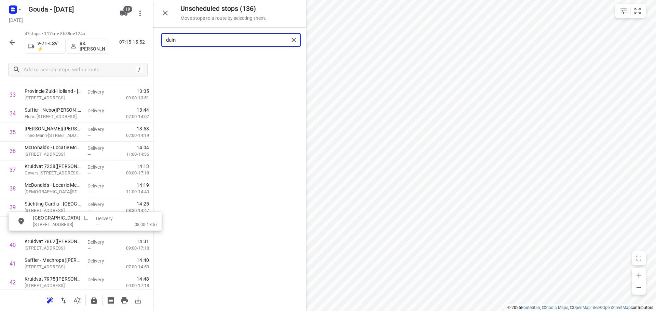
drag, startPoint x: 197, startPoint y: 61, endPoint x: 54, endPoint y: 225, distance: 217.7
type input "duin"
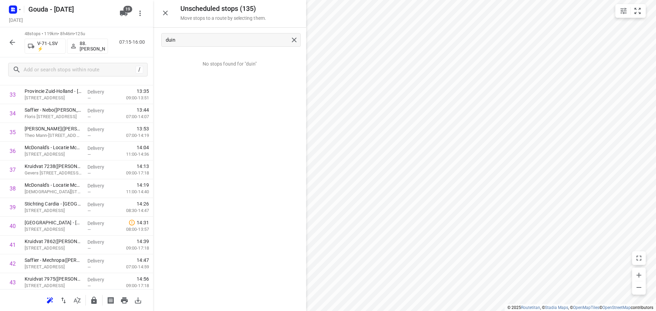
click at [97, 299] on icon "button" at bounding box center [94, 301] width 8 height 8
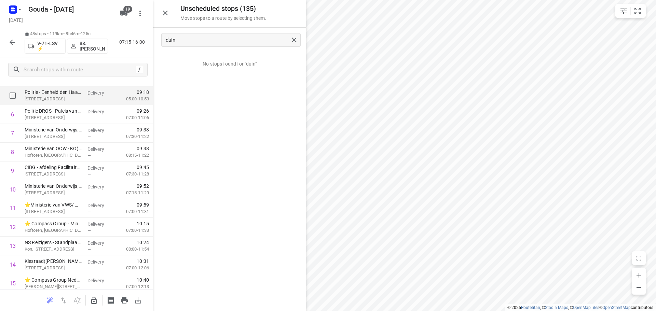
scroll to position [71, 0]
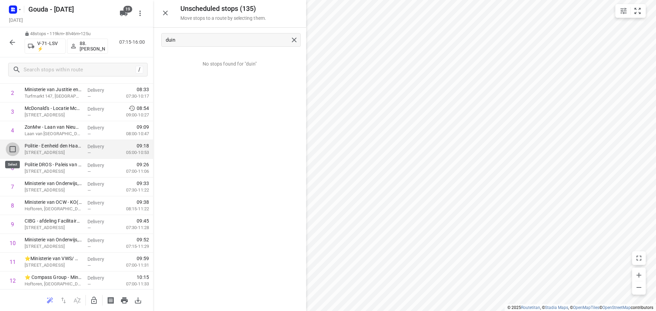
click at [10, 147] on input "checkbox" at bounding box center [13, 149] width 14 height 14
checkbox input "true"
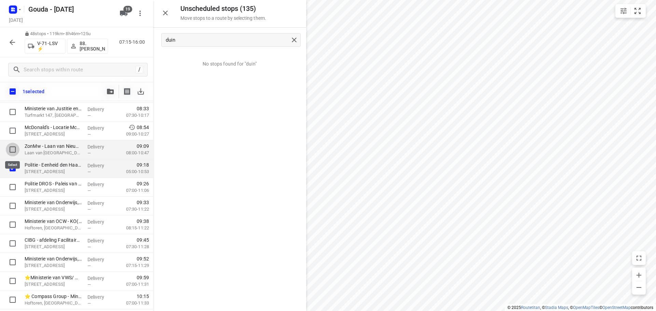
click at [12, 149] on input "checkbox" at bounding box center [13, 150] width 14 height 14
click at [13, 147] on input "checkbox" at bounding box center [13, 150] width 14 height 14
checkbox input "false"
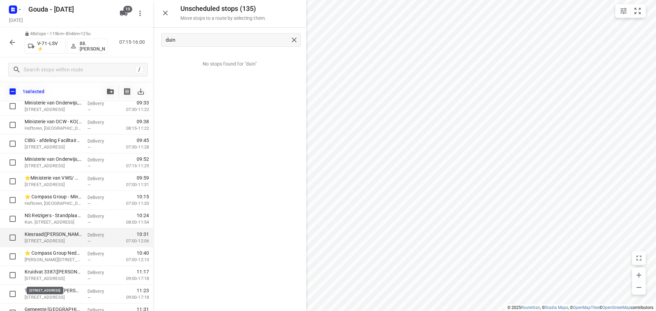
scroll to position [173, 0]
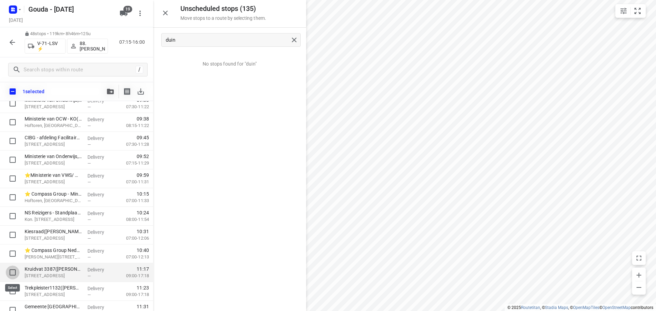
click at [16, 271] on input "checkbox" at bounding box center [13, 273] width 14 height 14
checkbox input "true"
click at [10, 288] on input "checkbox" at bounding box center [13, 292] width 14 height 14
checkbox input "true"
click at [113, 90] on icon "button" at bounding box center [110, 91] width 7 height 5
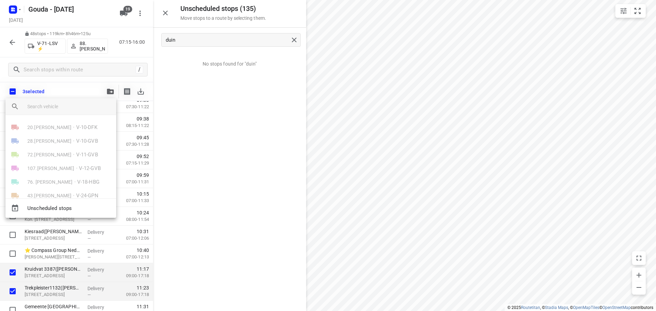
scroll to position [190, 0]
click at [495, 165] on div at bounding box center [328, 155] width 656 height 311
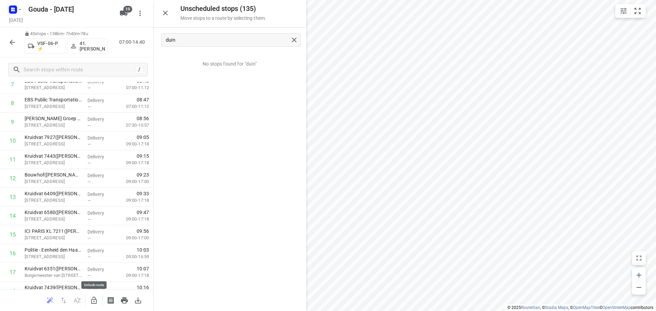
click at [93, 298] on icon "button" at bounding box center [94, 301] width 8 height 8
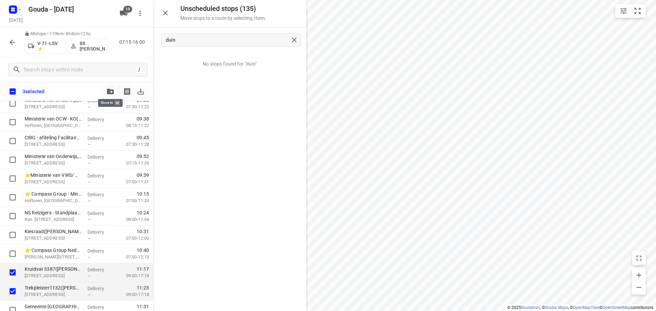
click at [110, 93] on icon "button" at bounding box center [110, 91] width 7 height 5
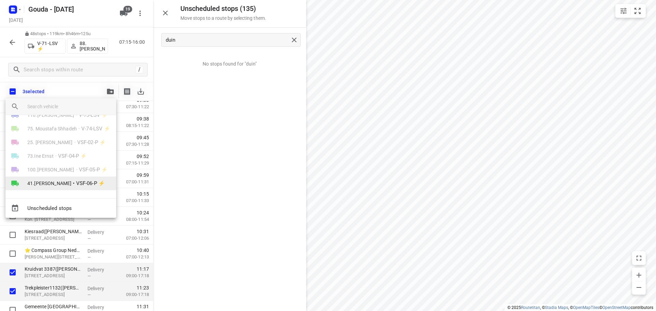
click at [63, 182] on span "41.[PERSON_NAME]" at bounding box center [49, 183] width 44 height 7
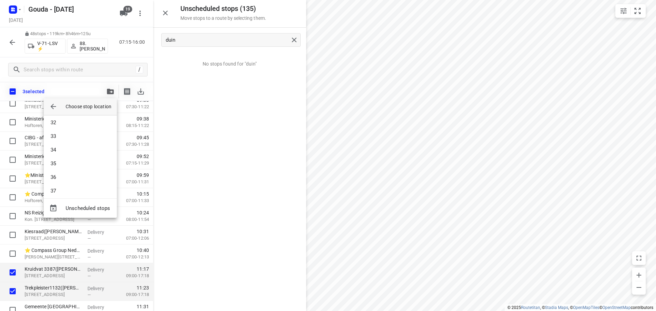
scroll to position [429, 0]
click at [64, 147] on li "34" at bounding box center [80, 147] width 73 height 14
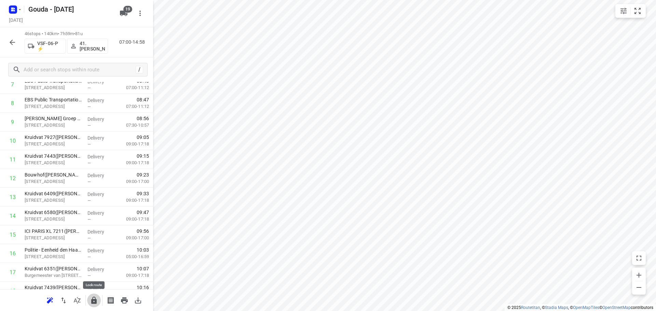
click at [93, 300] on icon "button" at bounding box center [93, 300] width 5 height 7
click at [13, 43] on icon "button" at bounding box center [12, 42] width 8 height 8
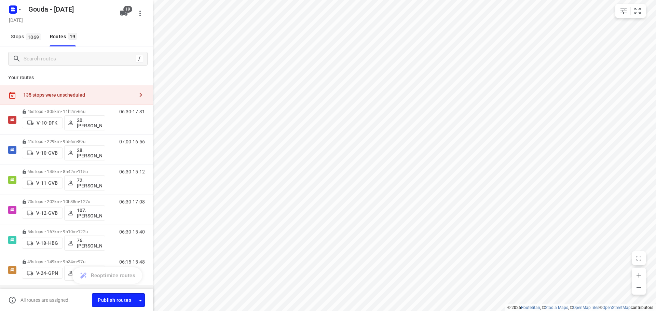
scroll to position [0, 0]
click at [125, 14] on icon "button" at bounding box center [124, 13] width 8 height 5
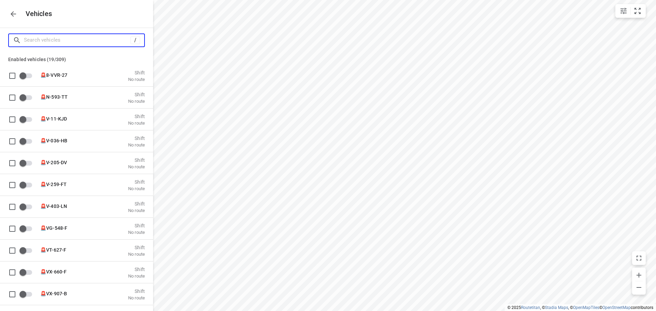
click at [61, 42] on input "Search vehicles" at bounding box center [77, 40] width 107 height 11
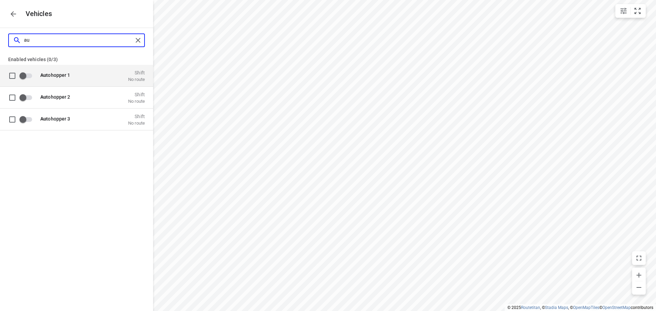
type input "a"
type input "y"
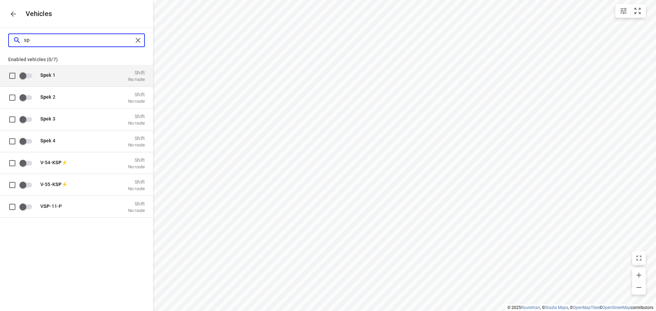
type input "s"
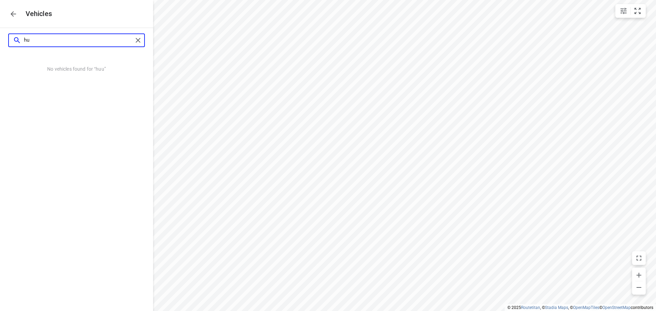
type input "h"
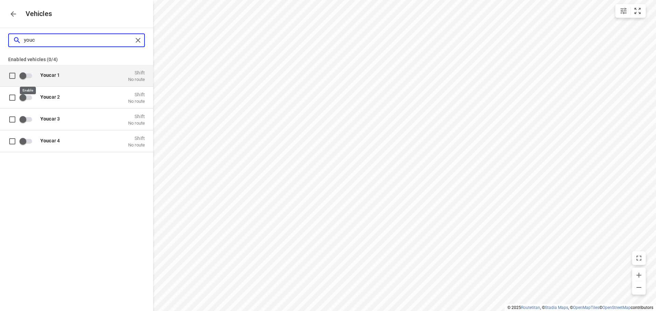
type input "youc"
click at [30, 76] on input "grid" at bounding box center [22, 75] width 39 height 13
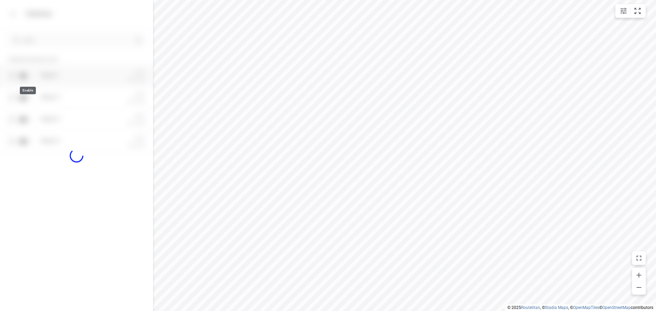
checkbox input "true"
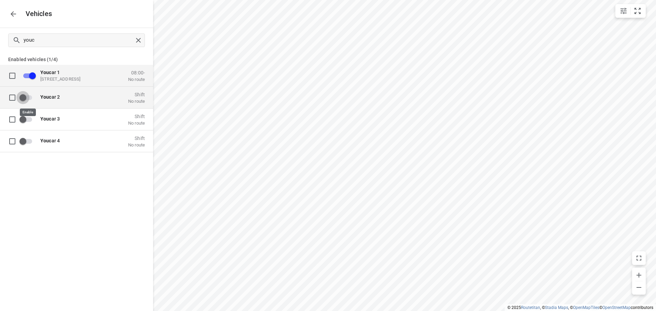
click at [29, 92] on input "grid" at bounding box center [22, 97] width 39 height 13
checkbox input "true"
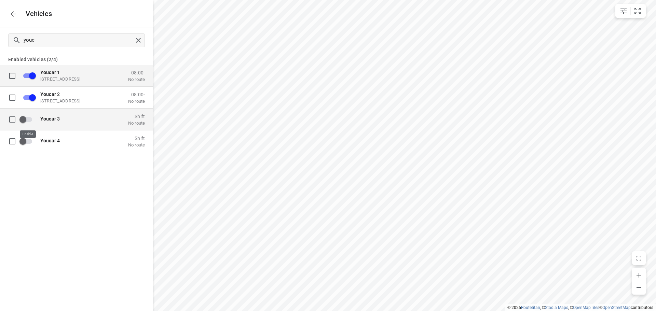
click at [29, 116] on input "grid" at bounding box center [22, 119] width 39 height 13
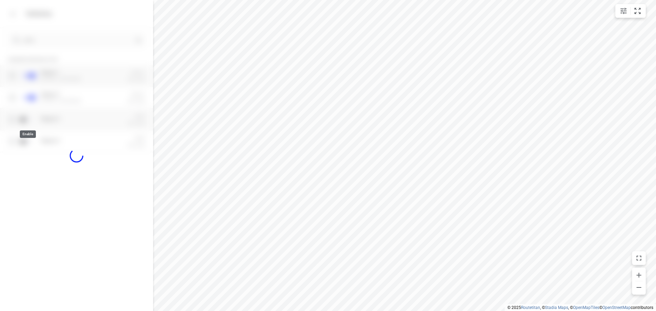
checkbox input "true"
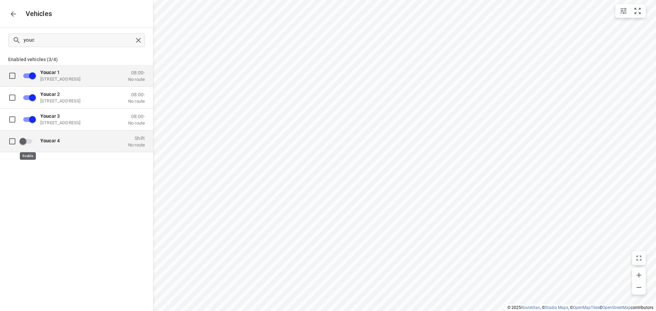
click at [28, 140] on input "grid" at bounding box center [22, 141] width 39 height 13
checkbox input "true"
click at [17, 15] on button "button" at bounding box center [13, 14] width 14 height 14
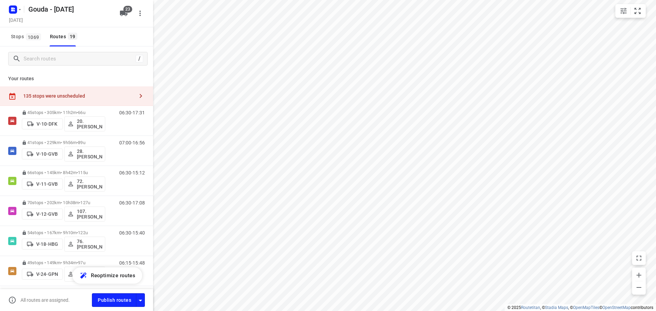
click at [137, 94] on icon "button" at bounding box center [141, 96] width 8 height 8
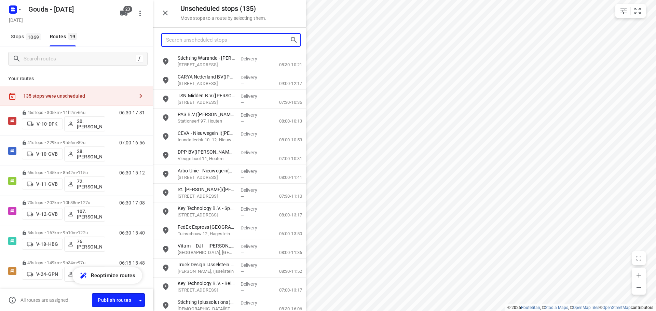
click at [230, 42] on input "Search unscheduled stops" at bounding box center [228, 40] width 124 height 11
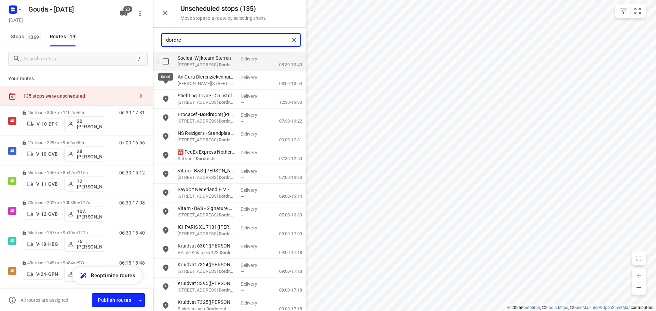
type input "dordre"
click at [166, 63] on input "grid" at bounding box center [166, 62] width 14 height 14
checkbox input "true"
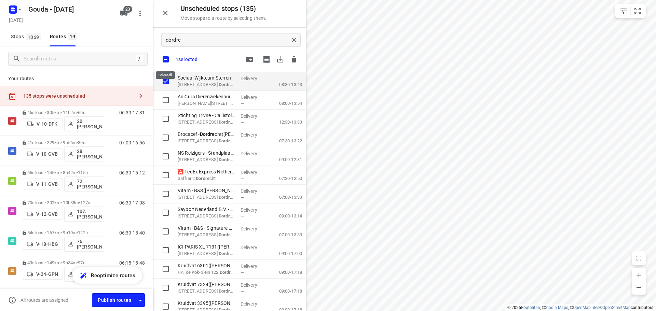
click at [166, 59] on input "checkbox" at bounding box center [166, 59] width 14 height 14
checkbox input "false"
checkbox input "true"
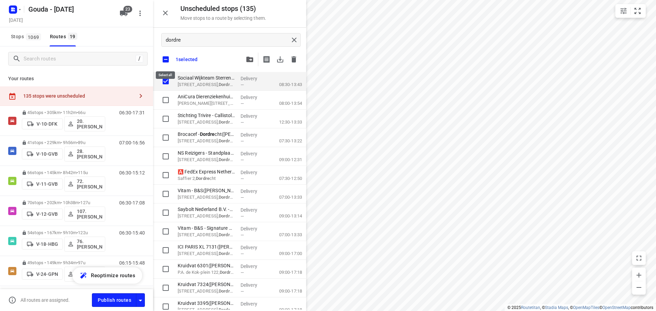
checkbox input "true"
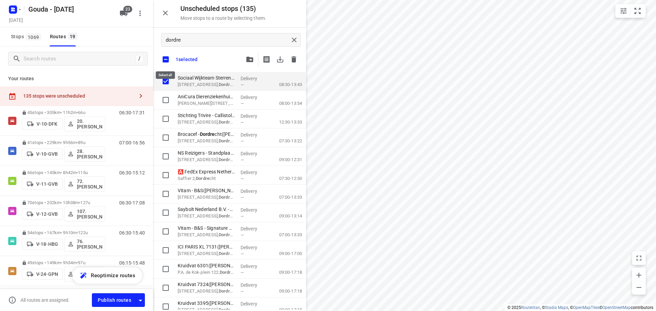
checkbox input "true"
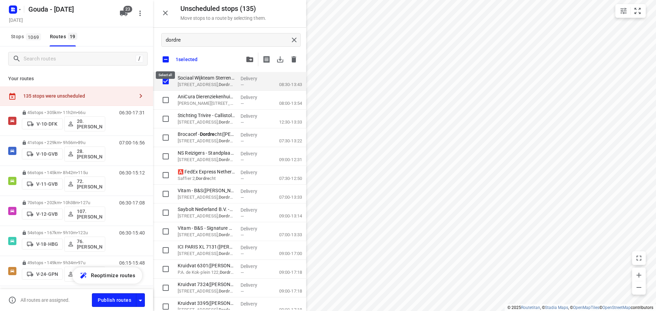
checkbox input "true"
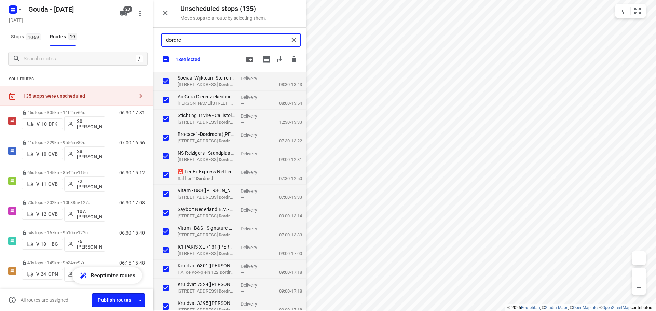
click at [197, 38] on input "dordre" at bounding box center [227, 40] width 123 height 11
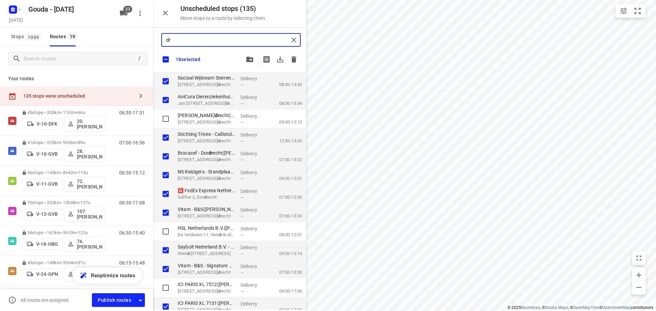
type input "dre"
checkbox input "true"
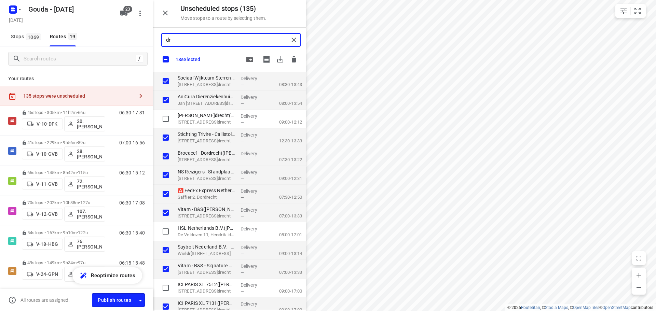
checkbox input "true"
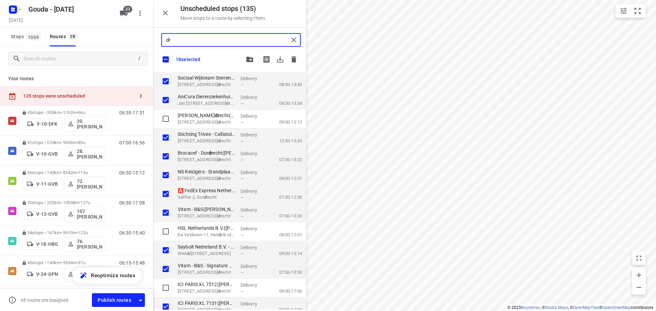
checkbox input "true"
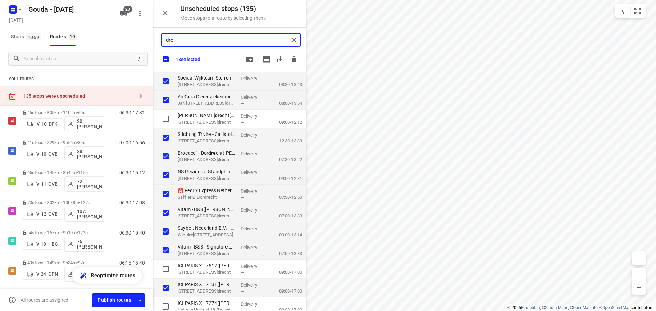
type input "drec"
checkbox input "true"
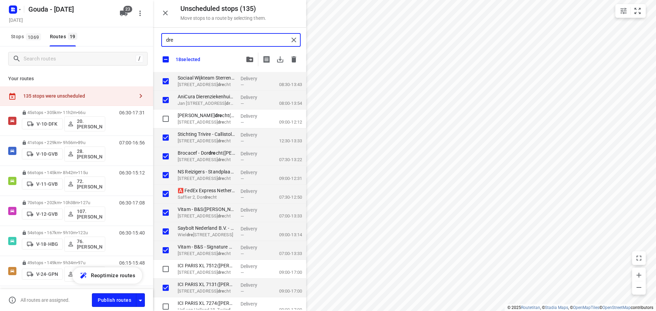
checkbox input "true"
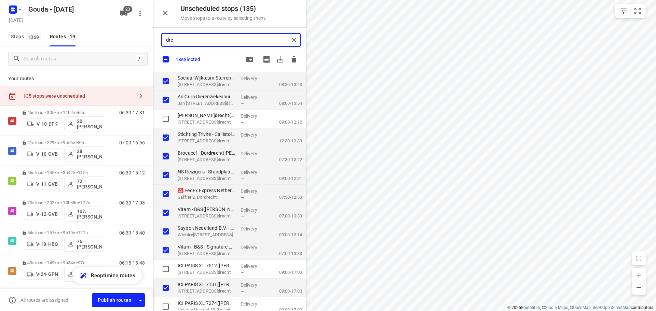
checkbox input "true"
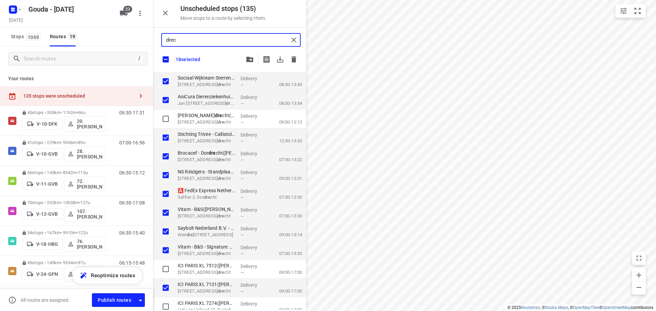
type input "drech"
checkbox input "true"
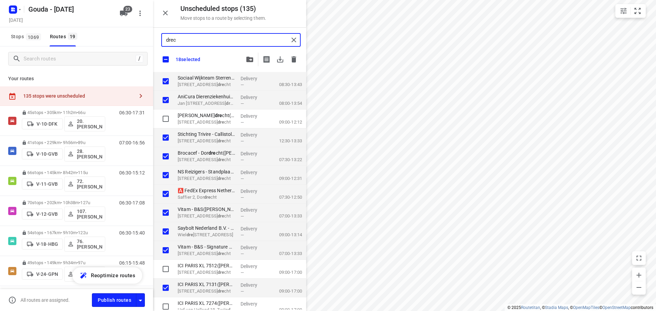
checkbox input "true"
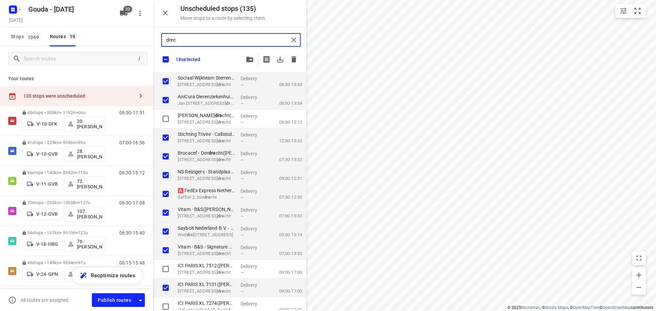
checkbox input "true"
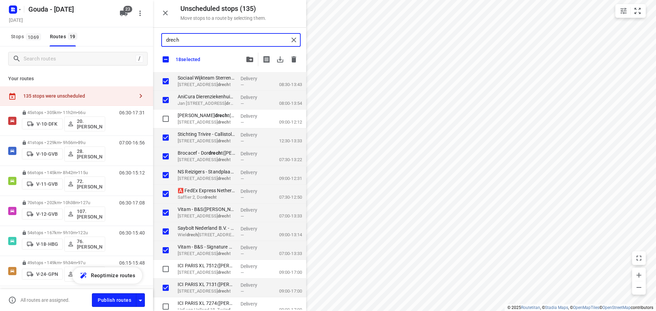
type input "drecht"
checkbox input "true"
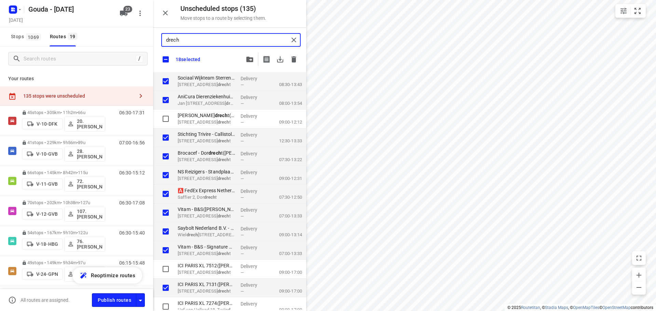
checkbox input "true"
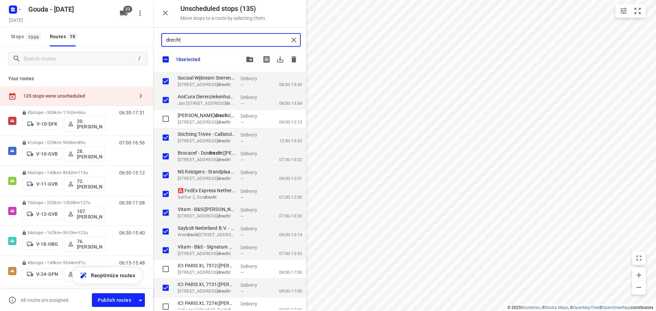
checkbox input "true"
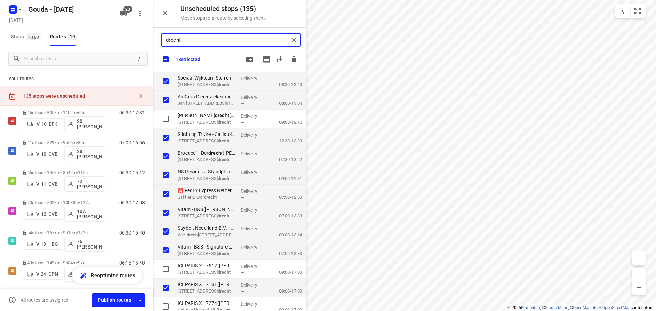
checkbox input "true"
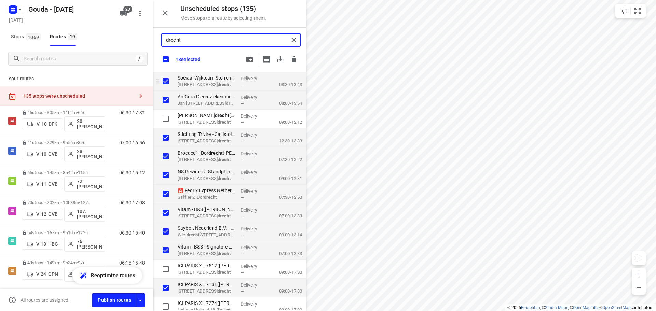
checkbox input "true"
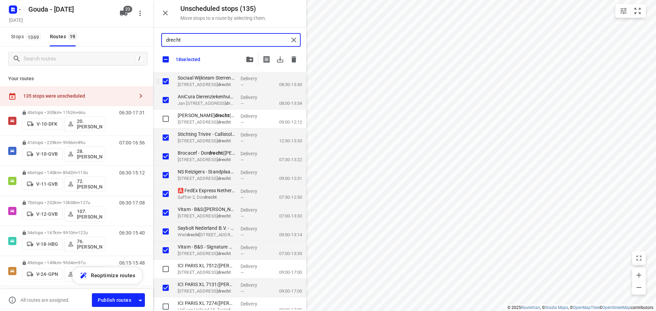
checkbox input "true"
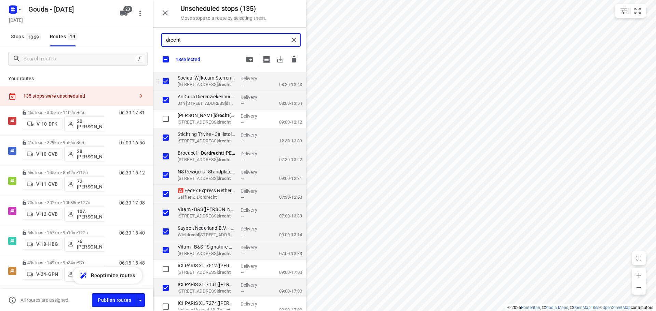
checkbox input "true"
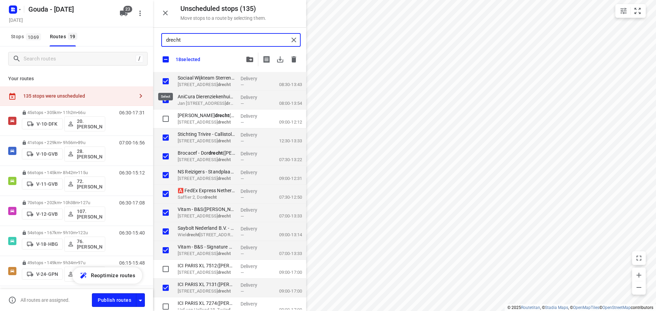
checkbox input "true"
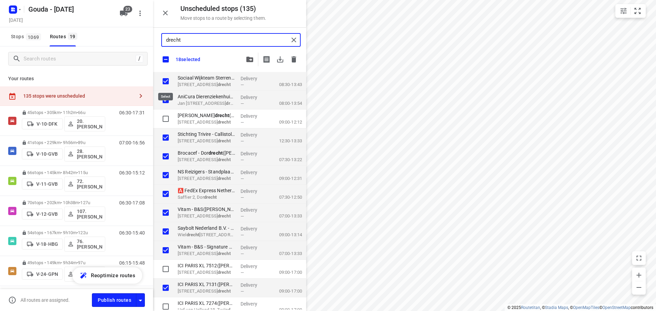
checkbox input "true"
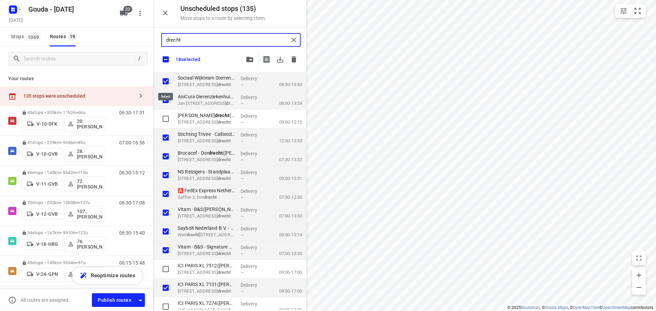
checkbox input "true"
type input "drecht"
click at [167, 58] on input "checkbox" at bounding box center [166, 59] width 14 height 14
checkbox input "false"
checkbox input "true"
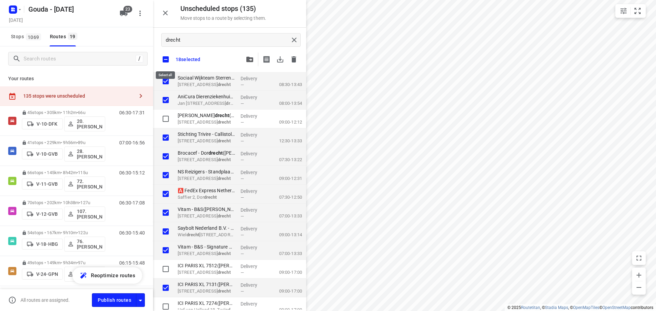
checkbox input "true"
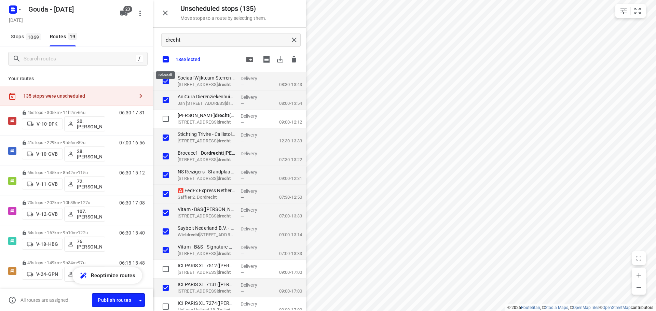
checkbox input "true"
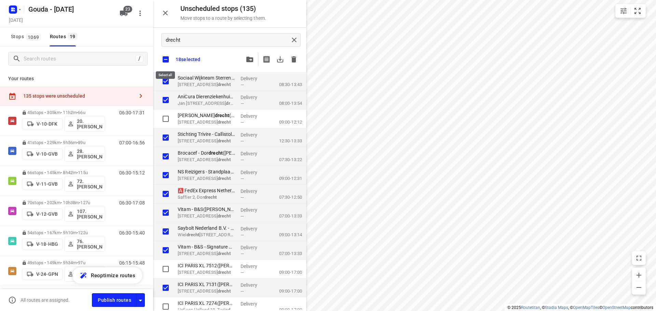
checkbox input "true"
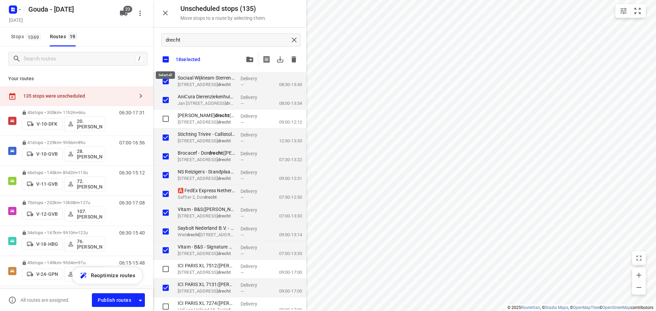
checkbox input "true"
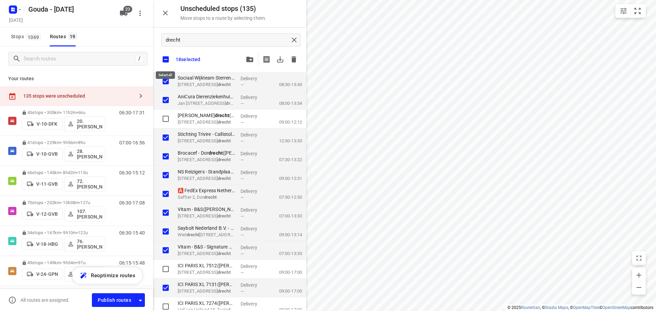
checkbox input "true"
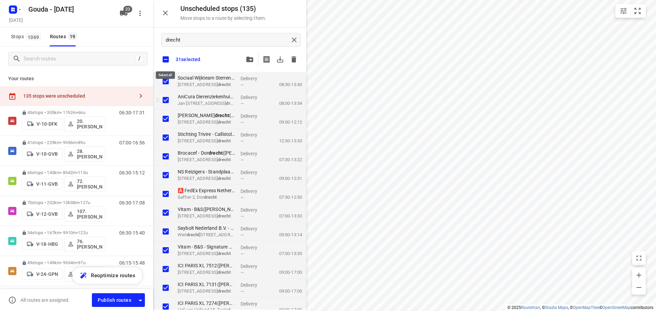
checkbox input "true"
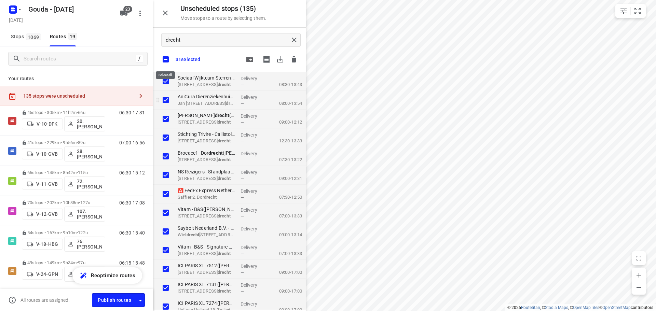
checkbox input "true"
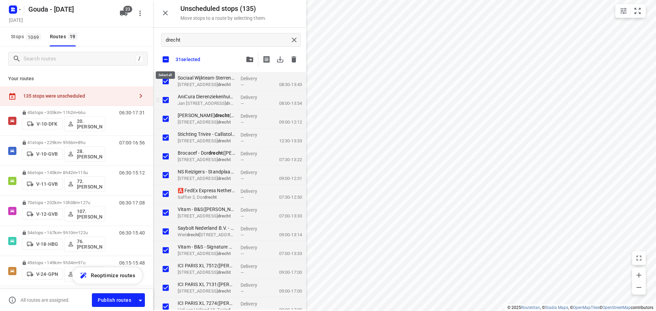
checkbox input "true"
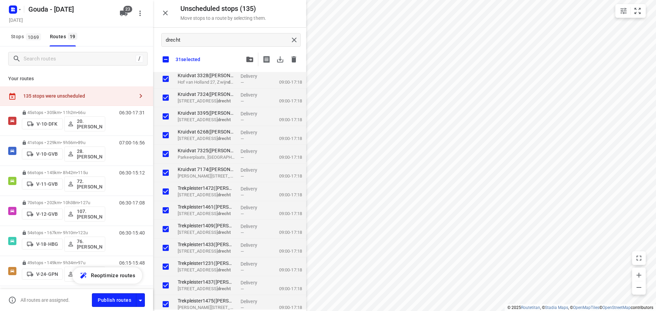
scroll to position [346, 0]
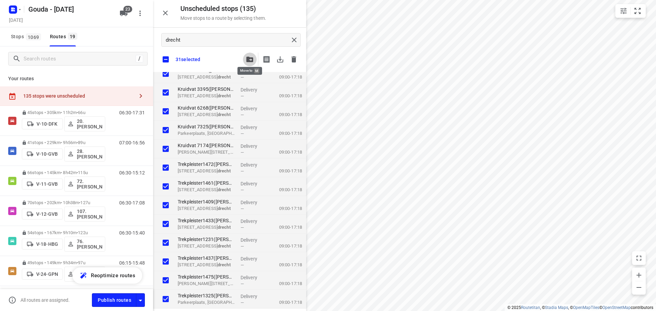
click at [247, 60] on icon "button" at bounding box center [249, 59] width 7 height 5
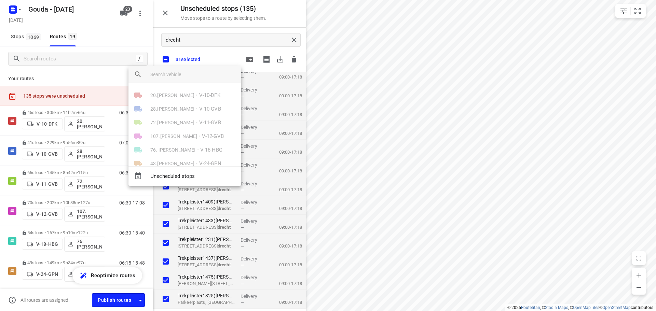
scroll to position [239, 0]
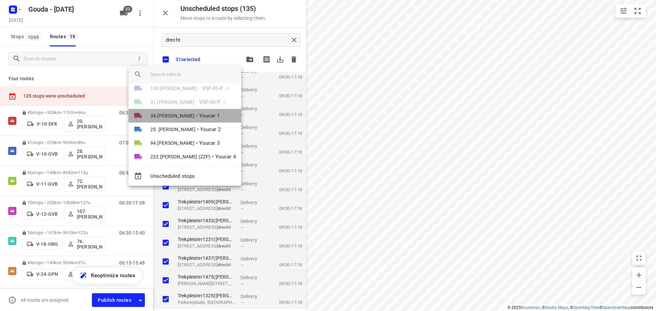
click at [185, 115] on span "34.[PERSON_NAME]" at bounding box center [172, 115] width 44 height 7
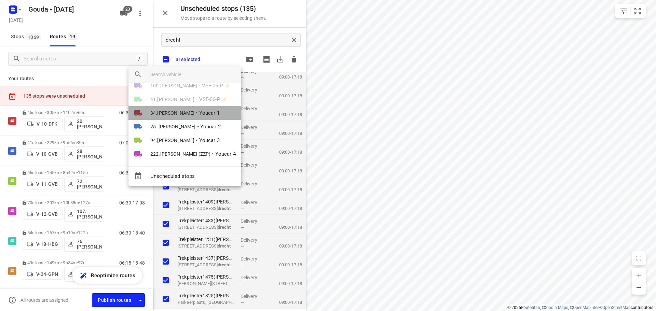
scroll to position [0, 0]
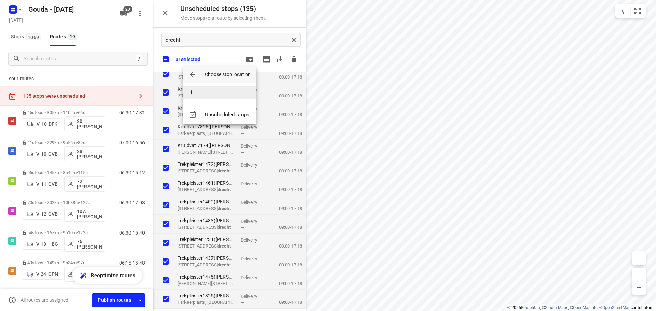
click at [206, 93] on li "1" at bounding box center [219, 93] width 73 height 14
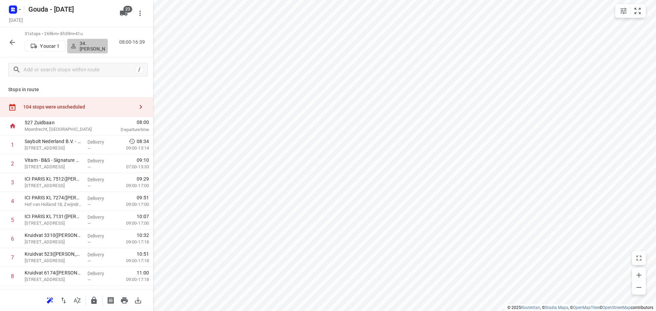
click at [93, 46] on p "34.[PERSON_NAME]" at bounding box center [92, 46] width 25 height 11
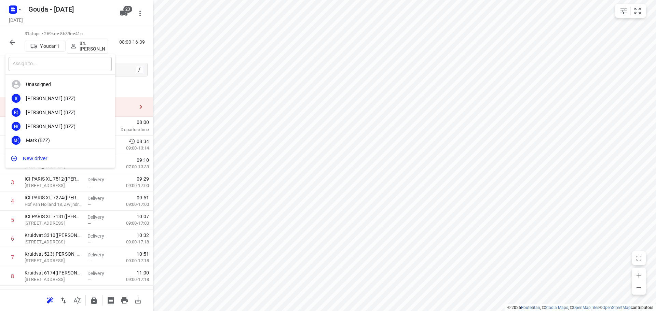
click at [74, 66] on input "text" at bounding box center [60, 64] width 103 height 14
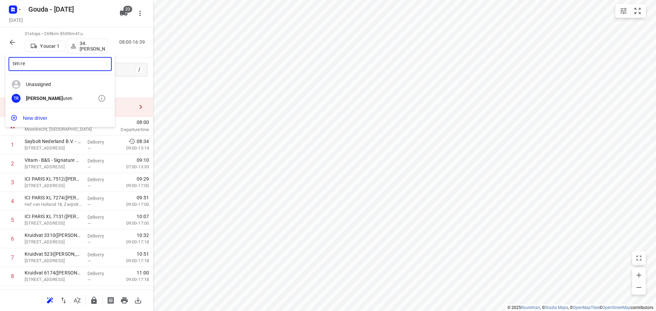
click at [64, 98] on div "Tim Re uten" at bounding box center [62, 98] width 72 height 5
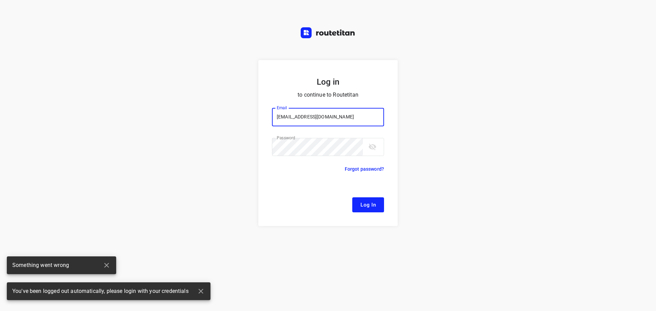
click at [362, 202] on span "Log In" at bounding box center [367, 205] width 15 height 9
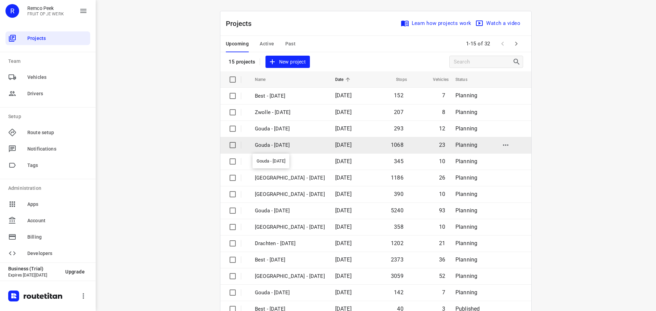
click at [284, 146] on p "Gouda - [DATE]" at bounding box center [290, 145] width 70 height 8
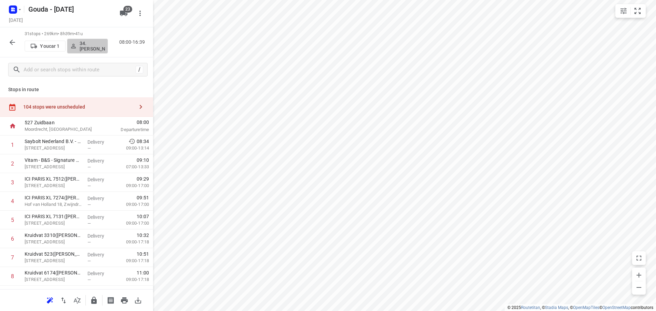
click at [86, 45] on p "34.[PERSON_NAME]" at bounding box center [92, 46] width 25 height 11
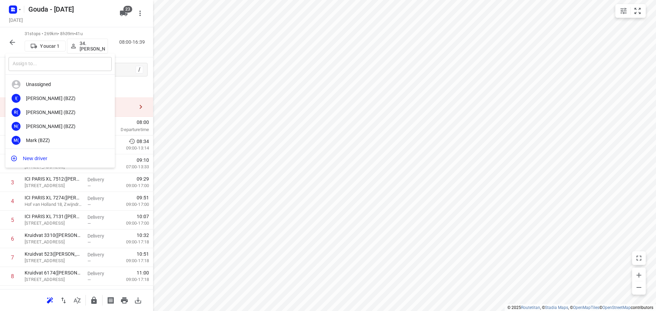
click at [82, 66] on input "text" at bounding box center [60, 64] width 103 height 14
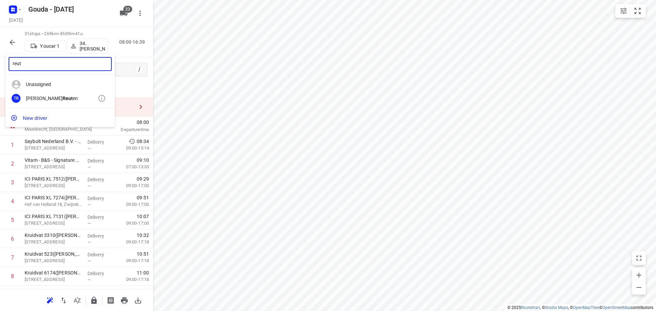
click at [75, 96] on div "Tim Reut en" at bounding box center [62, 98] width 72 height 5
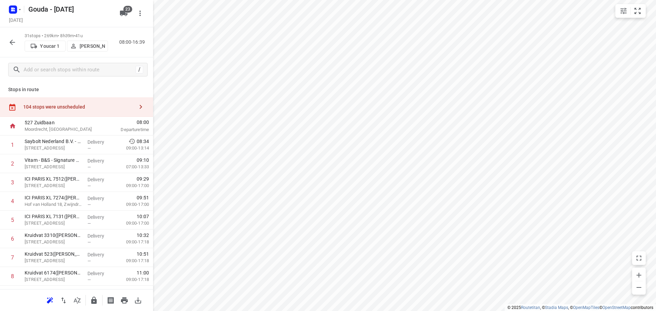
click at [137, 105] on icon "button" at bounding box center [141, 107] width 8 height 8
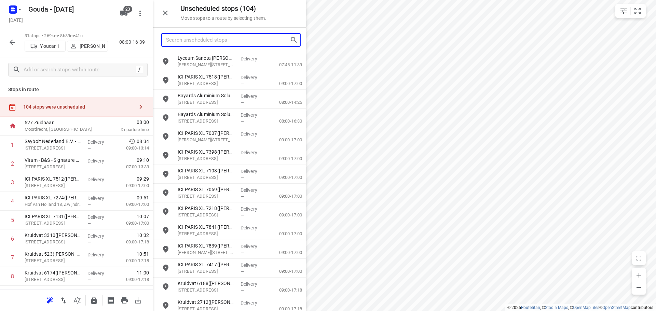
click at [207, 41] on input "Search unscheduled stops" at bounding box center [228, 40] width 124 height 11
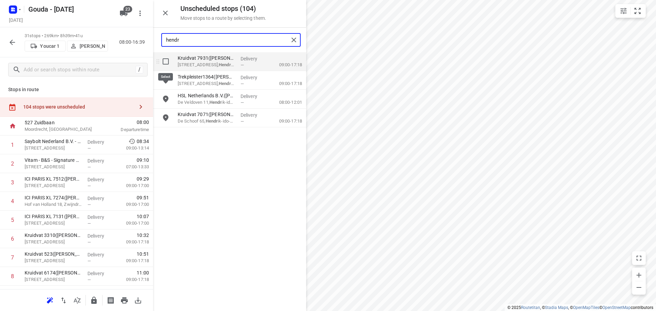
type input "hendr"
click at [168, 62] on input "grid" at bounding box center [166, 62] width 14 height 14
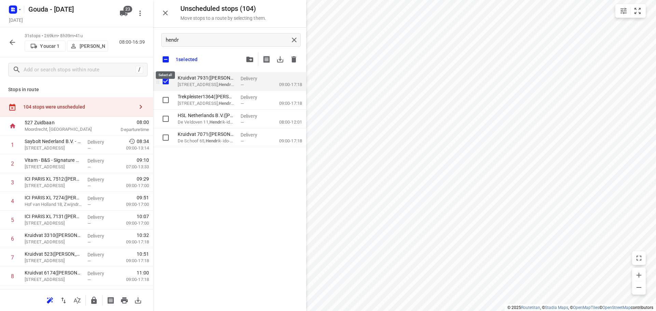
checkbox input "true"
click at [168, 62] on input "checkbox" at bounding box center [166, 59] width 14 height 14
checkbox input "false"
checkbox input "true"
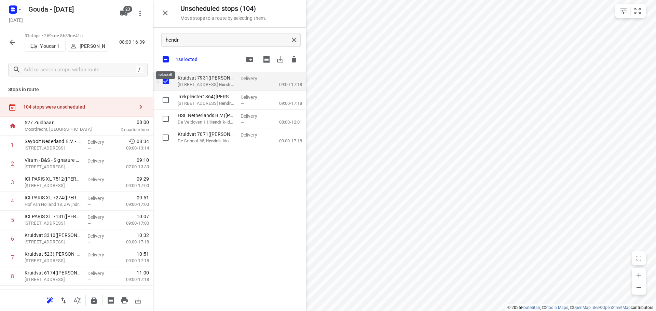
checkbox input "true"
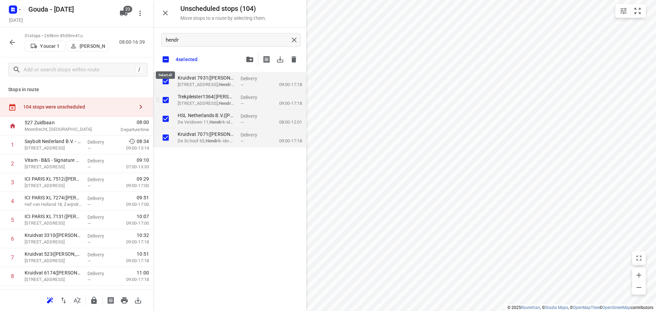
checkbox input "true"
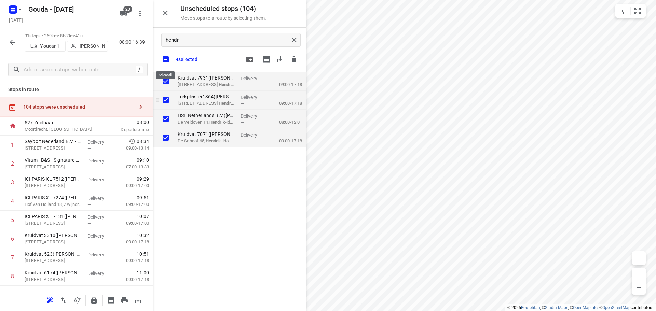
checkbox input "true"
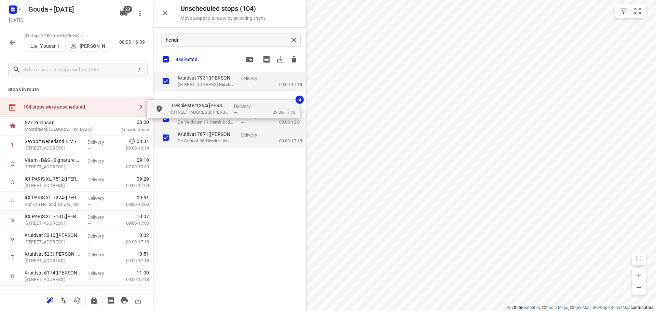
checkbox input "true"
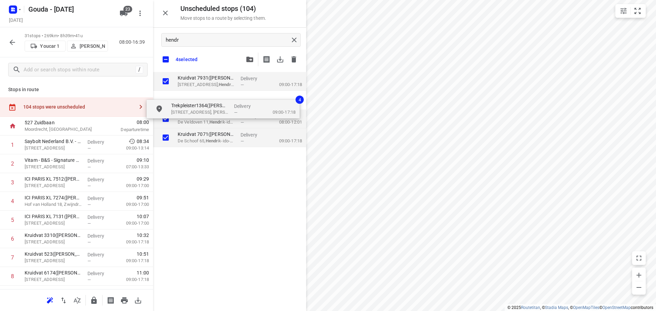
checkbox input "true"
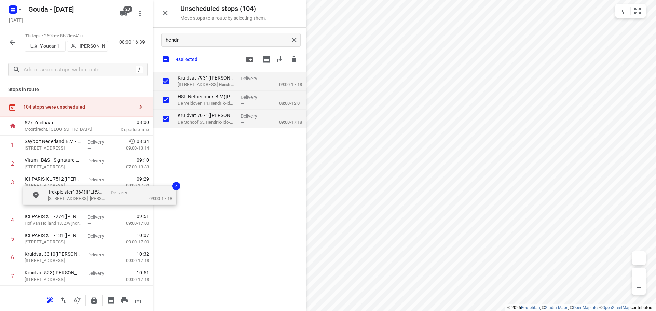
drag, startPoint x: 189, startPoint y: 112, endPoint x: 66, endPoint y: 198, distance: 150.6
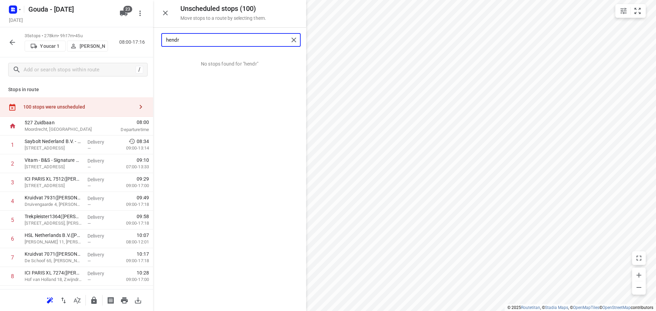
click at [189, 40] on input "hendr" at bounding box center [227, 40] width 123 height 11
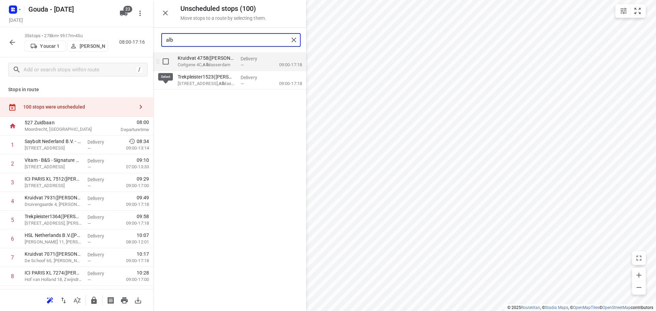
type input "alb"
click at [166, 61] on input "grid" at bounding box center [166, 62] width 14 height 14
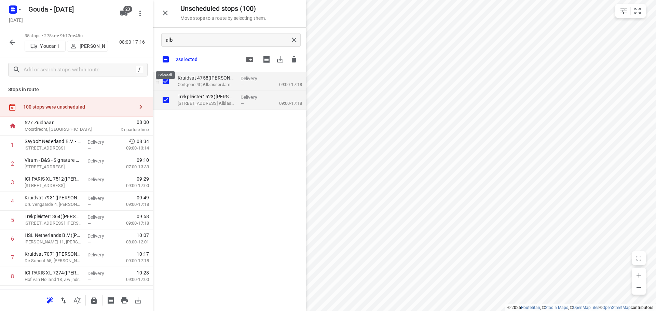
checkbox input "true"
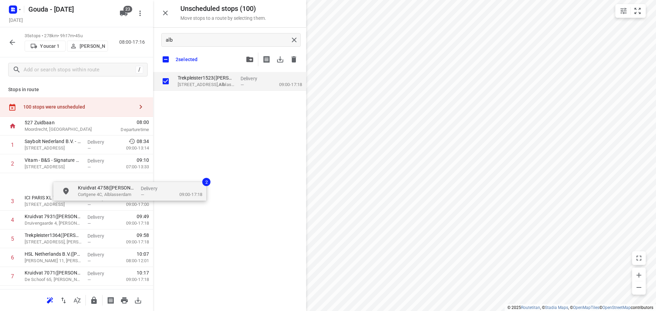
drag, startPoint x: 182, startPoint y: 98, endPoint x: 86, endPoint y: 202, distance: 140.9
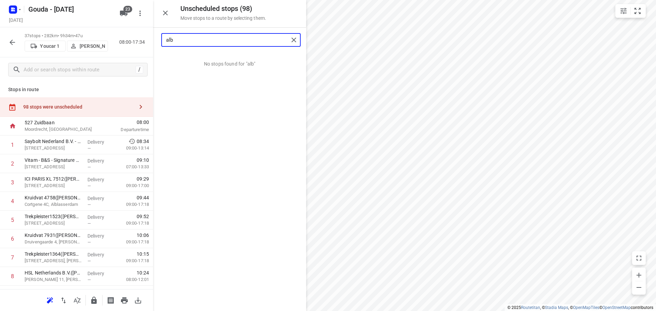
click at [217, 43] on input "alb" at bounding box center [227, 40] width 123 height 11
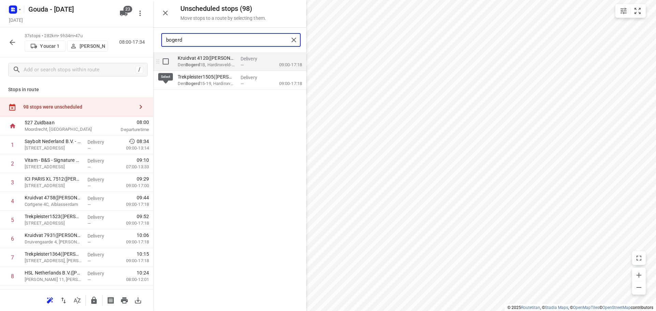
type input "bogerd"
click at [164, 63] on input "grid" at bounding box center [166, 62] width 14 height 14
checkbox input "true"
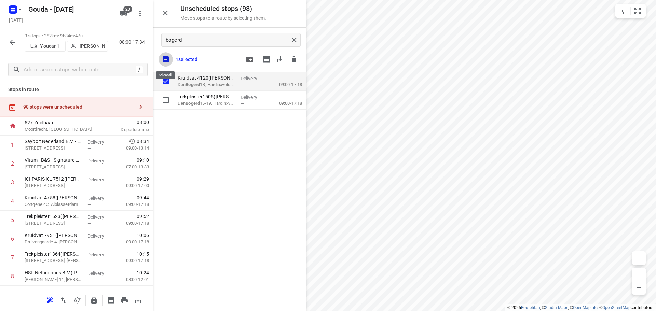
click at [164, 60] on input "checkbox" at bounding box center [166, 59] width 14 height 14
checkbox input "false"
checkbox input "true"
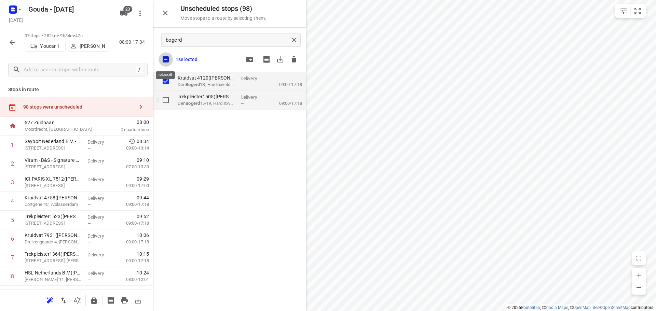
checkbox input "true"
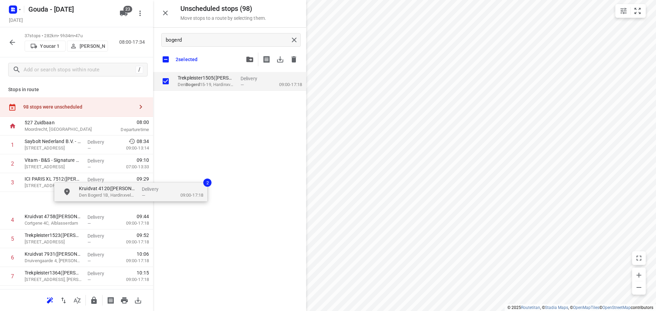
drag, startPoint x: 190, startPoint y: 90, endPoint x: 77, endPoint y: 212, distance: 166.6
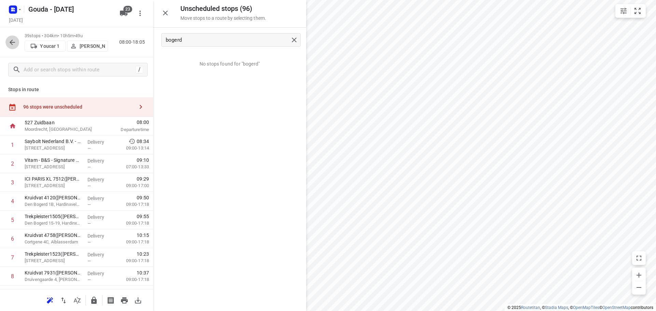
click at [12, 46] on icon "button" at bounding box center [12, 42] width 8 height 8
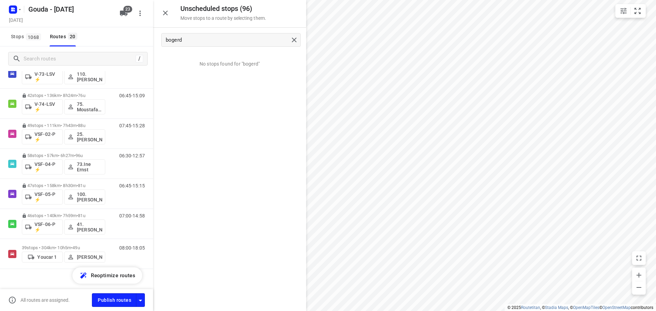
scroll to position [445, 0]
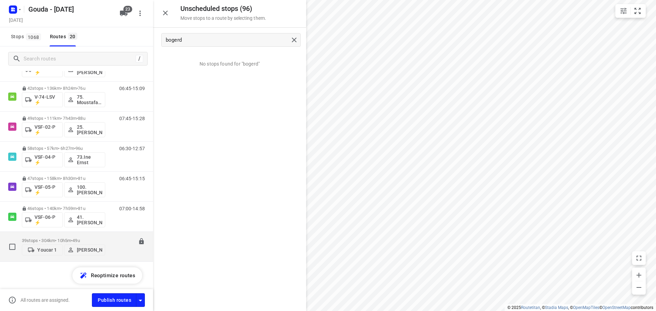
click at [61, 239] on p "39 stops • 304km • 10h5m • 49u" at bounding box center [63, 240] width 83 height 5
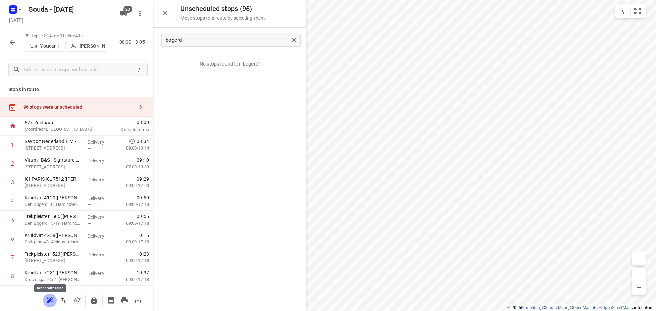
click at [47, 298] on icon "button" at bounding box center [50, 301] width 8 height 8
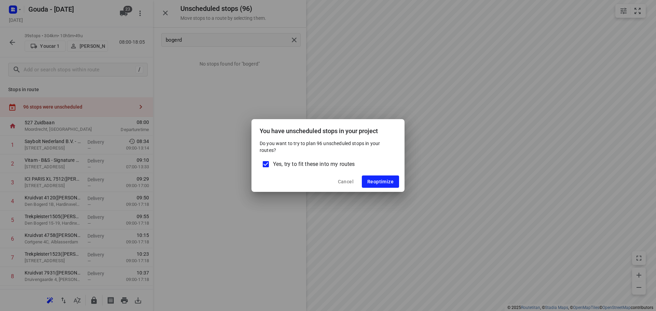
click at [302, 165] on span "Yes, try to fit these into my routes" at bounding box center [314, 164] width 82 height 8
click at [273, 165] on input "Yes, try to fit these into my routes" at bounding box center [266, 164] width 14 height 14
checkbox input "false"
click at [375, 179] on button "Reoptimize" at bounding box center [380, 182] width 37 height 12
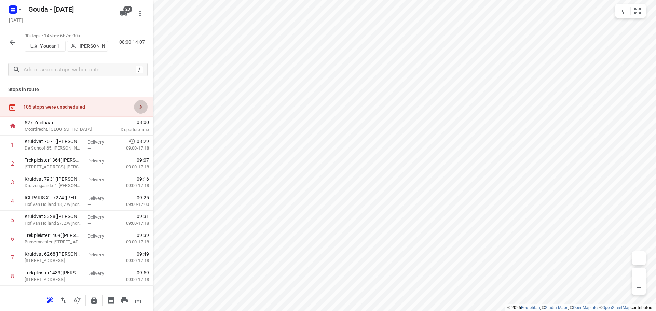
click at [137, 108] on icon "button" at bounding box center [141, 107] width 8 height 8
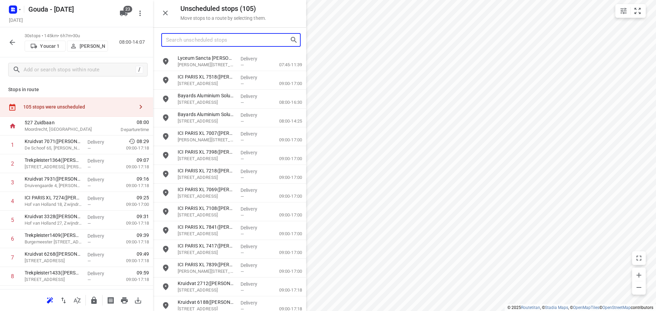
click at [222, 39] on input "Search unscheduled stops" at bounding box center [228, 40] width 124 height 11
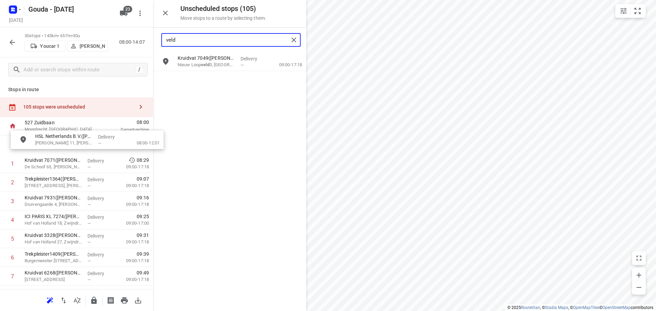
drag, startPoint x: 211, startPoint y: 81, endPoint x: 67, endPoint y: 142, distance: 157.2
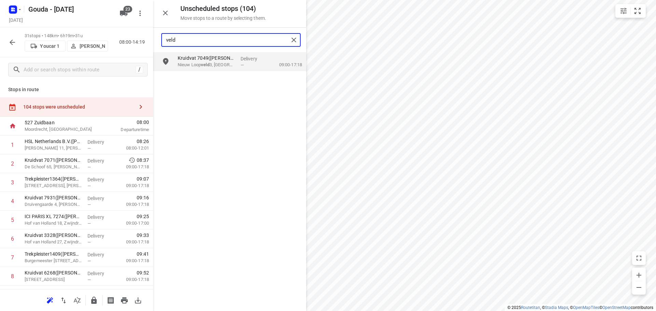
click at [228, 39] on input "veld" at bounding box center [227, 40] width 123 height 11
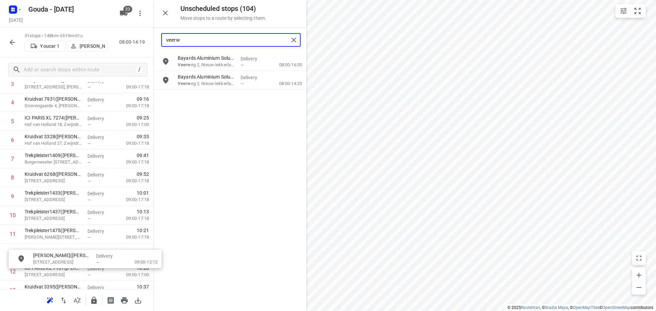
scroll to position [100, 0]
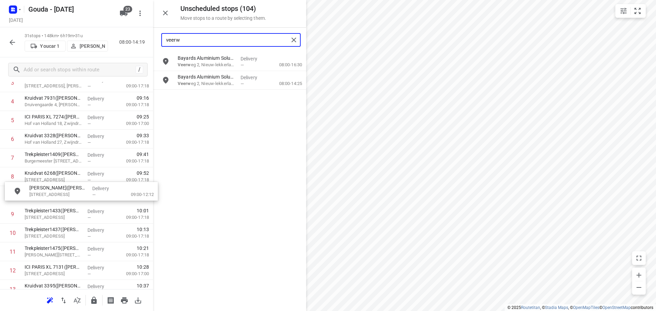
drag, startPoint x: 228, startPoint y: 104, endPoint x: 78, endPoint y: 197, distance: 177.0
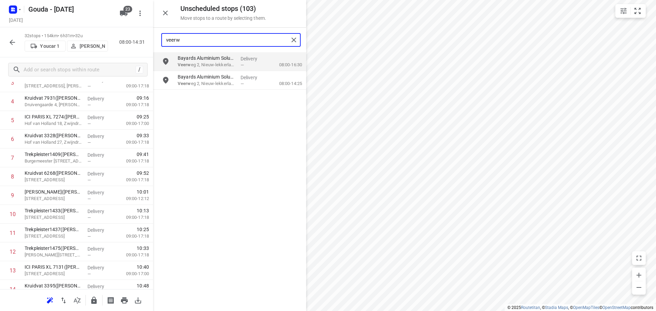
click at [227, 42] on input "veerw" at bounding box center [227, 40] width 123 height 11
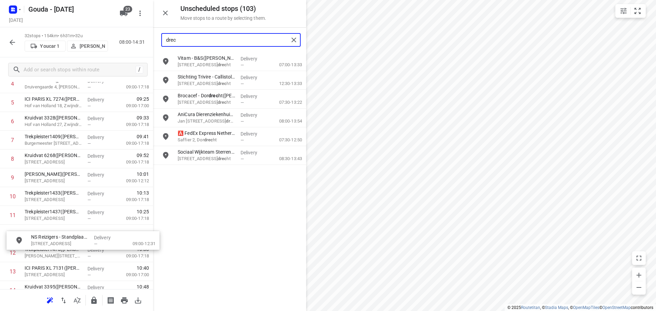
scroll to position [119, 0]
drag, startPoint x: 236, startPoint y: 154, endPoint x: 85, endPoint y: 229, distance: 169.0
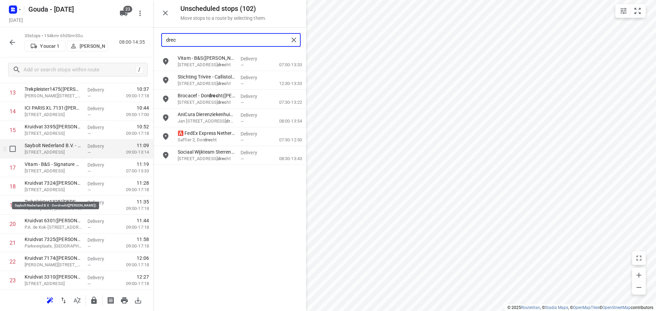
scroll to position [289, 0]
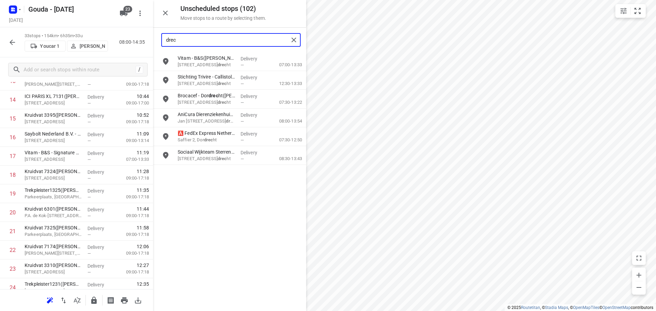
type input "drec"
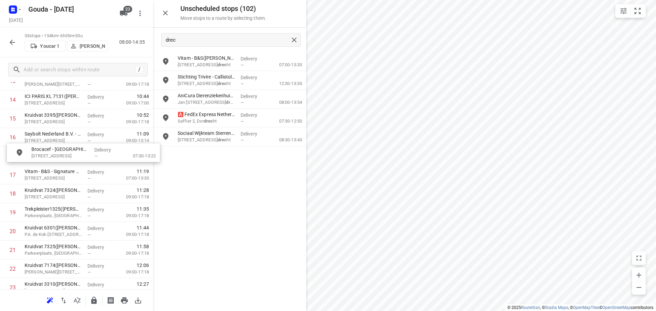
drag, startPoint x: 199, startPoint y: 100, endPoint x: 51, endPoint y: 154, distance: 158.5
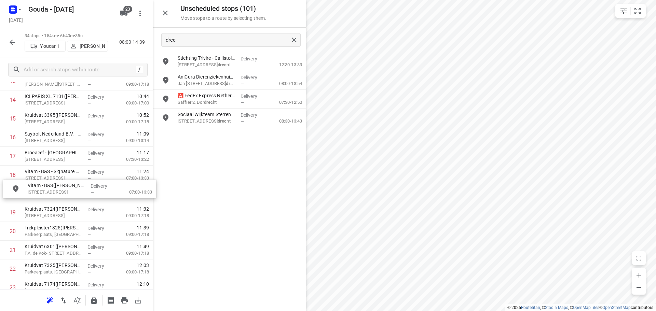
drag, startPoint x: 193, startPoint y: 63, endPoint x: 43, endPoint y: 193, distance: 198.8
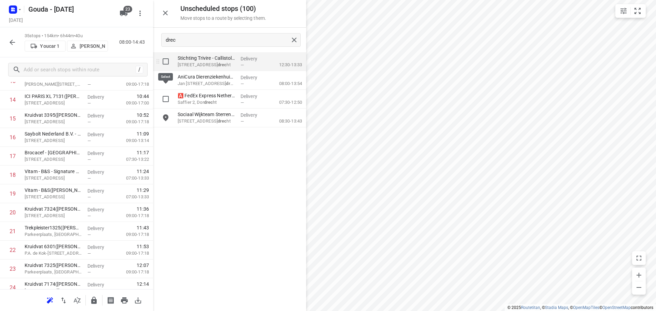
click at [166, 61] on input "grid" at bounding box center [166, 62] width 14 height 14
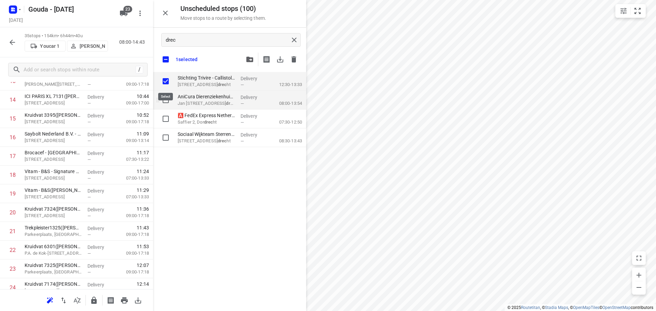
checkbox input "true"
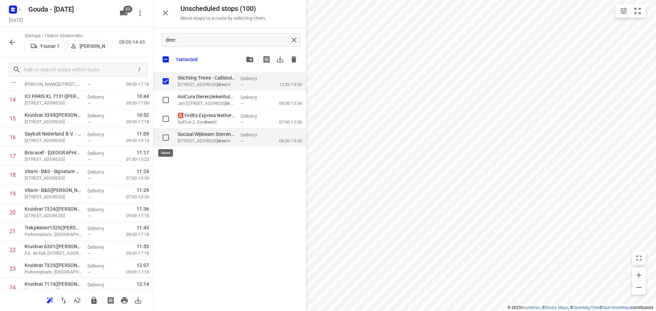
click at [165, 140] on input "grid" at bounding box center [166, 138] width 14 height 14
checkbox input "true"
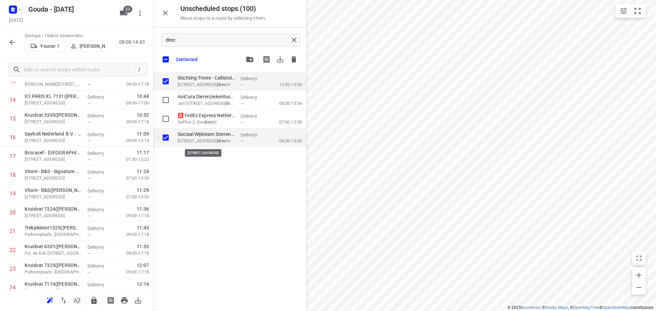
checkbox input "true"
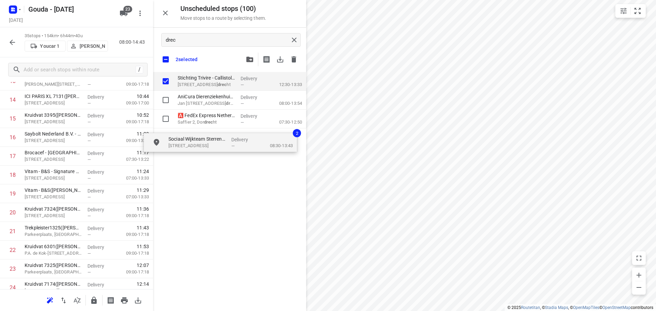
checkbox input "true"
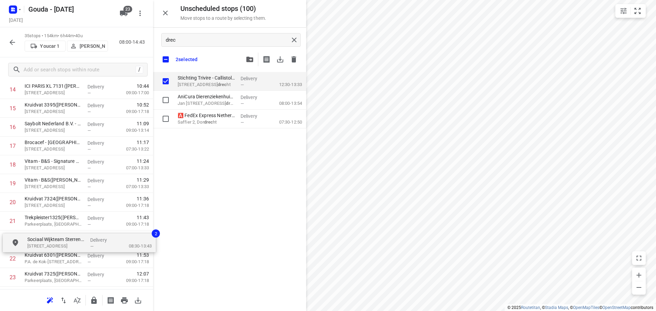
scroll to position [305, 0]
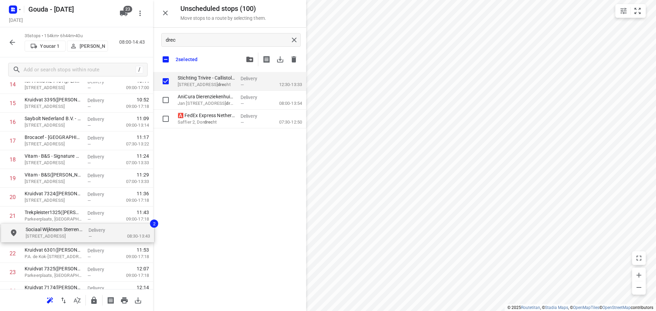
drag, startPoint x: 189, startPoint y: 143, endPoint x: 31, endPoint y: 242, distance: 186.5
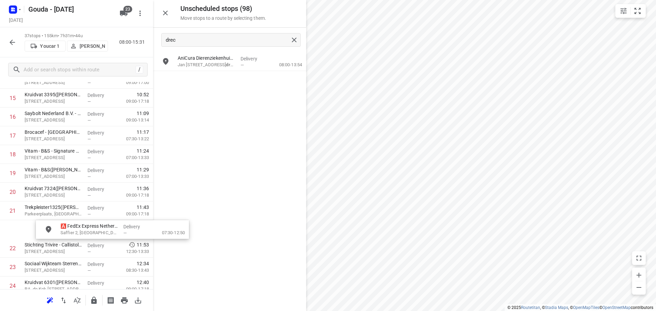
scroll to position [310, 5]
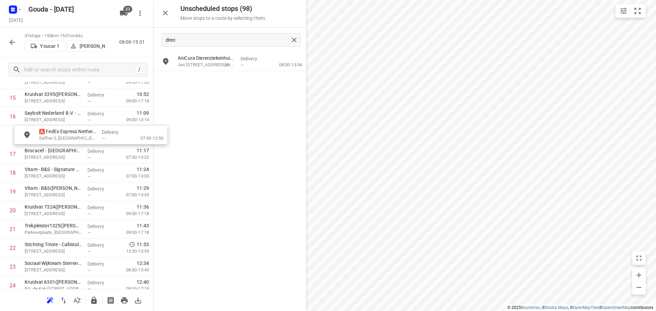
drag, startPoint x: 208, startPoint y: 86, endPoint x: 67, endPoint y: 144, distance: 152.8
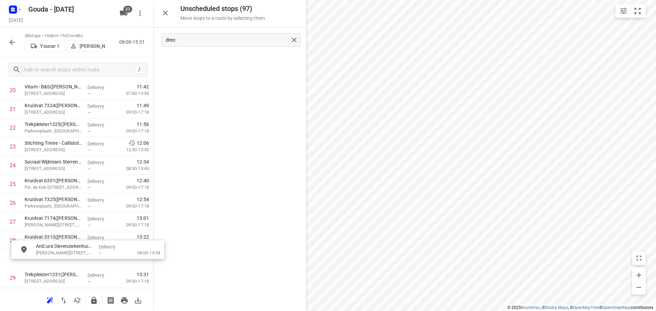
scroll to position [423, 0]
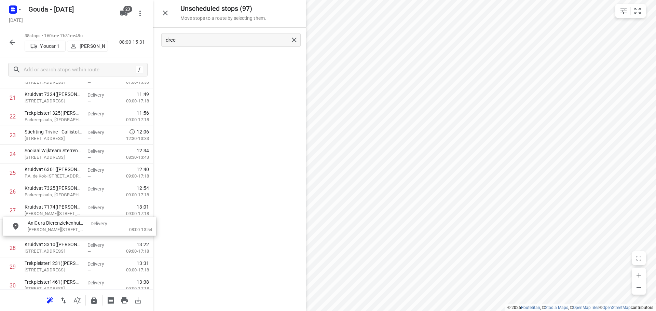
drag, startPoint x: 203, startPoint y: 64, endPoint x: 55, endPoint y: 230, distance: 222.6
click at [94, 298] on icon "button" at bounding box center [94, 301] width 8 height 8
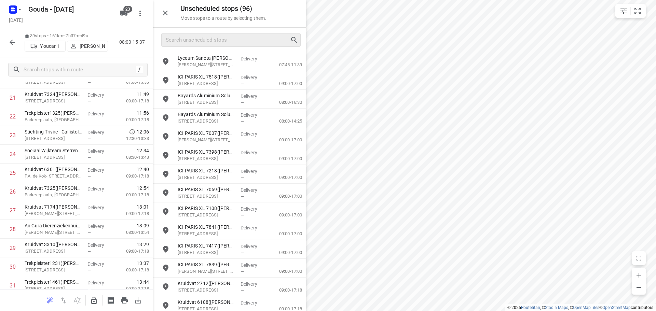
click at [11, 38] on button "button" at bounding box center [12, 43] width 14 height 14
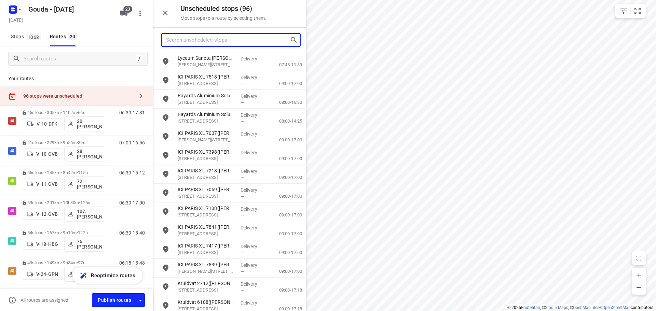
click at [207, 42] on input "Search unscheduled stops" at bounding box center [228, 40] width 124 height 11
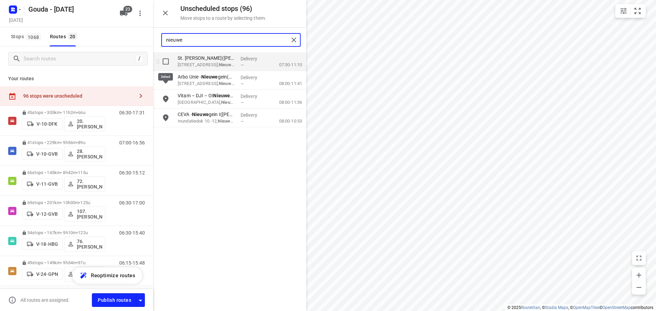
type input "nieuwe"
click at [166, 63] on input "grid" at bounding box center [166, 62] width 14 height 14
checkbox input "true"
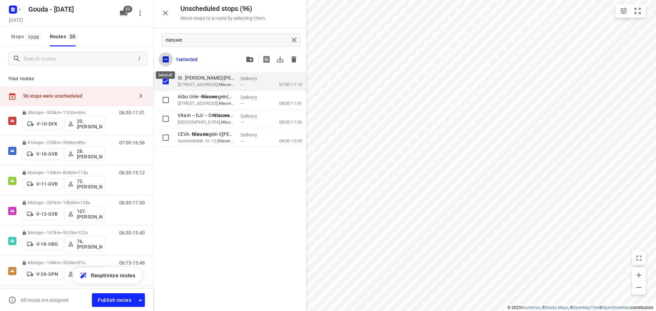
click at [163, 60] on input "checkbox" at bounding box center [166, 59] width 14 height 14
checkbox input "false"
checkbox input "true"
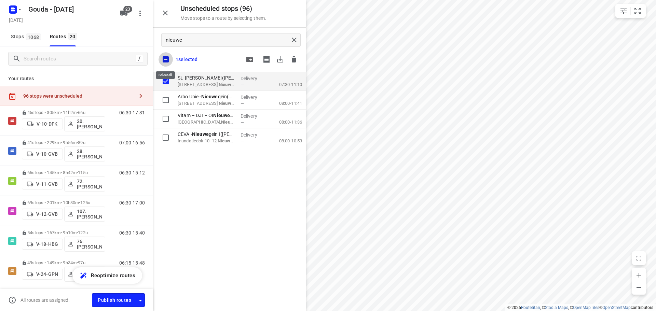
checkbox input "true"
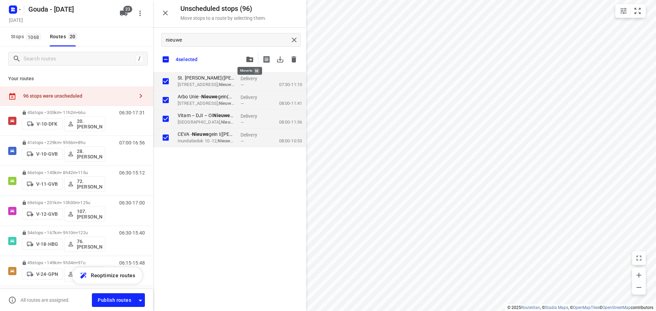
click at [244, 63] on button "button" at bounding box center [250, 60] width 14 height 14
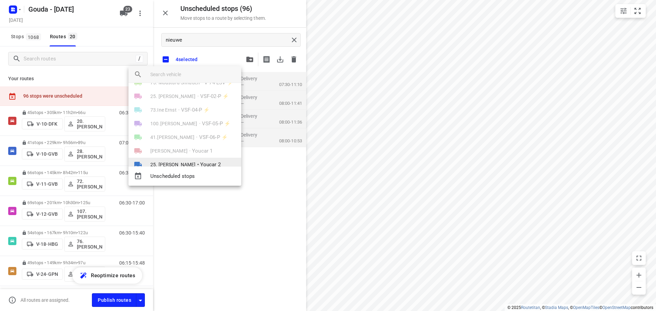
scroll to position [239, 0]
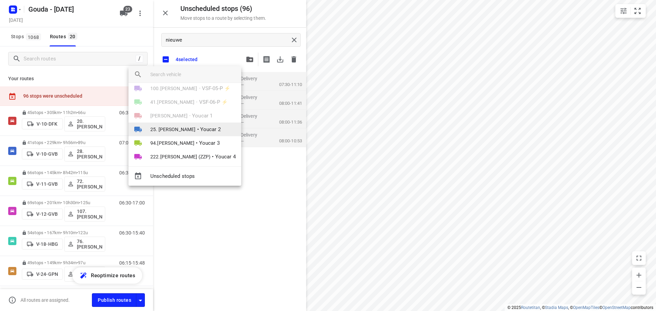
click at [180, 131] on span "25. [PERSON_NAME]" at bounding box center [172, 129] width 45 height 7
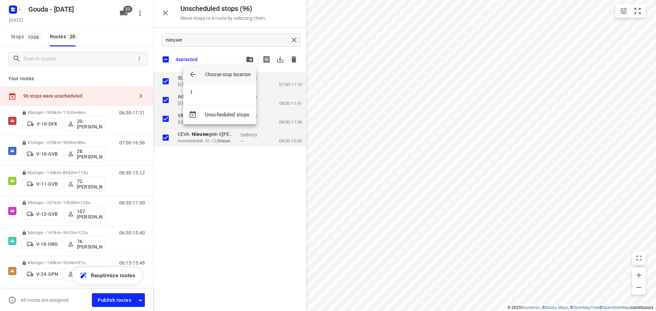
scroll to position [0, 0]
click at [204, 95] on li "1" at bounding box center [219, 93] width 73 height 14
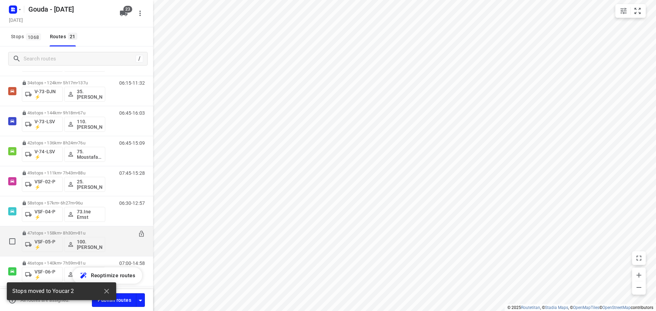
scroll to position [475, 0]
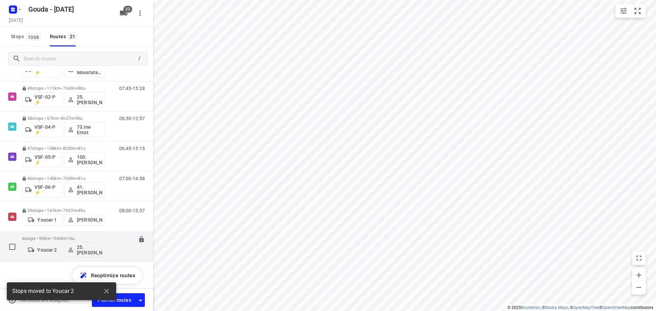
click at [85, 247] on p "25. [PERSON_NAME]" at bounding box center [89, 250] width 25 height 11
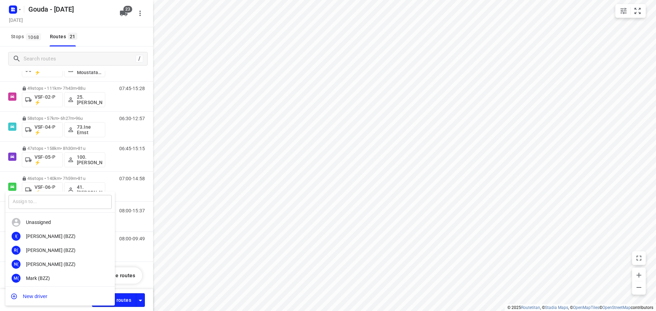
click at [45, 201] on input "text" at bounding box center [60, 202] width 103 height 14
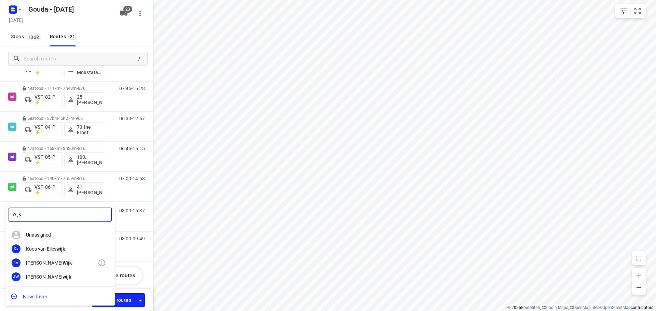
type input "wijk"
click at [49, 263] on div "Lennart van Wijk" at bounding box center [62, 262] width 72 height 5
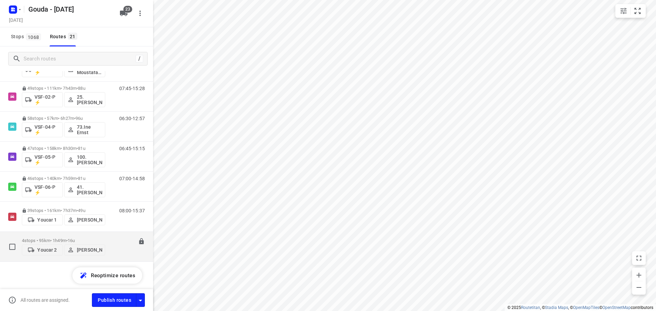
click at [82, 238] on p "4 stops • 95km • 1h49m • 16u" at bounding box center [63, 240] width 83 height 5
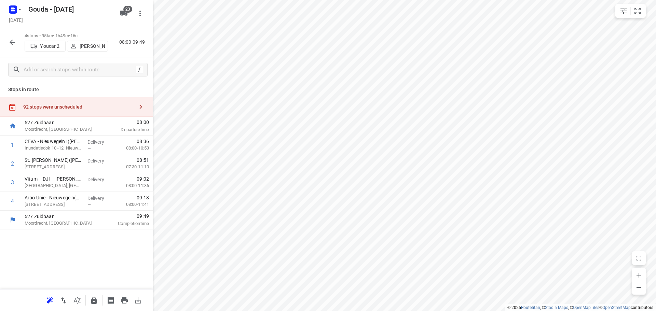
click at [140, 101] on button "button" at bounding box center [141, 107] width 14 height 14
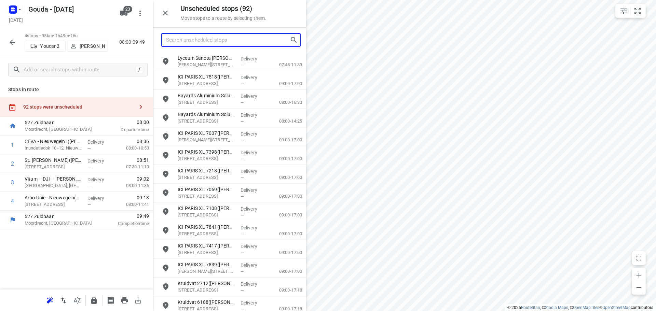
click at [206, 41] on input "Search unscheduled stops" at bounding box center [228, 40] width 124 height 11
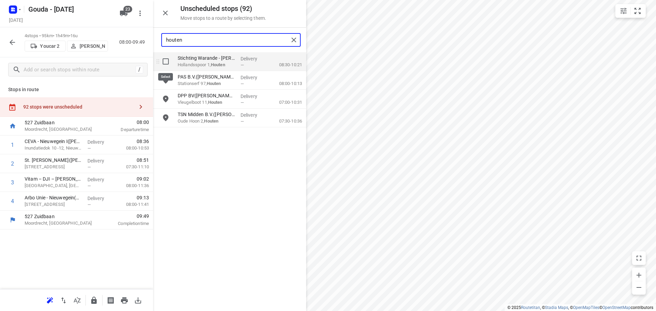
type input "houten"
click at [168, 59] on input "grid" at bounding box center [166, 62] width 14 height 14
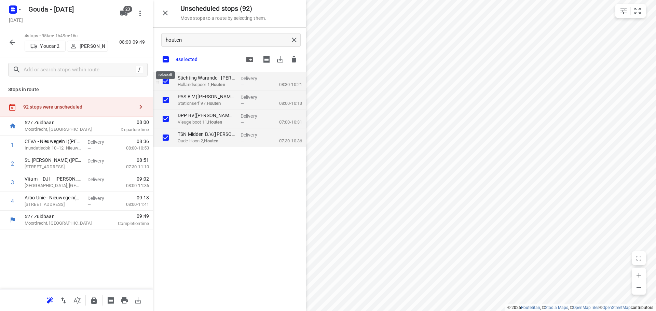
checkbox input "true"
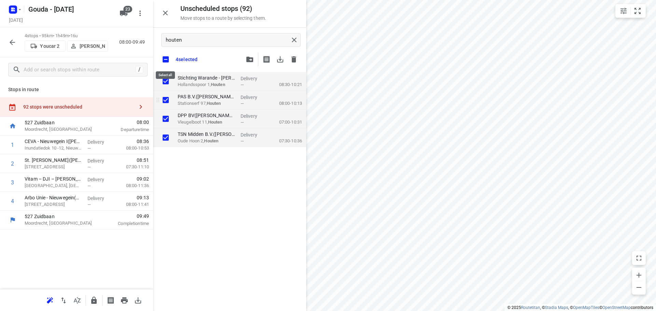
checkbox input "true"
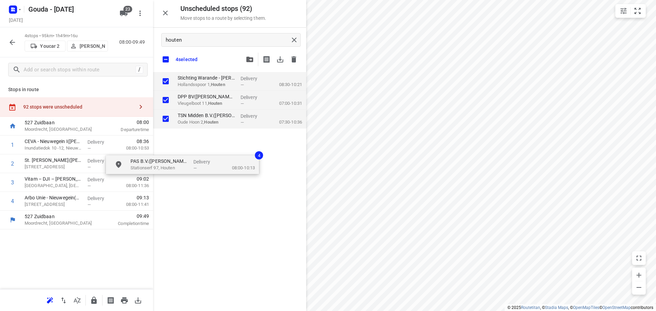
checkbox input "true"
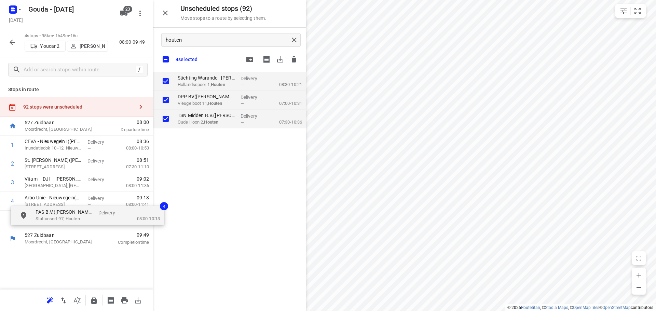
drag, startPoint x: 211, startPoint y: 93, endPoint x: 67, endPoint y: 212, distance: 187.3
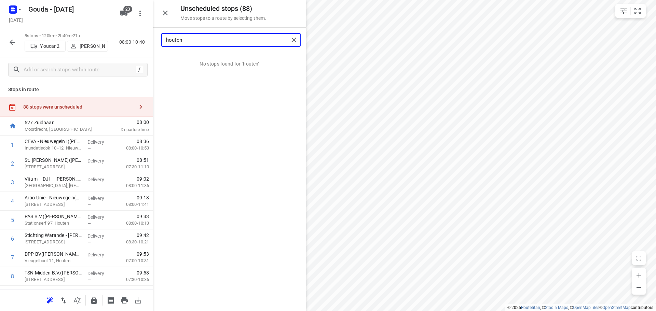
click at [196, 42] on input "houten" at bounding box center [227, 40] width 123 height 11
drag, startPoint x: 187, startPoint y: 70, endPoint x: 78, endPoint y: 218, distance: 184.4
click at [185, 38] on input "spe" at bounding box center [227, 40] width 123 height 11
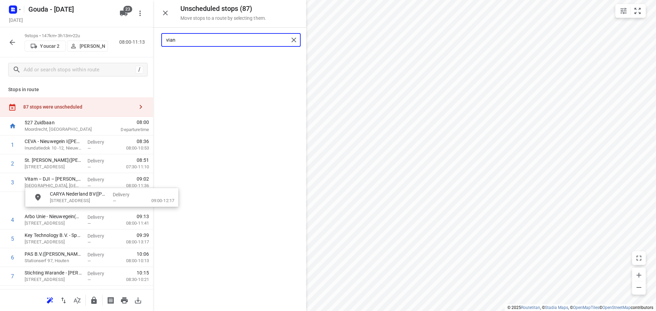
drag, startPoint x: 140, startPoint y: 141, endPoint x: 61, endPoint y: 222, distance: 113.5
click at [179, 37] on input "vian" at bounding box center [227, 40] width 123 height 11
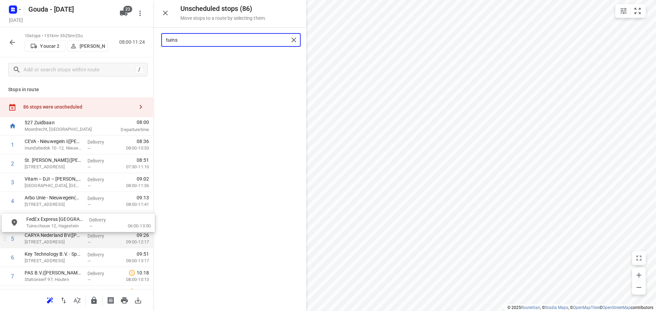
drag, startPoint x: 198, startPoint y: 64, endPoint x: 43, endPoint y: 233, distance: 229.4
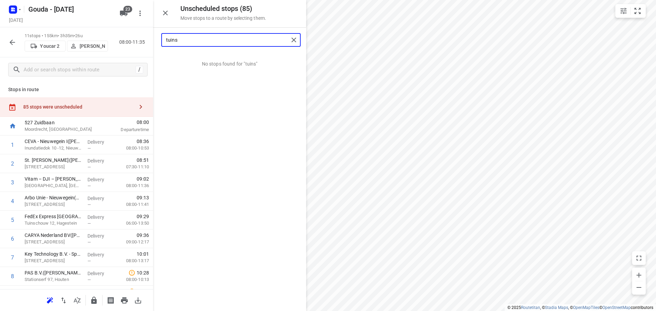
click at [183, 40] on input "tuins" at bounding box center [227, 40] width 123 height 11
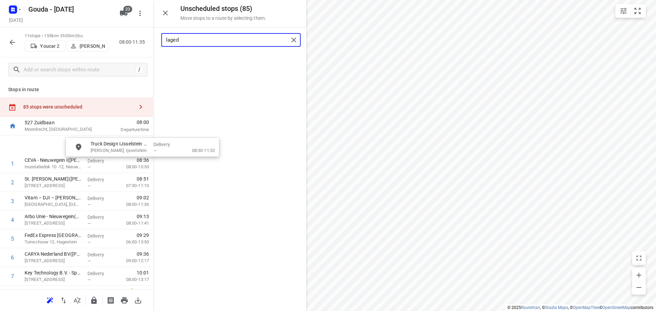
drag, startPoint x: 196, startPoint y: 63, endPoint x: 73, endPoint y: 199, distance: 184.3
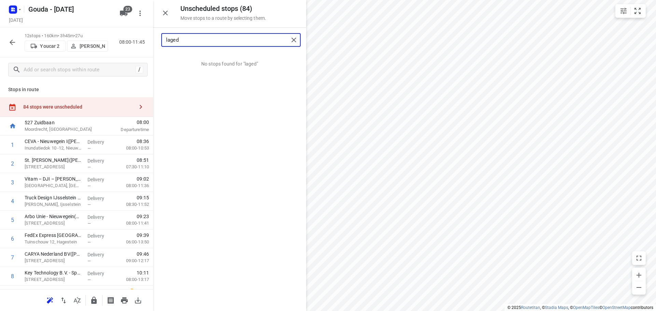
click at [207, 40] on input "laged" at bounding box center [227, 40] width 123 height 11
drag, startPoint x: 232, startPoint y: 63, endPoint x: 95, endPoint y: 204, distance: 197.1
click at [193, 41] on input "scho" at bounding box center [227, 40] width 123 height 11
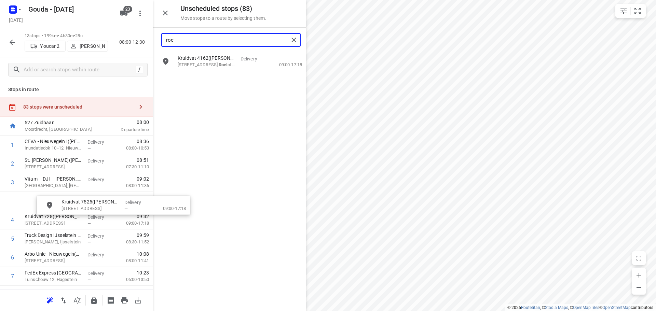
drag, startPoint x: 206, startPoint y: 64, endPoint x: 85, endPoint y: 209, distance: 188.6
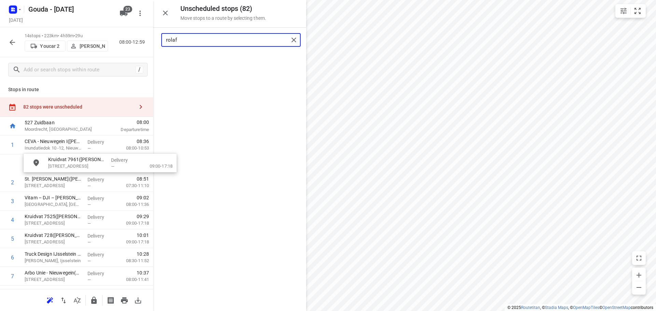
drag, startPoint x: 213, startPoint y: 67, endPoint x: 64, endPoint y: 184, distance: 189.2
click at [202, 43] on input "rolaf" at bounding box center [227, 40] width 123 height 11
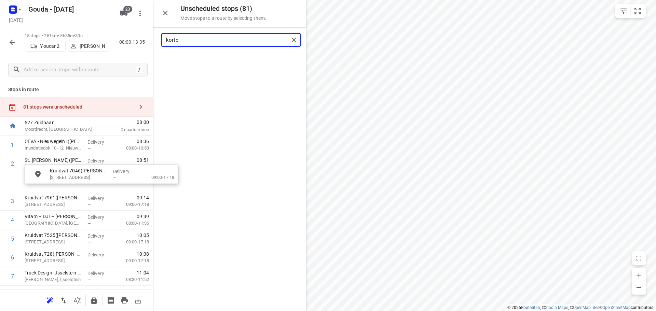
drag, startPoint x: 204, startPoint y: 57, endPoint x: 73, endPoint y: 173, distance: 174.5
click at [206, 42] on input "korte" at bounding box center [227, 40] width 123 height 11
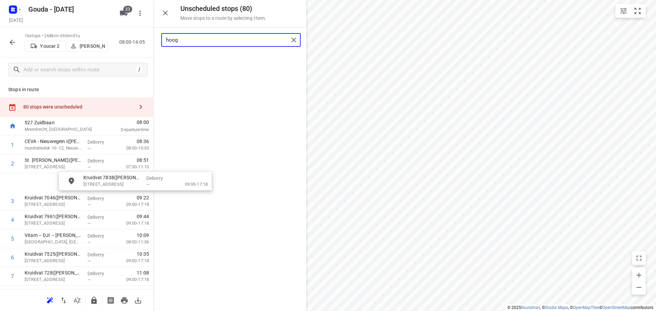
drag, startPoint x: 194, startPoint y: 83, endPoint x: 106, endPoint y: 189, distance: 137.0
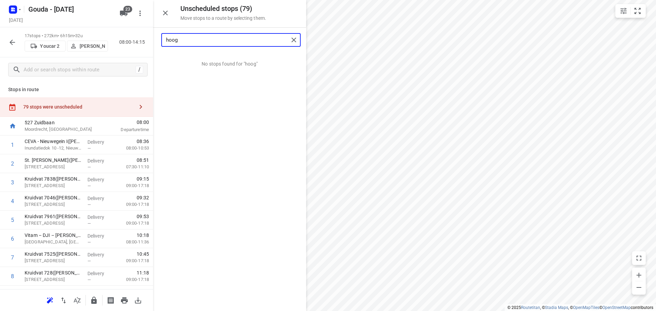
click at [193, 41] on input "hoog" at bounding box center [227, 40] width 123 height 11
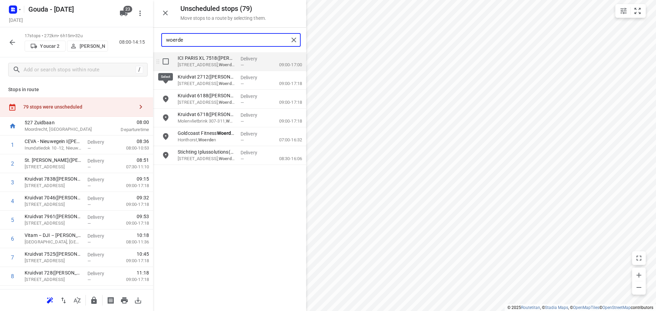
type input "woerde"
click at [167, 64] on input "grid" at bounding box center [166, 62] width 14 height 14
checkbox input "true"
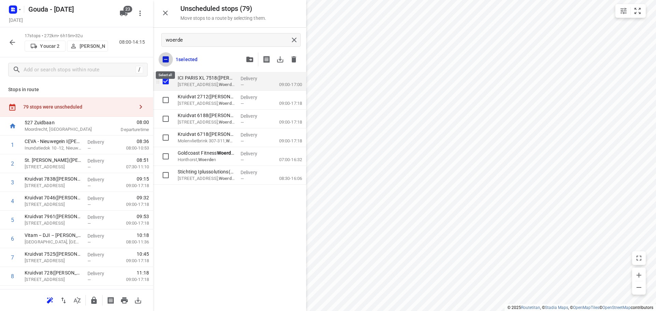
click at [167, 64] on input "checkbox" at bounding box center [166, 59] width 14 height 14
checkbox input "false"
checkbox input "true"
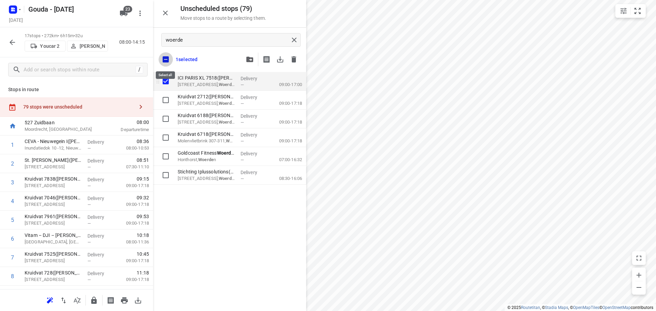
checkbox input "true"
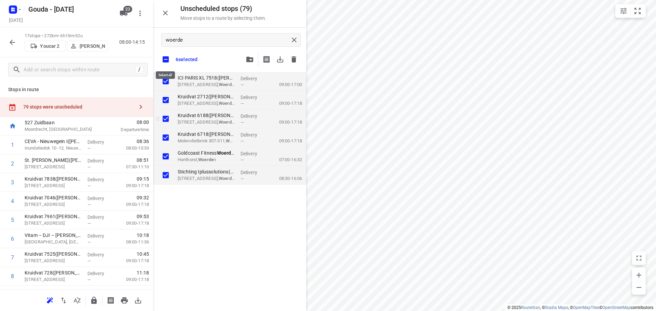
checkbox input "true"
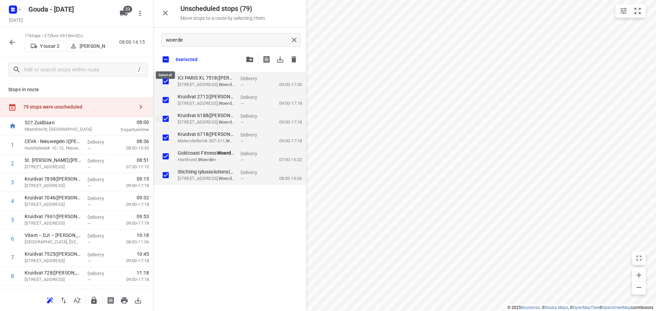
checkbox input "true"
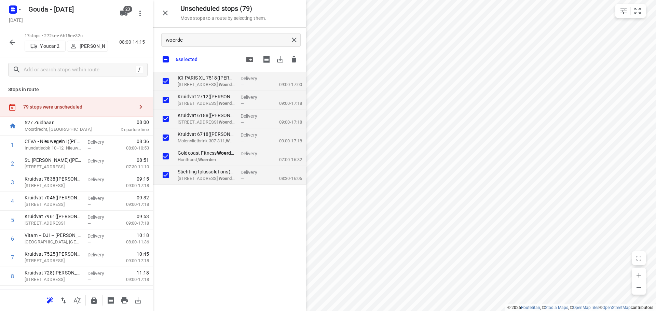
checkbox input "true"
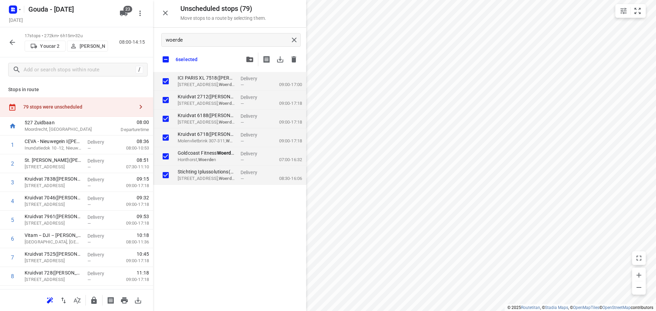
checkbox input "true"
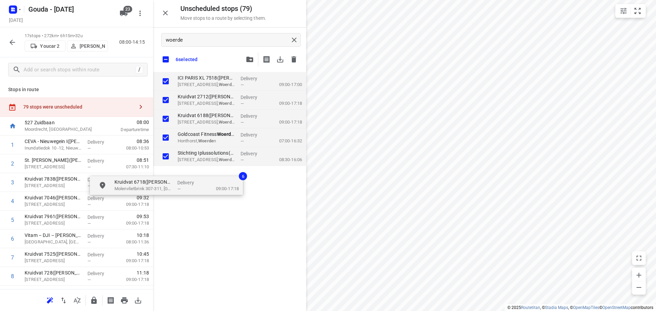
checkbox input "true"
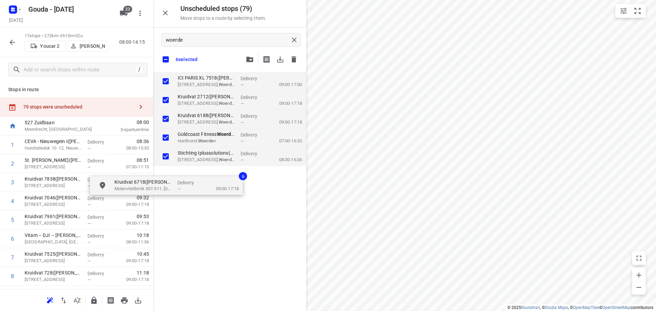
drag, startPoint x: 141, startPoint y: 177, endPoint x: 87, endPoint y: 196, distance: 56.8
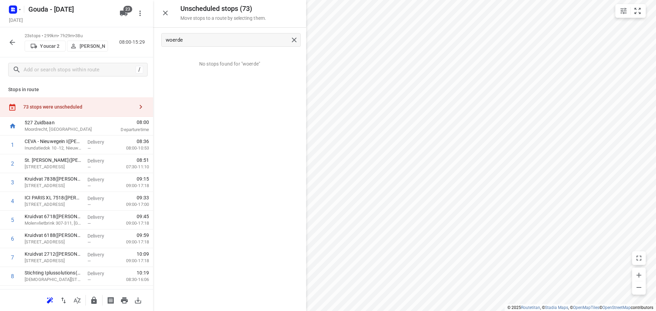
click at [195, 32] on div "woerde" at bounding box center [229, 40] width 153 height 25
click at [195, 37] on input "woerde" at bounding box center [227, 40] width 123 height 11
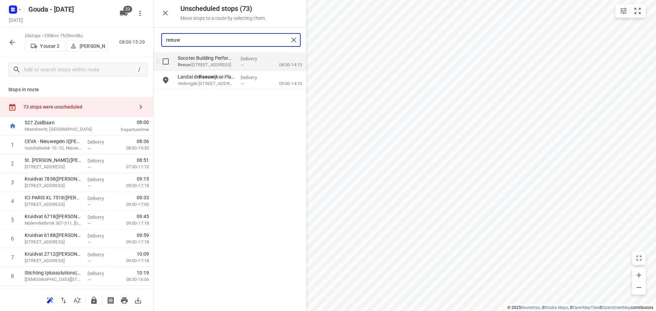
type input "reeuw"
click at [167, 60] on input "grid" at bounding box center [166, 62] width 14 height 14
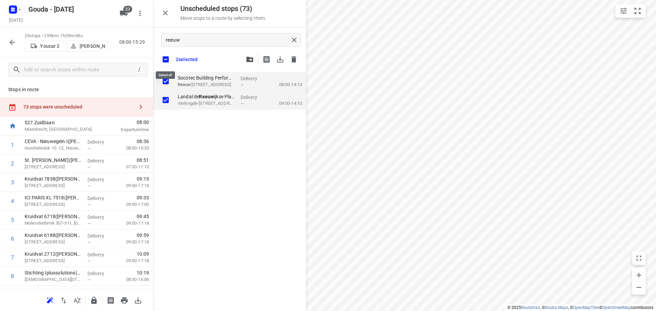
checkbox input "true"
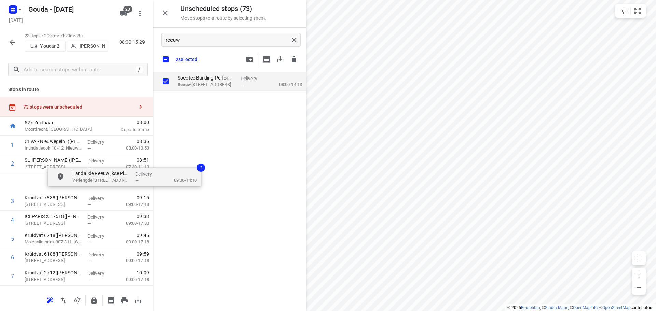
drag, startPoint x: 204, startPoint y: 98, endPoint x: 81, endPoint y: 195, distance: 157.2
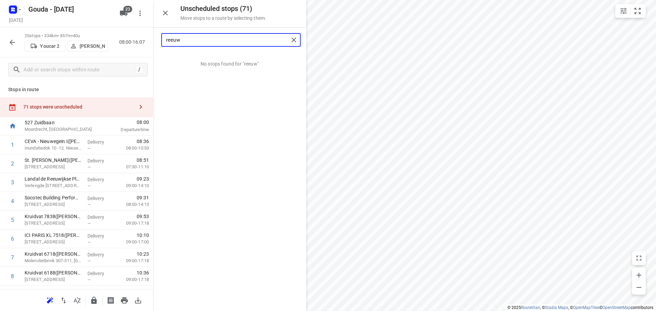
click at [225, 38] on input "reeuw" at bounding box center [227, 40] width 123 height 11
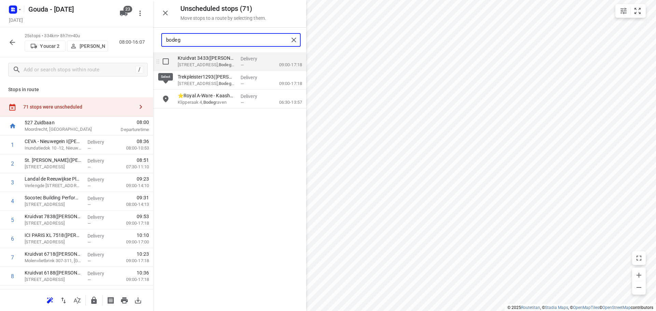
type input "bodeg"
click at [164, 64] on input "grid" at bounding box center [166, 62] width 14 height 14
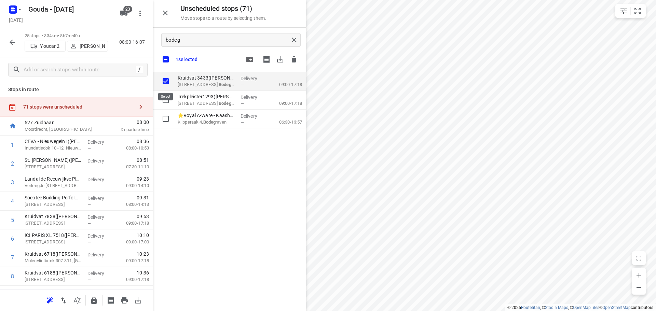
checkbox input "true"
click at [162, 61] on input "checkbox" at bounding box center [166, 59] width 14 height 14
checkbox input "false"
checkbox input "true"
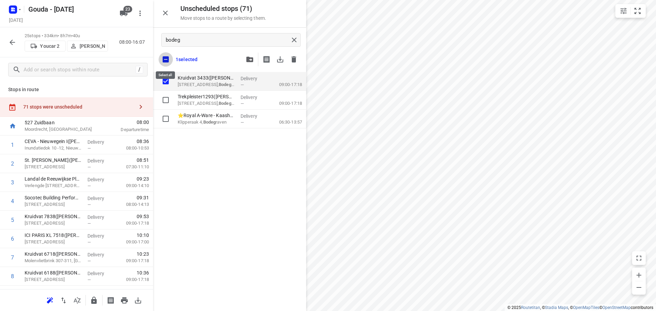
checkbox input "true"
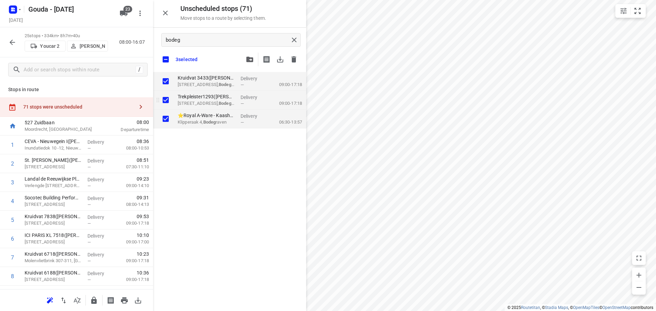
checkbox input "true"
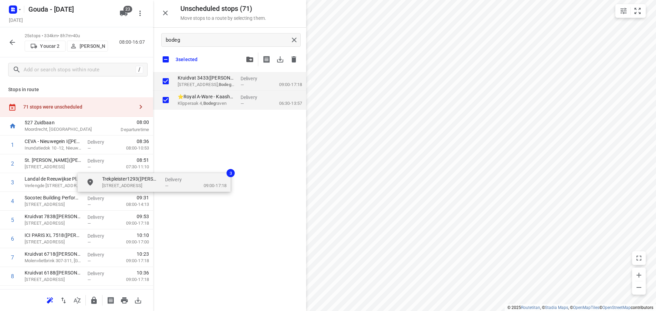
checkbox input "true"
drag, startPoint x: 192, startPoint y: 104, endPoint x: 84, endPoint y: 206, distance: 148.4
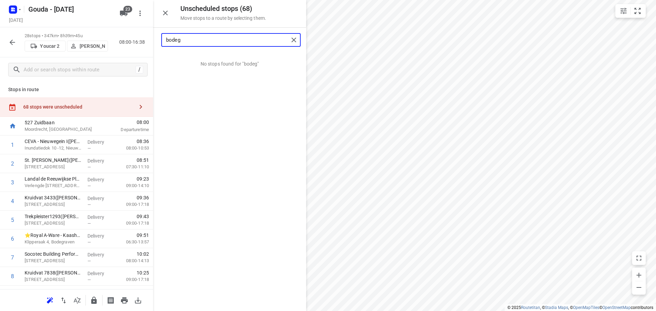
click at [186, 38] on input "bodeg" at bounding box center [227, 40] width 123 height 11
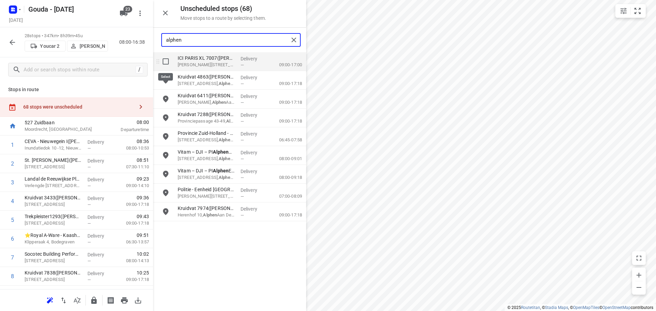
type input "alphen"
click at [164, 63] on input "grid" at bounding box center [166, 62] width 14 height 14
checkbox input "true"
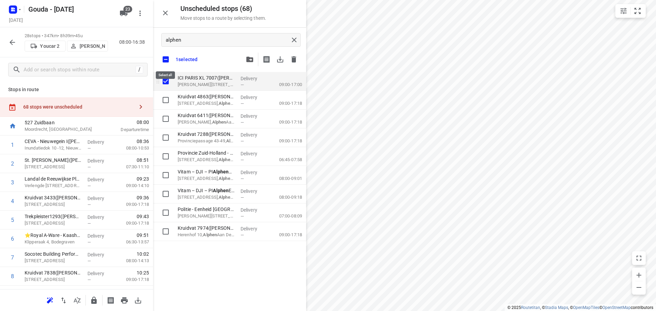
click at [164, 63] on input "checkbox" at bounding box center [166, 59] width 14 height 14
checkbox input "false"
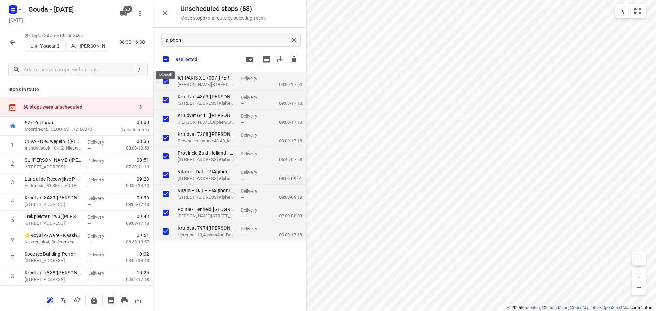
checkbox input "true"
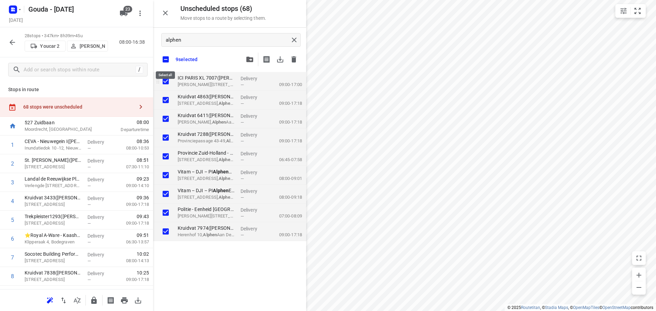
checkbox input "true"
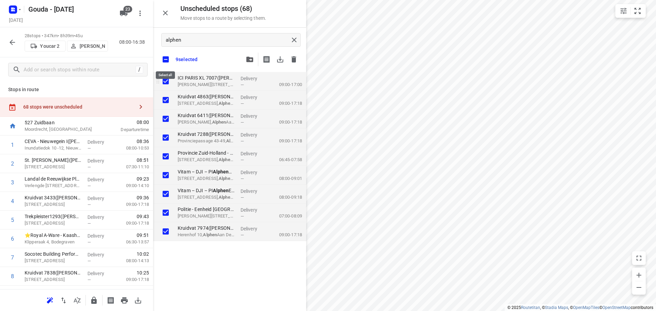
checkbox input "true"
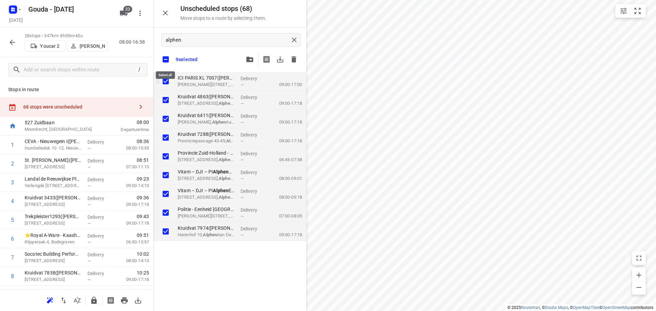
checkbox input "true"
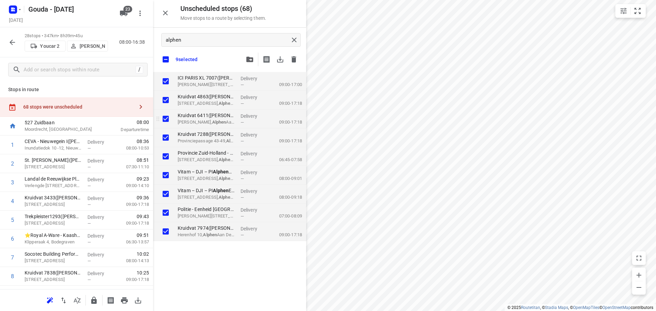
checkbox input "true"
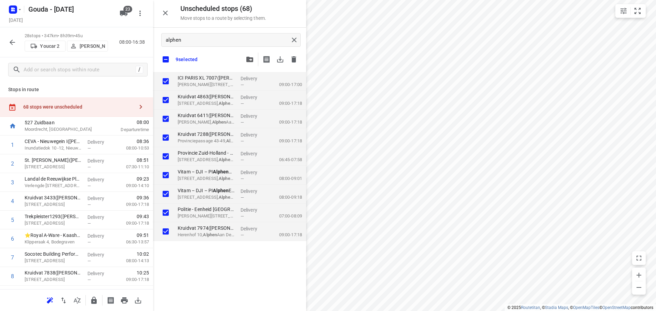
checkbox input "true"
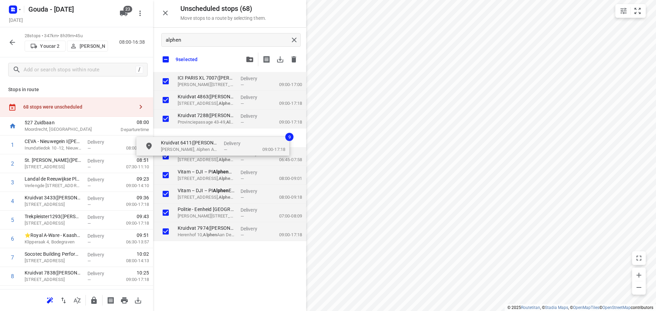
checkbox input "true"
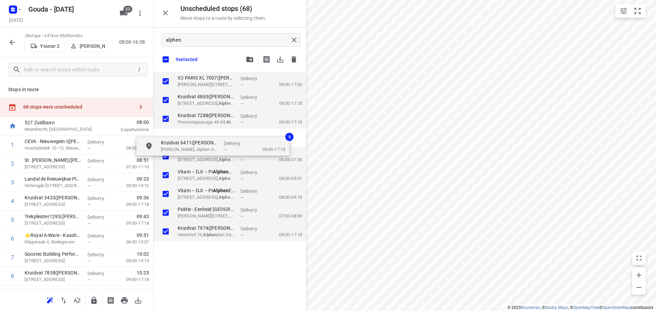
checkbox input "true"
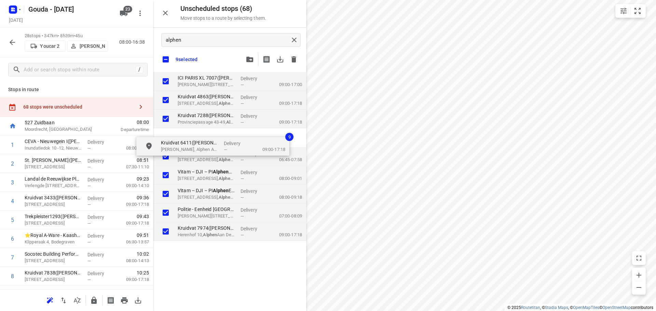
checkbox input "true"
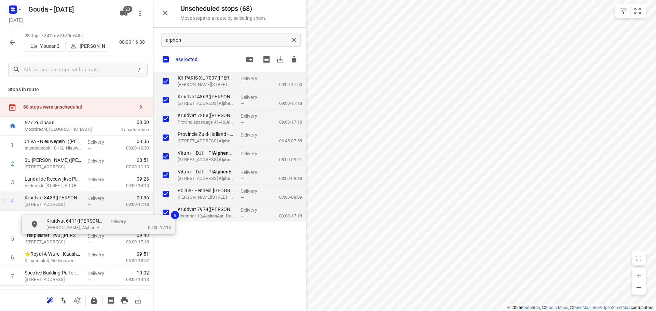
drag, startPoint x: 209, startPoint y: 127, endPoint x: 61, endPoint y: 218, distance: 173.9
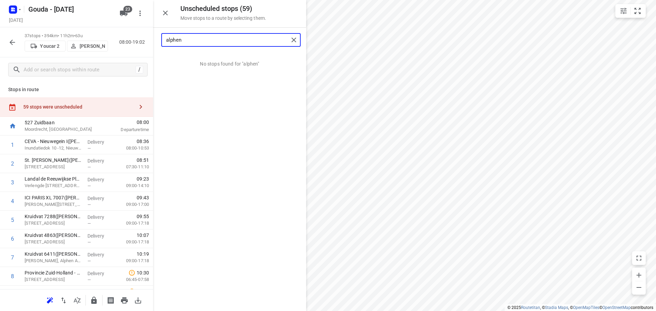
click at [228, 39] on input "alphen" at bounding box center [227, 40] width 123 height 11
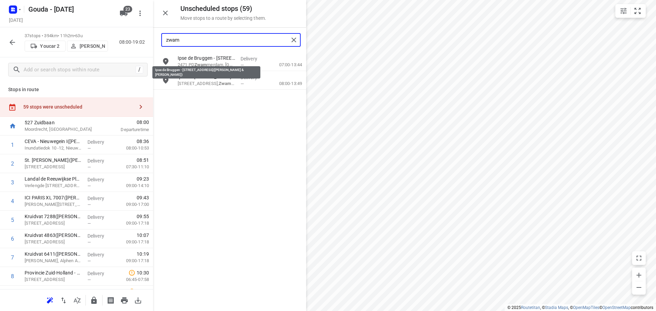
type input "zwamm"
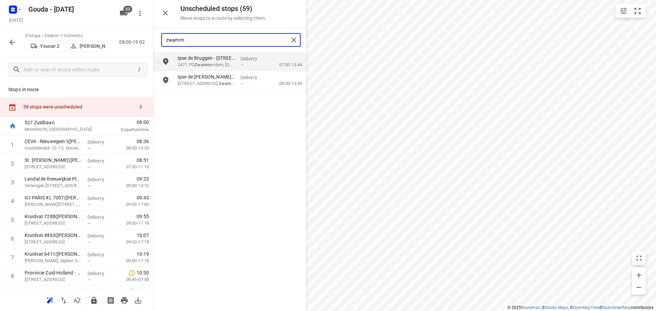
click at [166, 62] on icon "grid" at bounding box center [165, 61] width 5 height 7
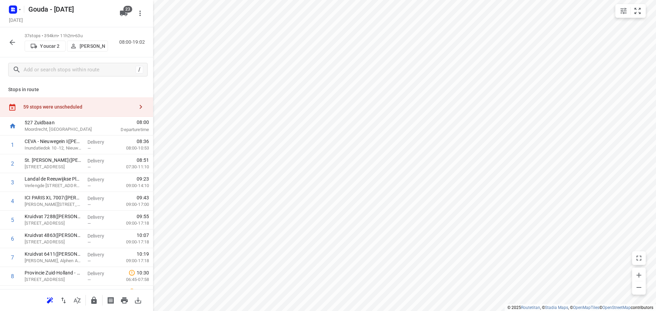
click at [166, 62] on div "i © 2025 Routetitan , © Stadia Maps , © OpenMapTiles © OpenStreetMap contributo…" at bounding box center [328, 155] width 656 height 311
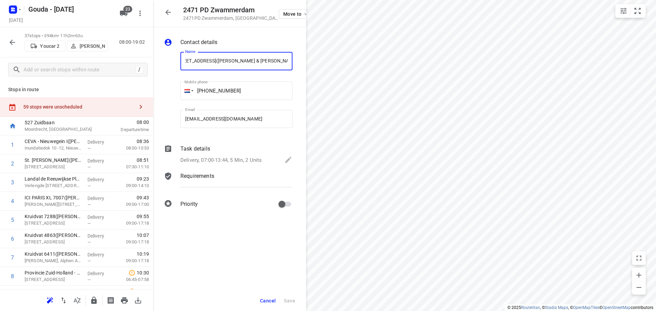
scroll to position [0, 0]
click at [164, 11] on button "button" at bounding box center [168, 12] width 14 height 14
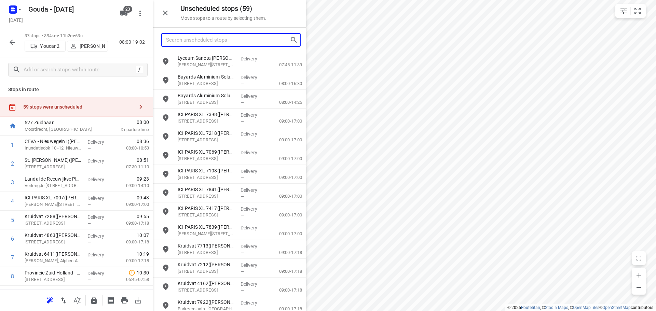
click at [194, 41] on input "Search unscheduled stops" at bounding box center [228, 40] width 124 height 11
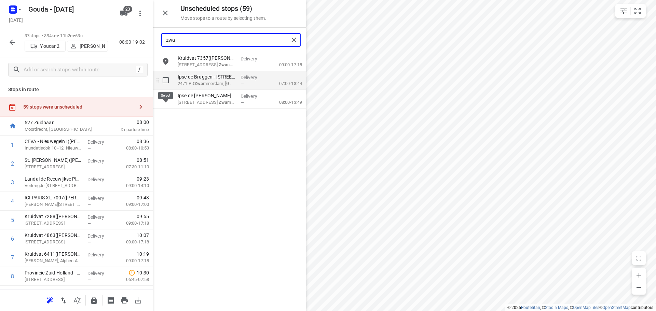
type input "zwa"
click at [166, 82] on input "grid" at bounding box center [166, 80] width 14 height 14
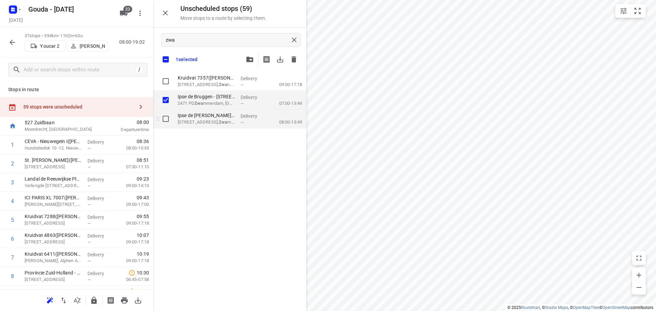
checkbox input "true"
click at [167, 116] on input "grid" at bounding box center [166, 119] width 14 height 14
checkbox input "true"
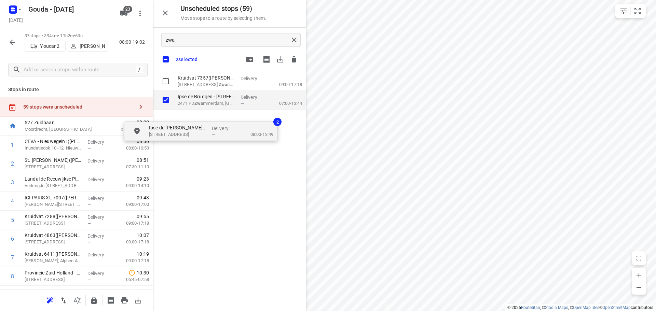
checkbox input "true"
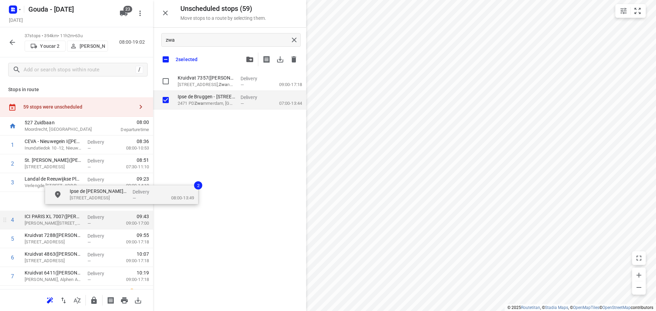
drag, startPoint x: 209, startPoint y: 124, endPoint x: 61, endPoint y: 213, distance: 173.5
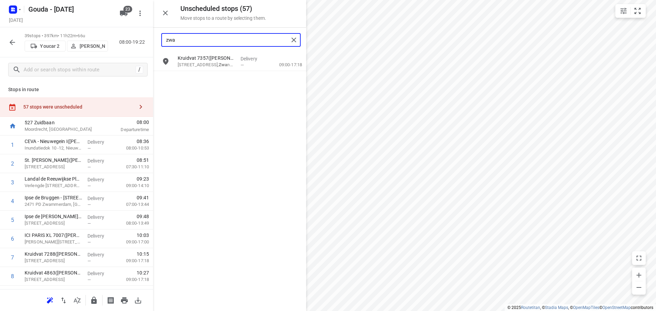
click at [224, 37] on input "zwa" at bounding box center [227, 40] width 123 height 11
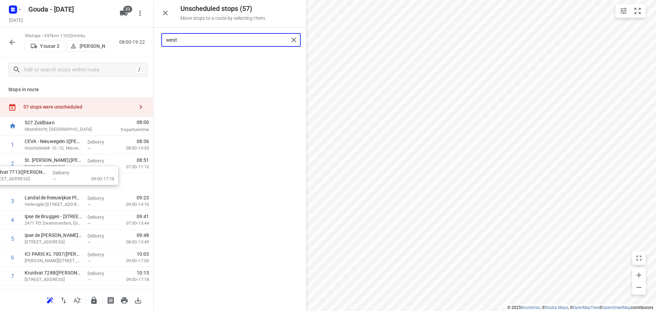
drag, startPoint x: 204, startPoint y: 70, endPoint x: 24, endPoint y: 176, distance: 209.8
click at [196, 44] on input "west" at bounding box center [227, 40] width 123 height 11
drag, startPoint x: 204, startPoint y: 65, endPoint x: 72, endPoint y: 199, distance: 188.7
type input "kolf"
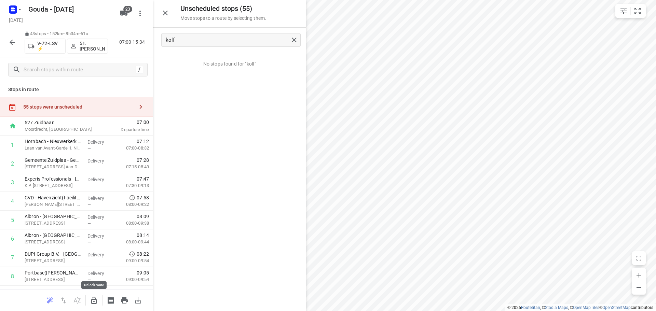
click at [95, 297] on icon "button" at bounding box center [93, 300] width 5 height 7
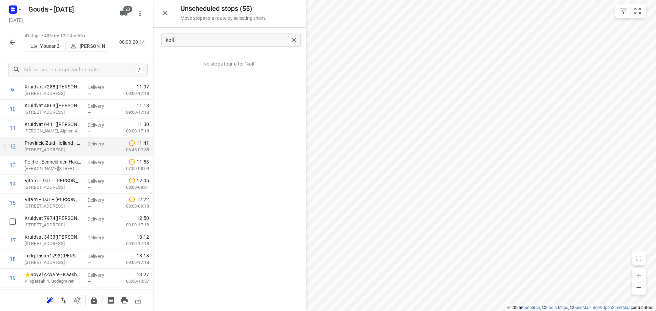
scroll to position [478, 0]
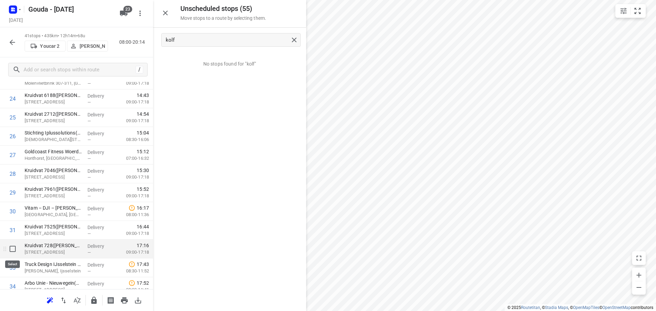
click at [12, 244] on input "checkbox" at bounding box center [13, 249] width 14 height 14
checkbox input "true"
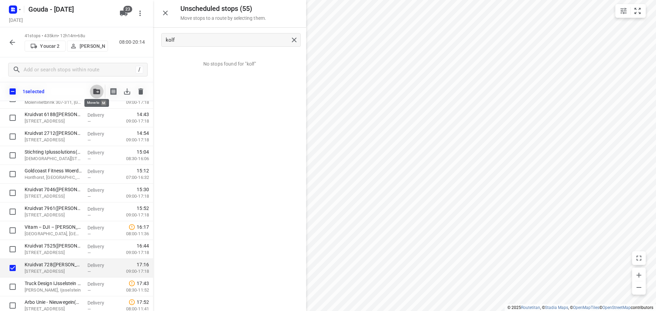
click at [94, 90] on icon "button" at bounding box center [96, 91] width 7 height 5
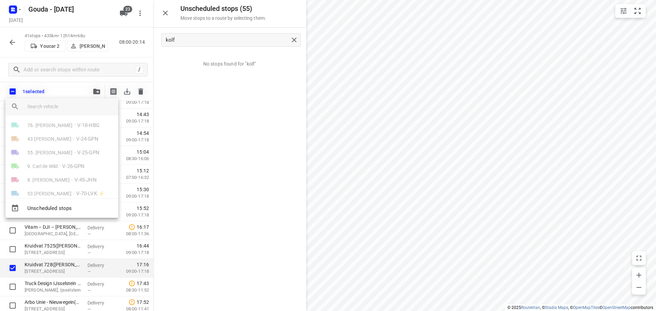
scroll to position [102, 0]
click at [65, 175] on span "51.[PERSON_NAME]" at bounding box center [49, 175] width 44 height 7
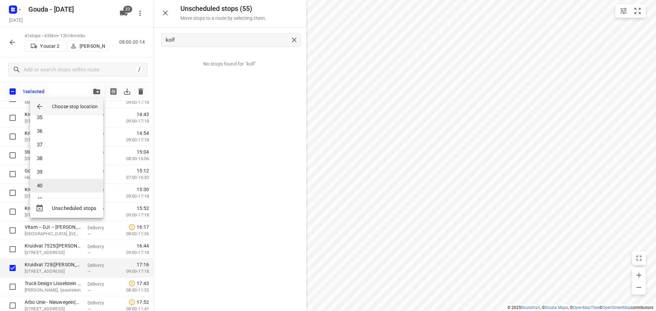
scroll to position [512, 0]
click at [59, 188] on li "43" at bounding box center [66, 186] width 73 height 14
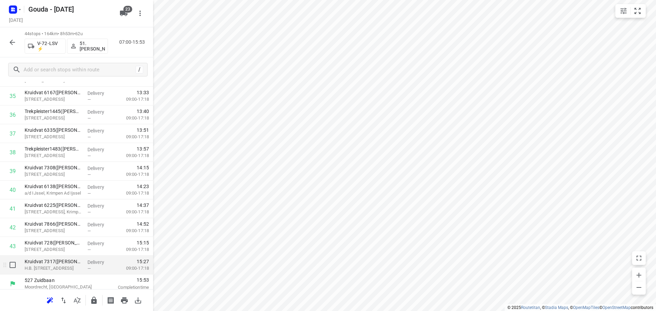
scroll to position [692, 0]
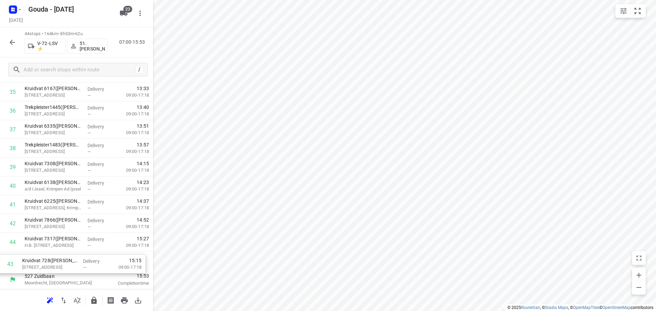
drag, startPoint x: 56, startPoint y: 243, endPoint x: 53, endPoint y: 267, distance: 24.0
click at [94, 297] on icon "button" at bounding box center [94, 301] width 8 height 8
click at [12, 39] on icon "button" at bounding box center [12, 42] width 8 height 8
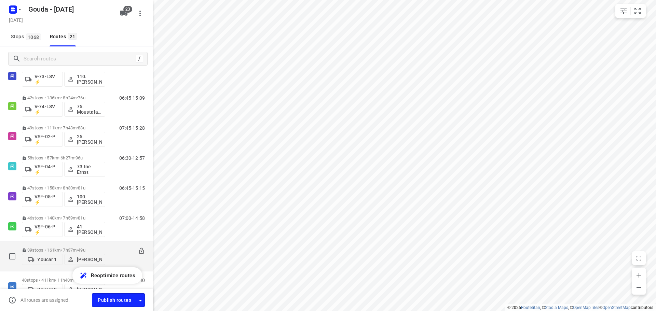
scroll to position [475, 0]
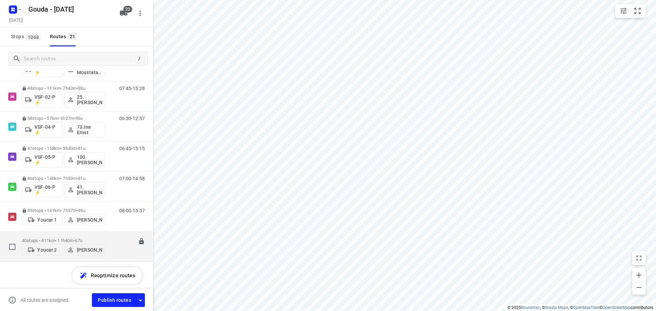
click at [65, 238] on p "40 stops • 411km • 11h40m • 67u" at bounding box center [63, 240] width 83 height 5
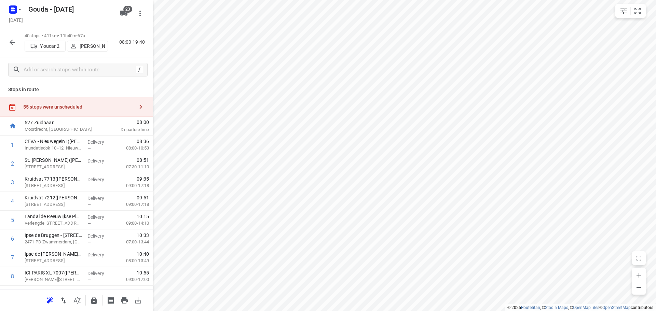
click at [47, 297] on icon "button" at bounding box center [50, 301] width 8 height 8
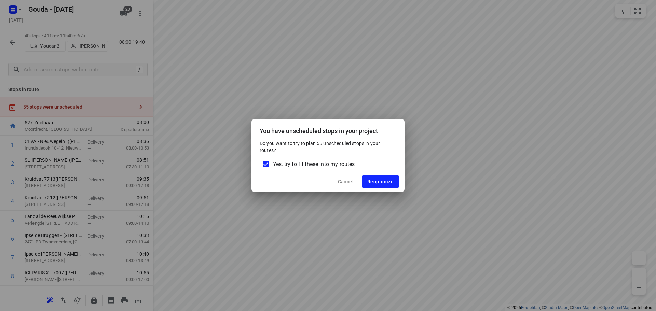
click at [306, 168] on span "Yes, try to fit these into my routes" at bounding box center [314, 164] width 82 height 8
click at [273, 168] on input "Yes, try to fit these into my routes" at bounding box center [266, 164] width 14 height 14
checkbox input "false"
click at [383, 185] on button "Reoptimize" at bounding box center [380, 182] width 37 height 12
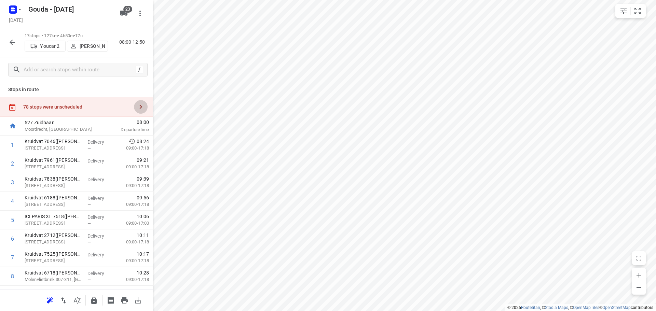
click at [134, 109] on button "button" at bounding box center [141, 107] width 14 height 14
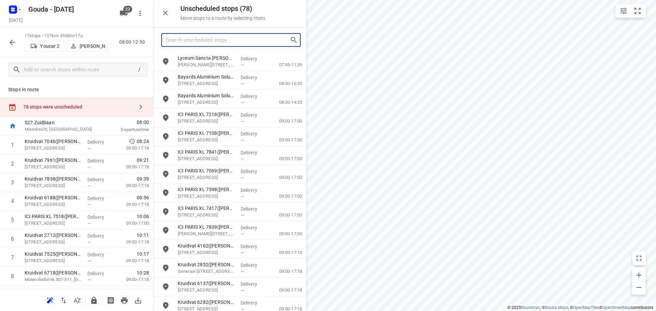
click at [201, 40] on input "Search unscheduled stops" at bounding box center [228, 40] width 124 height 11
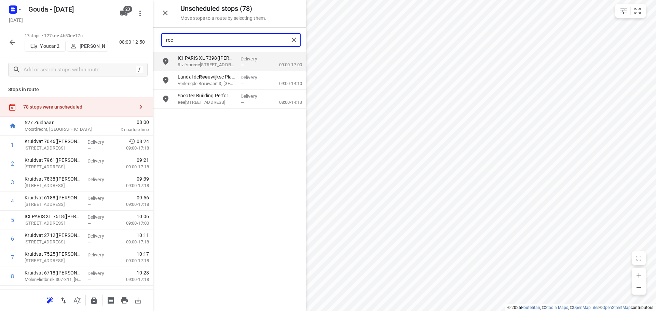
type input "ree"
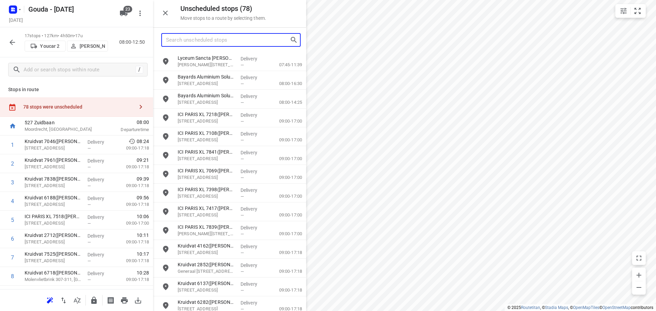
click at [199, 42] on input "Search unscheduled stops" at bounding box center [228, 40] width 124 height 11
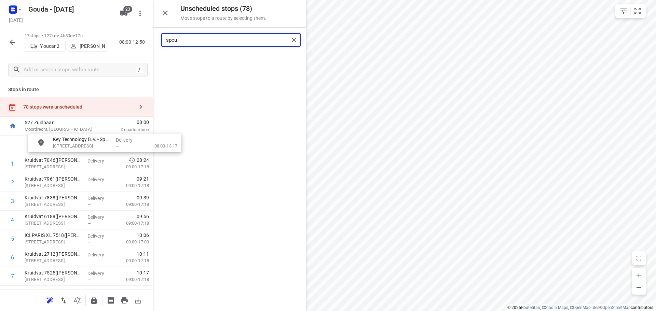
drag, startPoint x: 201, startPoint y: 60, endPoint x: 71, endPoint y: 144, distance: 155.1
click at [213, 39] on input "speul" at bounding box center [227, 40] width 123 height 11
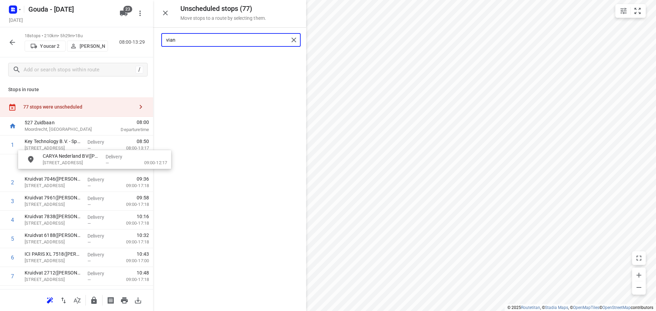
drag, startPoint x: 217, startPoint y: 59, endPoint x: 76, endPoint y: 164, distance: 174.8
click at [240, 37] on input "vian" at bounding box center [227, 40] width 123 height 11
drag, startPoint x: 220, startPoint y: 66, endPoint x: 88, endPoint y: 168, distance: 167.5
click at [209, 43] on input "tuin" at bounding box center [227, 40] width 123 height 11
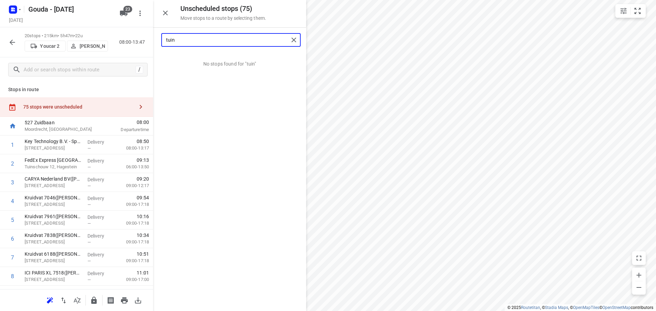
click at [209, 43] on input "tuin" at bounding box center [227, 40] width 123 height 11
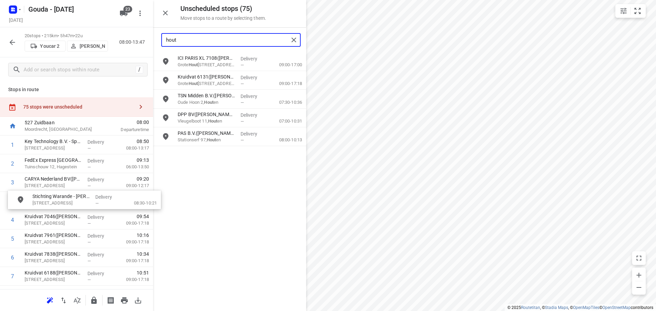
drag, startPoint x: 209, startPoint y: 98, endPoint x: 64, endPoint y: 201, distance: 177.9
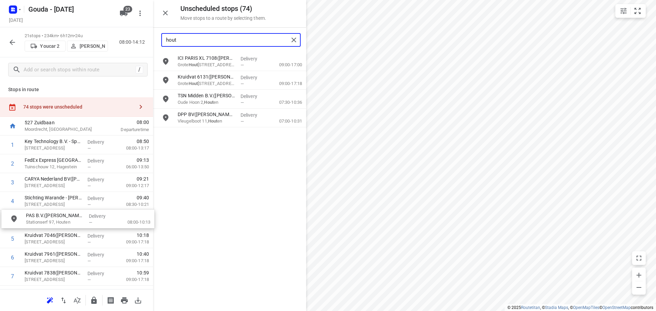
drag, startPoint x: 200, startPoint y: 139, endPoint x: 46, endPoint y: 222, distance: 174.4
drag, startPoint x: 198, startPoint y: 117, endPoint x: 50, endPoint y: 235, distance: 189.3
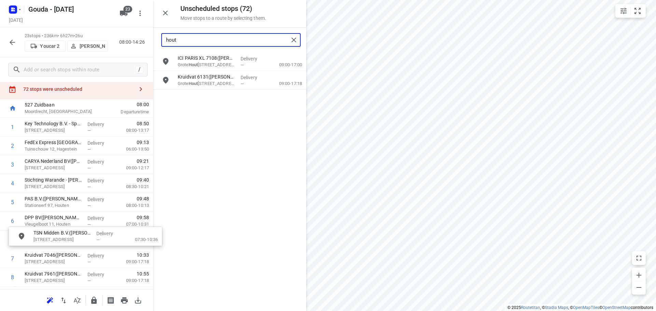
scroll to position [18, 0]
drag, startPoint x: 203, startPoint y: 99, endPoint x: 58, endPoint y: 239, distance: 201.0
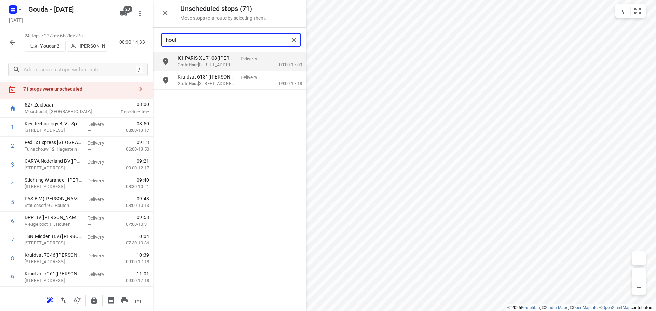
click at [206, 41] on input "hout" at bounding box center [227, 40] width 123 height 11
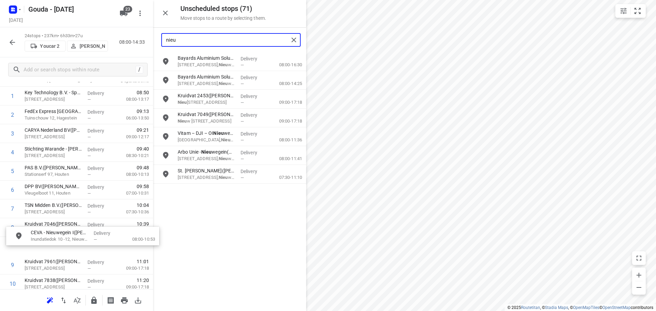
scroll to position [53, 0]
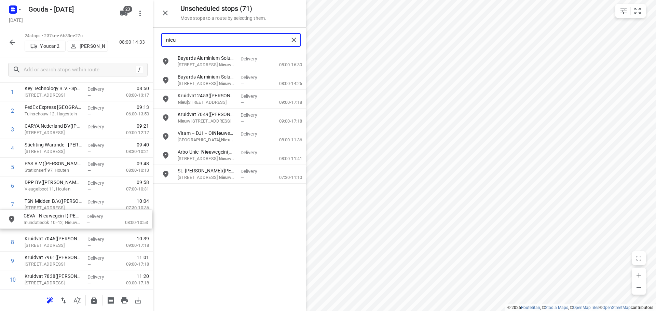
drag, startPoint x: 205, startPoint y: 137, endPoint x: 44, endPoint y: 220, distance: 181.4
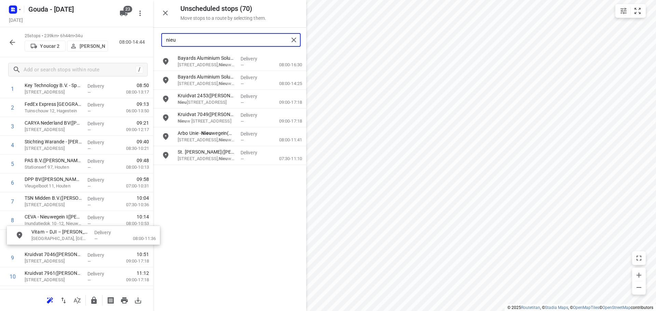
scroll to position [56, 0]
drag, startPoint x: 202, startPoint y: 138, endPoint x: 52, endPoint y: 236, distance: 179.4
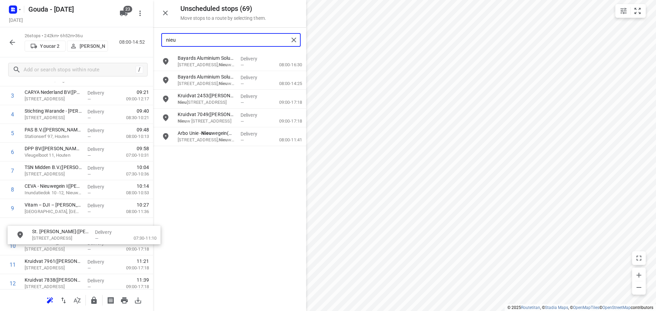
scroll to position [87, 0]
drag, startPoint x: 196, startPoint y: 160, endPoint x: 45, endPoint y: 235, distance: 168.7
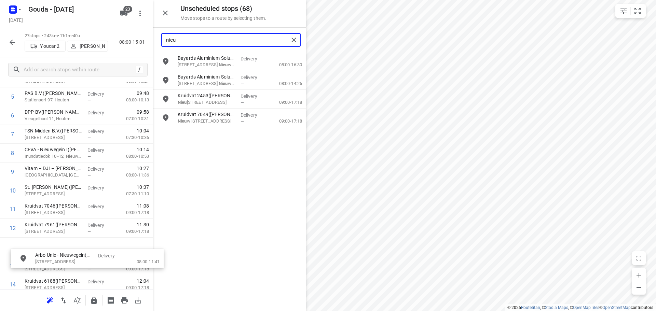
scroll to position [126, 0]
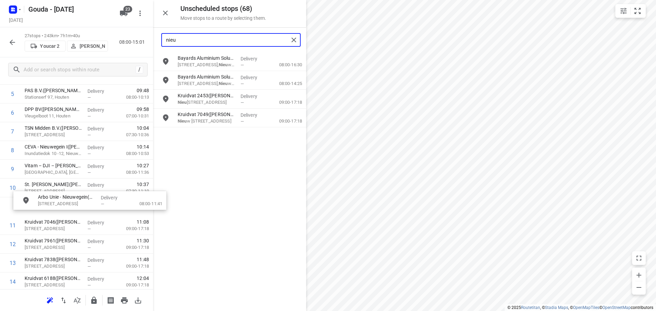
drag, startPoint x: 214, startPoint y: 140, endPoint x: 73, endPoint y: 205, distance: 155.8
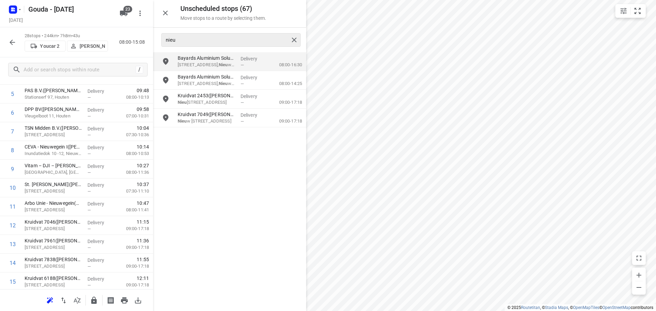
click at [210, 45] on div "nieu" at bounding box center [230, 40] width 139 height 14
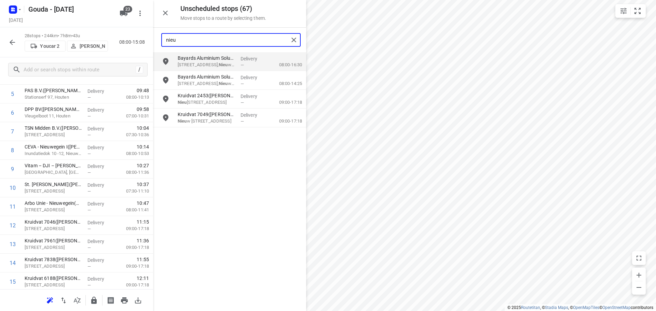
click at [209, 42] on input "nieu" at bounding box center [227, 40] width 123 height 11
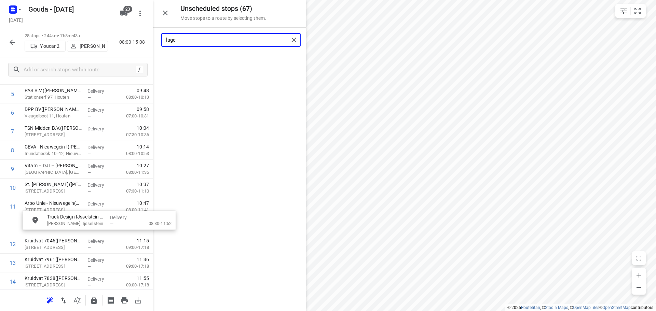
drag, startPoint x: 202, startPoint y: 61, endPoint x: 70, endPoint y: 221, distance: 208.2
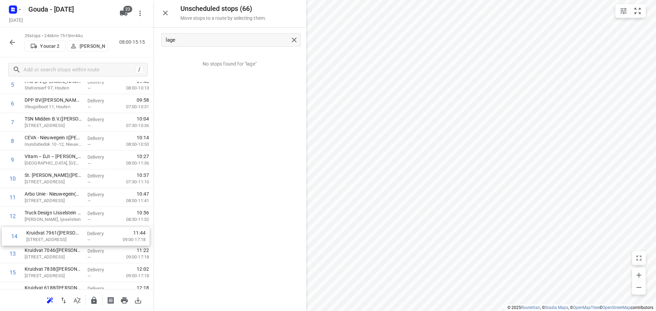
scroll to position [137, 0]
drag, startPoint x: 49, startPoint y: 262, endPoint x: 52, endPoint y: 226, distance: 35.7
click at [52, 226] on div "1 Key Technology B.V. - Speulmanweg(Sanne van Leeuwen) Speulmanweg 3, Beusichem…" at bounding box center [76, 271] width 153 height 545
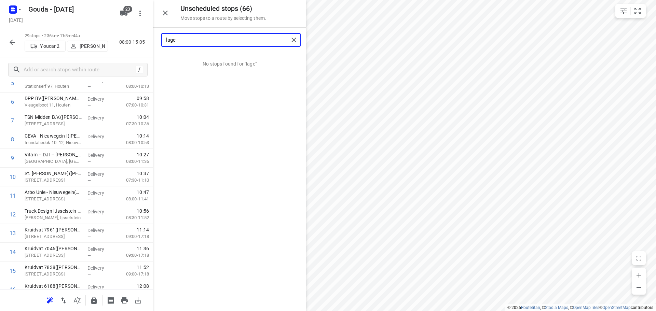
click at [183, 43] on input "lage" at bounding box center [227, 40] width 123 height 11
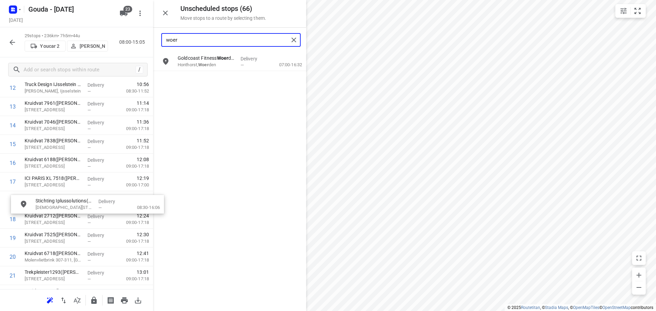
scroll to position [264, 0]
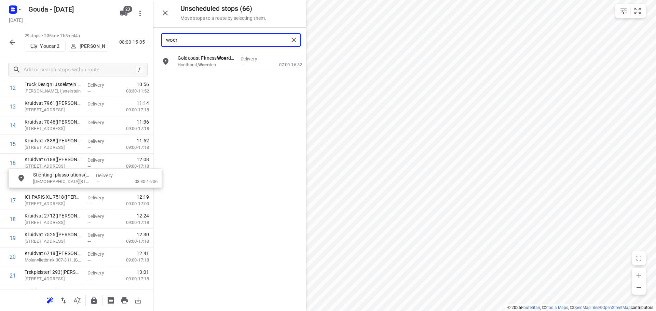
drag, startPoint x: 206, startPoint y: 86, endPoint x: 62, endPoint y: 186, distance: 175.3
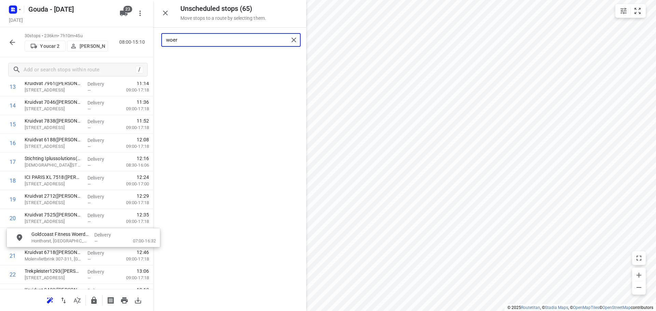
scroll to position [287, 0]
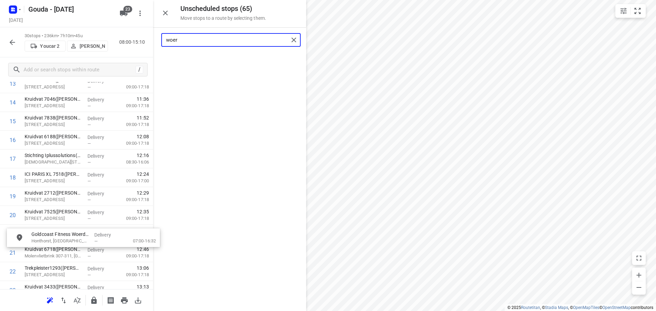
drag, startPoint x: 192, startPoint y: 65, endPoint x: 46, endPoint y: 243, distance: 230.1
click at [46, 243] on div "1 Key Technology B.V. - Speulmanweg(Sanne van Leeuwen) Speulmanweg 3, Beusichem…" at bounding box center [76, 139] width 153 height 582
click at [234, 37] on input "woer" at bounding box center [227, 40] width 123 height 11
click at [208, 42] on input "kipp" at bounding box center [227, 40] width 123 height 11
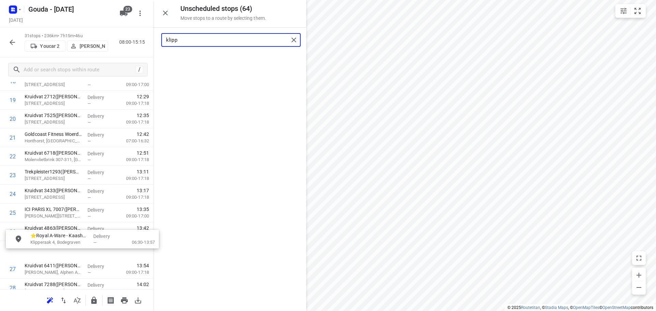
scroll to position [389, 0]
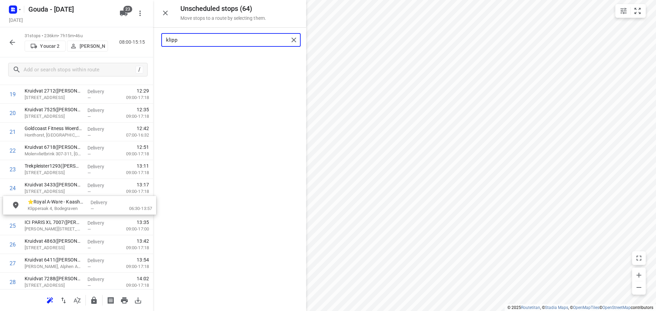
drag, startPoint x: 214, startPoint y: 63, endPoint x: 64, endPoint y: 208, distance: 209.0
click at [192, 44] on input "klipp" at bounding box center [227, 40] width 123 height 11
click at [192, 42] on input "klipp" at bounding box center [227, 40] width 123 height 11
click at [192, 42] on input "klippz" at bounding box center [227, 40] width 123 height 11
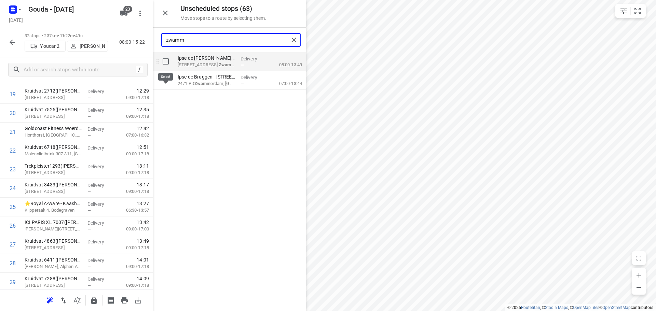
type input "zwamm"
click at [168, 61] on input "grid" at bounding box center [166, 62] width 14 height 14
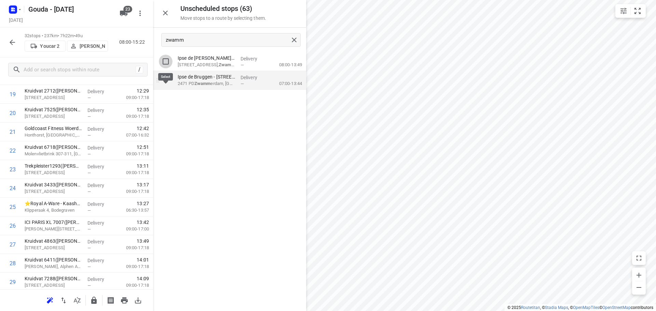
checkbox input "true"
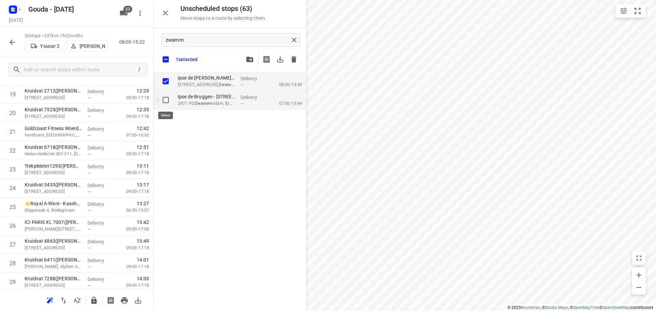
click at [164, 98] on input "grid" at bounding box center [166, 100] width 14 height 14
checkbox input "true"
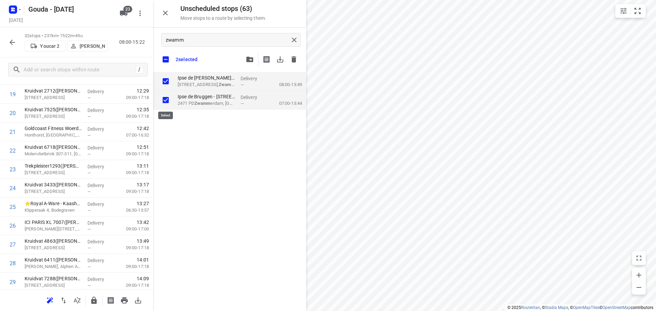
checkbox input "true"
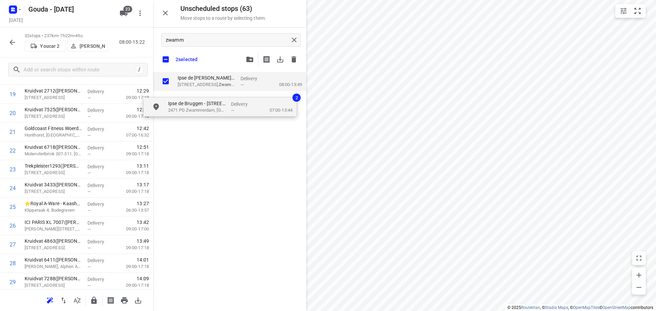
checkbox input "true"
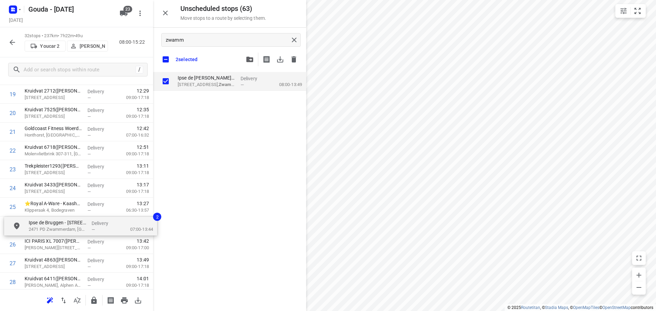
drag, startPoint x: 225, startPoint y: 106, endPoint x: 80, endPoint y: 230, distance: 190.7
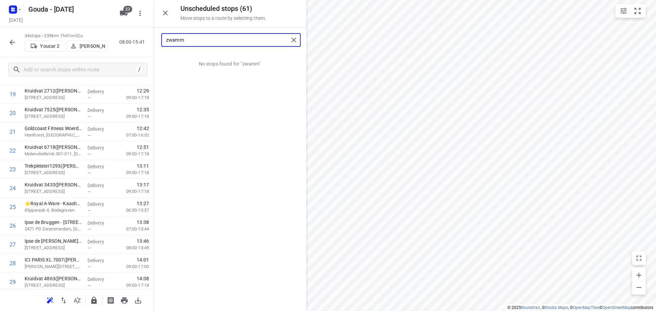
click at [193, 39] on input "zwamm" at bounding box center [227, 40] width 123 height 11
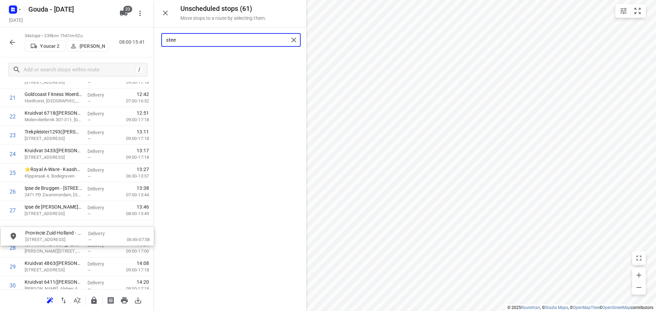
scroll to position [423, 0]
drag, startPoint x: 196, startPoint y: 61, endPoint x: 44, endPoint y: 231, distance: 228.4
click at [228, 36] on input "stee" at bounding box center [227, 40] width 123 height 11
click at [227, 36] on input "stee" at bounding box center [227, 40] width 123 height 11
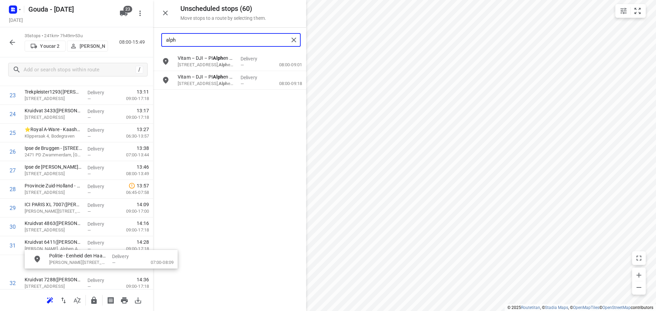
scroll to position [482, 0]
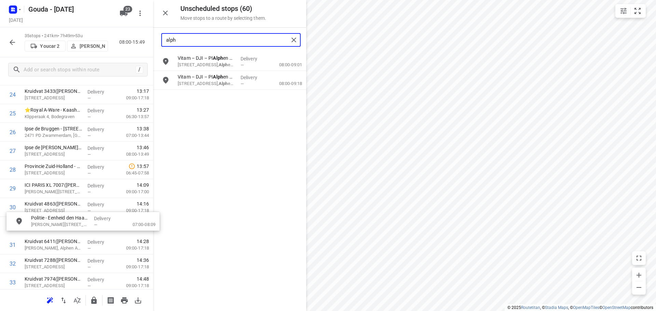
drag, startPoint x: 228, startPoint y: 86, endPoint x: 77, endPoint y: 228, distance: 207.6
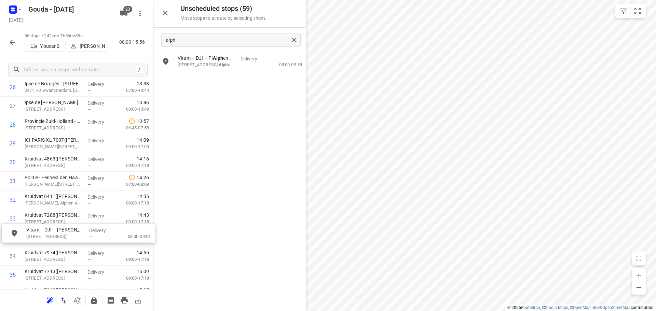
scroll to position [532, 0]
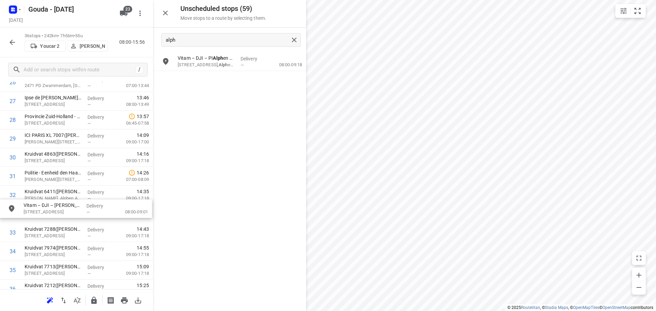
drag, startPoint x: 190, startPoint y: 67, endPoint x: 32, endPoint y: 219, distance: 218.6
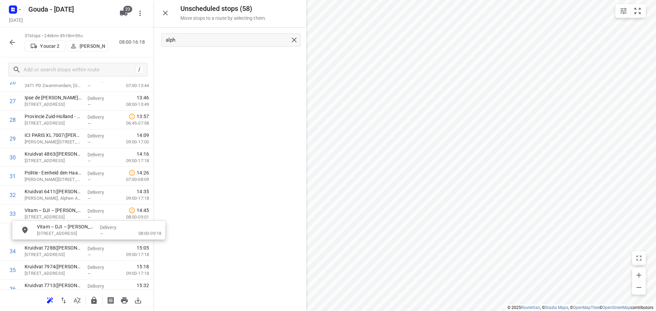
drag, startPoint x: 200, startPoint y: 61, endPoint x: 59, endPoint y: 232, distance: 221.6
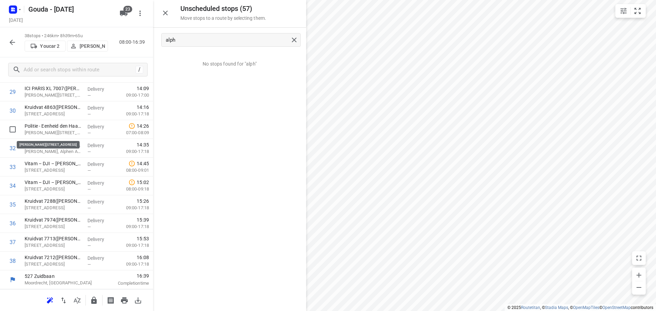
scroll to position [578, 0]
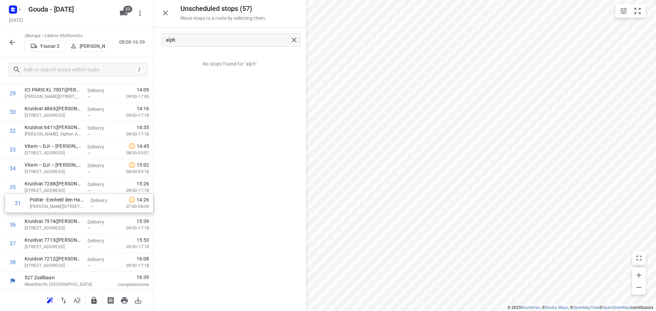
drag, startPoint x: 37, startPoint y: 133, endPoint x: 45, endPoint y: 207, distance: 74.2
click at [95, 300] on icon "button" at bounding box center [93, 300] width 5 height 7
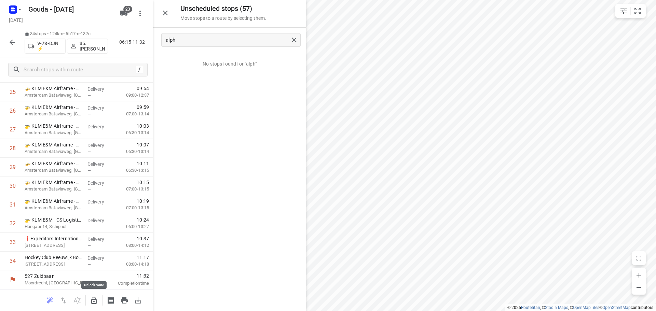
click at [91, 299] on icon "button" at bounding box center [94, 301] width 8 height 8
click at [224, 45] on input "alph" at bounding box center [227, 40] width 123 height 11
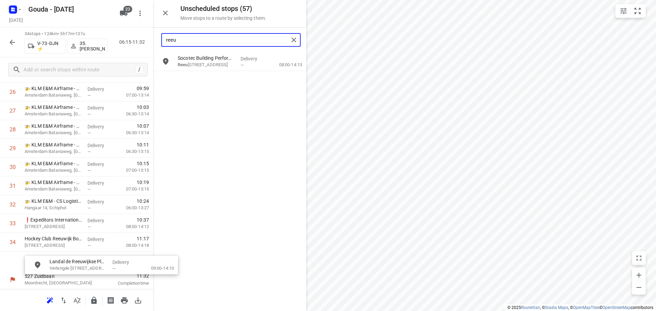
scroll to position [528, 0]
drag, startPoint x: 205, startPoint y: 62, endPoint x: 65, endPoint y: 256, distance: 239.6
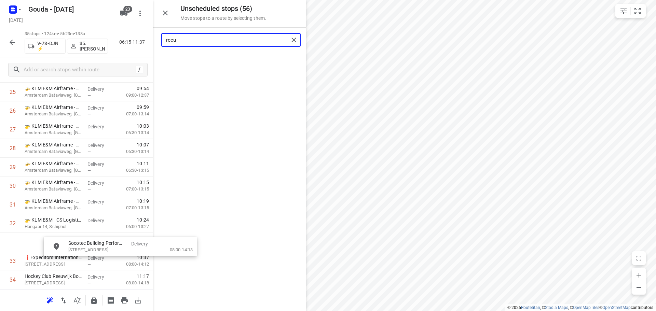
scroll to position [535, 0]
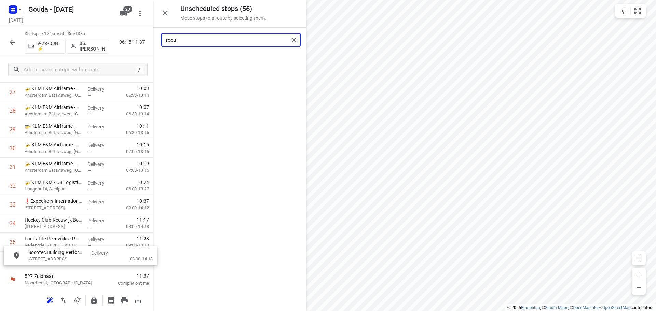
drag, startPoint x: 197, startPoint y: 64, endPoint x: 47, endPoint y: 260, distance: 246.7
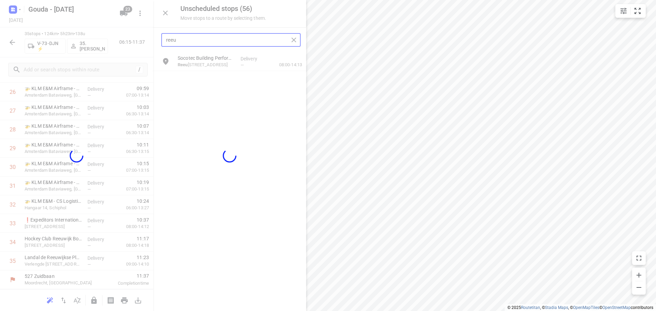
scroll to position [523, 0]
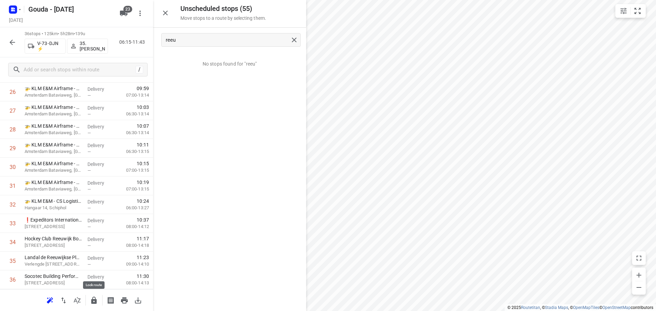
click at [94, 300] on icon "button" at bounding box center [93, 300] width 5 height 7
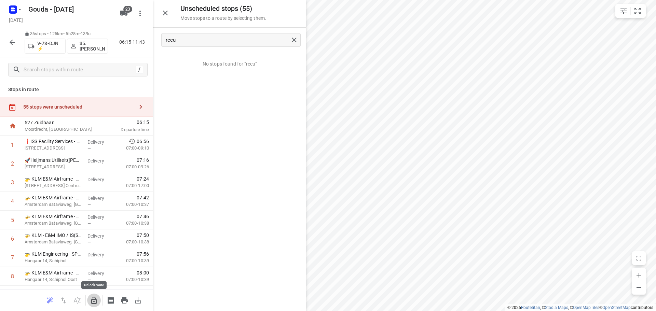
click at [96, 299] on icon "button" at bounding box center [93, 300] width 5 height 7
click at [207, 40] on input "reeu" at bounding box center [227, 40] width 123 height 11
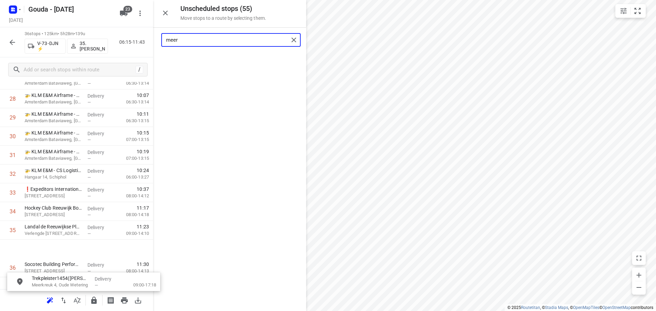
scroll to position [561, 0]
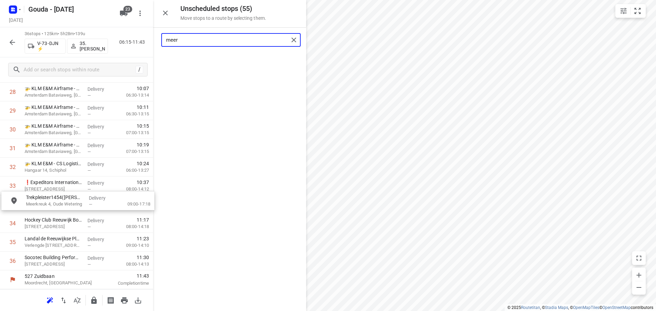
drag, startPoint x: 209, startPoint y: 63, endPoint x: 56, endPoint y: 204, distance: 208.4
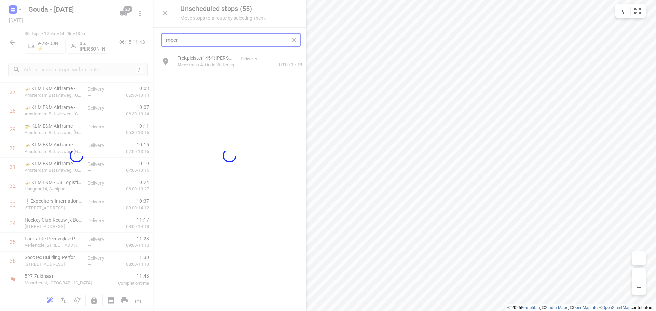
scroll to position [541, 0]
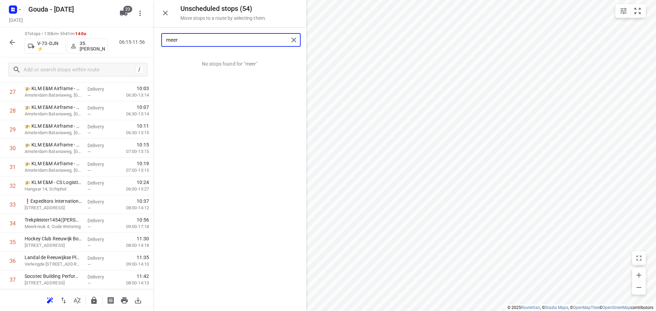
click at [218, 37] on input "meer" at bounding box center [227, 40] width 123 height 11
drag, startPoint x: 213, startPoint y: 64, endPoint x: 68, endPoint y: 239, distance: 227.6
click at [91, 298] on icon "button" at bounding box center [94, 301] width 8 height 8
click at [196, 41] on input "noor" at bounding box center [227, 40] width 123 height 11
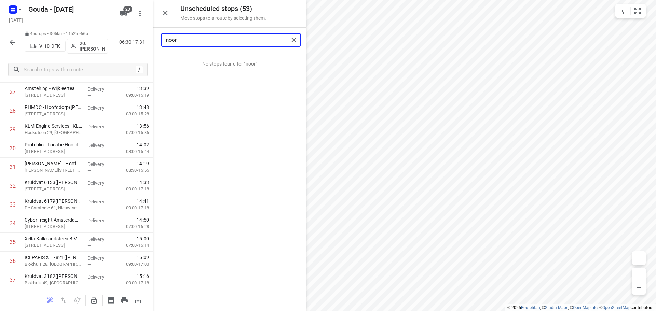
click at [196, 41] on input "noor" at bounding box center [227, 40] width 123 height 11
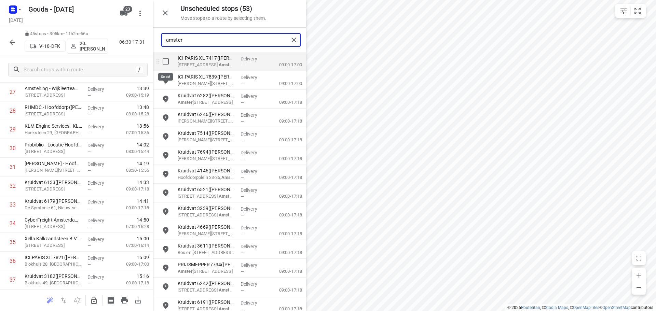
type input "amster"
click at [166, 62] on input "grid" at bounding box center [166, 62] width 14 height 14
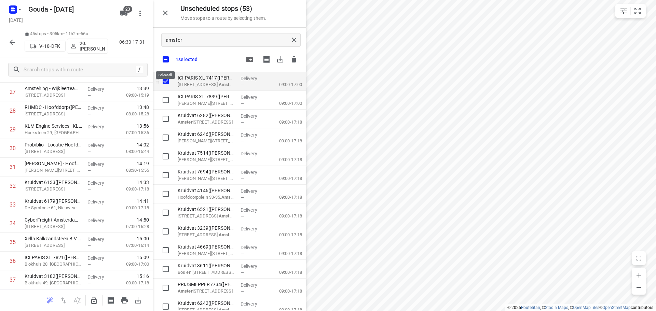
checkbox input "true"
click at [166, 59] on input "checkbox" at bounding box center [166, 59] width 14 height 14
checkbox input "false"
checkbox input "true"
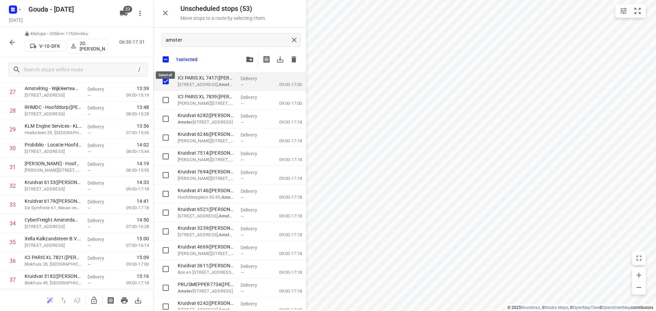
checkbox input "true"
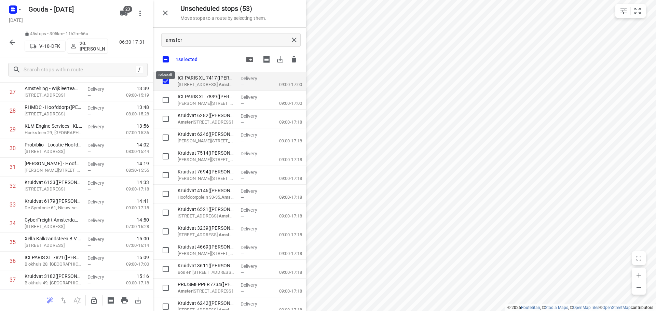
checkbox input "true"
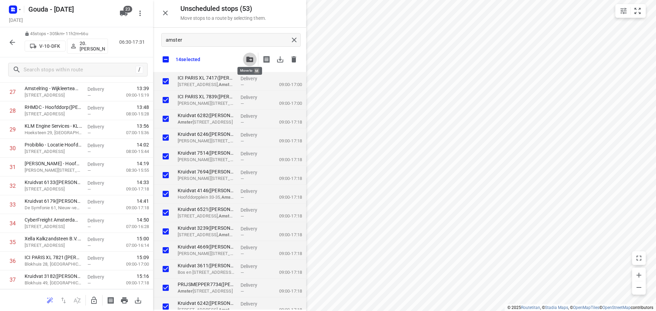
click at [252, 59] on icon "button" at bounding box center [249, 59] width 7 height 5
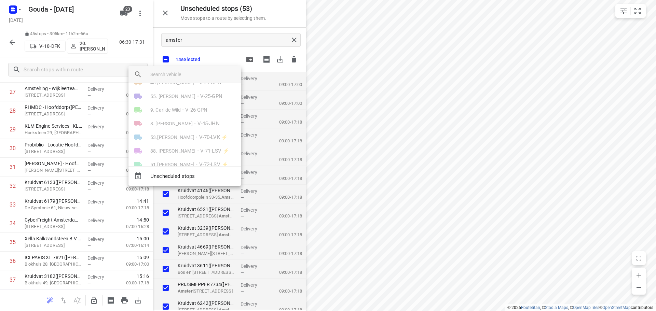
scroll to position [245, 0]
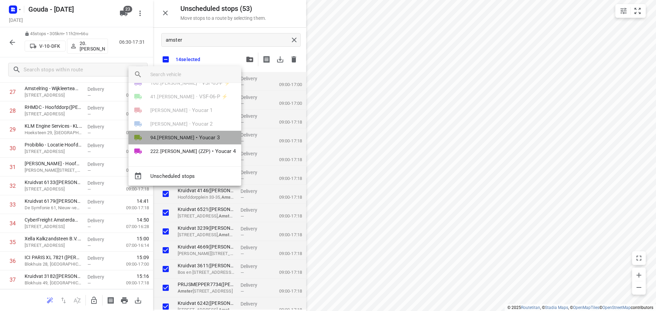
click at [191, 137] on span "94.[PERSON_NAME]" at bounding box center [172, 137] width 44 height 7
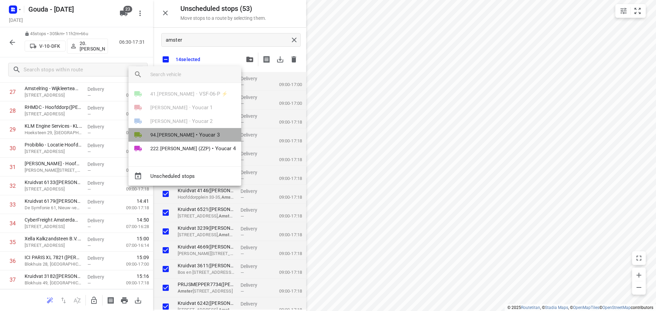
scroll to position [0, 0]
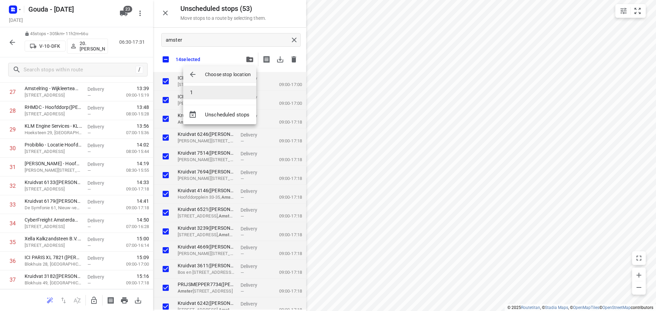
click at [198, 94] on li "1" at bounding box center [219, 93] width 73 height 14
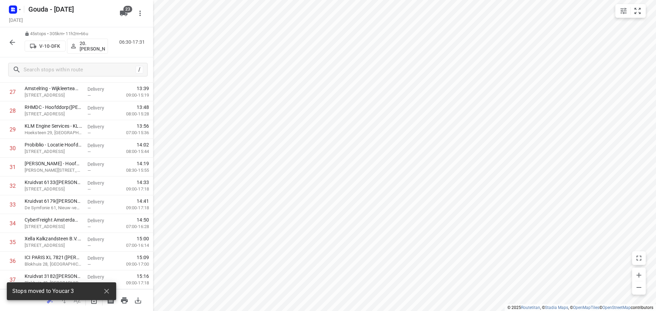
click at [11, 41] on icon "button" at bounding box center [12, 42] width 8 height 8
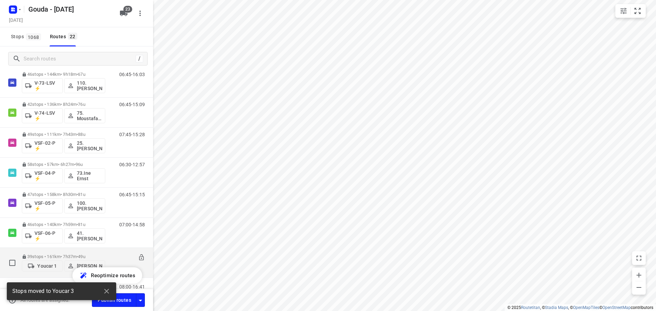
scroll to position [505, 0]
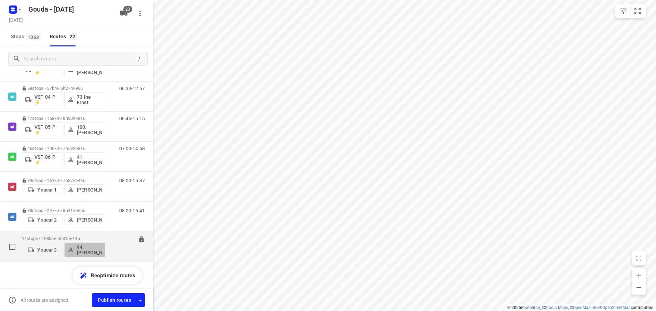
click at [86, 250] on p "94.[PERSON_NAME]" at bounding box center [89, 250] width 25 height 11
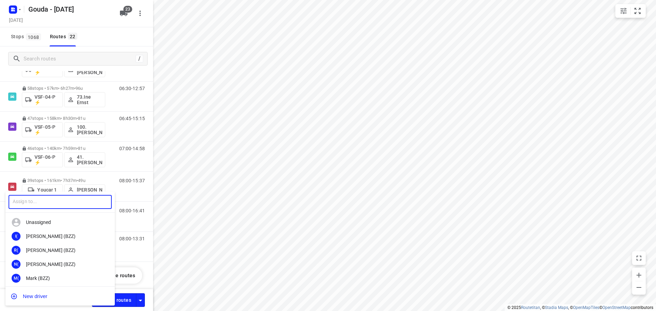
click at [54, 201] on input "text" at bounding box center [60, 202] width 103 height 14
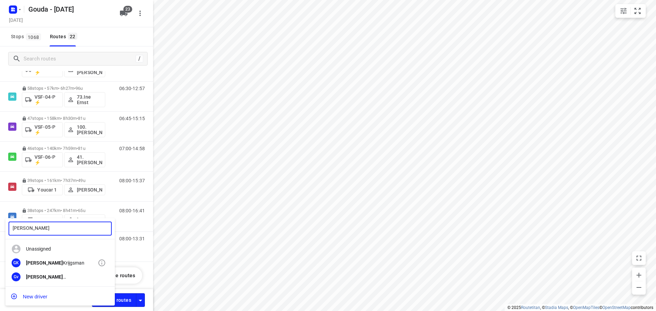
click at [50, 259] on div "GK Gerard Krijgsman" at bounding box center [59, 263] width 109 height 14
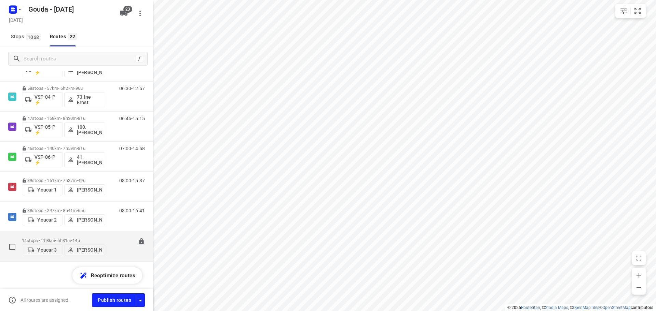
click at [64, 238] on p "14 stops • 208km • 5h31m • 14u" at bounding box center [63, 240] width 83 height 5
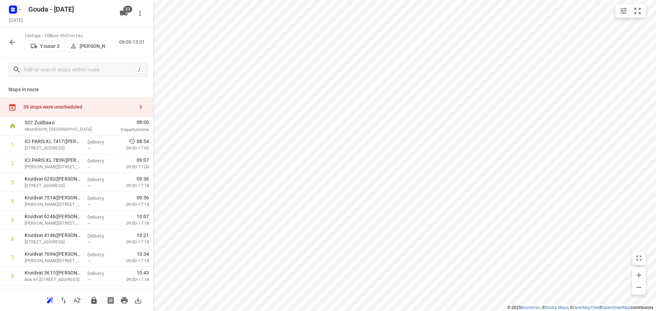
click at [137, 107] on icon "button" at bounding box center [141, 107] width 8 height 8
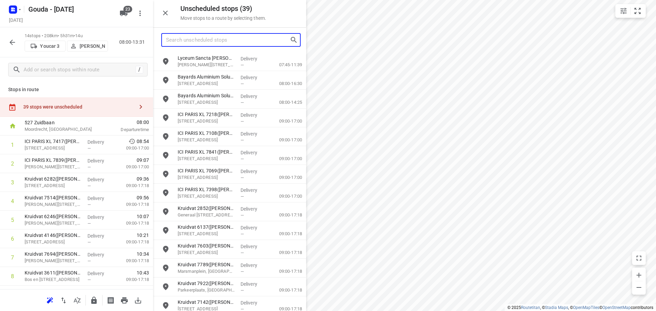
click at [199, 43] on input "Search unscheduled stops" at bounding box center [228, 40] width 124 height 11
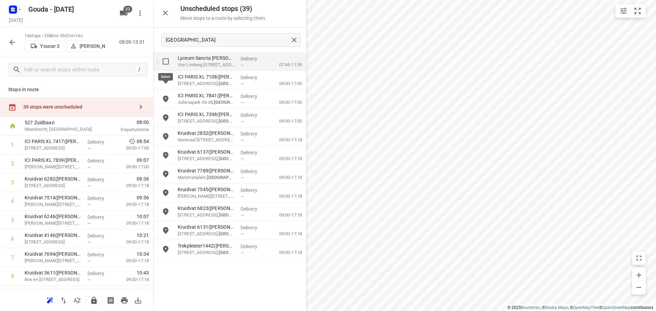
click at [164, 61] on input "grid" at bounding box center [166, 62] width 14 height 14
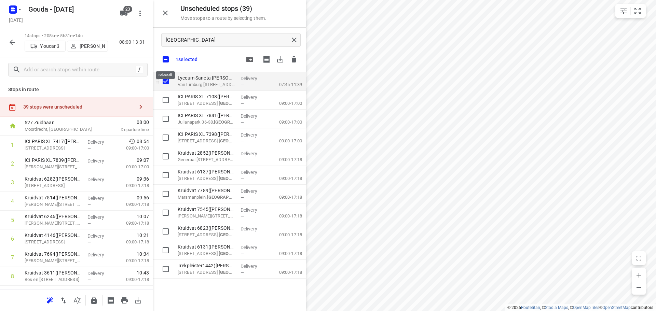
click at [164, 61] on input "checkbox" at bounding box center [166, 59] width 14 height 14
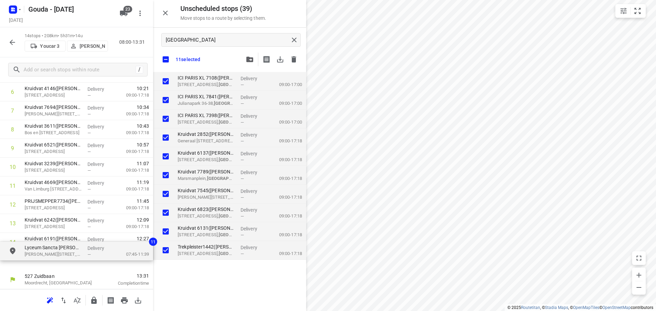
drag, startPoint x: 200, startPoint y: 90, endPoint x: 48, endPoint y: 254, distance: 223.8
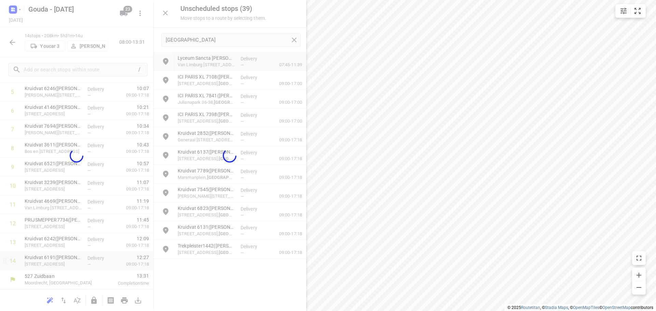
scroll to position [128, 0]
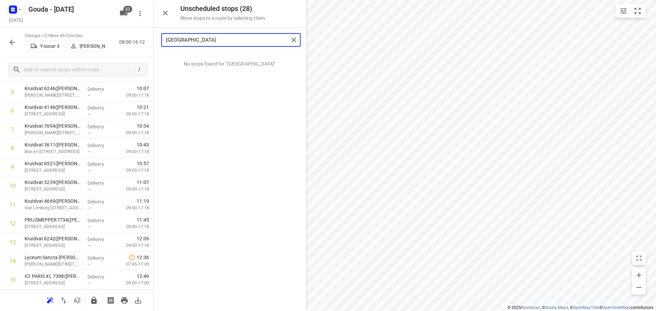
click at [226, 41] on input "haarlem" at bounding box center [227, 40] width 123 height 11
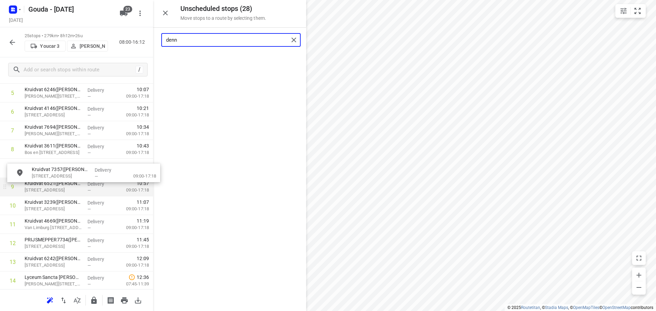
drag, startPoint x: 187, startPoint y: 92, endPoint x: 68, endPoint y: 178, distance: 146.8
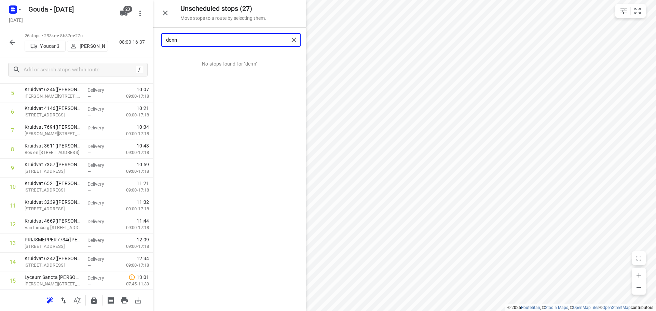
click at [220, 40] on input "denn" at bounding box center [227, 40] width 123 height 11
drag, startPoint x: 219, startPoint y: 64, endPoint x: 65, endPoint y: 153, distance: 177.9
click at [201, 39] on input "bloeme" at bounding box center [227, 40] width 123 height 11
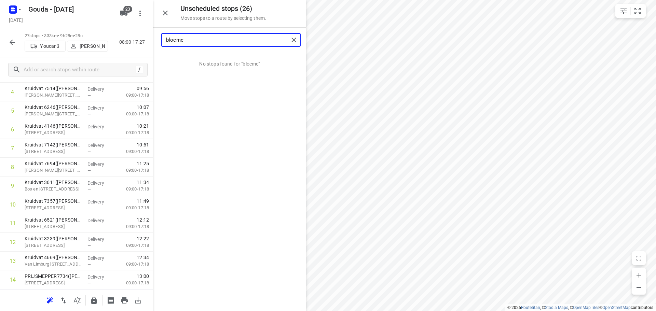
click at [201, 39] on input "bloeme" at bounding box center [227, 40] width 123 height 11
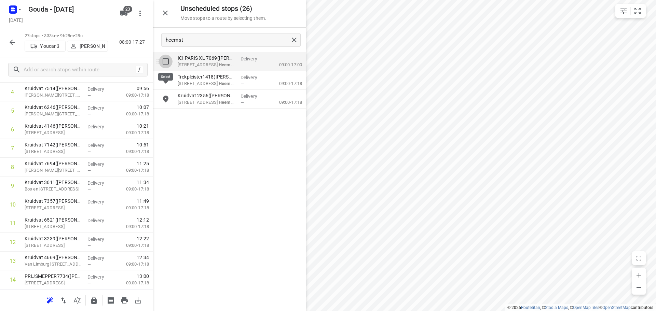
click at [163, 58] on input "grid" at bounding box center [166, 62] width 14 height 14
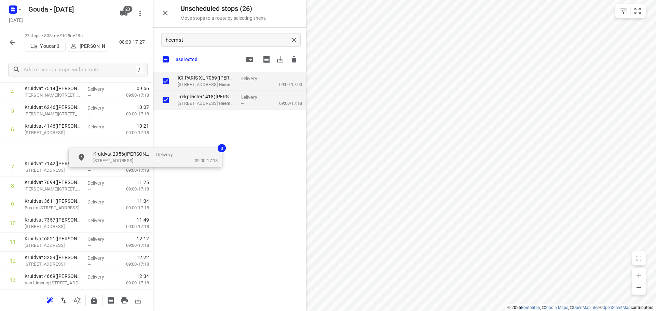
drag, startPoint x: 205, startPoint y: 114, endPoint x: 98, endPoint y: 169, distance: 120.4
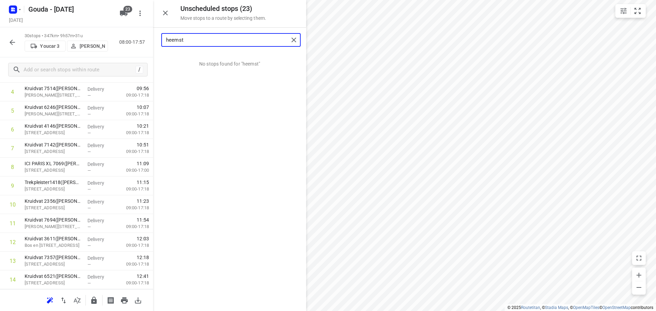
click at [207, 41] on input "heemst" at bounding box center [227, 40] width 123 height 11
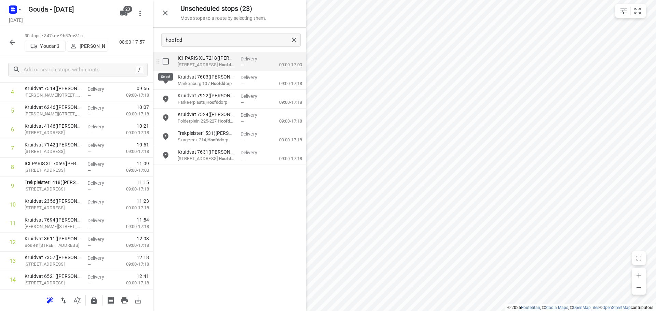
click at [167, 64] on input "grid" at bounding box center [166, 62] width 14 height 14
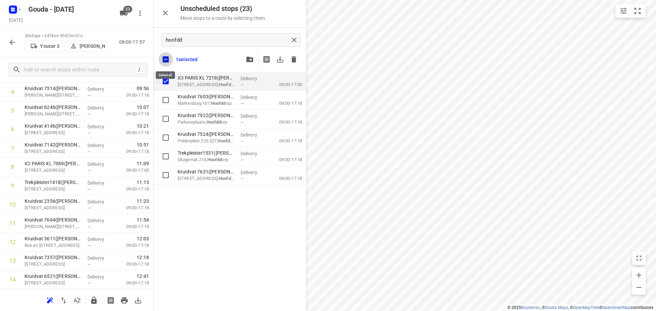
click at [167, 64] on input "checkbox" at bounding box center [166, 59] width 14 height 14
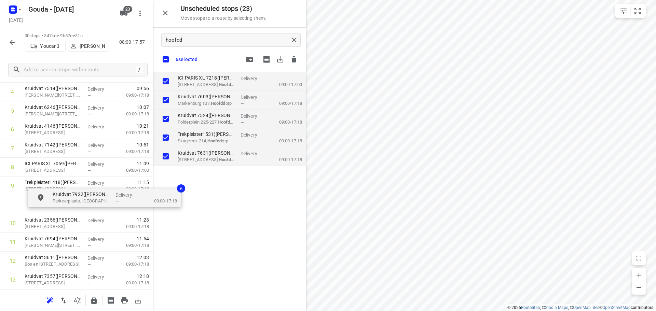
drag, startPoint x: 187, startPoint y: 115, endPoint x: 61, endPoint y: 197, distance: 149.8
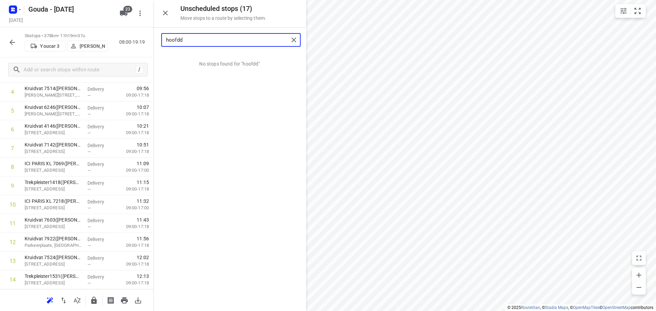
click at [191, 39] on input "hoofdd" at bounding box center [227, 40] width 123 height 11
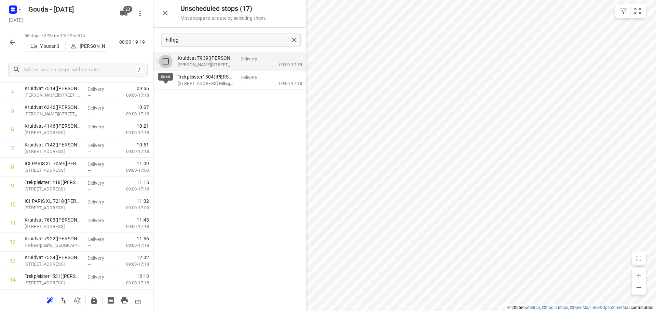
click at [167, 65] on input "grid" at bounding box center [166, 62] width 14 height 14
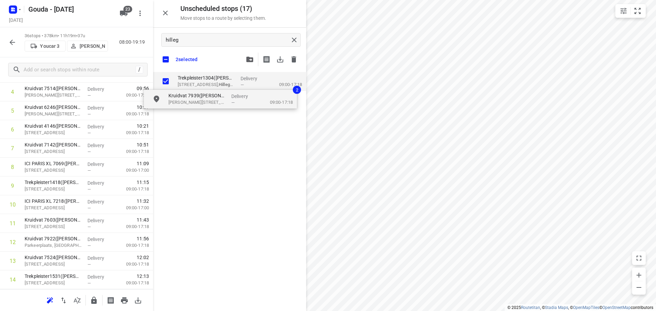
drag, startPoint x: 183, startPoint y: 110, endPoint x: 77, endPoint y: 199, distance: 138.4
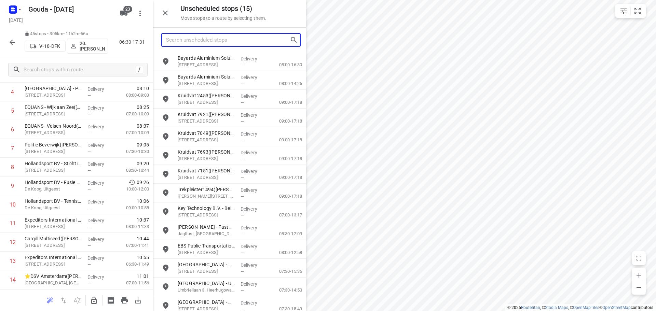
click at [219, 36] on input "Search unscheduled stops" at bounding box center [228, 40] width 124 height 11
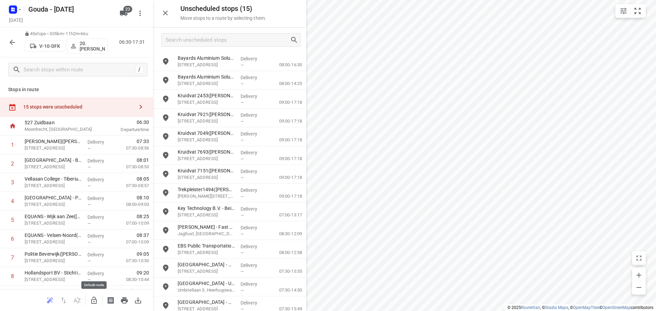
click at [93, 296] on button "button" at bounding box center [94, 301] width 14 height 14
click at [74, 71] on input "text" at bounding box center [78, 70] width 109 height 11
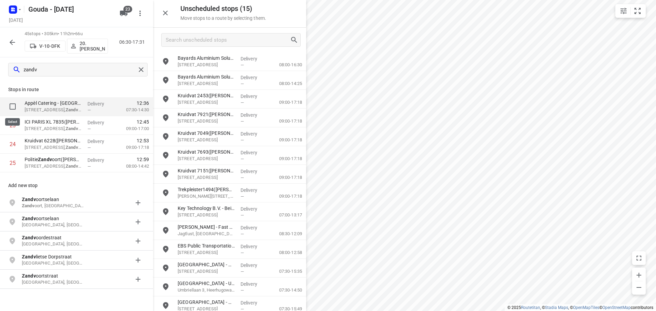
click at [12, 104] on input "checkbox" at bounding box center [13, 107] width 14 height 14
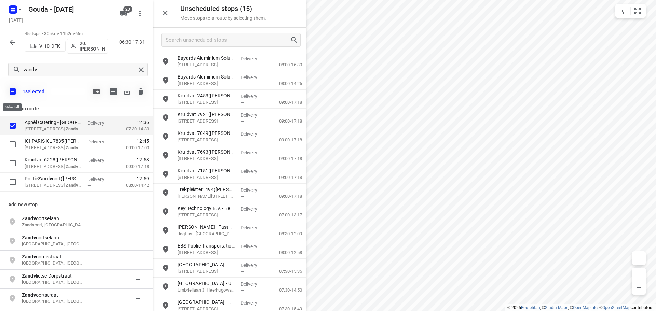
click at [12, 92] on input "checkbox" at bounding box center [12, 91] width 14 height 14
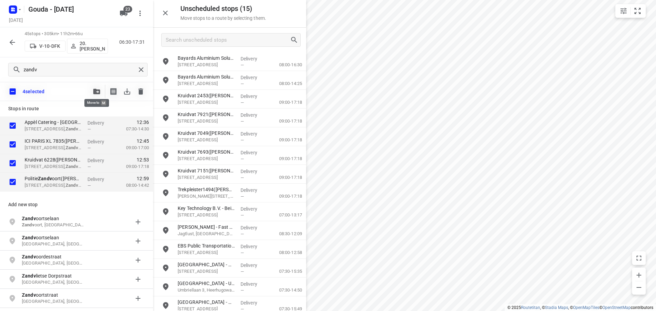
click at [94, 90] on icon "button" at bounding box center [96, 91] width 7 height 5
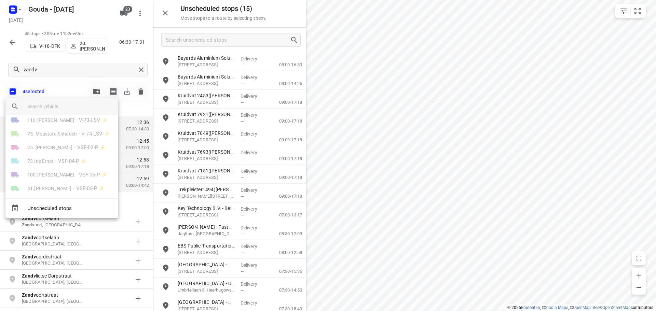
scroll to position [245, 0]
click at [77, 167] on span "Youcar 3" at bounding box center [79, 170] width 20 height 8
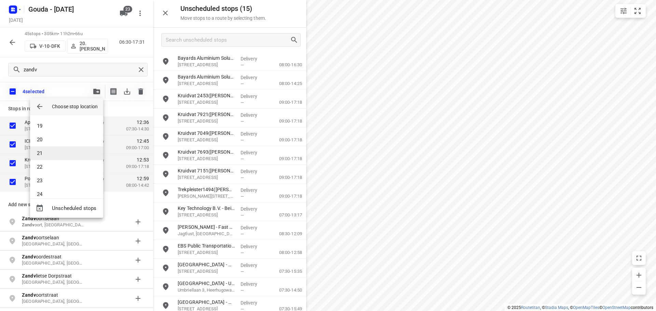
click at [52, 151] on li "21" at bounding box center [66, 154] width 73 height 14
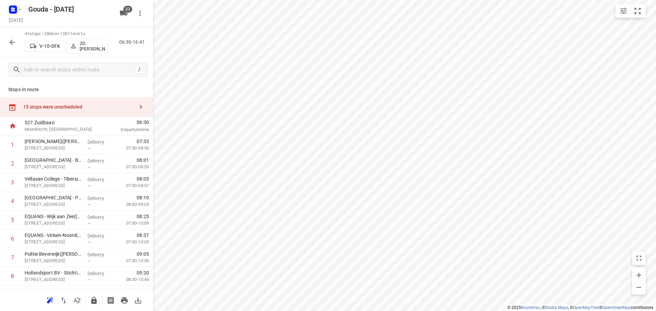
click at [140, 106] on icon "button" at bounding box center [141, 107] width 2 height 4
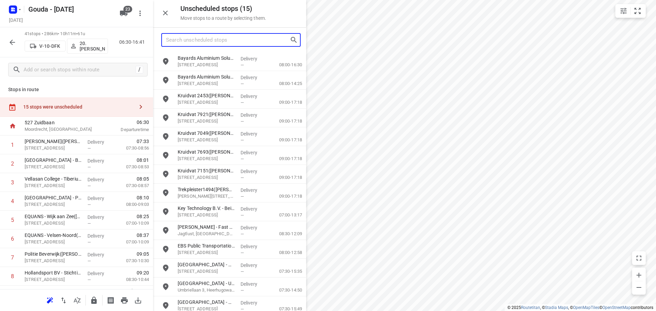
click at [216, 41] on input "Search unscheduled stops" at bounding box center [228, 40] width 124 height 11
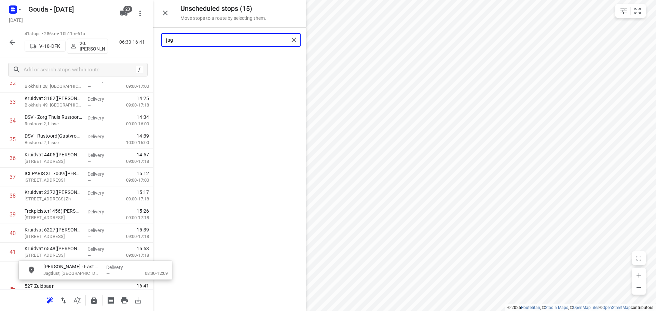
scroll to position [657, 0]
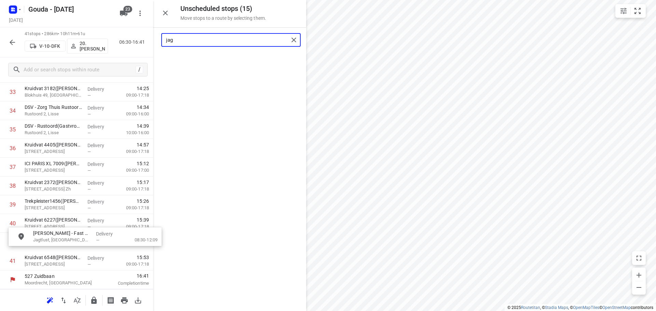
drag, startPoint x: 209, startPoint y: 68, endPoint x: 62, endPoint y: 245, distance: 230.9
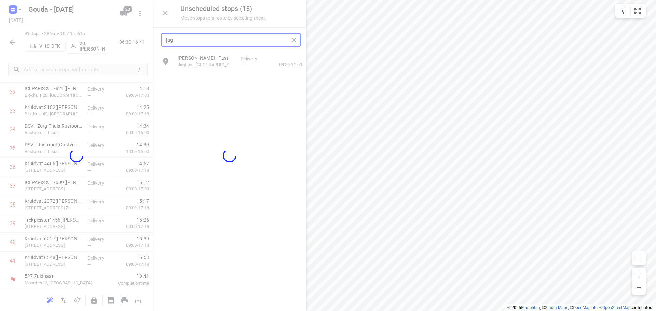
scroll to position [635, 0]
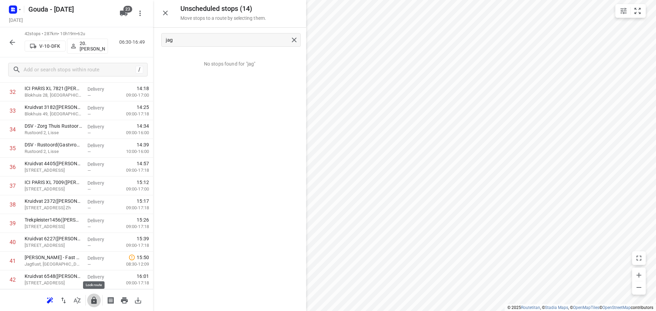
click at [94, 298] on icon "button" at bounding box center [94, 301] width 8 height 8
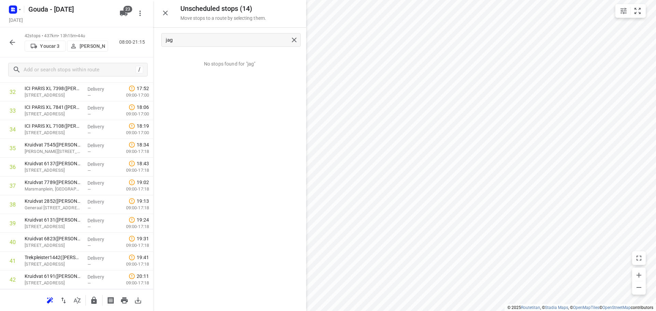
click at [14, 42] on icon "button" at bounding box center [12, 42] width 5 height 5
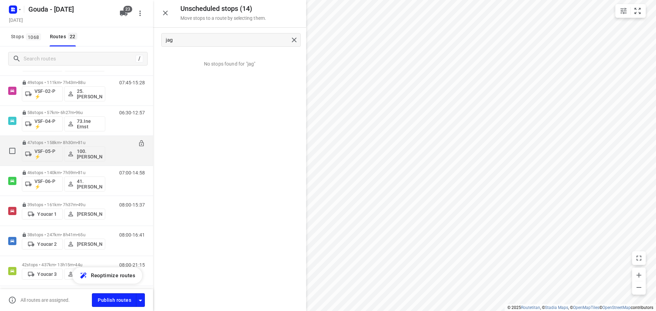
scroll to position [505, 0]
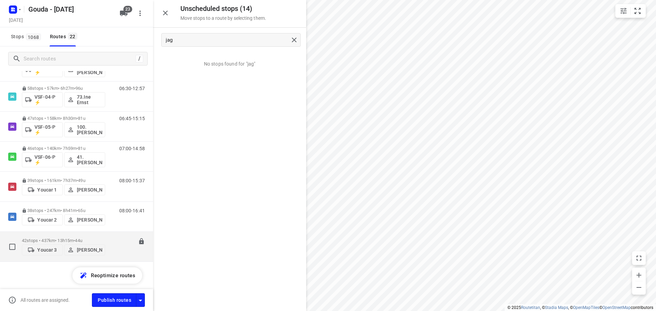
click at [67, 238] on p "42 stops • 437km • 13h15m • 44u" at bounding box center [63, 240] width 83 height 5
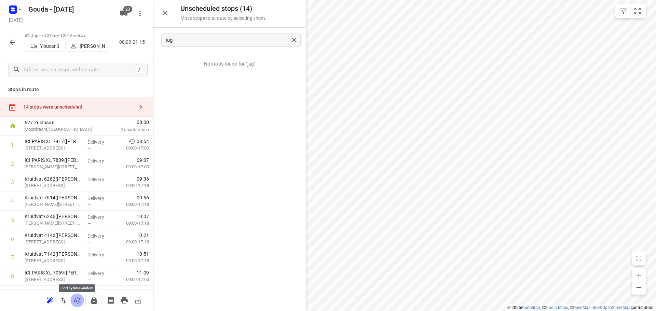
click at [77, 301] on icon "button" at bounding box center [77, 300] width 7 height 6
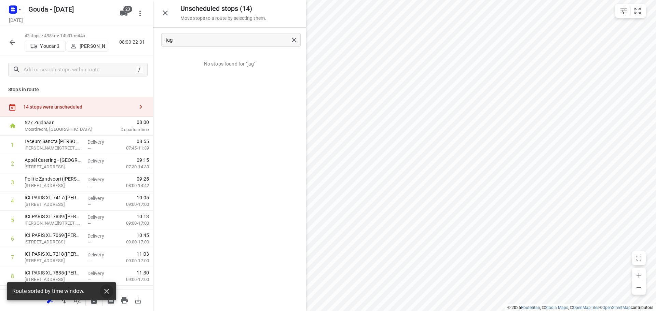
click at [107, 291] on icon "button" at bounding box center [106, 291] width 5 height 5
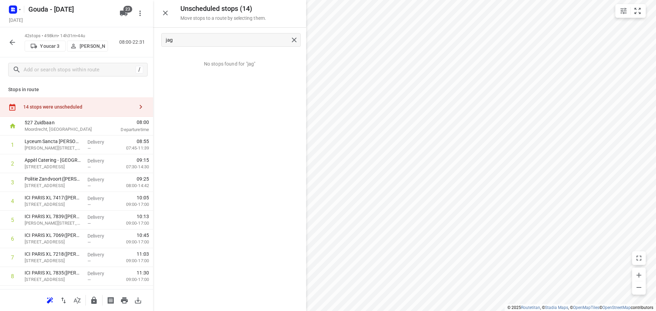
click at [49, 298] on icon "button" at bounding box center [50, 301] width 8 height 8
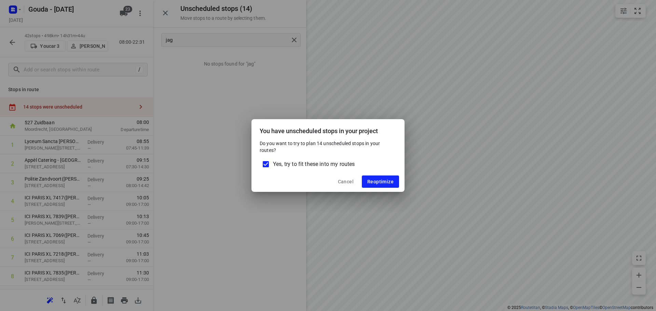
click at [326, 166] on span "Yes, try to fit these into my routes" at bounding box center [314, 164] width 82 height 8
click at [273, 166] on input "Yes, try to fit these into my routes" at bounding box center [266, 164] width 14 height 14
click at [383, 180] on span "Reoptimize" at bounding box center [380, 181] width 26 height 5
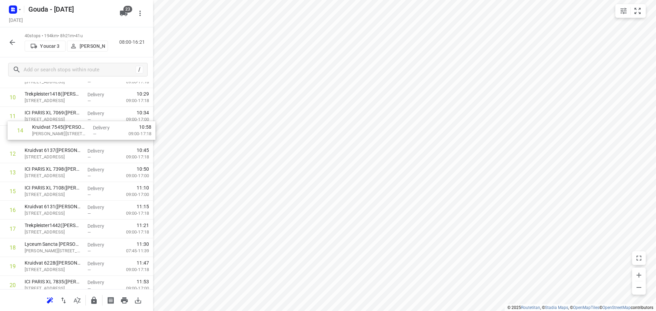
scroll to position [216, 0]
drag, startPoint x: 41, startPoint y: 155, endPoint x: 49, endPoint y: 142, distance: 16.1
click at [49, 142] on div "1 Kruidvat 7939(A.S. Watson - Actie Kruidvat) Henri Dunantplein 50, Hillegom De…" at bounding box center [76, 296] width 153 height 752
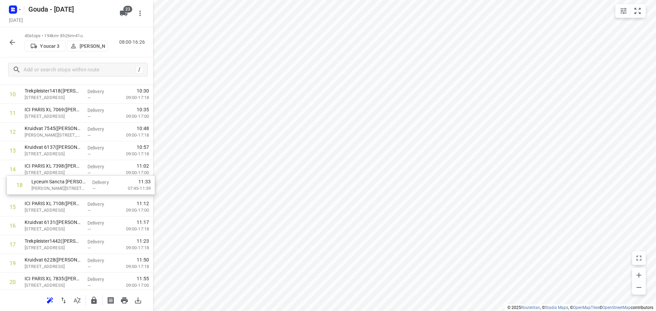
drag, startPoint x: 46, startPoint y: 249, endPoint x: 55, endPoint y: 186, distance: 64.2
click at [55, 186] on div "1 Kruidvat 7939(A.S. Watson - Actie Kruidvat) Henri Dunantplein 50, Hillegom De…" at bounding box center [76, 292] width 153 height 752
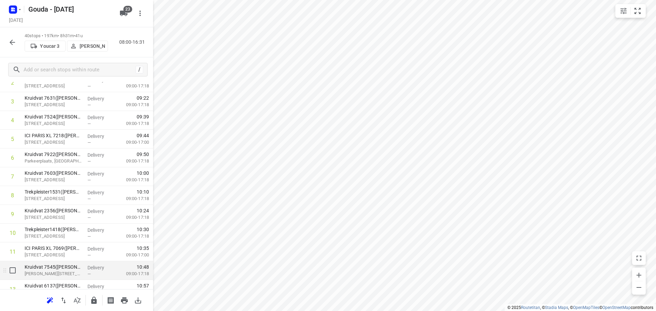
scroll to position [0, 0]
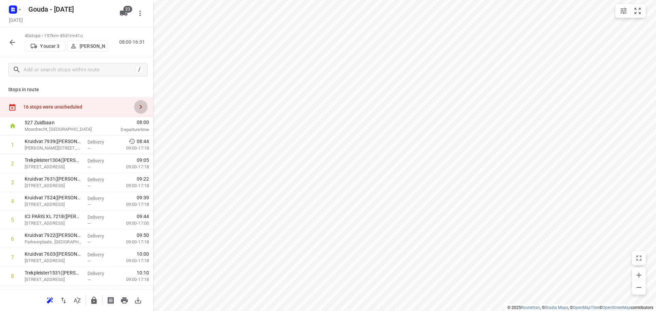
click at [137, 106] on icon "button" at bounding box center [141, 107] width 8 height 8
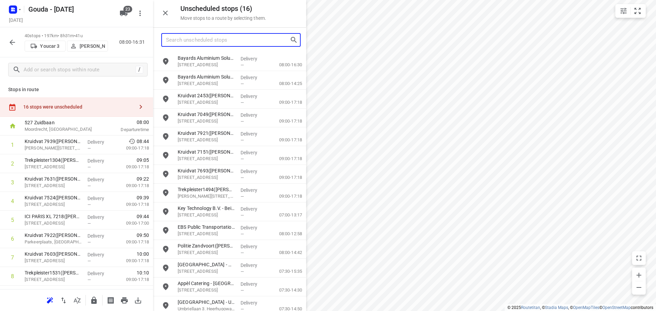
click at [243, 40] on input "Search unscheduled stops" at bounding box center [228, 40] width 124 height 11
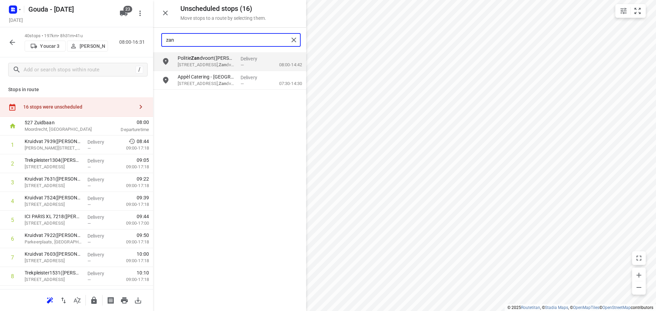
click at [209, 41] on input "zan" at bounding box center [227, 40] width 123 height 11
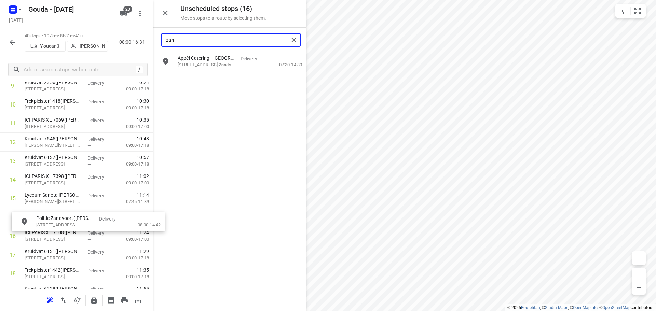
scroll to position [210, 0]
drag, startPoint x: 215, startPoint y: 68, endPoint x: 57, endPoint y: 218, distance: 217.5
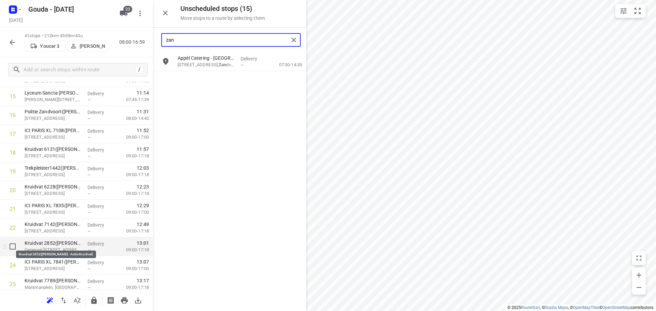
scroll to position [312, 0]
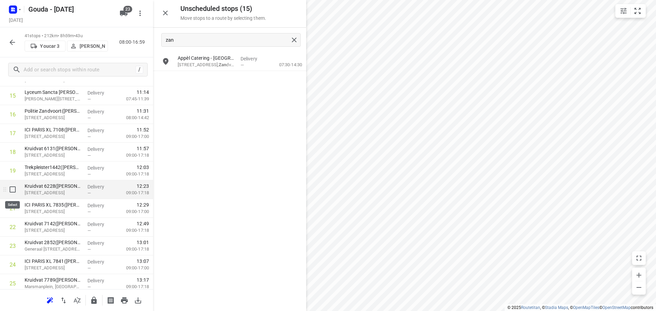
click at [12, 189] on input "checkbox" at bounding box center [13, 190] width 14 height 14
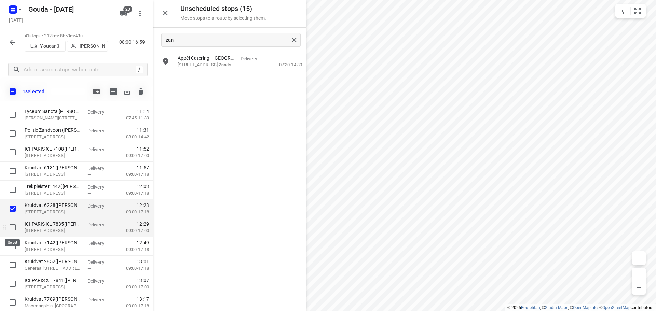
click at [12, 231] on input "checkbox" at bounding box center [13, 228] width 14 height 14
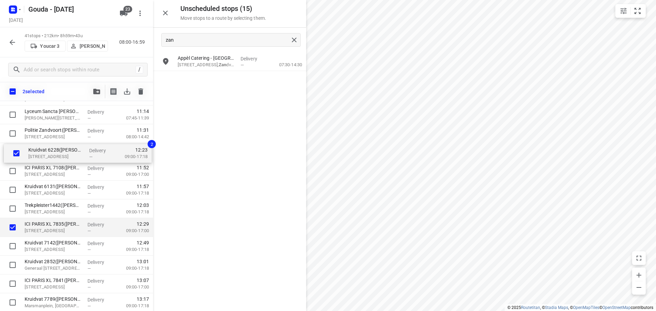
drag, startPoint x: 54, startPoint y: 211, endPoint x: 59, endPoint y: 154, distance: 57.6
click at [59, 154] on div "Kruidvat 7939(A.S. Watson - Actie Kruidvat) Henri Dunantplein 50, Hillegom Deli…" at bounding box center [76, 228] width 153 height 770
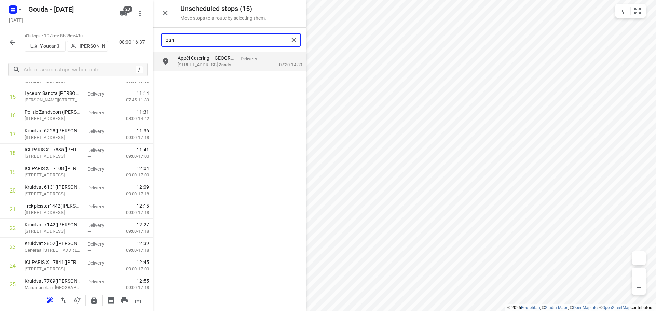
click at [183, 39] on input "zan" at bounding box center [227, 40] width 123 height 11
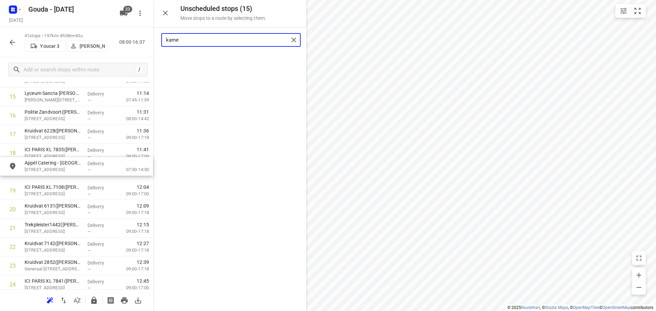
drag, startPoint x: 197, startPoint y: 67, endPoint x: 47, endPoint y: 176, distance: 185.2
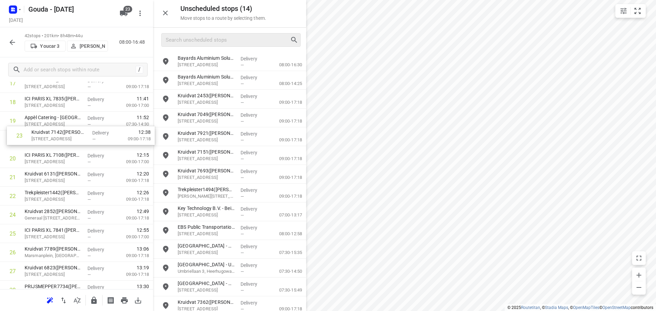
scroll to position [361, 0]
drag, startPoint x: 36, startPoint y: 183, endPoint x: 44, endPoint y: 145, distance: 39.5
click at [44, 145] on div "1 Kruidvat 7939(A.S. Watson - Actie Kruidvat) Henri Dunantplein 50, Hillegom De…" at bounding box center [76, 169] width 153 height 789
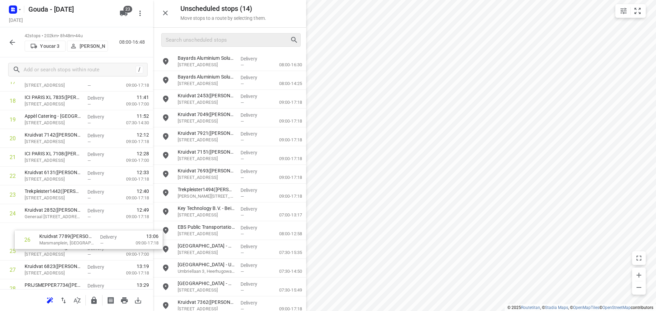
scroll to position [364, 0]
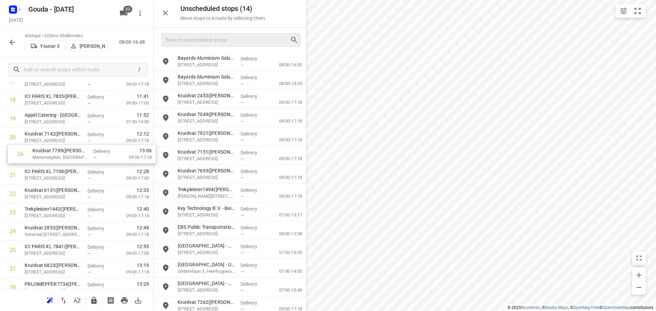
drag, startPoint x: 42, startPoint y: 250, endPoint x: 54, endPoint y: 150, distance: 100.8
click at [54, 150] on div "1 Kruidvat 7939(A.S. Watson - Actie Kruidvat) Henri Dunantplein 50, Hillegom De…" at bounding box center [76, 165] width 153 height 789
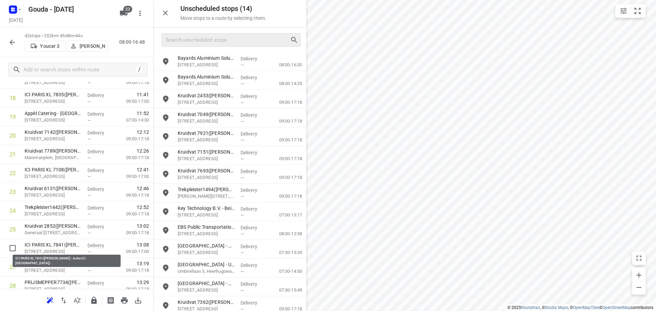
scroll to position [368, 0]
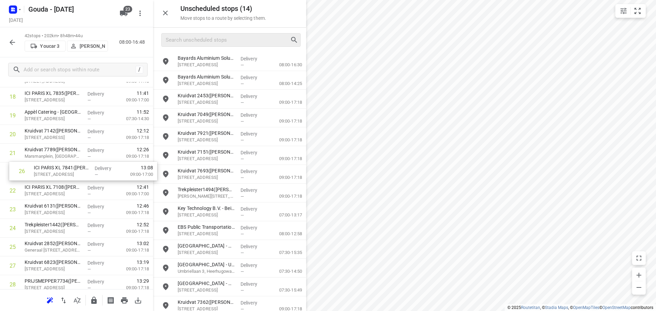
drag, startPoint x: 32, startPoint y: 247, endPoint x: 43, endPoint y: 168, distance: 79.7
click at [43, 168] on div "1 Kruidvat 7939(A.S. Watson - Actie Kruidvat) Henri Dunantplein 50, Hillegom De…" at bounding box center [76, 162] width 153 height 789
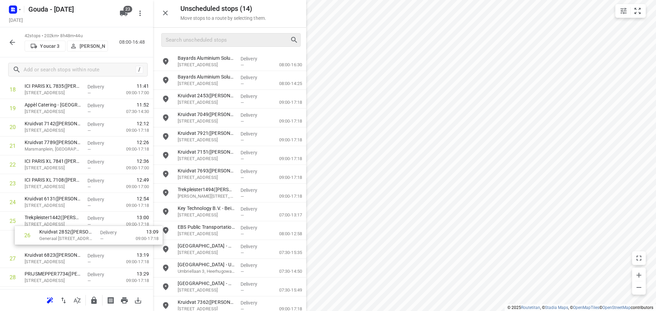
scroll to position [375, 0]
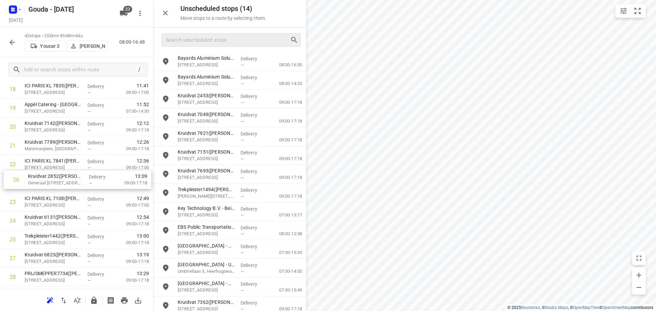
drag, startPoint x: 37, startPoint y: 242, endPoint x: 42, endPoint y: 176, distance: 66.2
click at [42, 176] on div "1 Kruidvat 7939(A.S. Watson - Actie Kruidvat) Henri Dunantplein 50, Hillegom De…" at bounding box center [76, 155] width 153 height 789
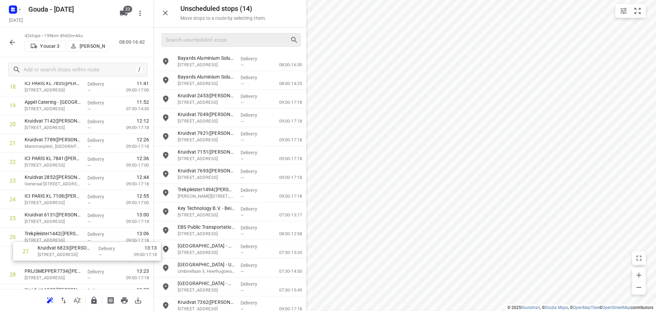
scroll to position [379, 0]
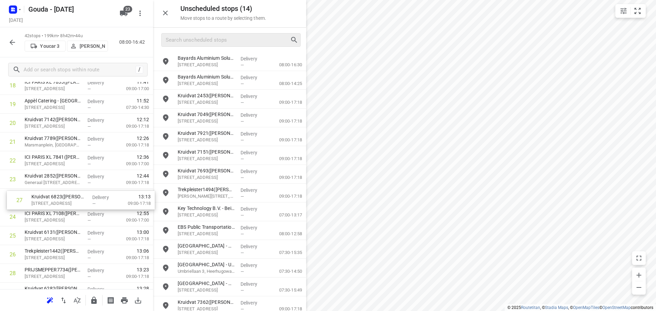
drag, startPoint x: 31, startPoint y: 261, endPoint x: 42, endPoint y: 199, distance: 62.9
click at [42, 199] on div "1 Kruidvat 7939(A.S. Watson - Actie Kruidvat) Henri Dunantplein 50, Hillegom De…" at bounding box center [76, 151] width 153 height 789
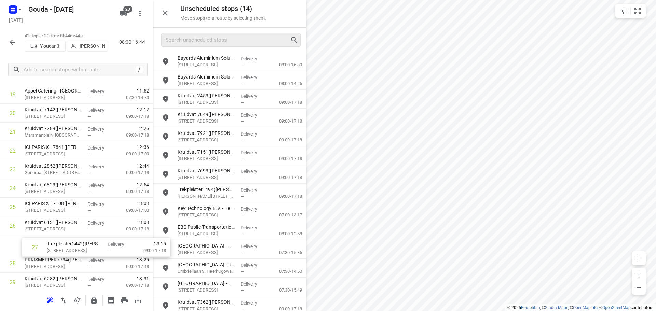
scroll to position [390, 0]
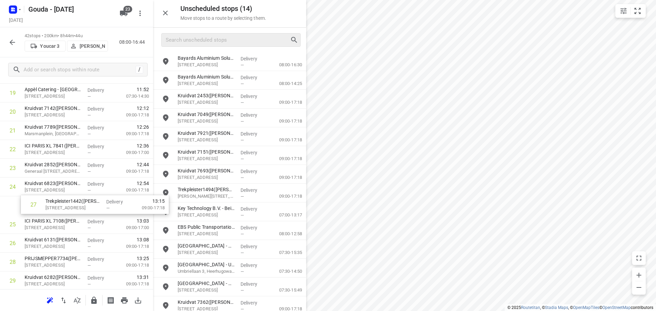
drag, startPoint x: 43, startPoint y: 252, endPoint x: 60, endPoint y: 201, distance: 53.7
click at [60, 201] on div "1 Kruidvat 7939(A.S. Watson - Actie Kruidvat) Henri Dunantplein 50, Hillegom De…" at bounding box center [76, 140] width 153 height 789
click at [93, 300] on icon "button" at bounding box center [93, 300] width 5 height 7
click at [9, 40] on icon "button" at bounding box center [12, 42] width 8 height 8
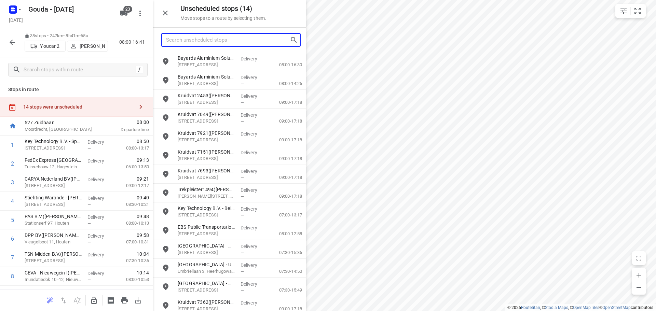
click at [238, 39] on input "Search unscheduled stops" at bounding box center [228, 40] width 124 height 11
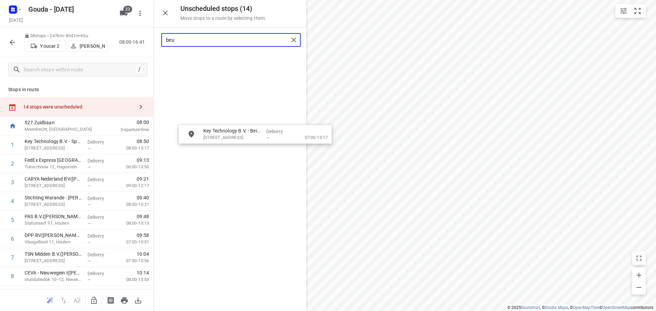
drag, startPoint x: 207, startPoint y: 67, endPoint x: 224, endPoint y: 145, distance: 79.2
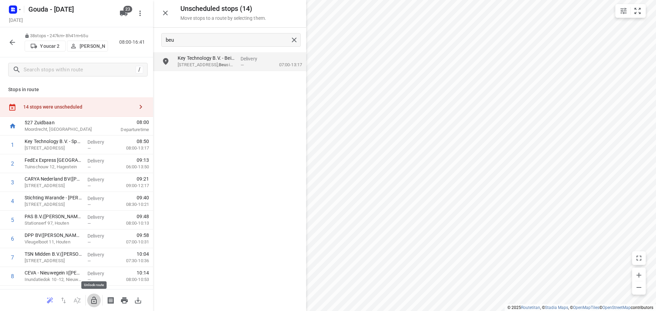
click at [94, 304] on icon "button" at bounding box center [94, 301] width 8 height 8
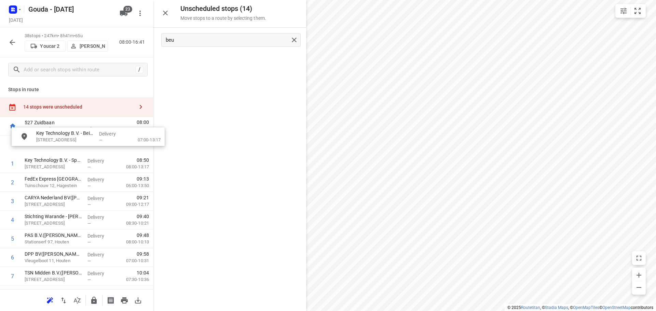
drag, startPoint x: 206, startPoint y: 64, endPoint x: 64, endPoint y: 142, distance: 162.2
click at [94, 300] on icon "button" at bounding box center [93, 300] width 5 height 7
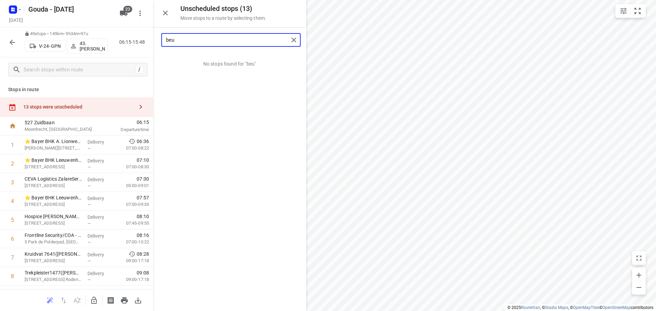
click at [211, 37] on input "beu" at bounding box center [227, 40] width 123 height 11
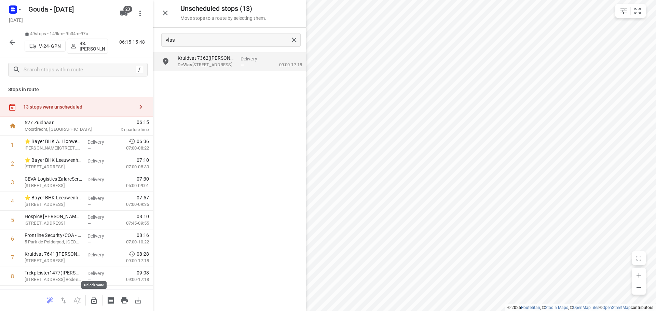
click at [94, 299] on icon "button" at bounding box center [94, 301] width 8 height 8
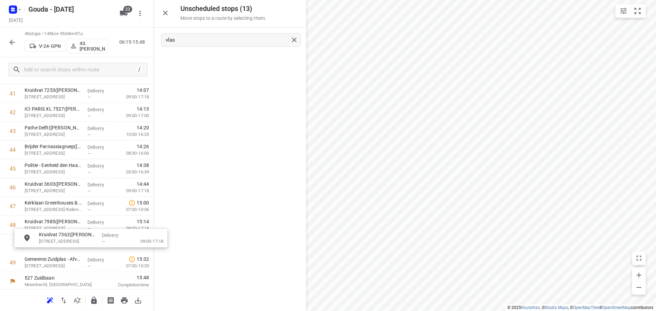
scroll to position [804, 0]
drag, startPoint x: 220, startPoint y: 62, endPoint x: 73, endPoint y: 228, distance: 221.9
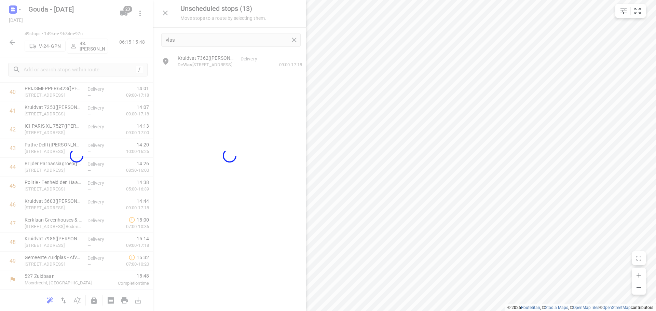
scroll to position [786, 0]
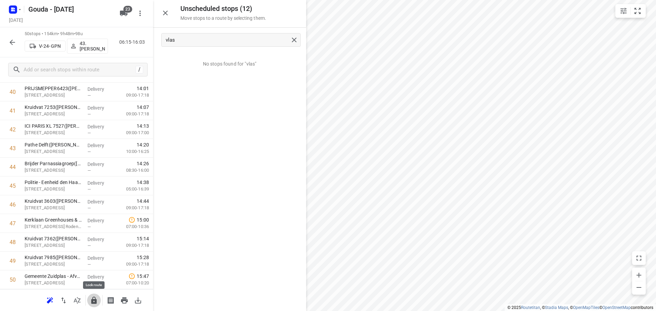
click at [97, 298] on icon "button" at bounding box center [94, 301] width 8 height 8
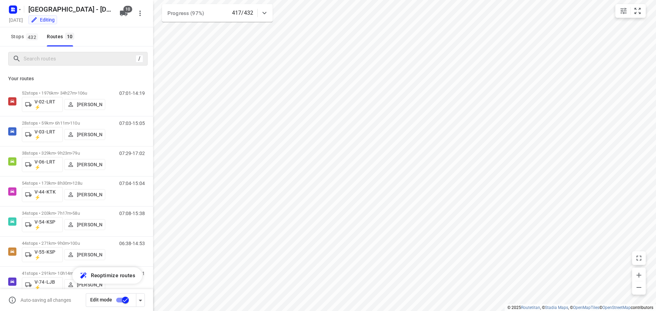
scroll to position [2, 0]
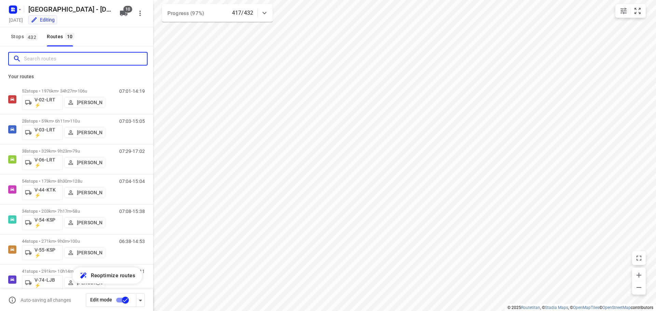
click at [33, 59] on input "Search routes" at bounding box center [85, 59] width 123 height 11
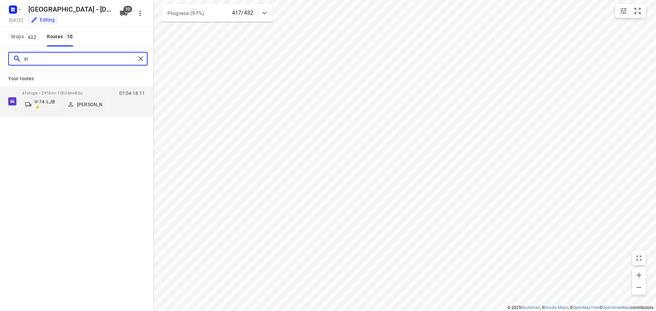
scroll to position [0, 0]
type input "siem"
click at [66, 94] on p "41 stops • 291km • 10h14m • 85u" at bounding box center [63, 93] width 83 height 5
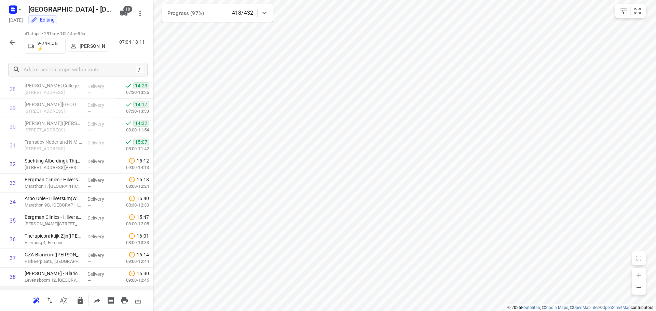
scroll to position [616, 0]
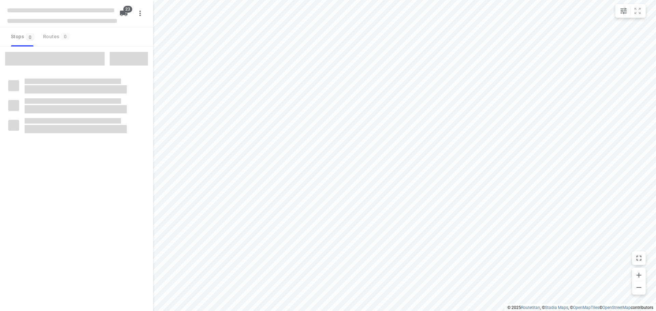
checkbox input "true"
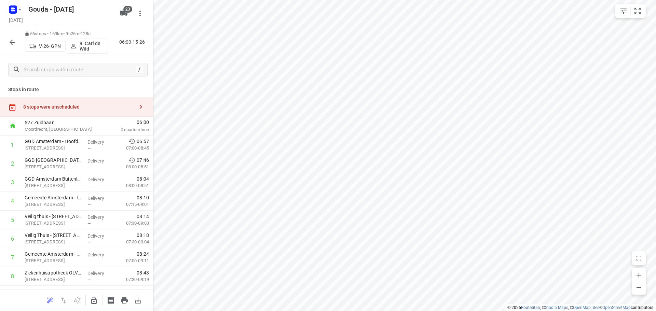
click at [93, 297] on icon "button" at bounding box center [93, 300] width 5 height 7
click at [137, 106] on icon "button" at bounding box center [141, 107] width 8 height 8
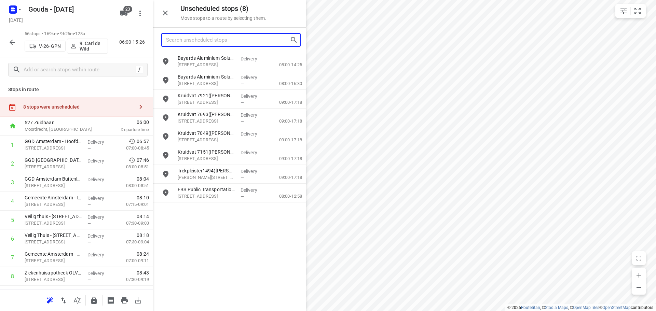
click at [225, 40] on input "Search unscheduled stops" at bounding box center [228, 40] width 124 height 11
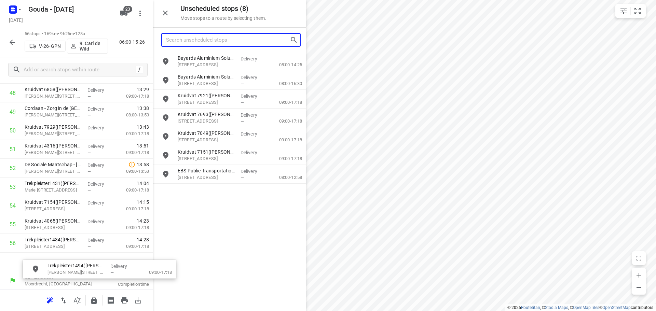
scroll to position [941, 0]
drag, startPoint x: 208, startPoint y: 175, endPoint x: 63, endPoint y: 255, distance: 165.8
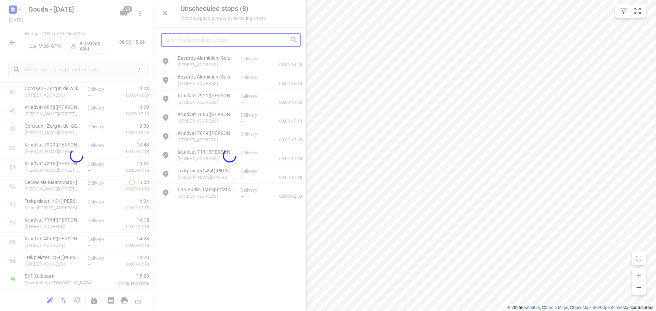
scroll to position [917, 0]
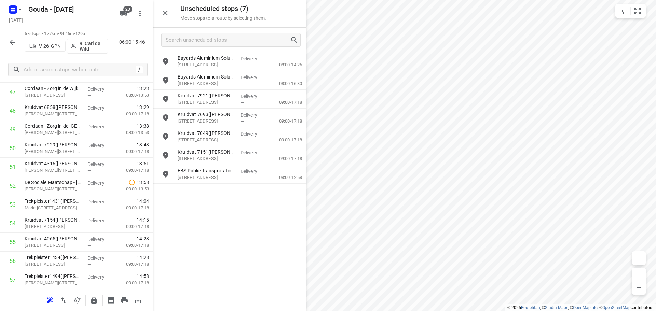
click at [96, 299] on icon "button" at bounding box center [93, 300] width 5 height 7
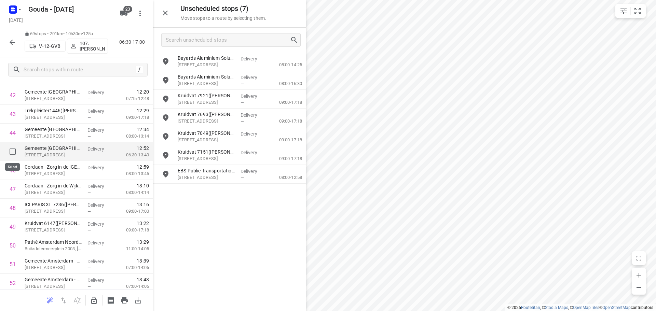
click at [12, 150] on input "checkbox" at bounding box center [13, 152] width 14 height 14
checkbox input "true"
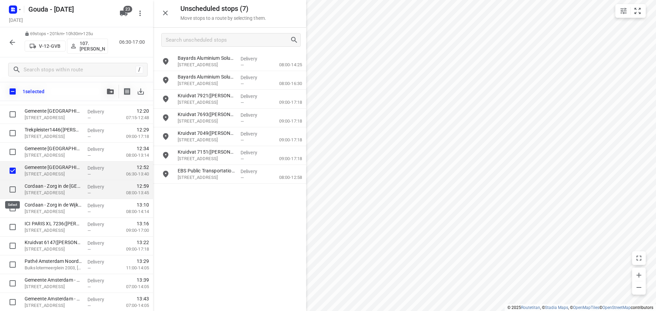
click at [11, 187] on input "checkbox" at bounding box center [13, 190] width 14 height 14
checkbox input "true"
click at [9, 205] on input "checkbox" at bounding box center [13, 209] width 14 height 14
checkbox input "true"
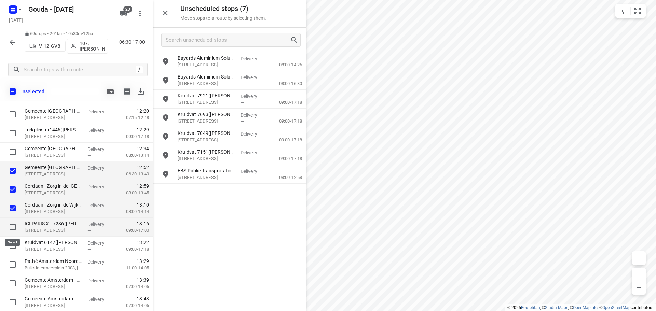
click at [8, 228] on input "checkbox" at bounding box center [13, 227] width 14 height 14
checkbox input "true"
click at [12, 244] on input "checkbox" at bounding box center [13, 246] width 14 height 14
checkbox input "true"
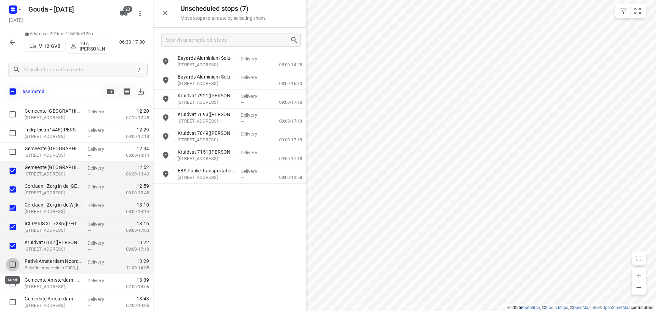
click at [9, 261] on input "checkbox" at bounding box center [13, 265] width 14 height 14
checkbox input "true"
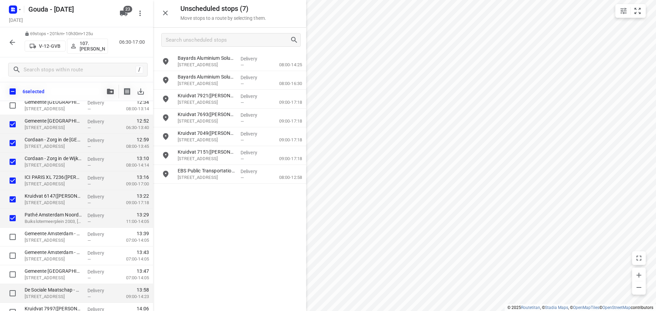
scroll to position [922, 0]
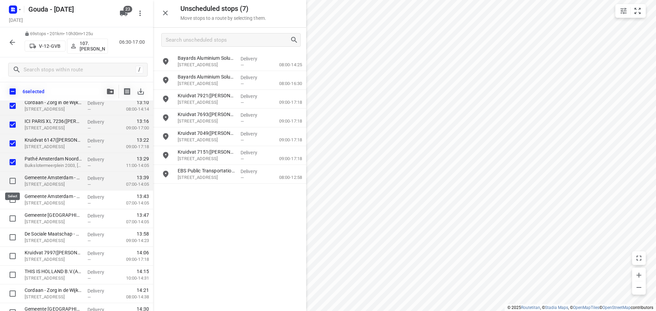
drag, startPoint x: 10, startPoint y: 178, endPoint x: 11, endPoint y: 194, distance: 16.4
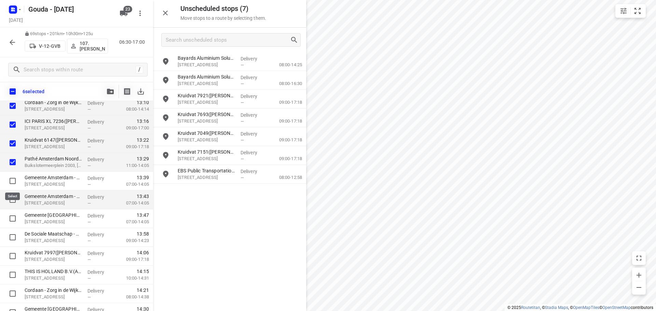
click at [10, 179] on input "checkbox" at bounding box center [13, 181] width 14 height 14
checkbox input "true"
click at [14, 207] on div at bounding box center [11, 200] width 22 height 19
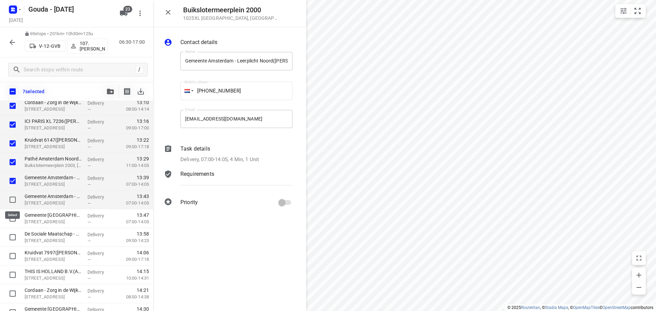
click at [15, 201] on input "checkbox" at bounding box center [13, 200] width 14 height 14
checkbox input "true"
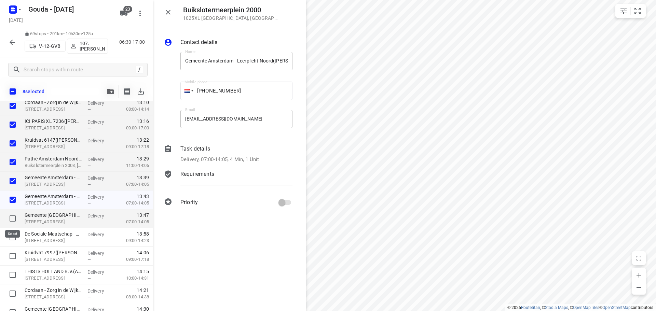
click at [13, 219] on input "checkbox" at bounding box center [13, 219] width 14 height 14
checkbox input "true"
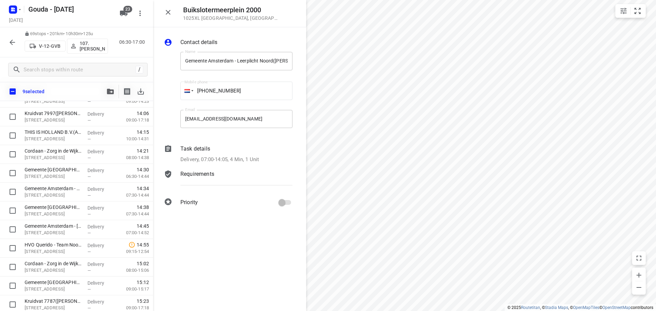
scroll to position [1159, 0]
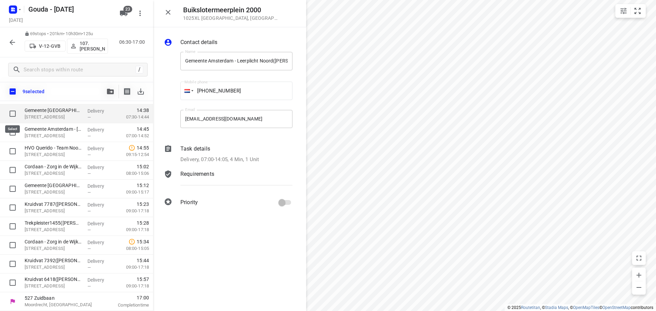
click at [13, 113] on input "checkbox" at bounding box center [13, 114] width 14 height 14
checkbox input "true"
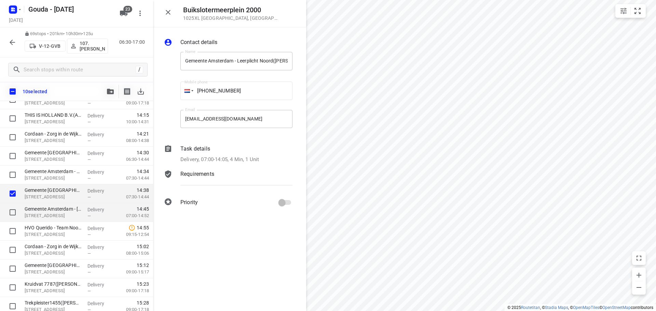
scroll to position [1022, 0]
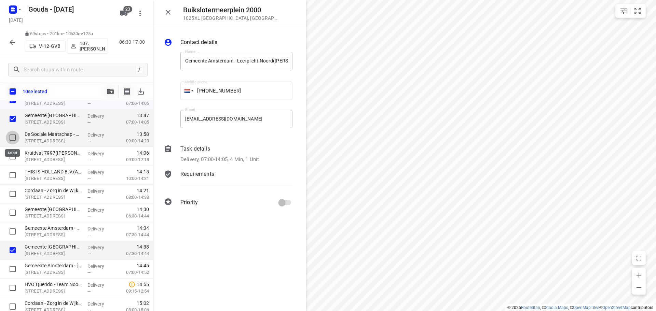
click at [10, 136] on input "checkbox" at bounding box center [13, 138] width 14 height 14
checkbox input "true"
click at [11, 157] on input "checkbox" at bounding box center [13, 157] width 14 height 14
checkbox input "true"
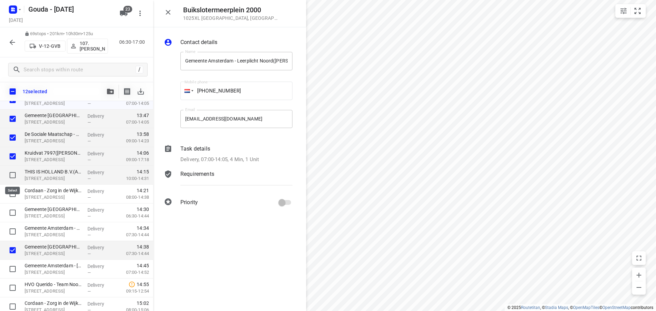
click at [11, 174] on input "checkbox" at bounding box center [13, 175] width 14 height 14
checkbox input "true"
click at [12, 192] on input "checkbox" at bounding box center [13, 194] width 14 height 14
checkbox input "true"
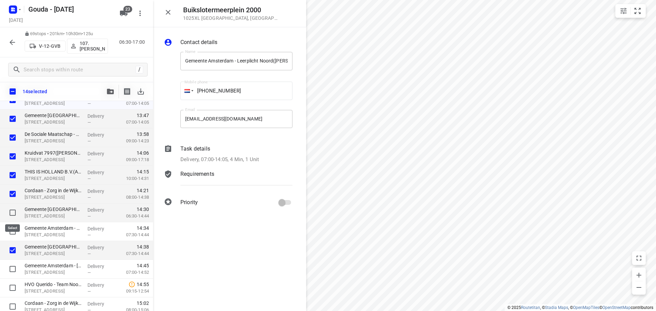
click at [13, 211] on input "checkbox" at bounding box center [13, 213] width 14 height 14
checkbox input "true"
click at [12, 229] on input "checkbox" at bounding box center [13, 232] width 14 height 14
checkbox input "true"
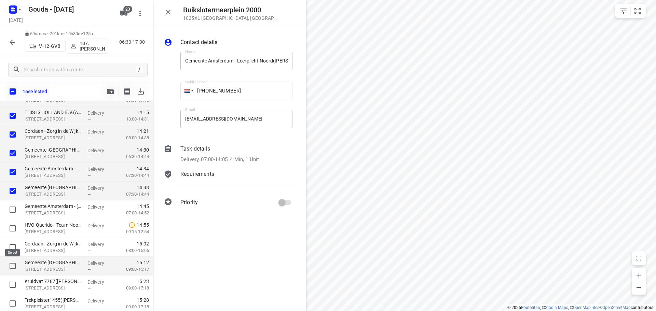
scroll to position [1125, 0]
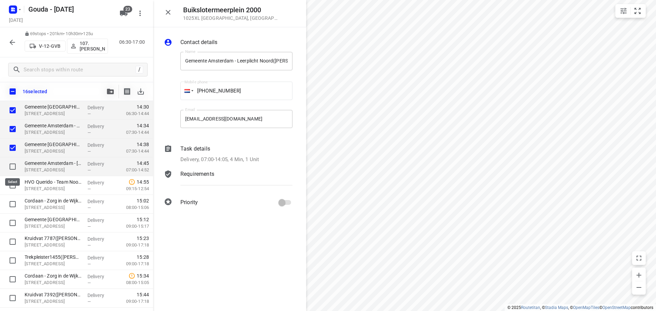
click at [15, 165] on input "checkbox" at bounding box center [13, 167] width 14 height 14
checkbox input "true"
click at [9, 185] on input "checkbox" at bounding box center [13, 186] width 14 height 14
checkbox input "true"
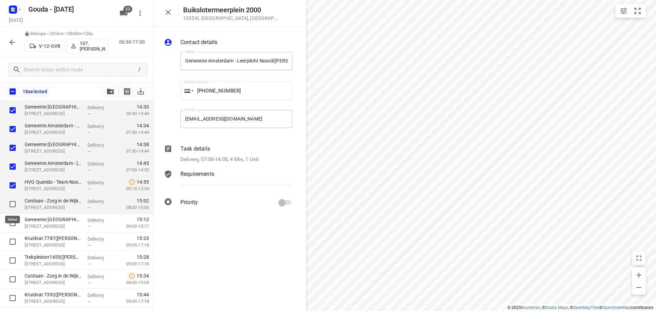
click at [10, 206] on input "checkbox" at bounding box center [13, 204] width 14 height 14
checkbox input "true"
click at [13, 219] on input "checkbox" at bounding box center [13, 223] width 14 height 14
checkbox input "true"
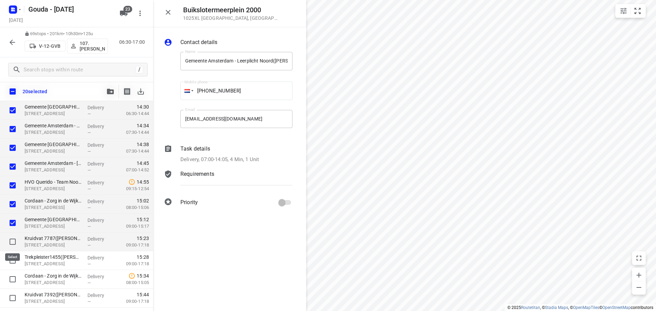
click at [12, 237] on input "checkbox" at bounding box center [13, 242] width 14 height 14
checkbox input "true"
click at [13, 260] on input "checkbox" at bounding box center [13, 261] width 14 height 14
checkbox input "true"
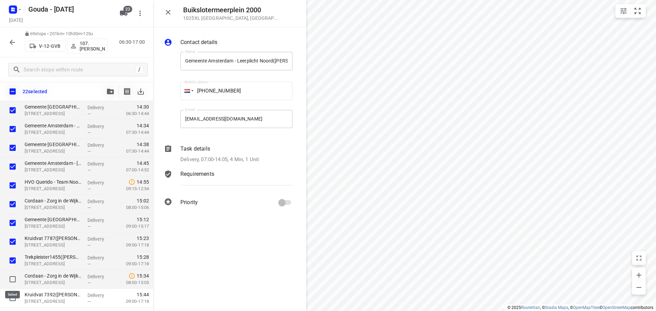
click at [10, 280] on input "checkbox" at bounding box center [13, 280] width 14 height 14
checkbox input "true"
click at [9, 295] on input "checkbox" at bounding box center [13, 298] width 14 height 14
checkbox input "true"
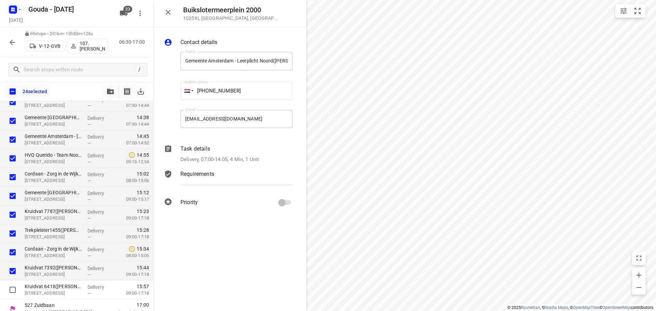
scroll to position [1159, 0]
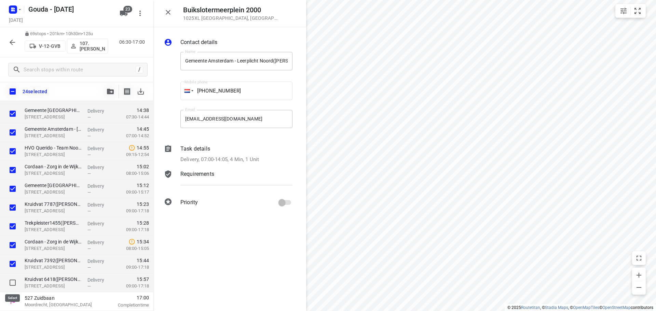
click at [8, 281] on input "checkbox" at bounding box center [13, 283] width 14 height 14
checkbox input "true"
click at [107, 92] on icon "button" at bounding box center [110, 91] width 7 height 5
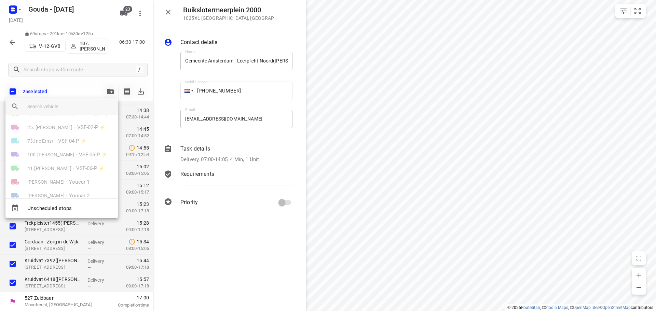
scroll to position [245, 0]
click at [71, 182] on span "222.[PERSON_NAME] (ZZP)" at bounding box center [57, 183] width 60 height 7
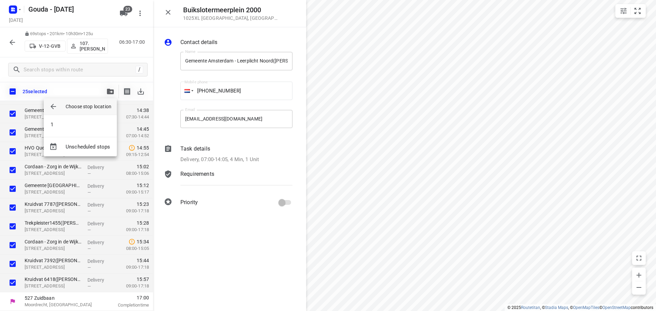
scroll to position [0, 0]
click at [90, 125] on li "1" at bounding box center [80, 125] width 73 height 14
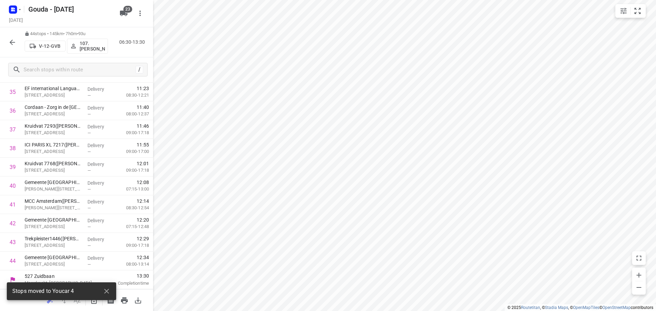
scroll to position [692, 0]
click at [107, 290] on icon "button" at bounding box center [106, 291] width 8 height 8
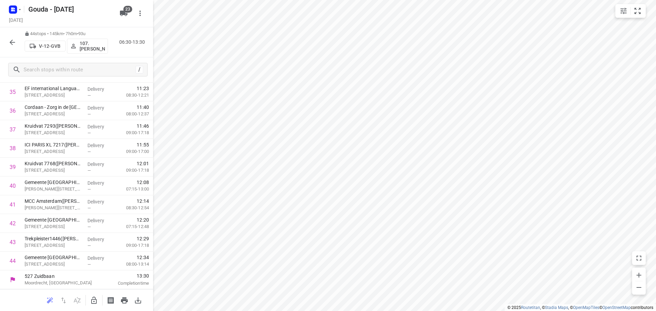
click at [93, 298] on icon "button" at bounding box center [93, 300] width 5 height 7
click at [91, 44] on p "222.[PERSON_NAME] (ZZP)" at bounding box center [92, 46] width 25 height 11
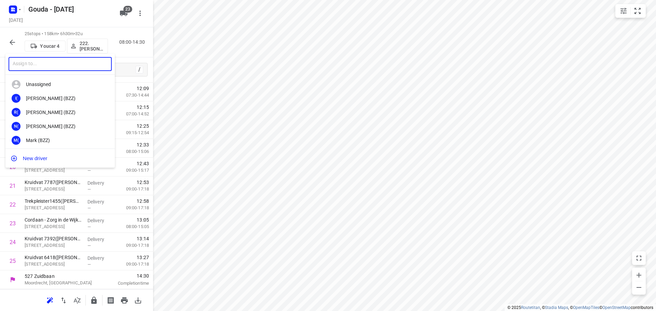
click at [60, 65] on input "text" at bounding box center [60, 64] width 103 height 14
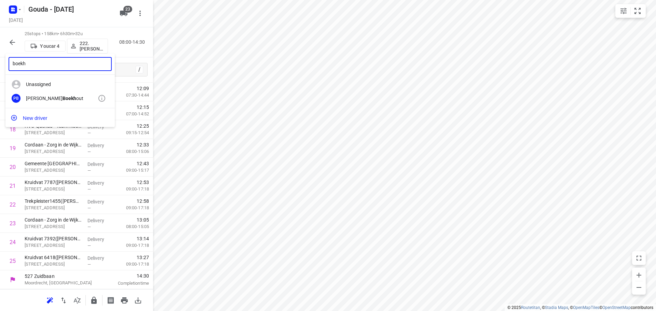
type input "boekh"
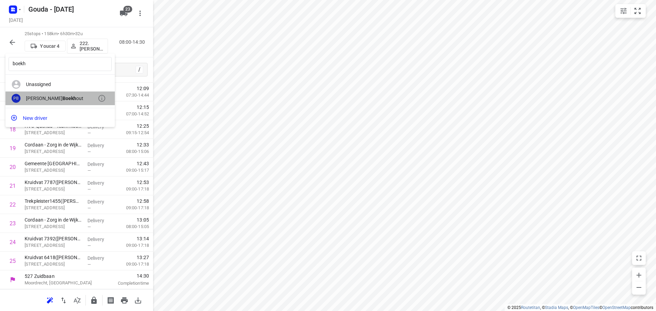
click at [56, 100] on div "[PERSON_NAME] out" at bounding box center [62, 98] width 72 height 5
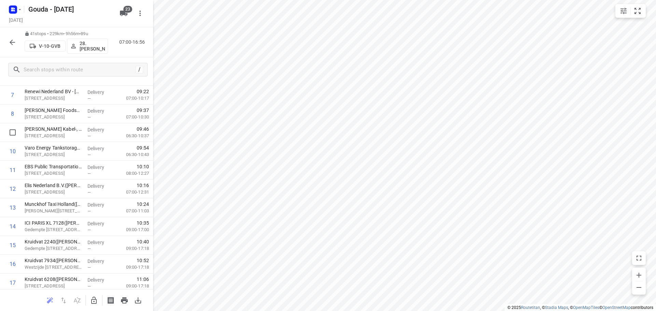
scroll to position [0, 0]
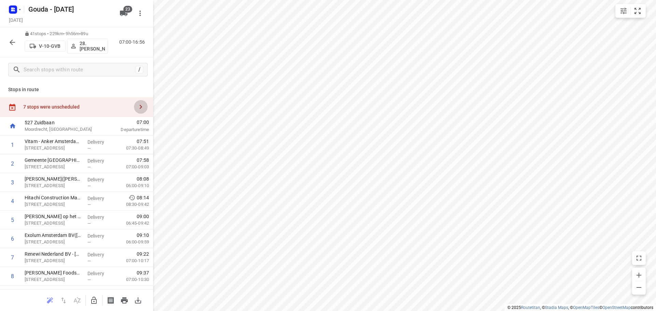
click at [137, 104] on icon "button" at bounding box center [141, 107] width 8 height 8
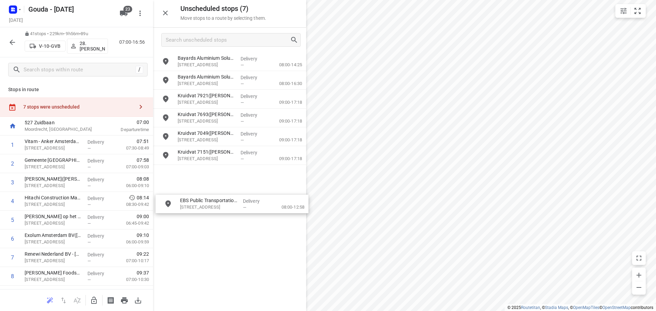
drag, startPoint x: 207, startPoint y: 173, endPoint x: 213, endPoint y: 212, distance: 40.0
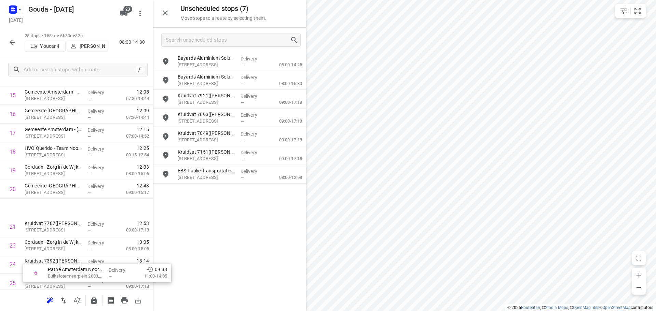
scroll to position [335, 0]
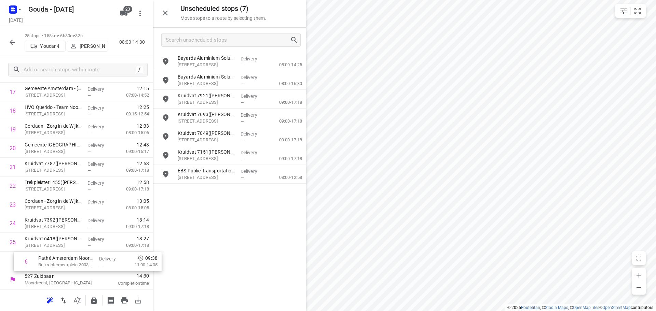
drag, startPoint x: 65, startPoint y: 138, endPoint x: 82, endPoint y: 262, distance: 125.5
click at [82, 262] on div "1 Gemeente [GEOGRAPHIC_DATA] - Directie Stadswerken - [GEOGRAPHIC_DATA]([GEOGRA…" at bounding box center [76, 36] width 153 height 470
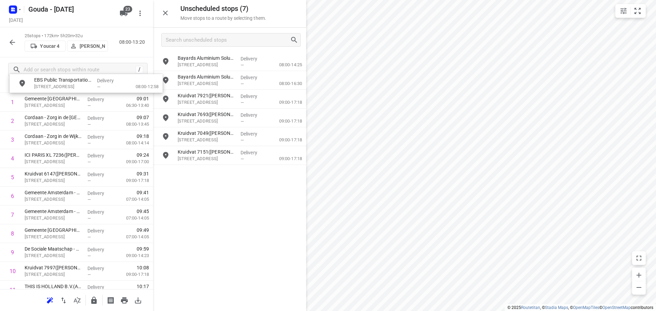
scroll to position [0, 0]
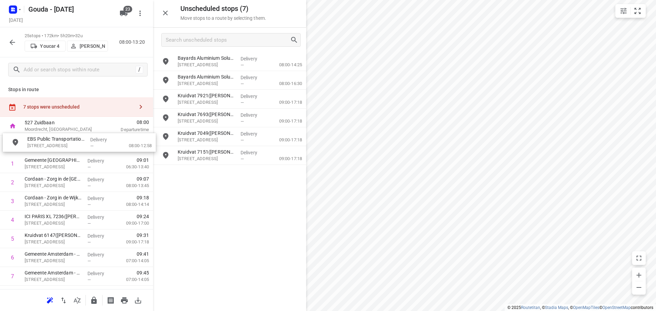
drag, startPoint x: 196, startPoint y: 180, endPoint x: 44, endPoint y: 148, distance: 155.6
drag, startPoint x: 61, startPoint y: 166, endPoint x: 60, endPoint y: 143, distance: 22.6
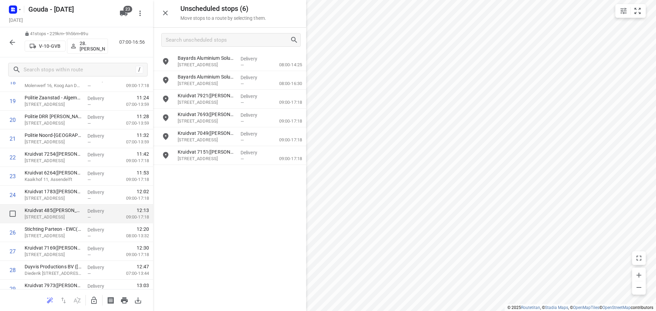
scroll to position [444, 0]
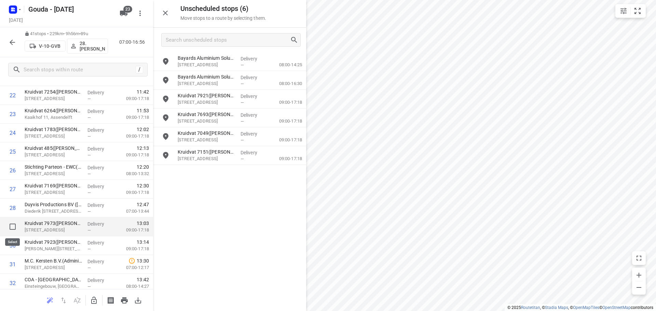
click at [14, 225] on input "checkbox" at bounding box center [13, 227] width 14 height 14
checkbox input "true"
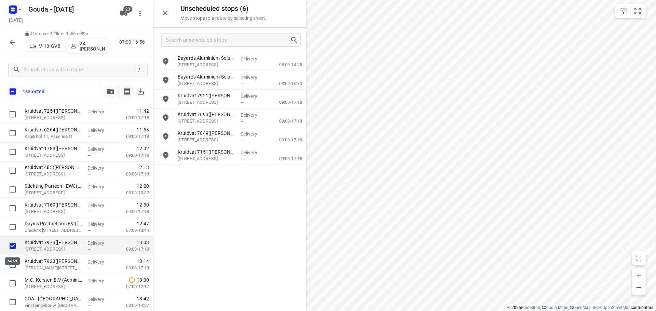
click at [11, 245] on input "checkbox" at bounding box center [13, 246] width 14 height 14
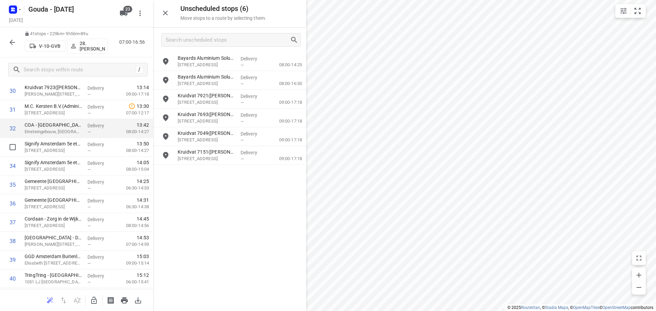
scroll to position [533, 0]
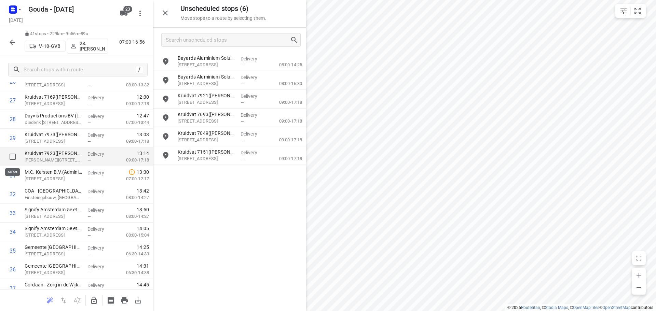
click at [9, 154] on input "checkbox" at bounding box center [13, 157] width 14 height 14
checkbox input "true"
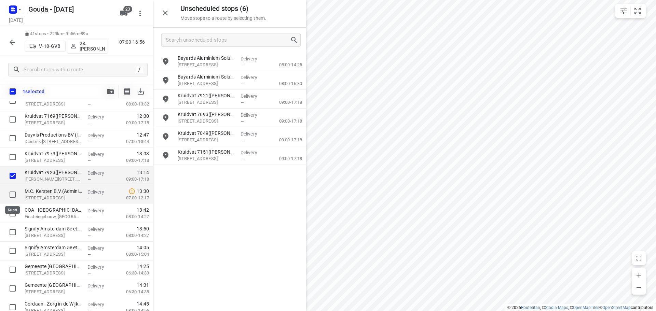
click at [12, 192] on input "checkbox" at bounding box center [13, 195] width 14 height 14
checkbox input "true"
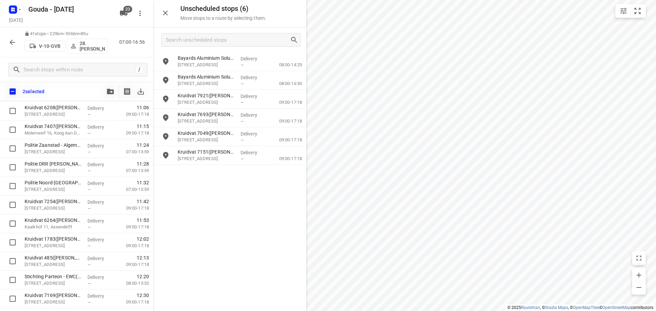
scroll to position [351, 0]
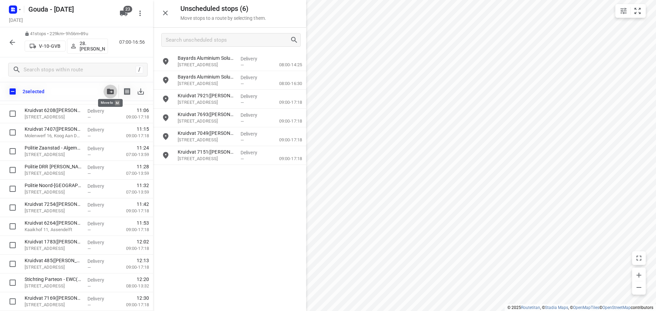
click at [110, 93] on icon "button" at bounding box center [110, 91] width 7 height 5
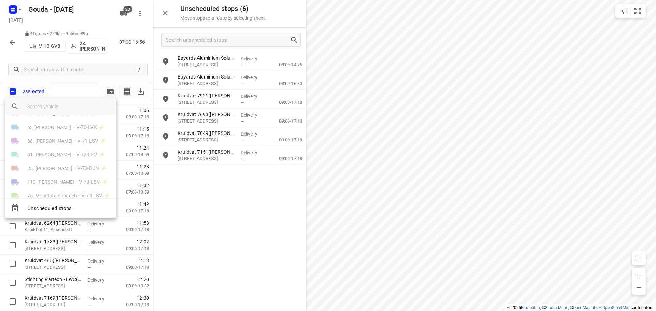
scroll to position [245, 0]
click at [54, 183] on span "[PERSON_NAME]" at bounding box center [45, 183] width 37 height 7
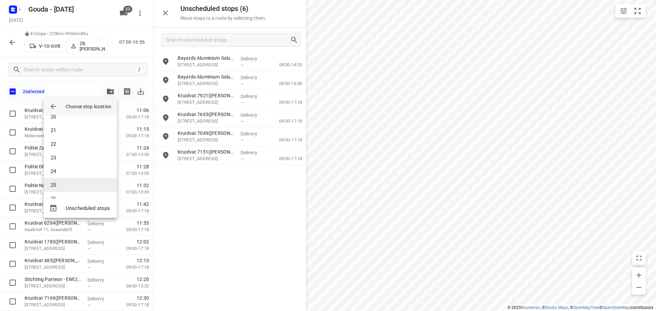
scroll to position [279, 0]
click at [59, 174] on li "25" at bounding box center [80, 174] width 73 height 14
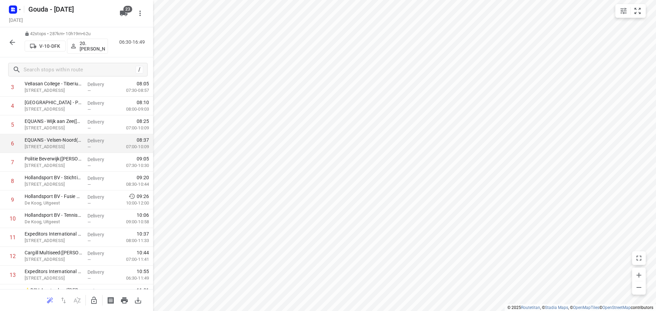
scroll to position [0, 0]
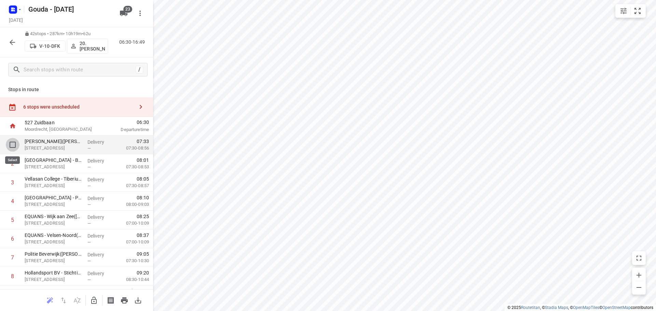
click at [11, 145] on input "checkbox" at bounding box center [13, 145] width 14 height 14
checkbox input "true"
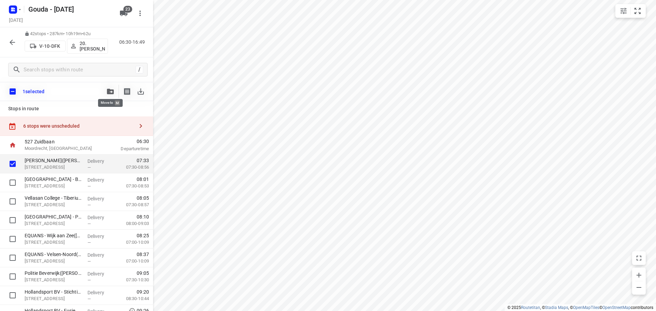
click at [109, 91] on icon "button" at bounding box center [110, 91] width 7 height 5
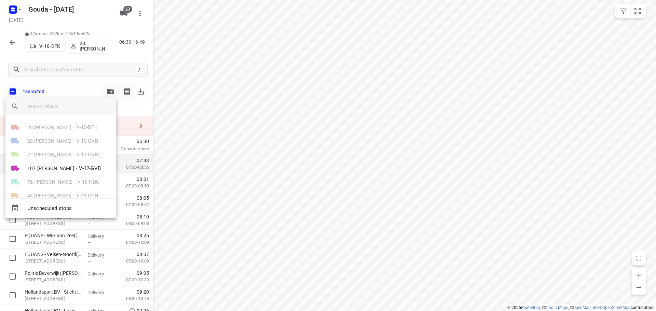
drag, startPoint x: 363, startPoint y: 125, endPoint x: 369, endPoint y: 118, distance: 8.7
click at [366, 122] on div at bounding box center [328, 155] width 656 height 311
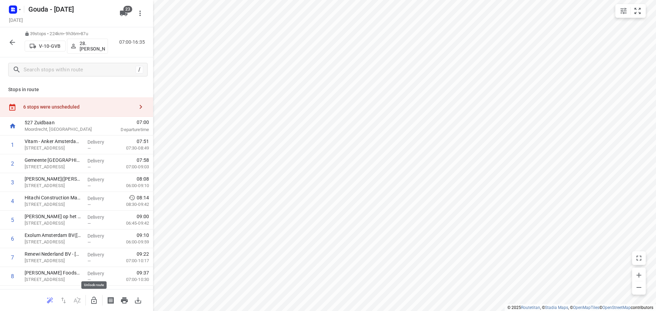
click at [97, 300] on icon "button" at bounding box center [94, 301] width 8 height 8
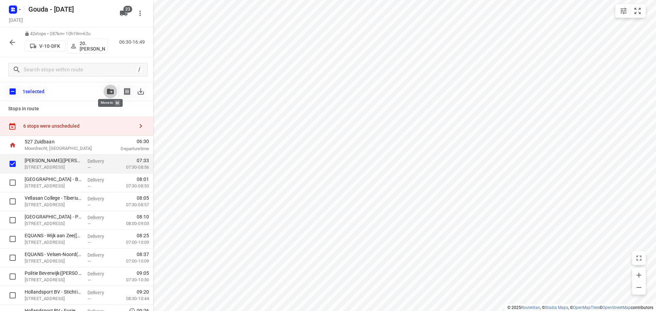
click at [111, 90] on icon "button" at bounding box center [110, 91] width 7 height 5
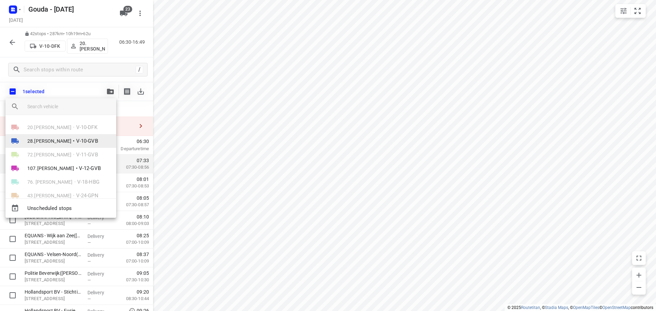
click at [68, 137] on li "28.[PERSON_NAME] • V-10-GVB" at bounding box center [60, 141] width 111 height 14
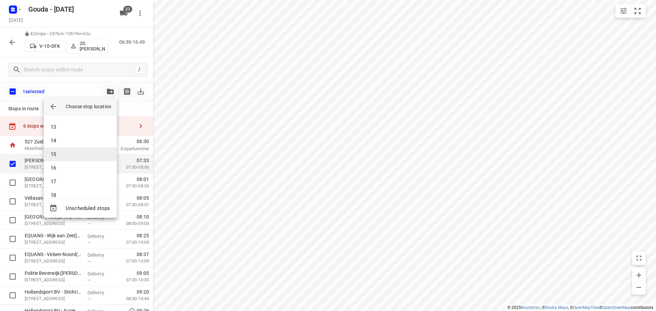
scroll to position [171, 0]
click at [61, 160] on li "16" at bounding box center [80, 159] width 73 height 14
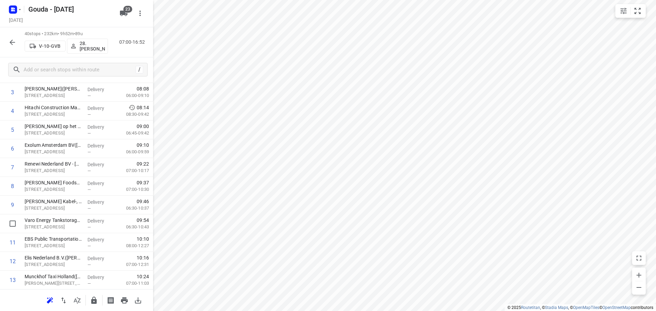
scroll to position [205, 0]
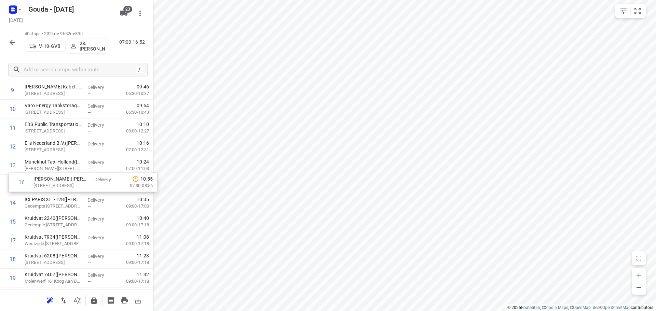
drag, startPoint x: 37, startPoint y: 224, endPoint x: 49, endPoint y: 182, distance: 43.7
click at [49, 182] on div "1 Vitam - Anker Amsterdam Spirits([PERSON_NAME]) Slego 2, Amsterdam Delivery — …" at bounding box center [76, 307] width 153 height 752
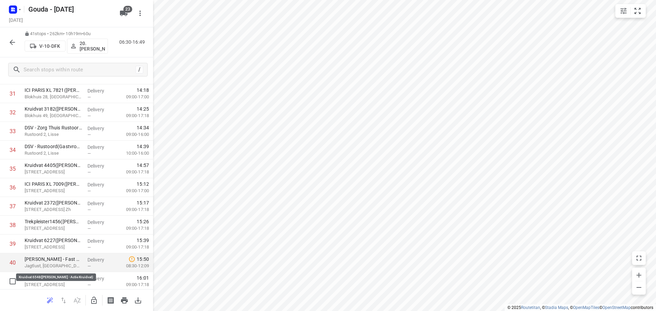
scroll to position [635, 0]
click at [216, 128] on div "i © 2025 Routetitan , © Stadia Maps , © OpenMapTiles © OpenStreetMap contributo…" at bounding box center [328, 155] width 656 height 311
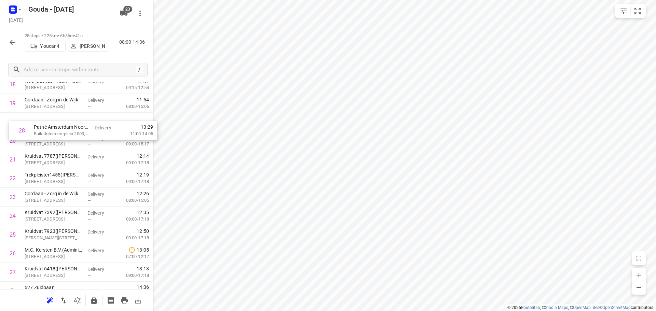
scroll to position [377, 0]
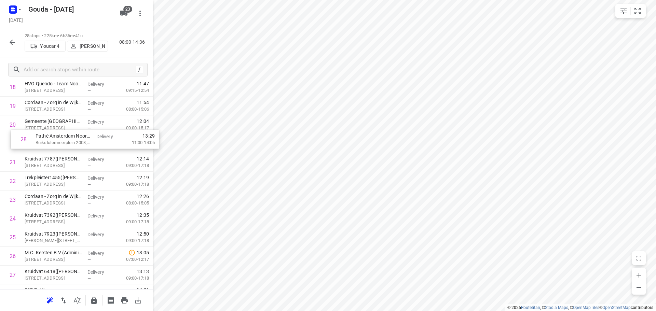
drag, startPoint x: 47, startPoint y: 262, endPoint x: 62, endPoint y: 138, distance: 125.3
click at [62, 138] on div "1 Gemeente [GEOGRAPHIC_DATA] - Directie Stadswerken - [GEOGRAPHIC_DATA]([GEOGRA…" at bounding box center [76, 21] width 153 height 526
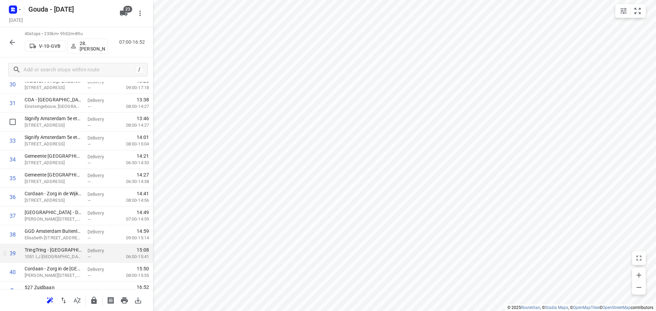
scroll to position [617, 0]
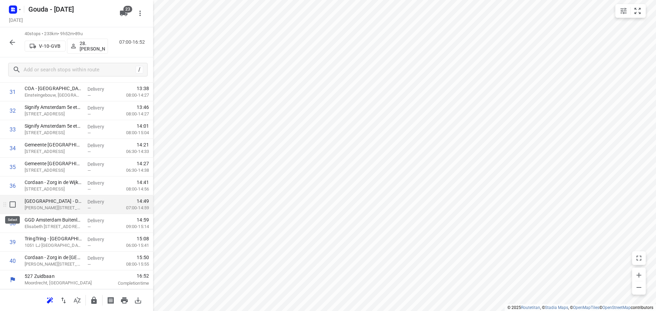
click at [14, 203] on input "checkbox" at bounding box center [13, 205] width 14 height 14
checkbox input "true"
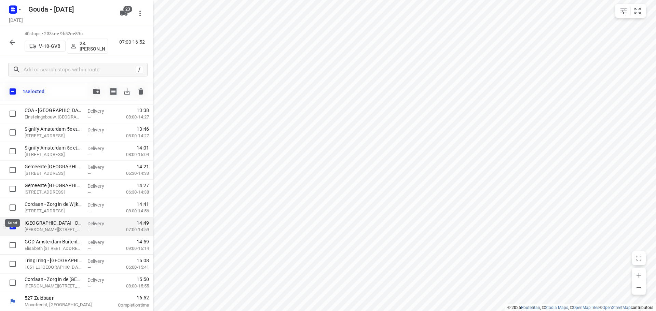
scroll to position [614, 0]
click at [8, 239] on input "checkbox" at bounding box center [13, 245] width 14 height 14
checkbox input "true"
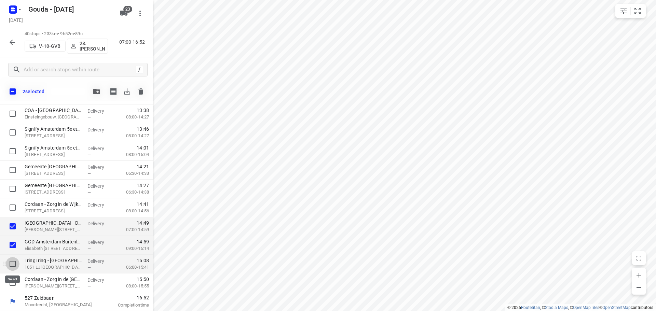
click at [11, 261] on input "checkbox" at bounding box center [13, 264] width 14 height 14
checkbox input "true"
click at [13, 206] on input "checkbox" at bounding box center [13, 208] width 14 height 14
checkbox input "true"
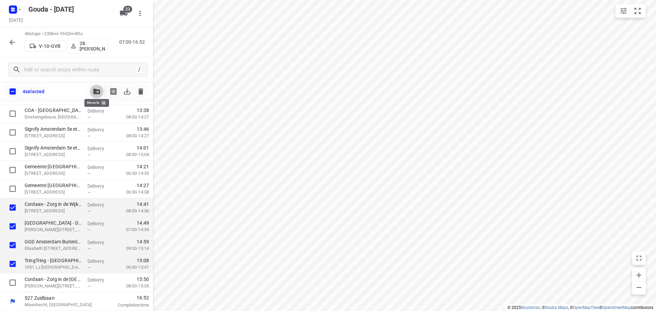
click at [94, 95] on button "button" at bounding box center [97, 92] width 14 height 14
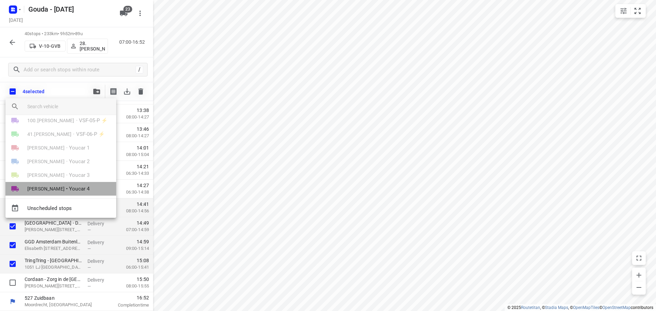
click at [70, 188] on span "Youcar 4" at bounding box center [79, 189] width 20 height 8
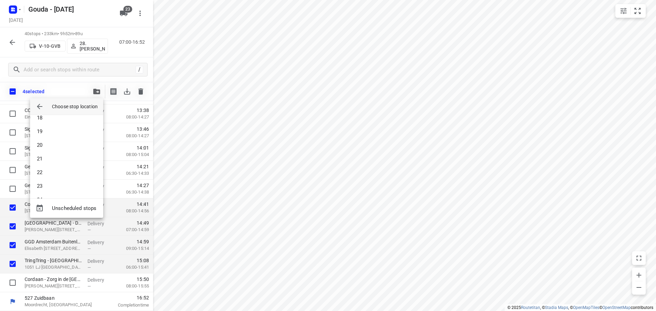
scroll to position [307, 0]
click at [67, 189] on li "28" at bounding box center [66, 186] width 73 height 14
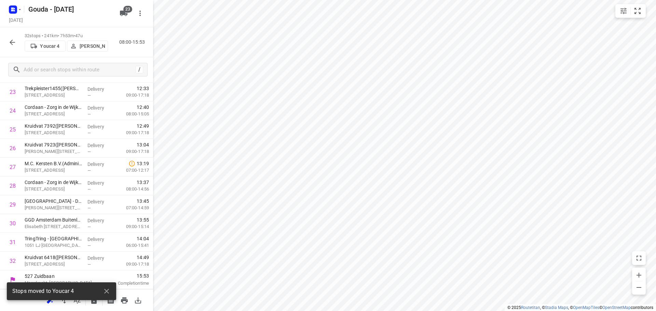
scroll to position [466, 0]
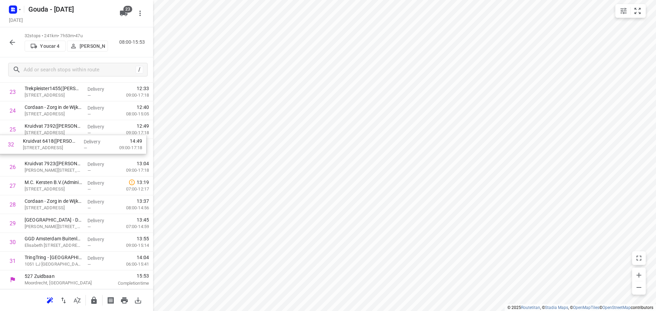
drag, startPoint x: 76, startPoint y: 265, endPoint x: 73, endPoint y: 147, distance: 118.2
drag, startPoint x: 59, startPoint y: 147, endPoint x: 67, endPoint y: 167, distance: 22.5
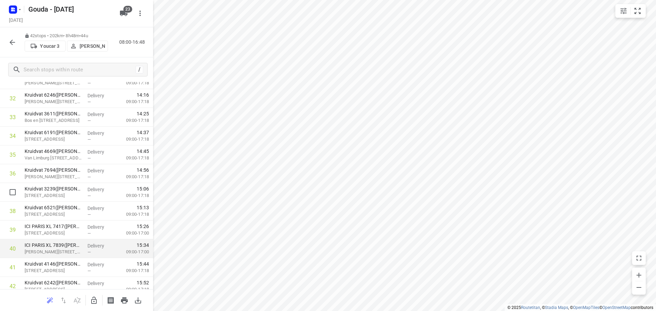
scroll to position [637, 0]
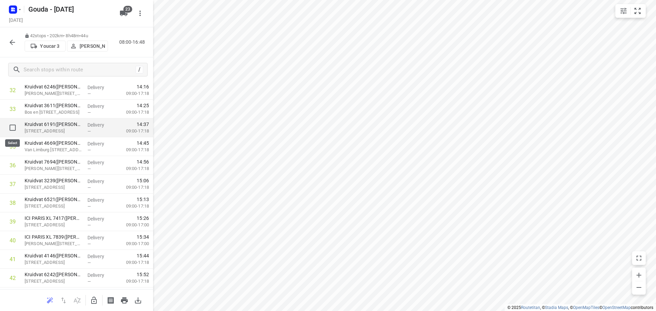
click at [10, 129] on input "checkbox" at bounding box center [13, 128] width 14 height 14
checkbox input "true"
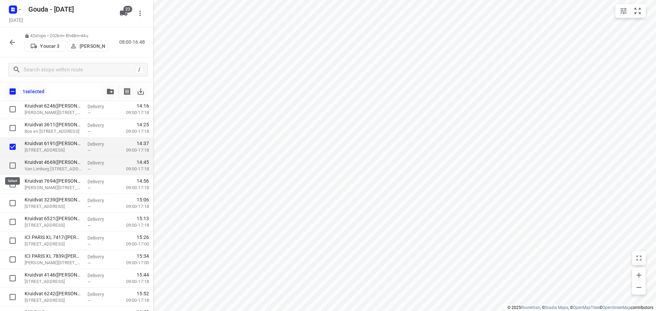
click at [14, 167] on input "checkbox" at bounding box center [13, 166] width 14 height 14
checkbox input "true"
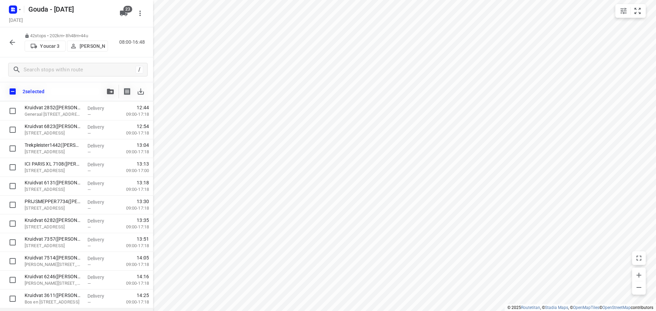
scroll to position [464, 0]
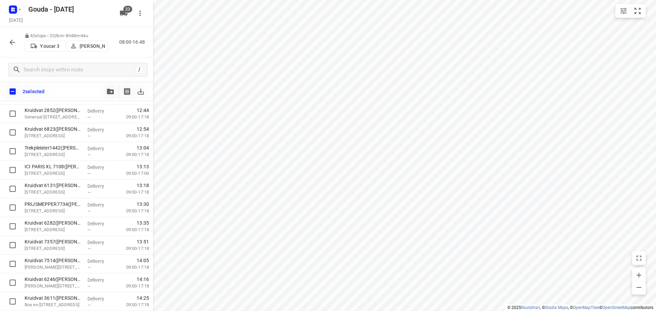
click at [106, 92] on button "button" at bounding box center [111, 92] width 14 height 14
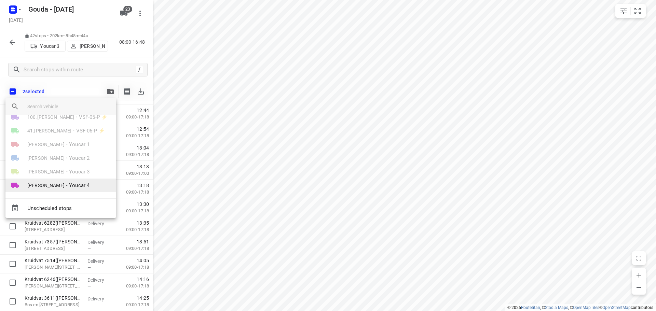
scroll to position [245, 0]
click at [72, 179] on li "[PERSON_NAME] • Youcar 4" at bounding box center [60, 184] width 111 height 14
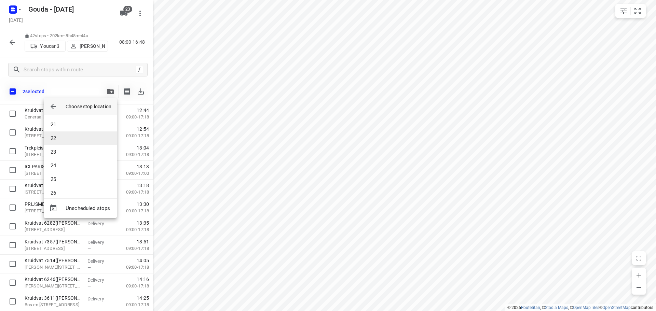
scroll to position [313, 0]
click at [59, 189] on li "29" at bounding box center [80, 195] width 73 height 14
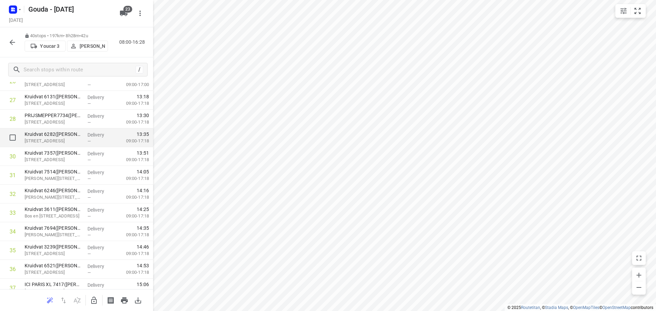
scroll to position [617, 0]
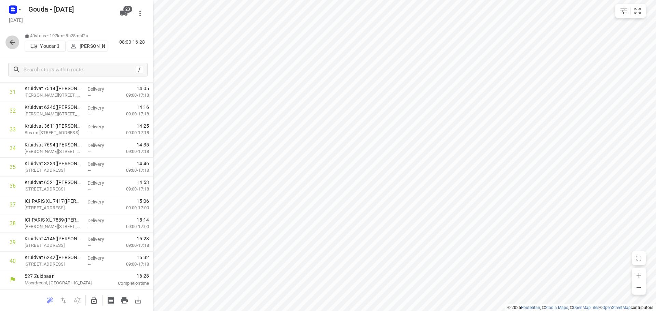
click at [14, 46] on icon "button" at bounding box center [12, 42] width 8 height 8
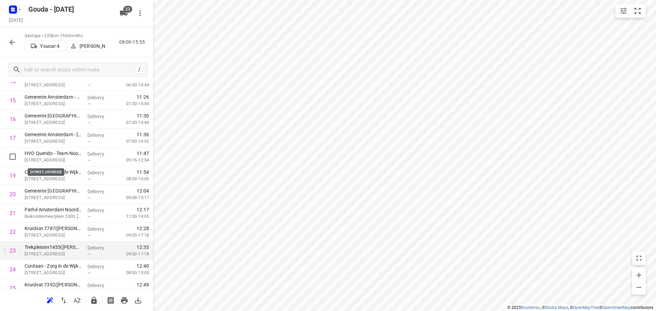
scroll to position [504, 0]
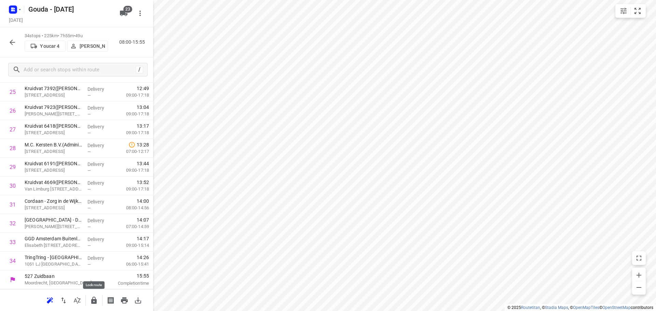
click at [98, 298] on icon "button" at bounding box center [94, 301] width 8 height 8
click at [9, 42] on icon "button" at bounding box center [12, 42] width 8 height 8
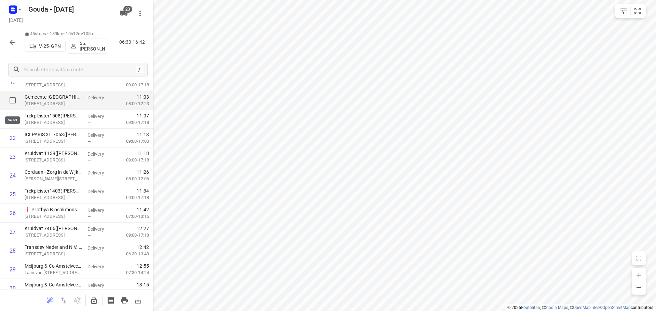
scroll to position [367, 0]
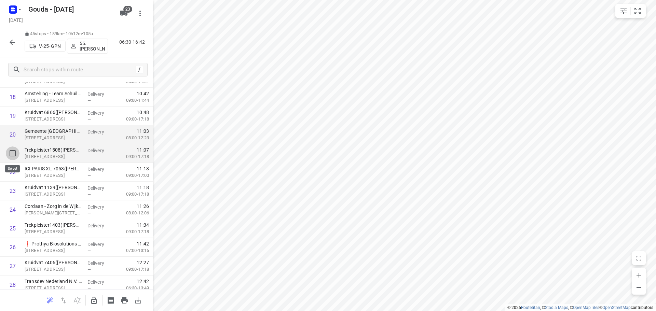
drag, startPoint x: 15, startPoint y: 150, endPoint x: 14, endPoint y: 165, distance: 14.7
click at [15, 151] on input "checkbox" at bounding box center [13, 154] width 14 height 14
checkbox input "true"
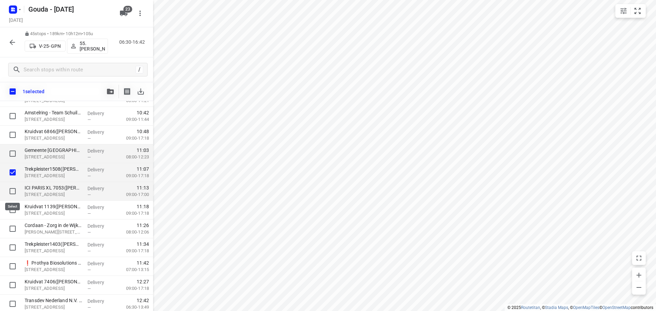
click at [13, 186] on input "checkbox" at bounding box center [13, 191] width 14 height 14
checkbox input "true"
click at [12, 210] on input "checkbox" at bounding box center [13, 210] width 14 height 14
checkbox input "true"
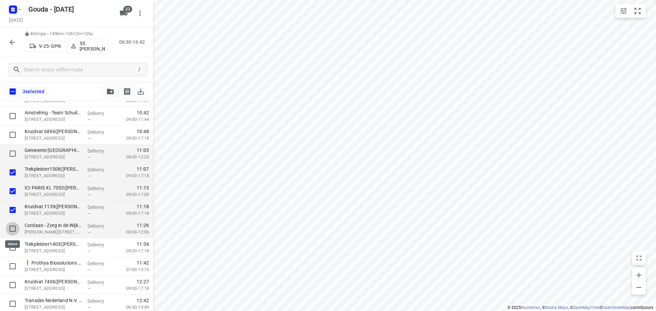
click at [13, 228] on input "checkbox" at bounding box center [13, 229] width 14 height 14
checkbox input "true"
click at [9, 246] on input "checkbox" at bounding box center [13, 248] width 14 height 14
checkbox input "true"
click at [108, 92] on icon "button" at bounding box center [110, 91] width 7 height 5
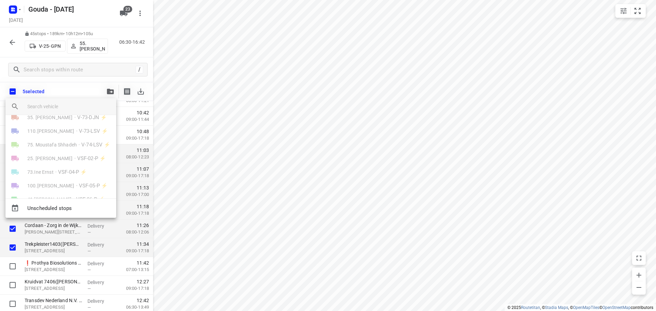
scroll to position [245, 0]
click at [383, 50] on div at bounding box center [328, 155] width 656 height 311
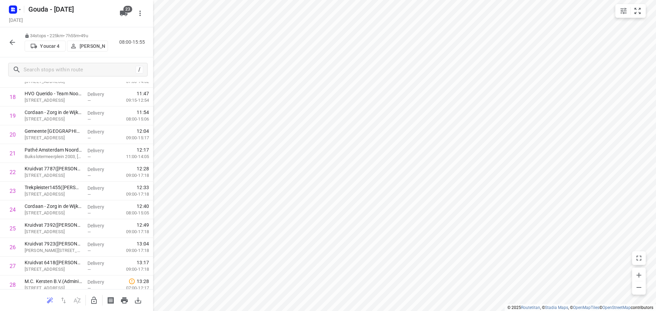
click at [90, 298] on icon "button" at bounding box center [94, 301] width 8 height 8
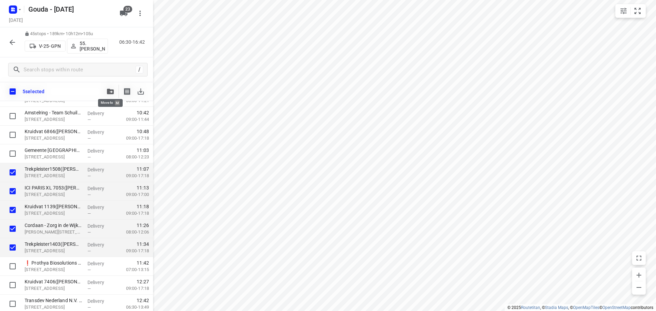
click at [108, 93] on icon "button" at bounding box center [110, 91] width 7 height 5
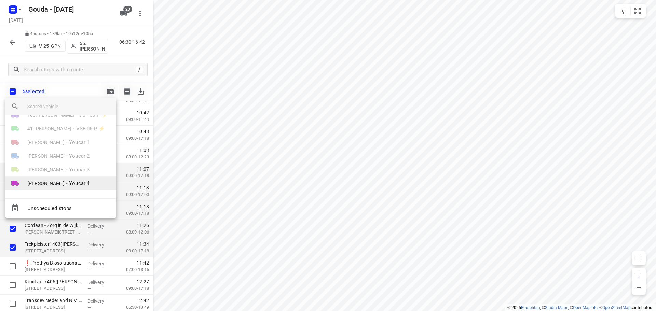
click at [58, 184] on span "[PERSON_NAME]" at bounding box center [45, 183] width 37 height 7
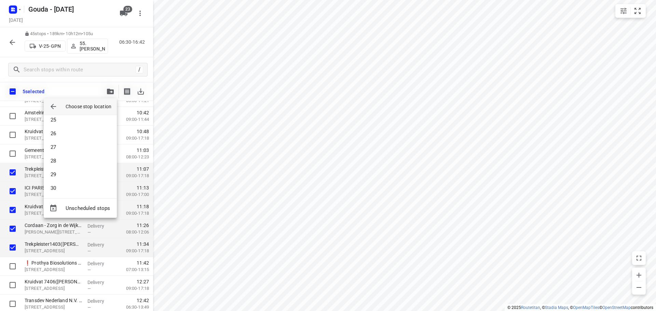
scroll to position [389, 0]
click at [69, 187] on li "34" at bounding box center [80, 186] width 73 height 14
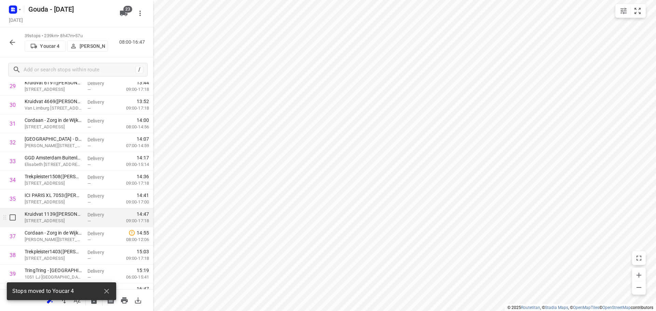
scroll to position [598, 0]
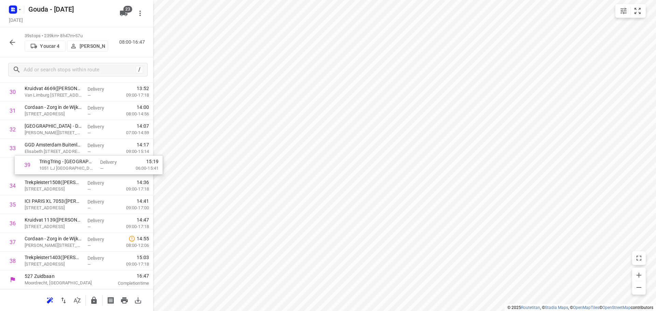
drag, startPoint x: 51, startPoint y: 264, endPoint x: 68, endPoint y: 168, distance: 98.1
click at [91, 297] on icon "button" at bounding box center [94, 301] width 8 height 8
click at [93, 302] on icon "button" at bounding box center [94, 301] width 8 height 8
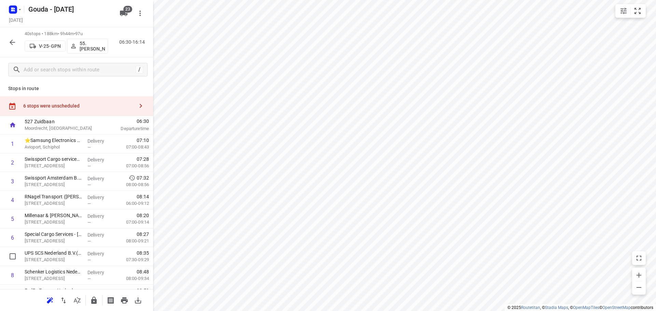
scroll to position [0, 0]
click at [137, 108] on icon "button" at bounding box center [141, 107] width 8 height 8
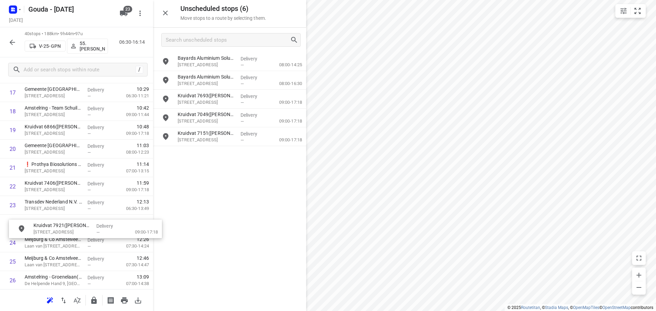
scroll to position [353, 5]
drag, startPoint x: 209, startPoint y: 101, endPoint x: 59, endPoint y: 224, distance: 194.6
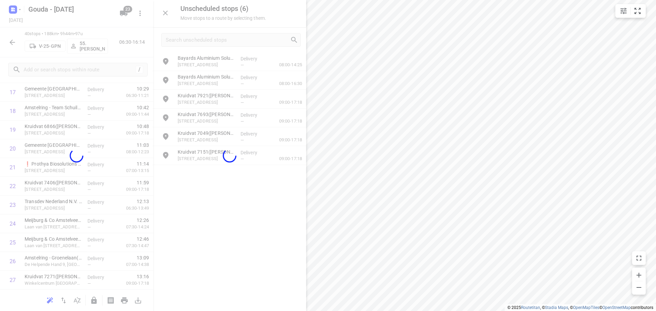
scroll to position [353, 0]
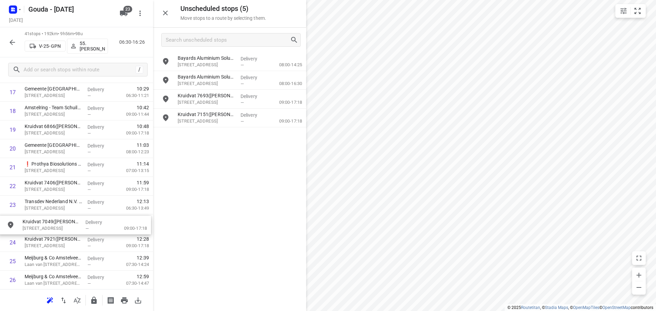
drag, startPoint x: 194, startPoint y: 123, endPoint x: 39, endPoint y: 233, distance: 189.4
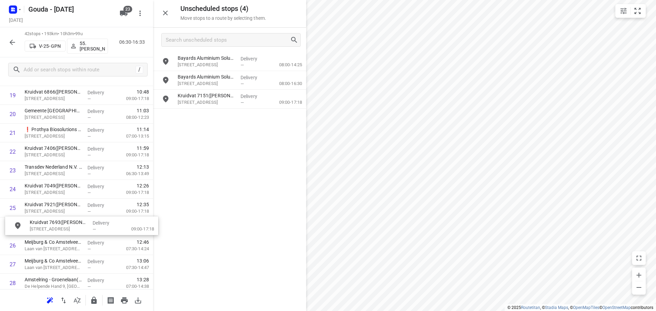
scroll to position [388, 0]
drag, startPoint x: 197, startPoint y: 102, endPoint x: 46, endPoint y: 226, distance: 195.4
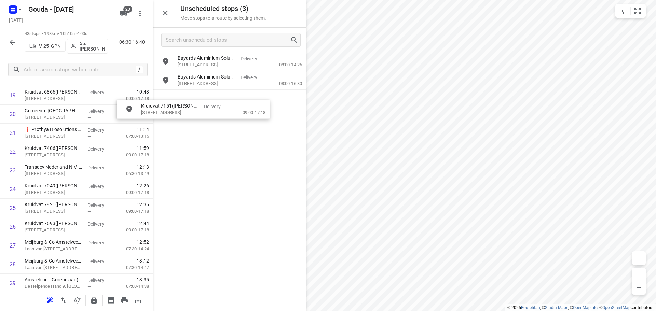
scroll to position [387, 0]
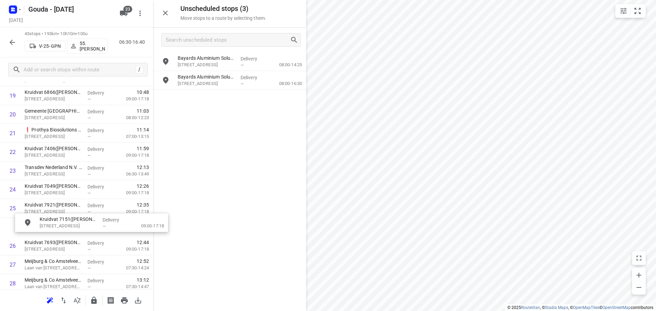
drag, startPoint x: 203, startPoint y: 103, endPoint x: 62, endPoint y: 227, distance: 187.6
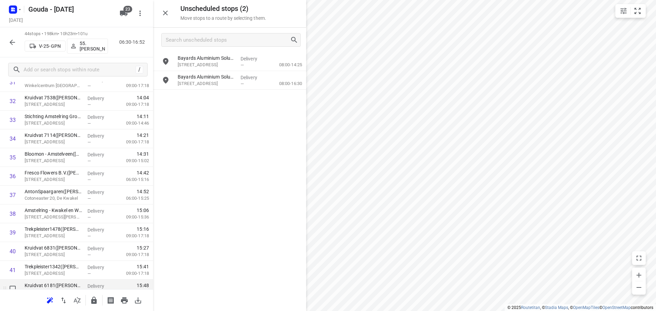
scroll to position [692, 0]
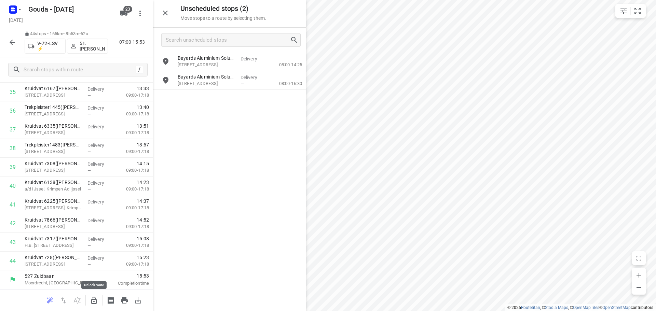
drag, startPoint x: 92, startPoint y: 300, endPoint x: 177, endPoint y: 266, distance: 92.0
click at [92, 300] on icon "button" at bounding box center [93, 300] width 5 height 7
click at [164, 64] on input "grid" at bounding box center [166, 62] width 14 height 14
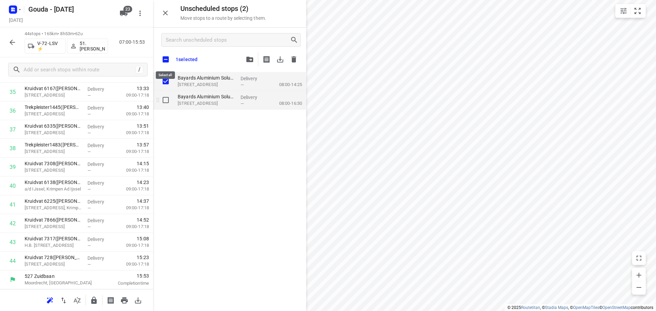
checkbox input "true"
click at [167, 106] on input "grid" at bounding box center [166, 100] width 14 height 14
checkbox input "true"
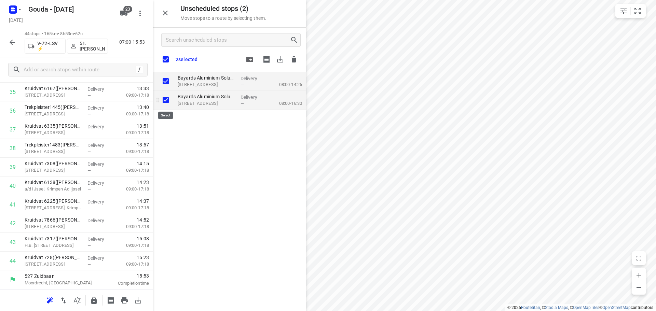
checkbox input "true"
click at [93, 300] on icon "button" at bounding box center [93, 300] width 5 height 7
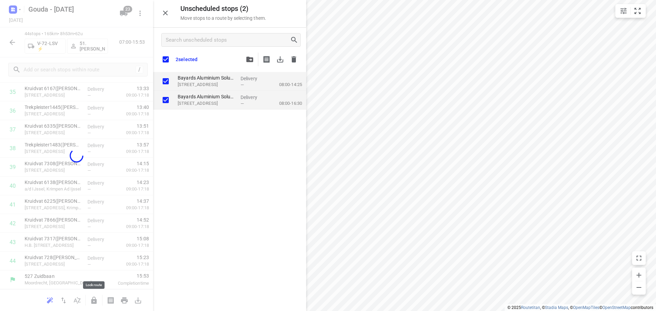
checkbox input "true"
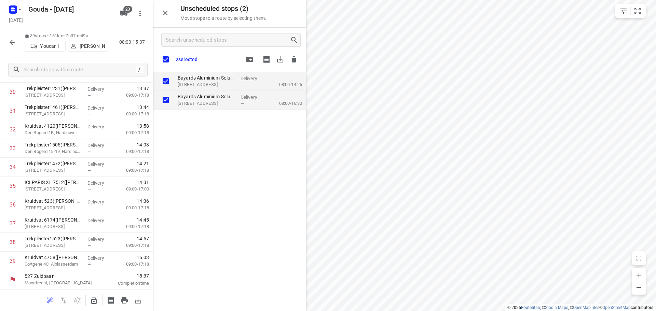
scroll to position [598, 0]
click at [91, 301] on icon "button" at bounding box center [94, 301] width 8 height 8
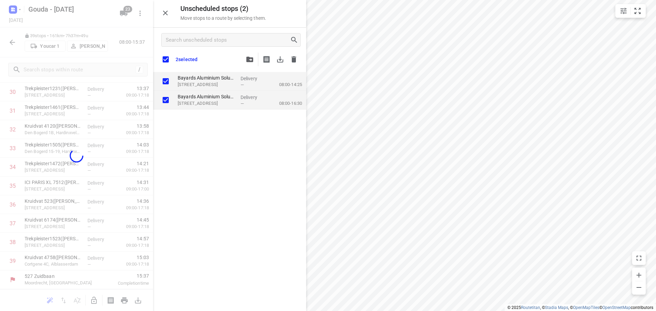
checkbox input "true"
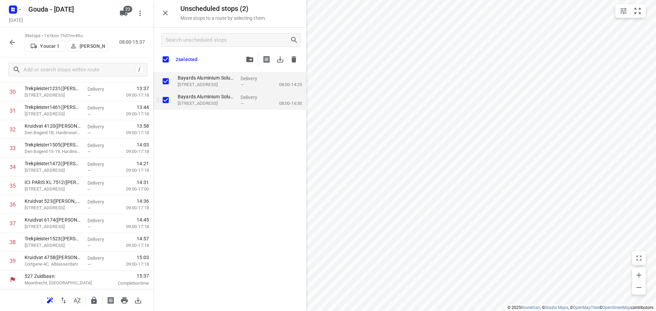
checkbox input "true"
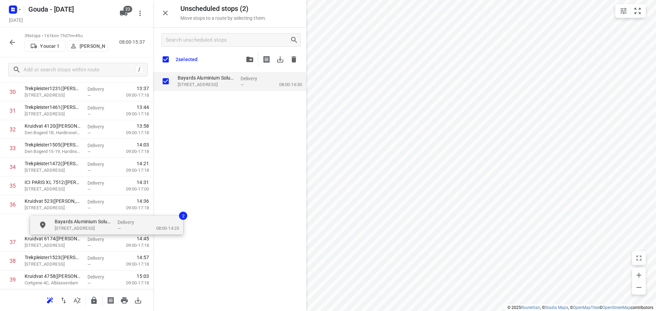
scroll to position [621, 0]
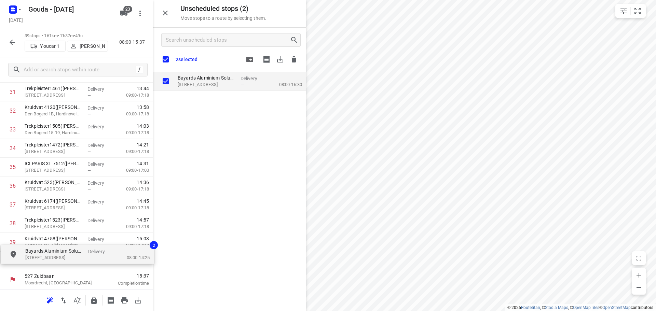
drag, startPoint x: 205, startPoint y: 85, endPoint x: 52, endPoint y: 262, distance: 234.2
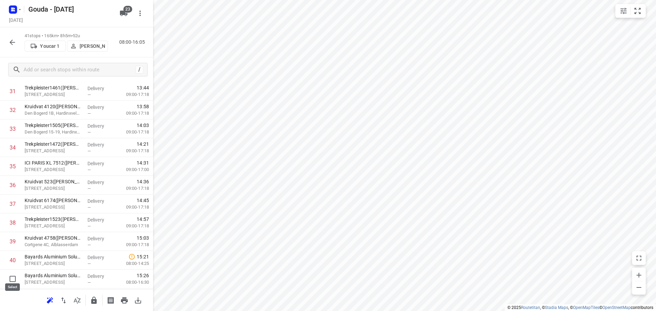
scroll to position [616, 0]
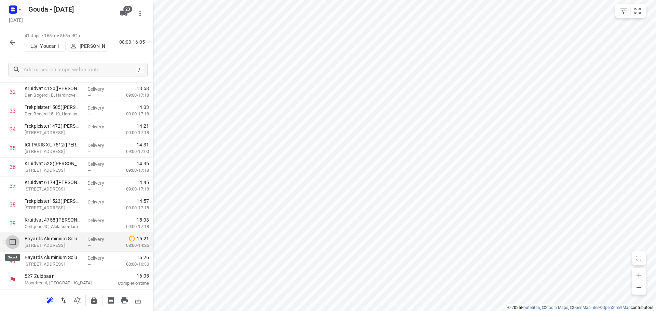
click at [13, 244] on input "checkbox" at bounding box center [13, 242] width 14 height 14
checkbox input "true"
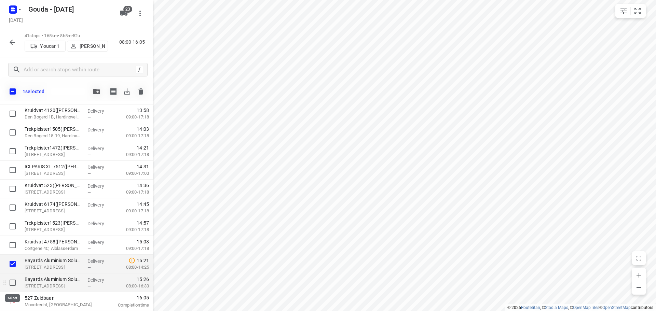
click at [11, 281] on input "checkbox" at bounding box center [13, 283] width 14 height 14
checkbox input "true"
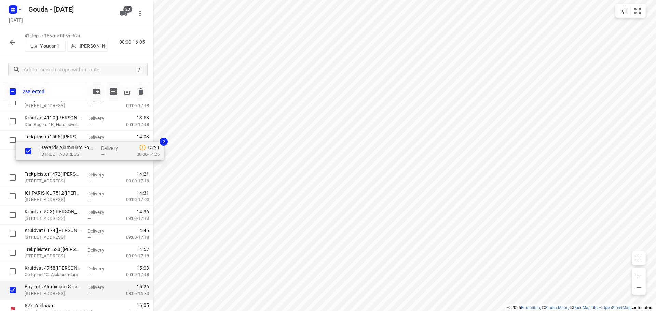
scroll to position [604, 0]
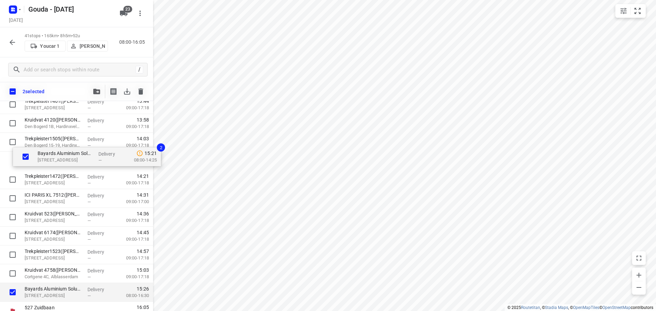
drag, startPoint x: 52, startPoint y: 267, endPoint x: 68, endPoint y: 157, distance: 111.1
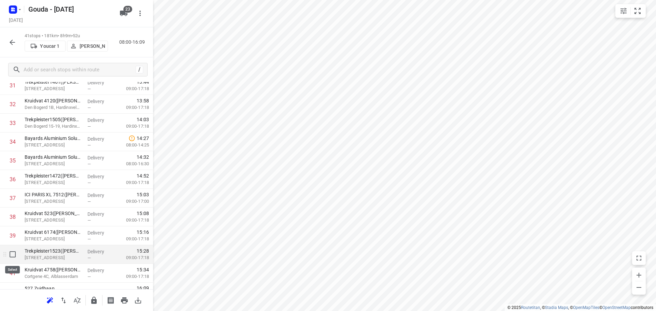
click at [13, 255] on input "checkbox" at bounding box center [13, 255] width 14 height 14
checkbox input "true"
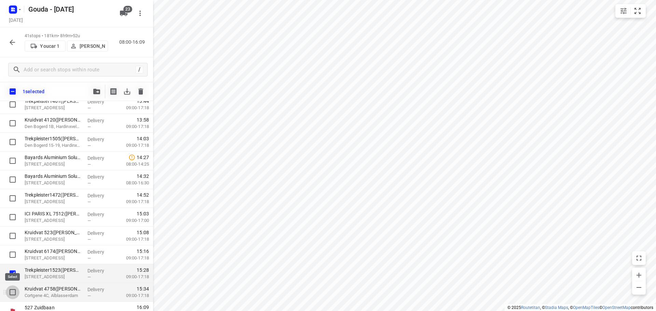
click at [13, 291] on input "checkbox" at bounding box center [13, 293] width 14 height 14
checkbox input "true"
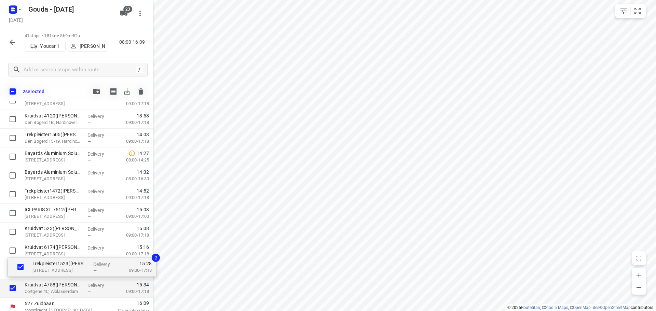
scroll to position [611, 0]
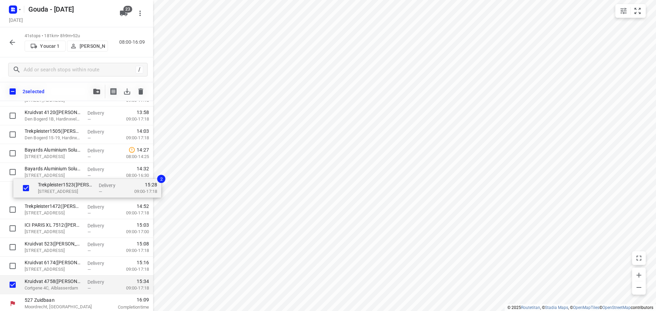
drag, startPoint x: 32, startPoint y: 277, endPoint x: 47, endPoint y: 190, distance: 88.1
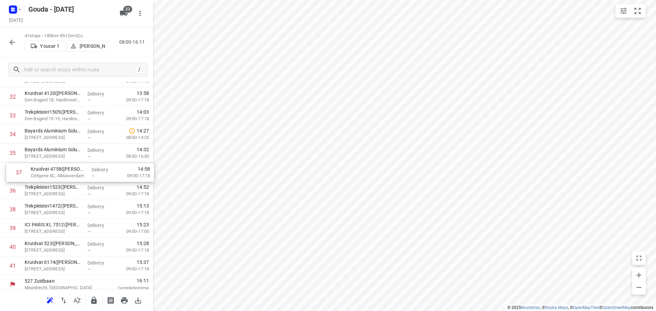
drag, startPoint x: 62, startPoint y: 193, endPoint x: 68, endPoint y: 172, distance: 21.7
click at [92, 298] on icon "button" at bounding box center [94, 301] width 8 height 8
click at [10, 42] on icon "button" at bounding box center [12, 42] width 5 height 5
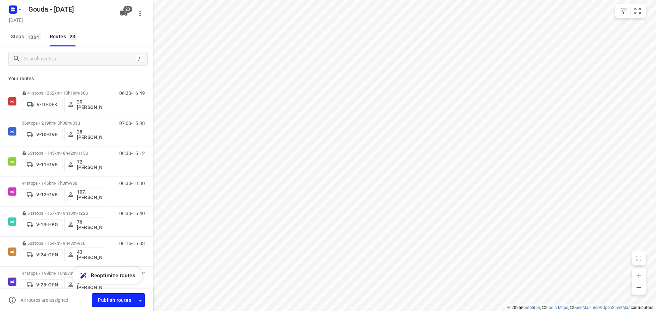
scroll to position [1, 0]
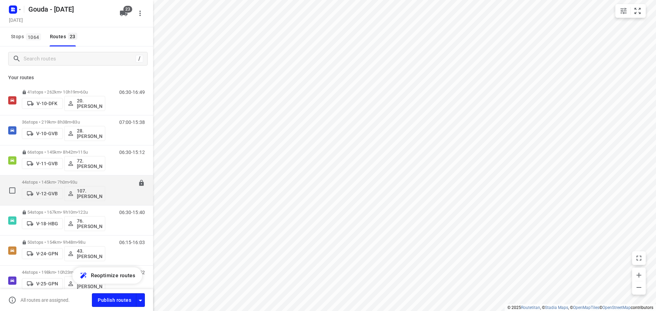
click at [121, 188] on div "06:30-13:30" at bounding box center [128, 192] width 34 height 25
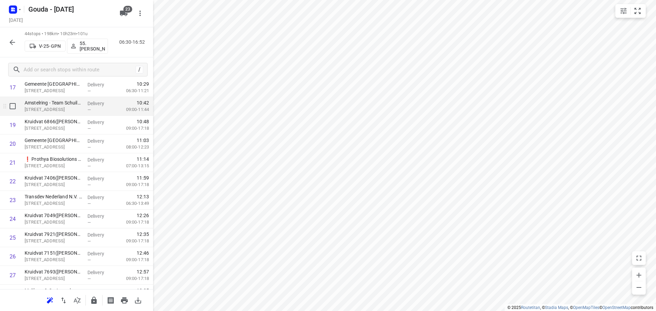
scroll to position [342, 0]
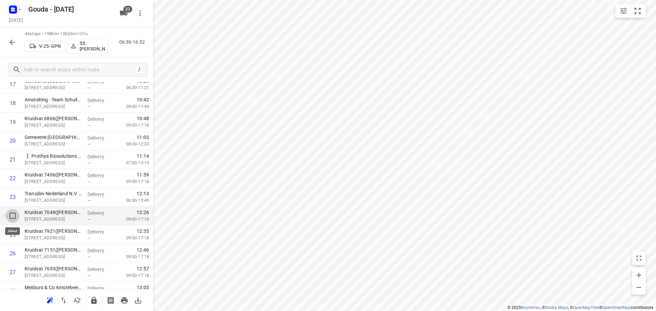
click at [12, 215] on input "checkbox" at bounding box center [13, 216] width 14 height 14
checkbox input "true"
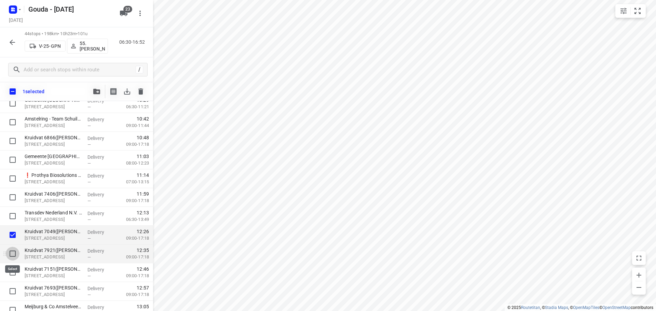
click at [12, 253] on input "checkbox" at bounding box center [13, 254] width 14 height 14
checkbox input "true"
click at [12, 270] on input "checkbox" at bounding box center [13, 273] width 14 height 14
checkbox input "true"
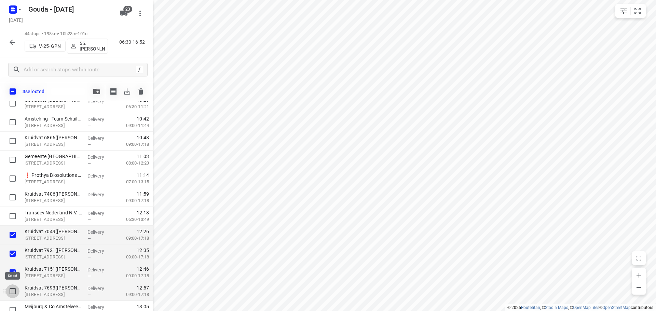
click at [9, 289] on input "checkbox" at bounding box center [13, 292] width 14 height 14
checkbox input "true"
click at [94, 91] on icon "button" at bounding box center [96, 91] width 7 height 5
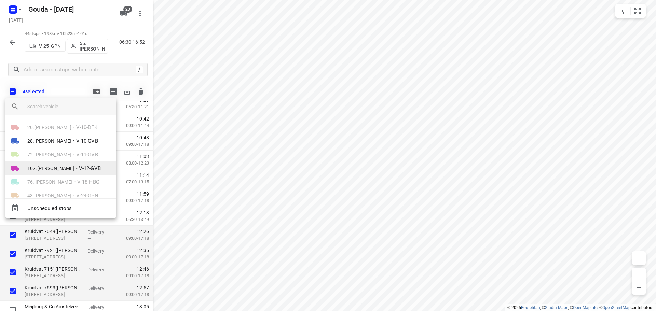
click at [69, 168] on span "107.[PERSON_NAME]" at bounding box center [50, 168] width 47 height 7
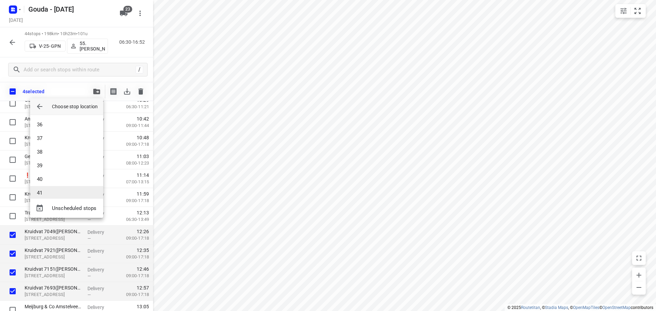
scroll to position [526, 0]
click at [57, 188] on li "44" at bounding box center [66, 186] width 73 height 14
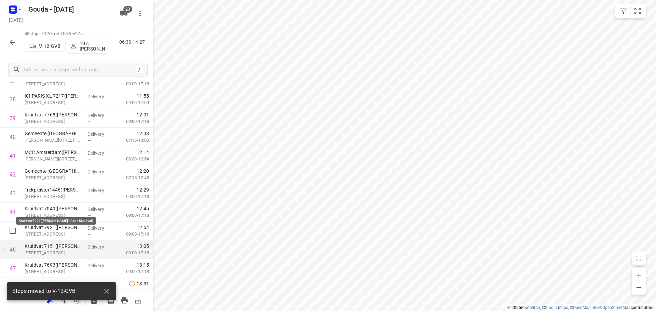
scroll to position [747, 0]
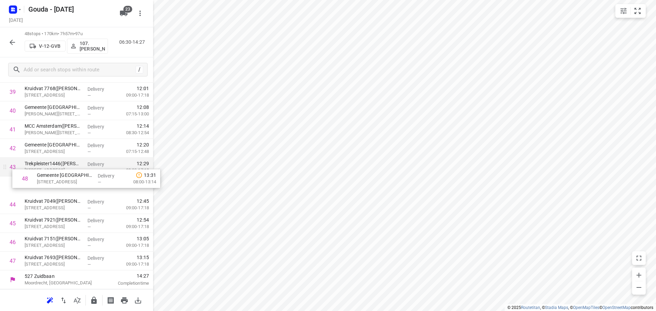
drag, startPoint x: 42, startPoint y: 261, endPoint x: 59, endPoint y: 176, distance: 87.0
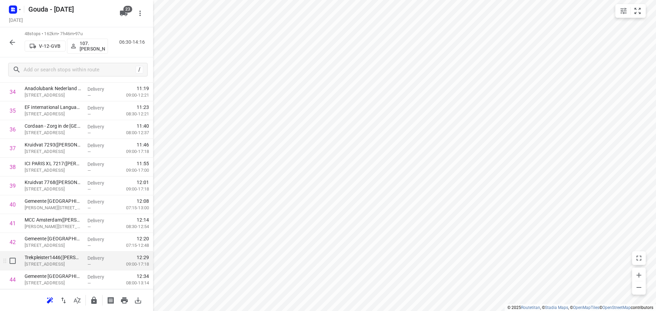
scroll to position [679, 0]
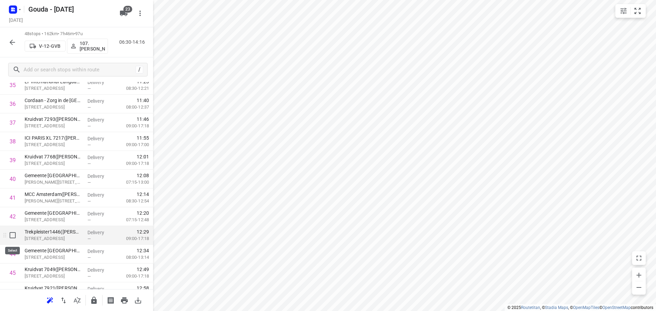
click at [11, 236] on input "checkbox" at bounding box center [13, 236] width 14 height 14
checkbox input "true"
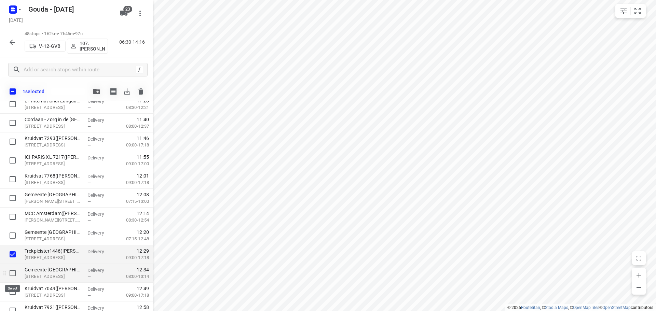
click at [13, 273] on input "checkbox" at bounding box center [13, 273] width 14 height 14
checkbox input "true"
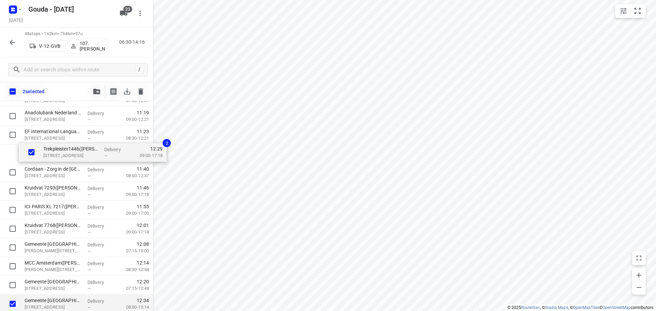
scroll to position [645, 0]
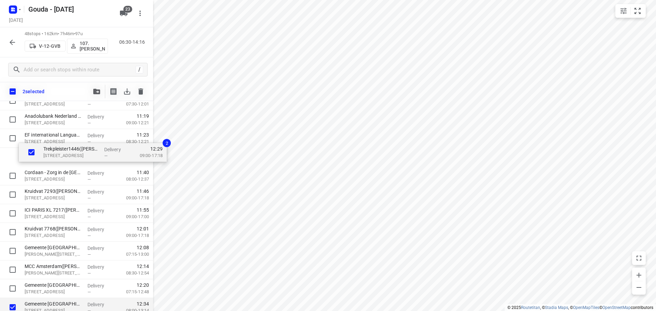
drag, startPoint x: 35, startPoint y: 290, endPoint x: 56, endPoint y: 152, distance: 139.1
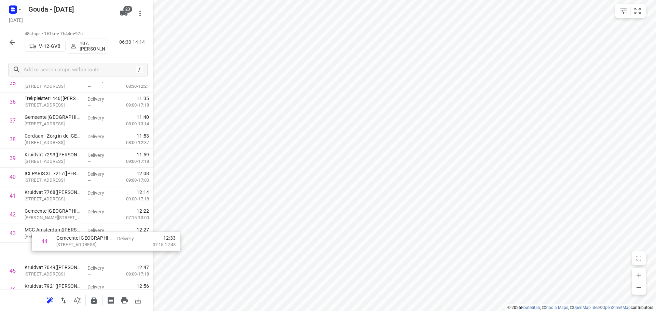
scroll to position [684, 0]
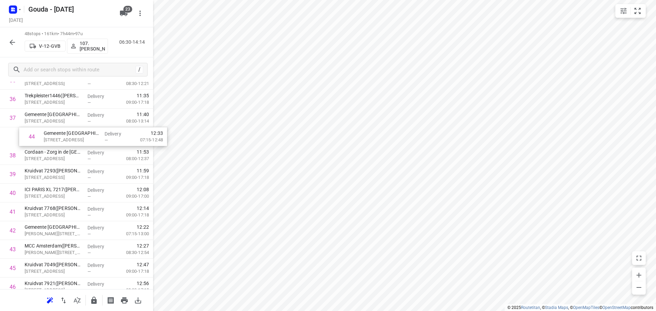
drag, startPoint x: 47, startPoint y: 257, endPoint x: 55, endPoint y: 141, distance: 115.7
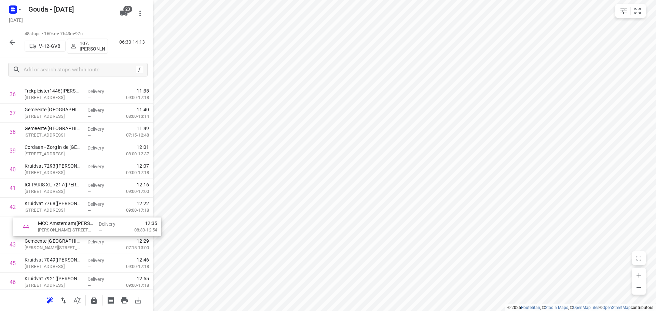
scroll to position [689, 0]
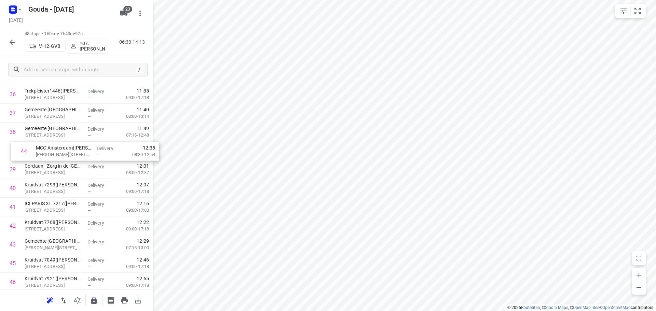
drag, startPoint x: 43, startPoint y: 251, endPoint x: 56, endPoint y: 153, distance: 98.6
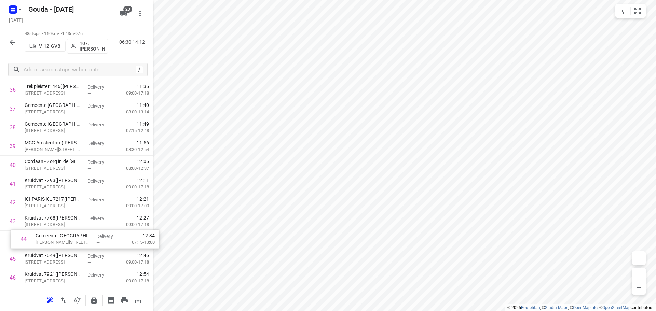
scroll to position [693, 0]
drag, startPoint x: 53, startPoint y: 246, endPoint x: 61, endPoint y: 165, distance: 81.8
click at [12, 222] on input "checkbox" at bounding box center [13, 221] width 14 height 14
checkbox input "true"
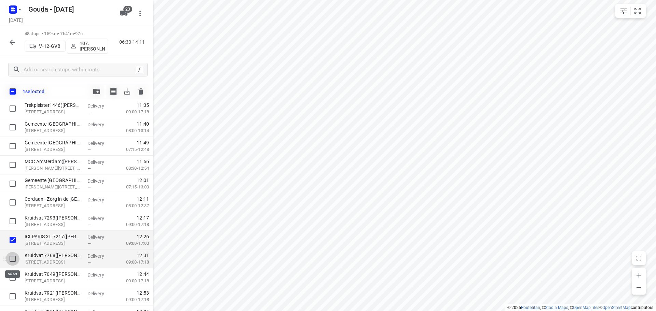
click at [13, 255] on input "checkbox" at bounding box center [13, 259] width 14 height 14
checkbox input "true"
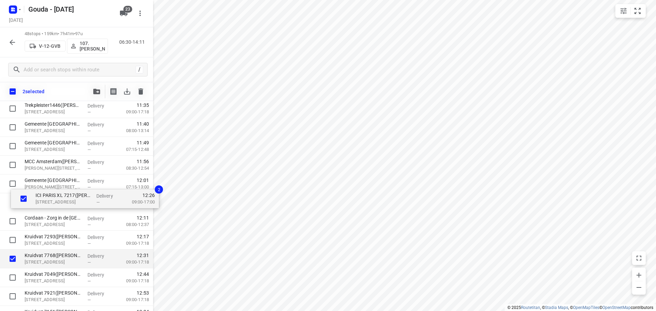
drag, startPoint x: 40, startPoint y: 245, endPoint x: 51, endPoint y: 204, distance: 42.2
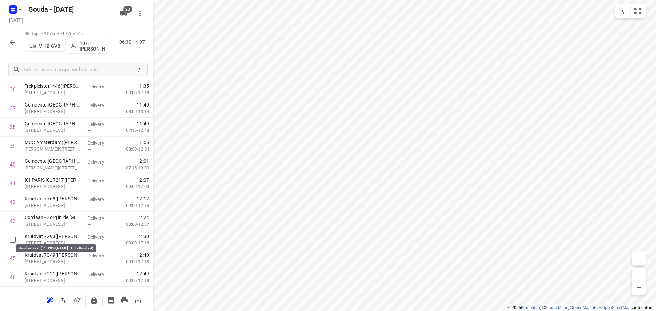
scroll to position [694, 0]
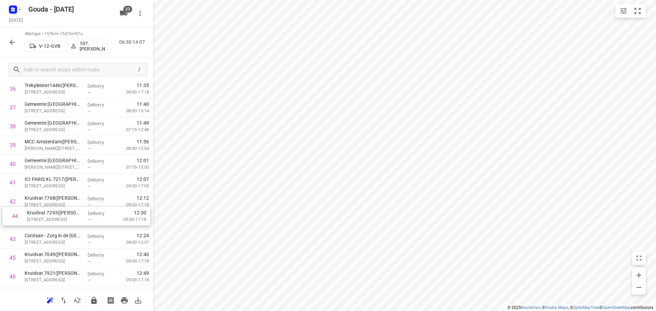
drag, startPoint x: 59, startPoint y: 239, endPoint x: 62, endPoint y: 214, distance: 25.4
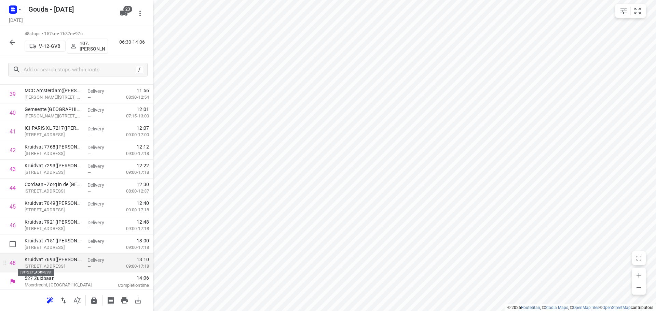
scroll to position [747, 0]
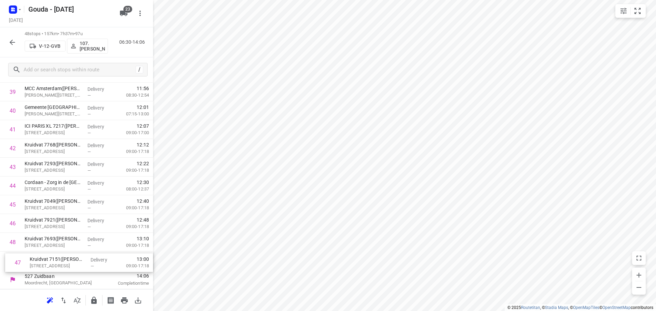
drag, startPoint x: 41, startPoint y: 243, endPoint x: 47, endPoint y: 266, distance: 24.6
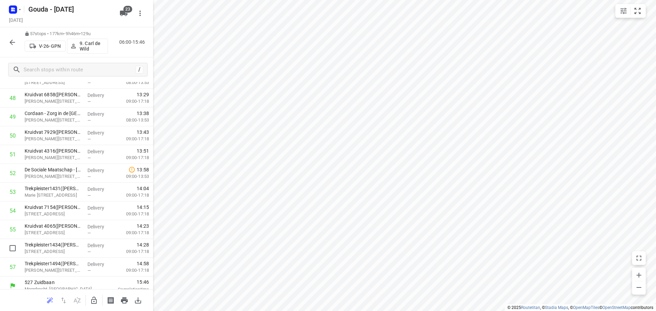
scroll to position [917, 0]
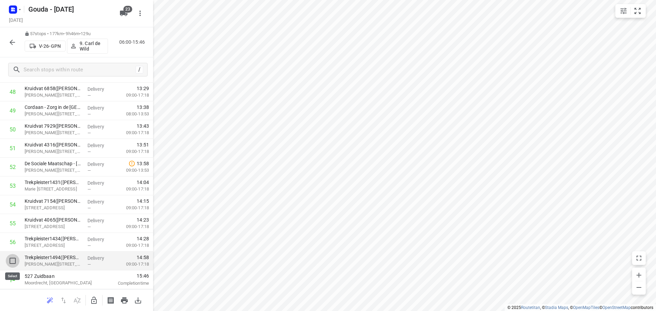
click at [11, 259] on input "checkbox" at bounding box center [13, 261] width 14 height 14
checkbox input "true"
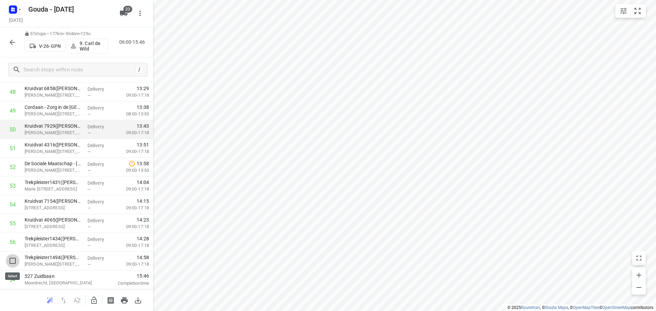
scroll to position [914, 0]
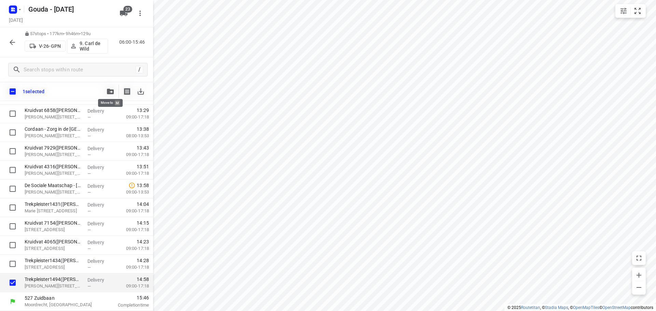
click at [108, 92] on icon "button" at bounding box center [110, 91] width 7 height 5
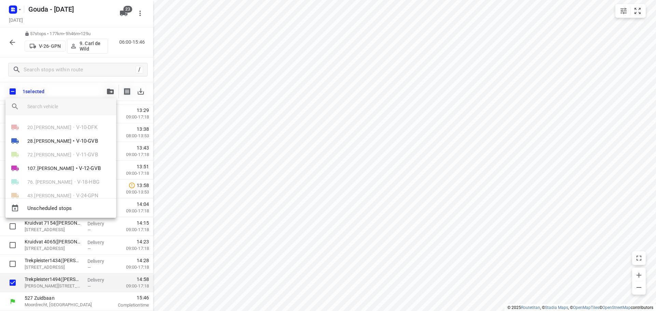
click at [78, 105] on input "search vehicle" at bounding box center [68, 106] width 83 height 10
click at [30, 163] on li "107.[PERSON_NAME] • V-12-GVB" at bounding box center [60, 169] width 111 height 14
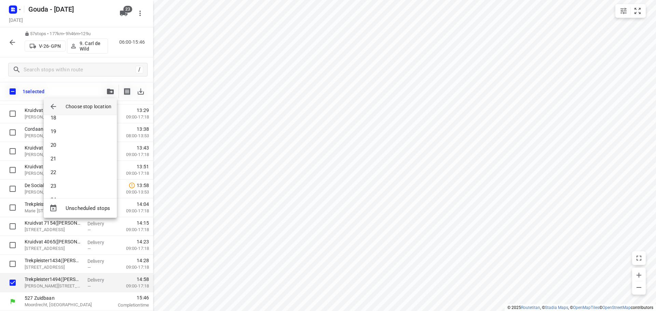
scroll to position [478, 0]
click at [77, 193] on li "41" at bounding box center [80, 193] width 73 height 14
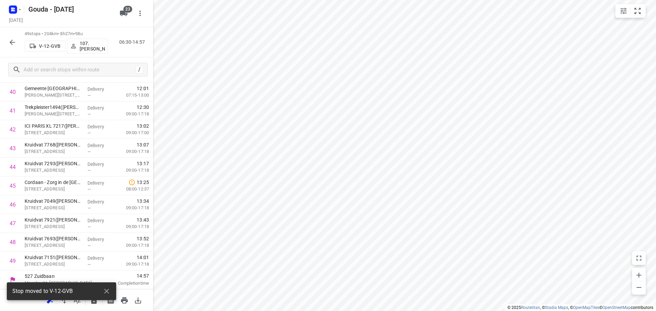
scroll to position [766, 0]
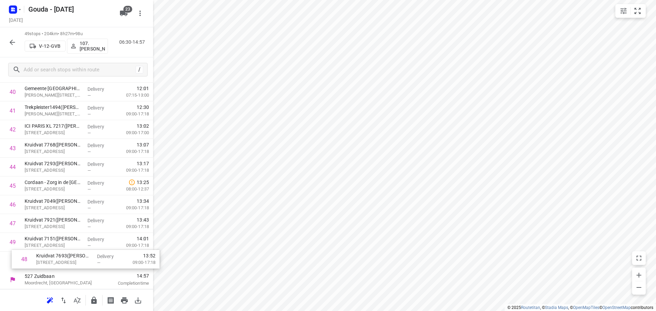
drag, startPoint x: 59, startPoint y: 248, endPoint x: 66, endPoint y: 263, distance: 16.4
drag, startPoint x: 72, startPoint y: 261, endPoint x: 74, endPoint y: 237, distance: 24.0
drag, startPoint x: 40, startPoint y: 112, endPoint x: 68, endPoint y: 262, distance: 151.8
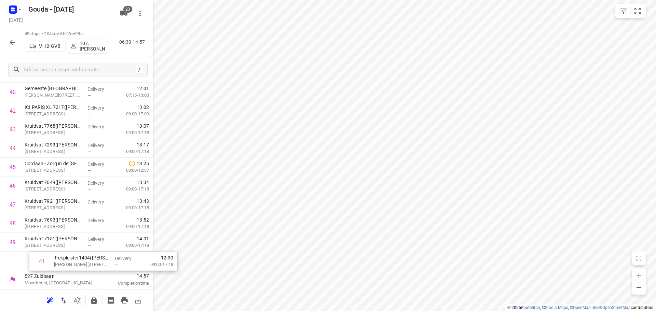
click at [92, 297] on icon "button" at bounding box center [94, 301] width 8 height 8
click at [12, 44] on icon "button" at bounding box center [12, 42] width 5 height 5
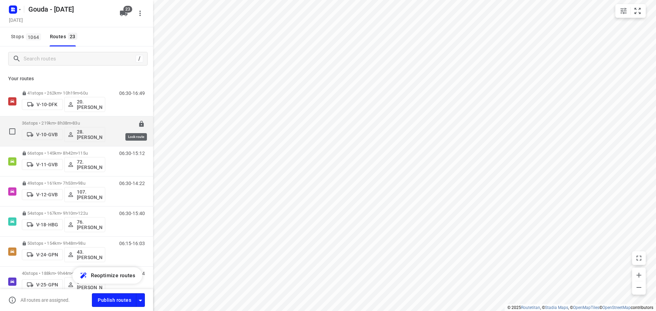
click at [139, 124] on icon at bounding box center [141, 124] width 4 height 6
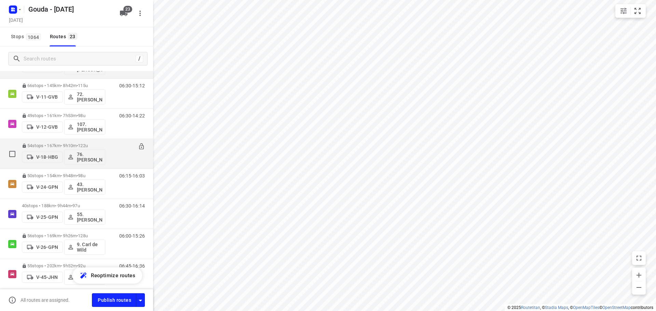
scroll to position [137, 0]
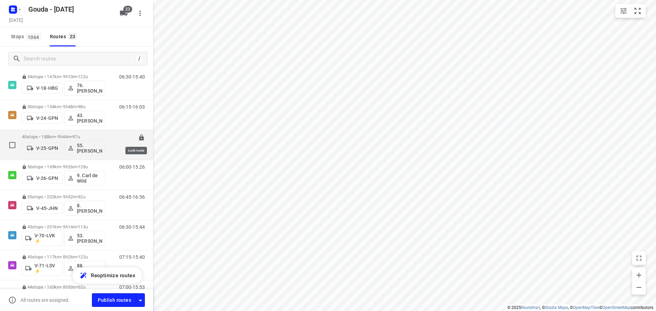
click at [139, 136] on icon at bounding box center [141, 138] width 4 height 6
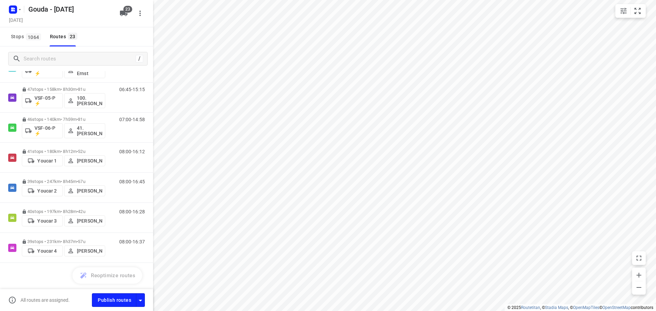
scroll to position [516, 0]
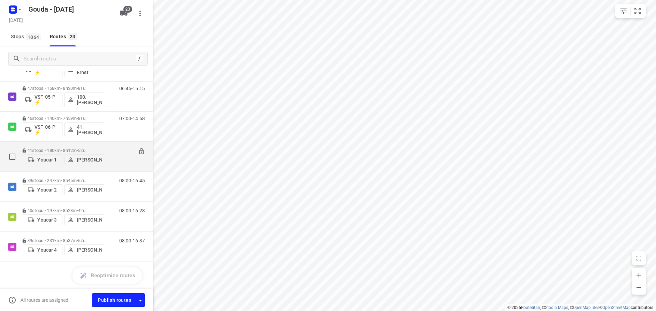
click at [70, 148] on p "41 stops • 180km • 8h12m • 52u" at bounding box center [63, 150] width 83 height 5
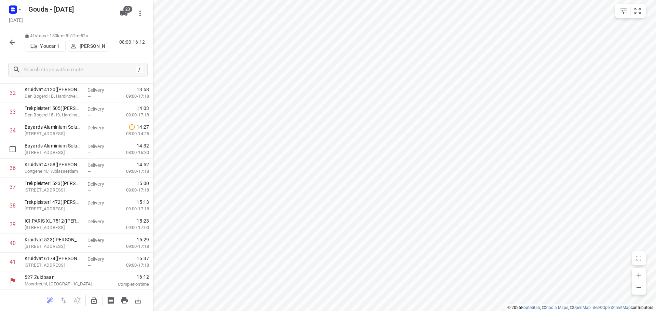
scroll to position [616, 0]
click at [11, 43] on icon "button" at bounding box center [12, 42] width 5 height 5
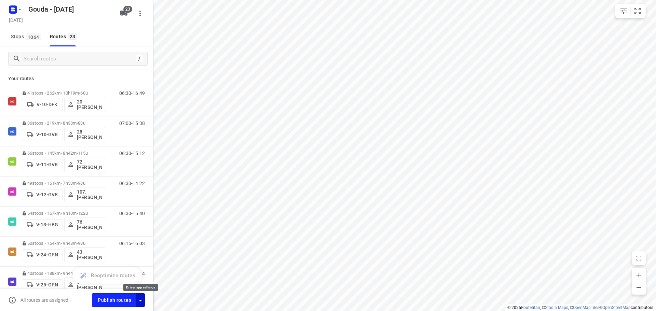
click at [142, 299] on icon "button" at bounding box center [140, 301] width 8 height 8
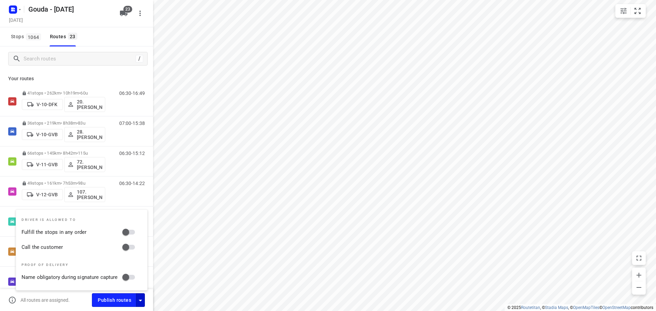
click at [133, 231] on input "Fulfill the stops in any order" at bounding box center [125, 232] width 39 height 13
checkbox input "true"
click at [134, 246] on input "Call the customer" at bounding box center [125, 247] width 39 height 13
checkbox input "true"
click at [140, 32] on div "Stops 1064 Routes 23" at bounding box center [76, 36] width 153 height 19
